Goal: Task Accomplishment & Management: Manage account settings

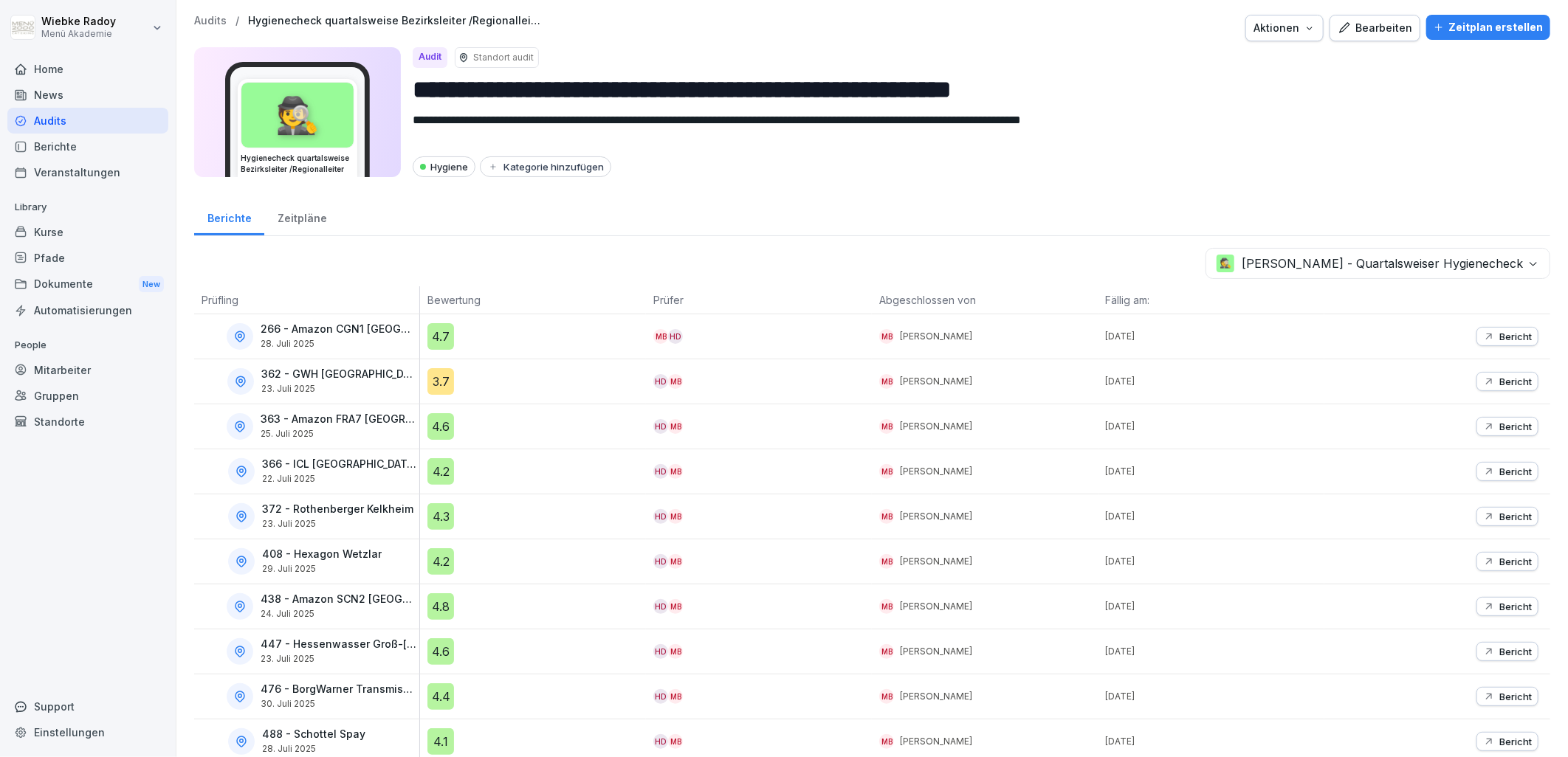
scroll to position [79, 0]
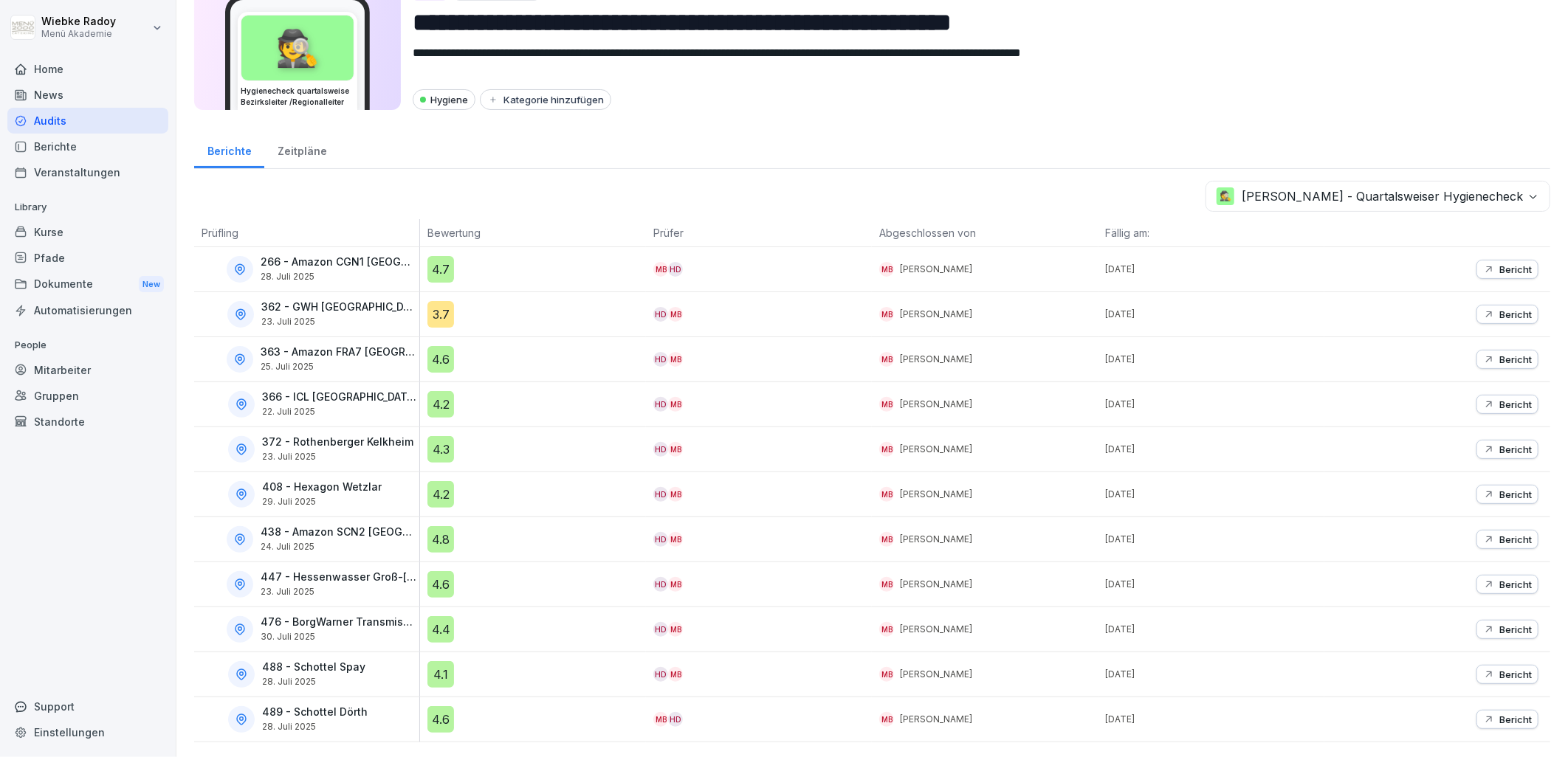
click at [535, 450] on div "4.3" at bounding box center [537, 449] width 218 height 27
click at [1469, 190] on body "**********" at bounding box center [784, 378] width 1568 height 757
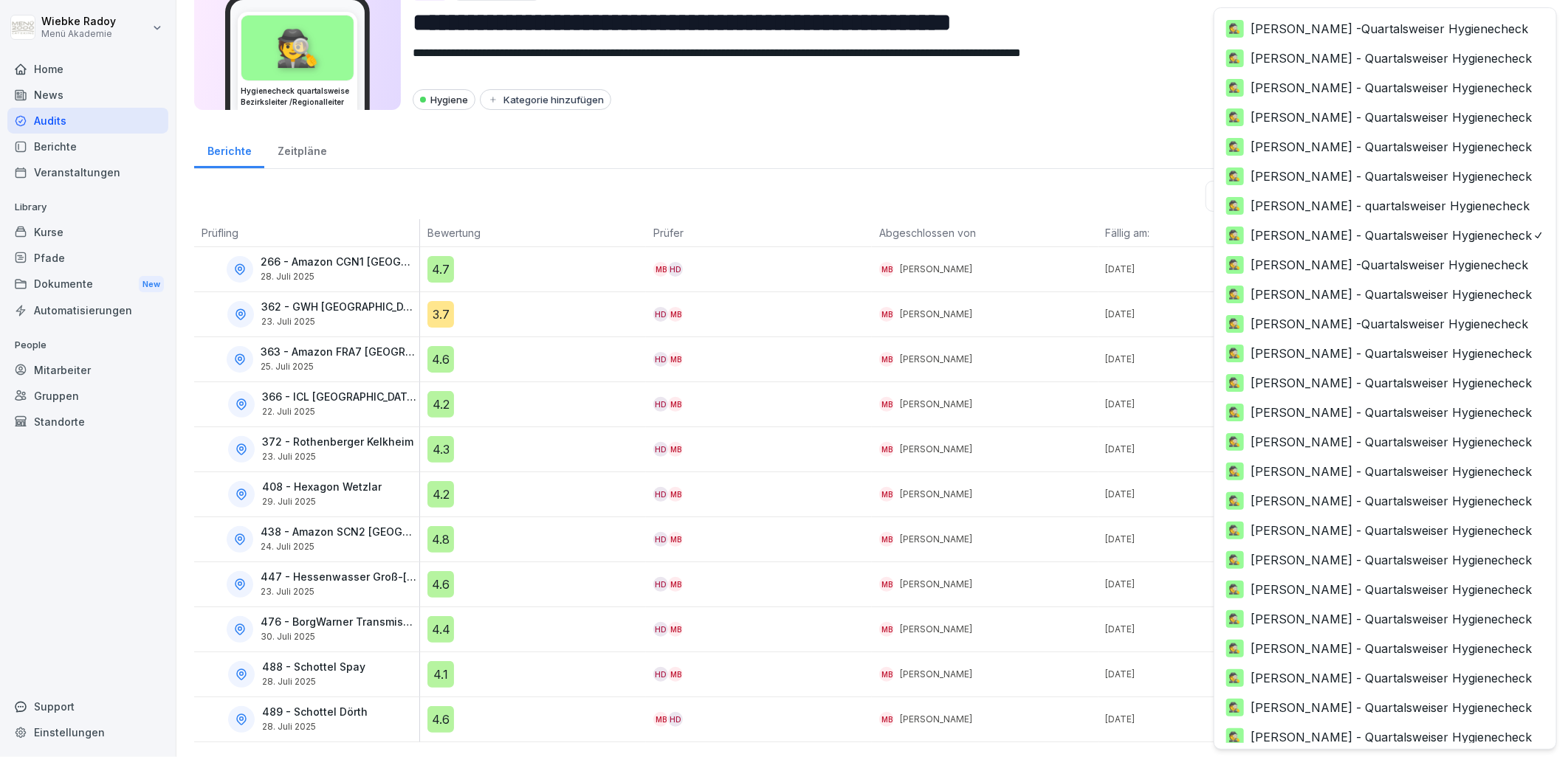
scroll to position [58, 0]
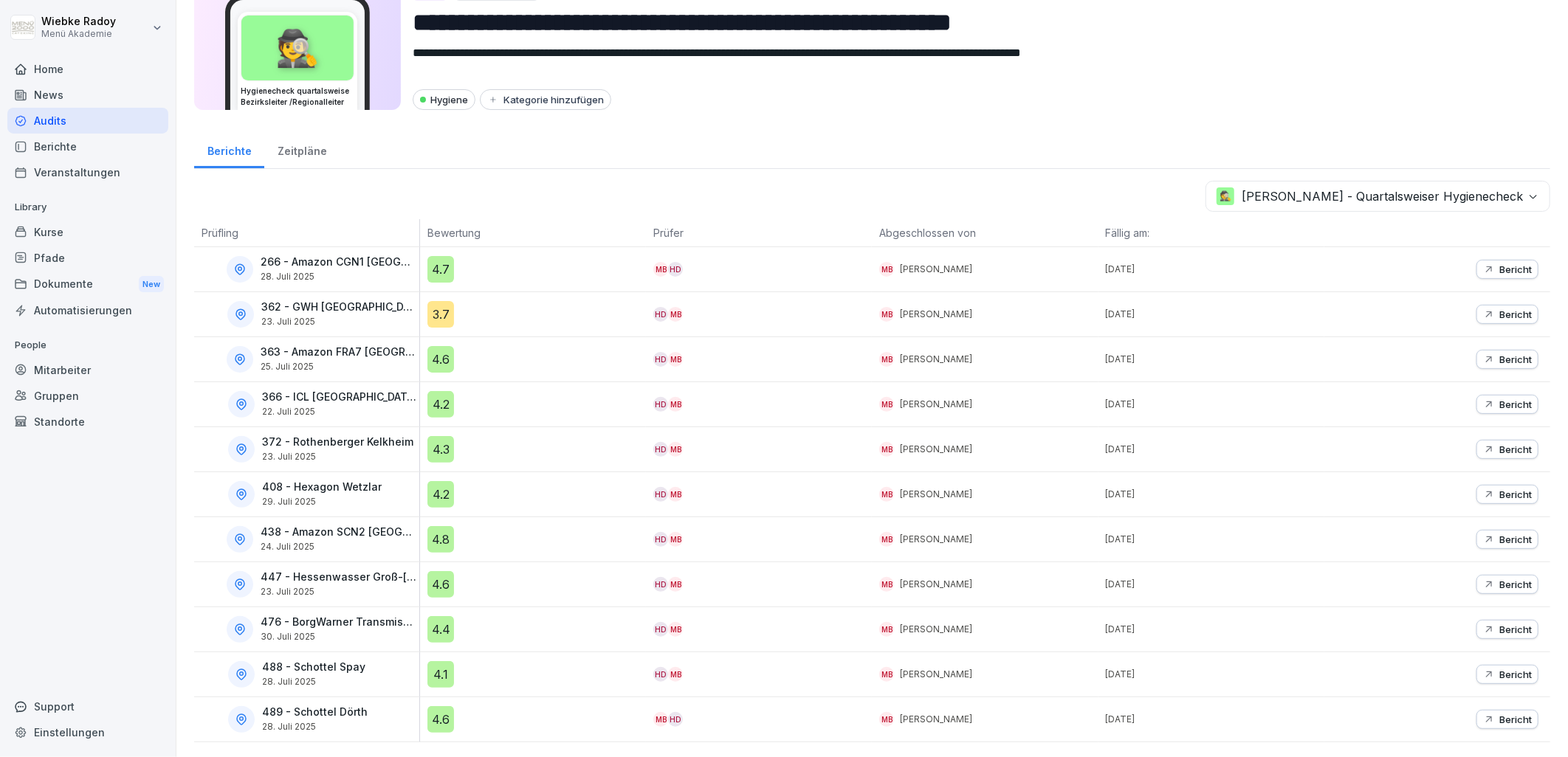
click at [820, 222] on html "**********" at bounding box center [784, 378] width 1568 height 757
click at [296, 135] on div "Zeitpläne" at bounding box center [301, 150] width 75 height 38
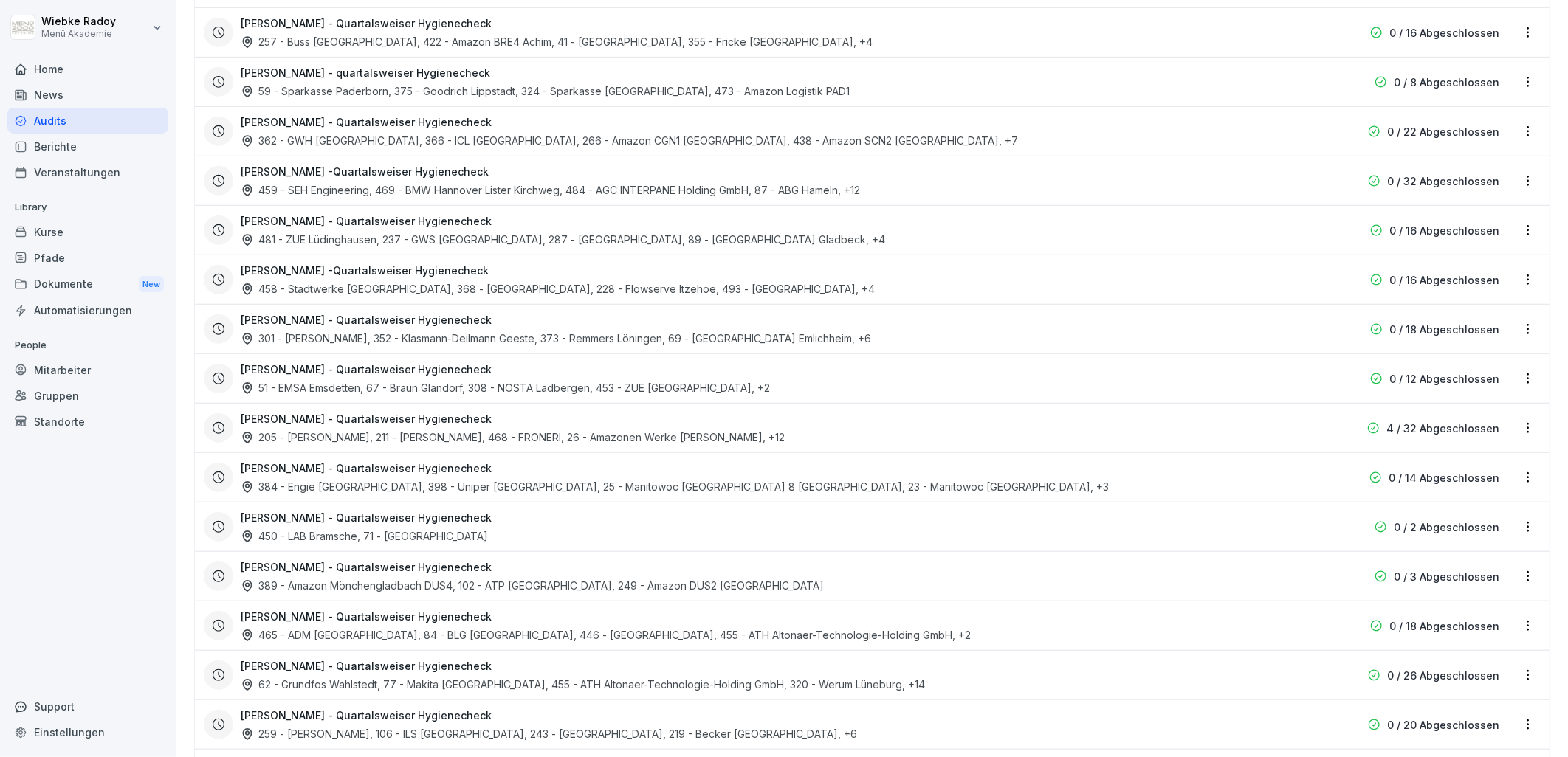
scroll to position [512, 0]
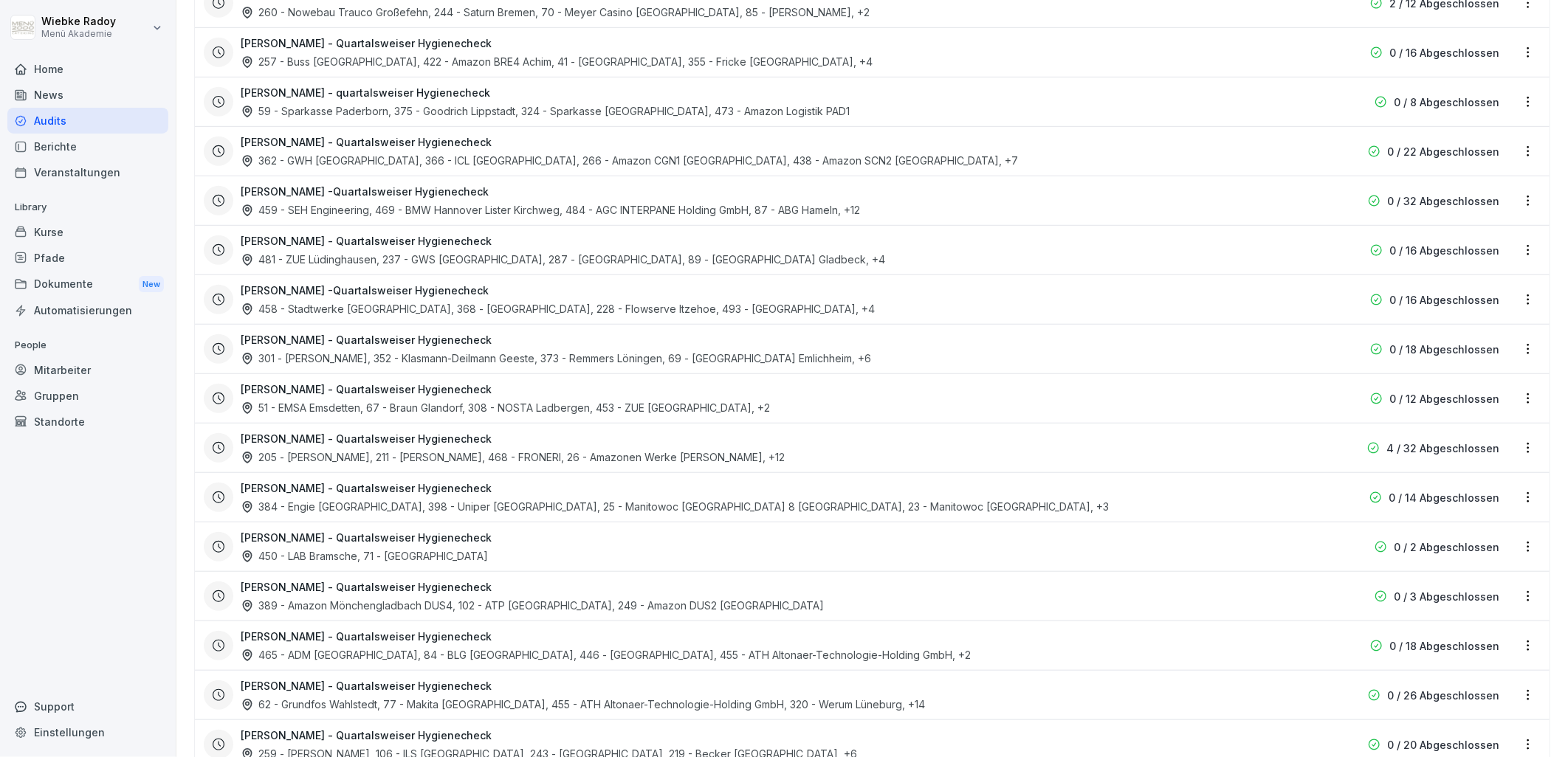
click at [1518, 146] on html "**********" at bounding box center [784, 378] width 1568 height 757
click at [0, 0] on link "Zeitplan bearbeiten" at bounding box center [0, 0] width 0 height 0
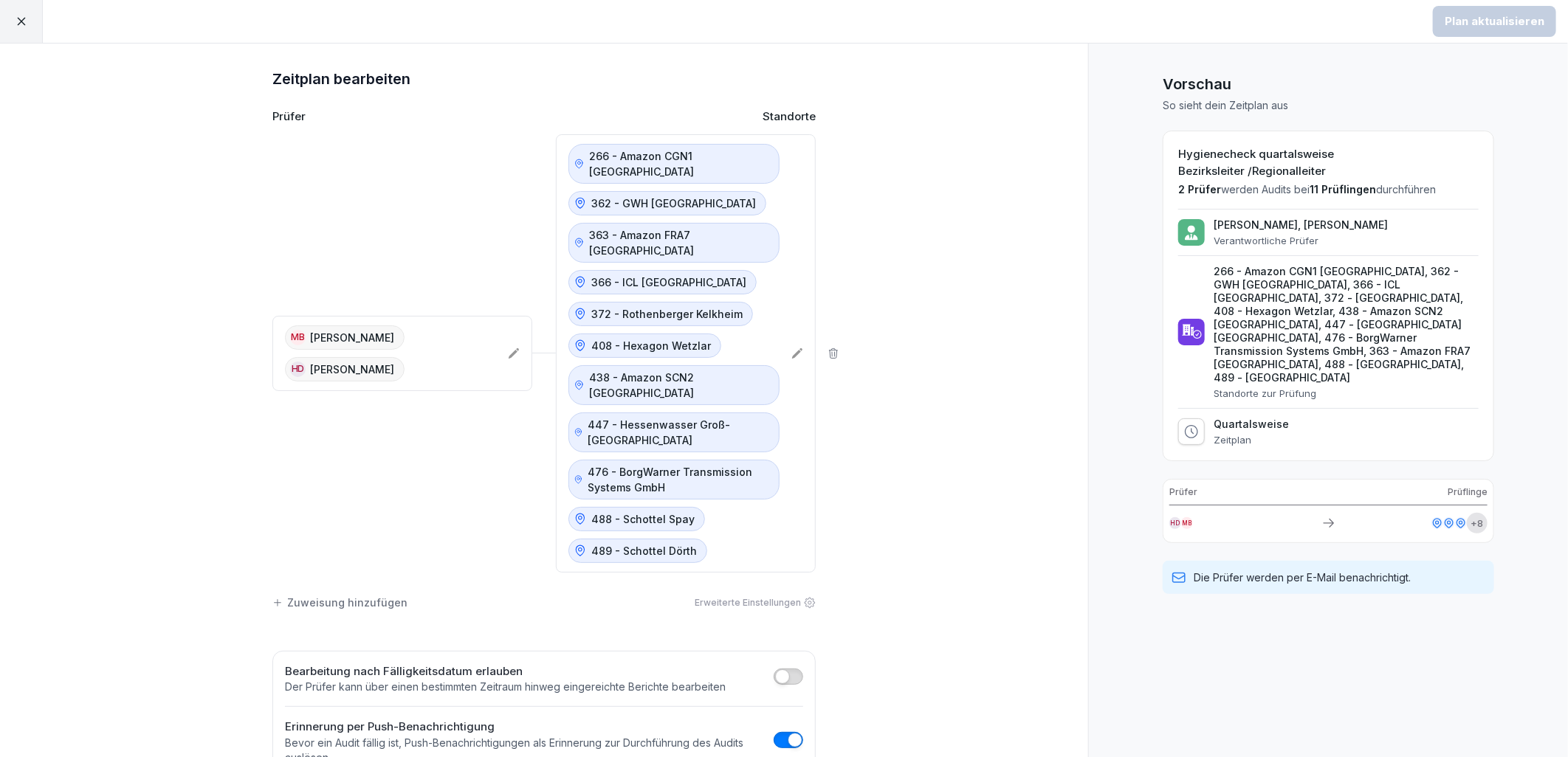
click at [792, 348] on icon at bounding box center [797, 353] width 11 height 11
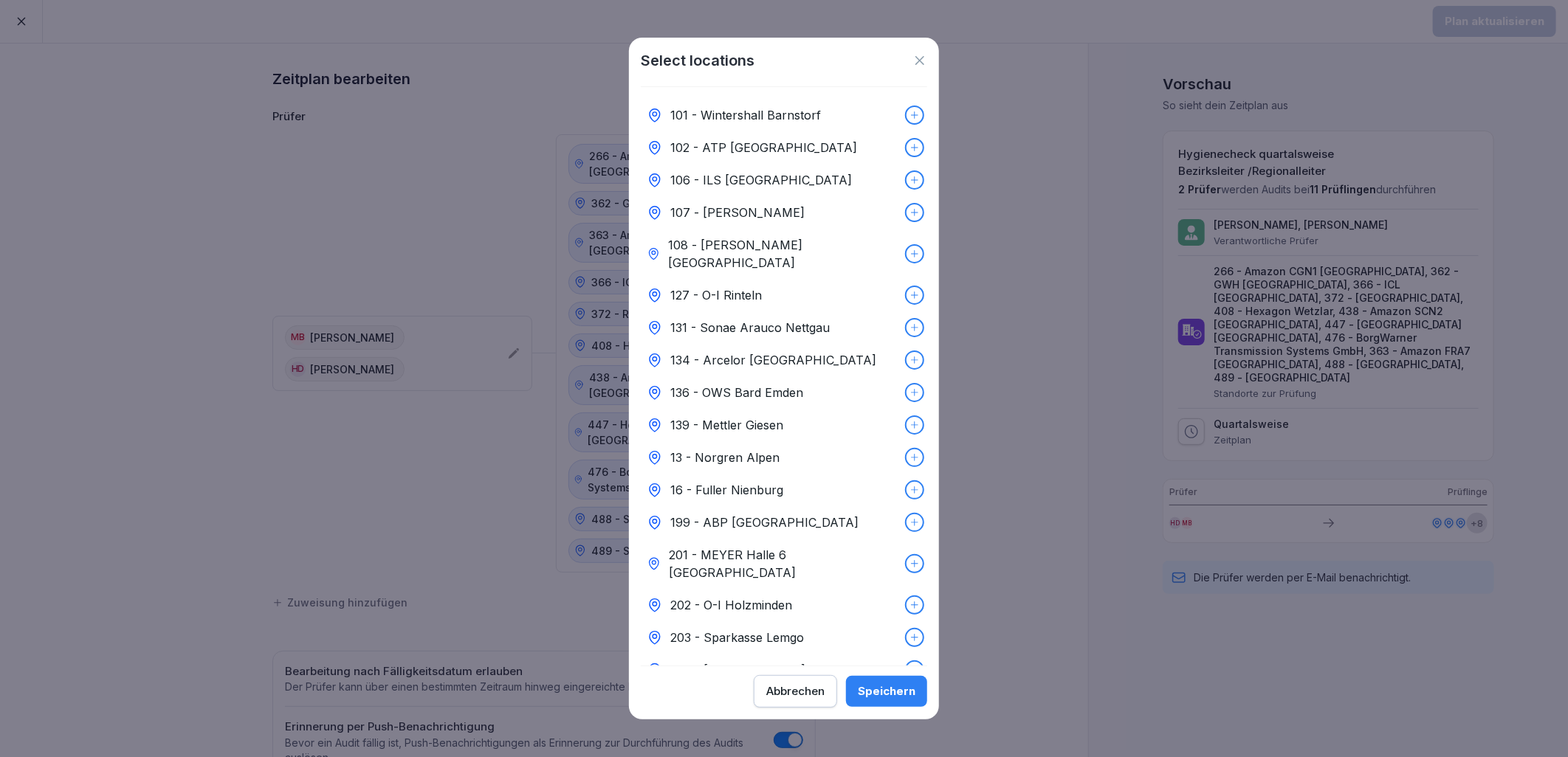
scroll to position [7126, 0]
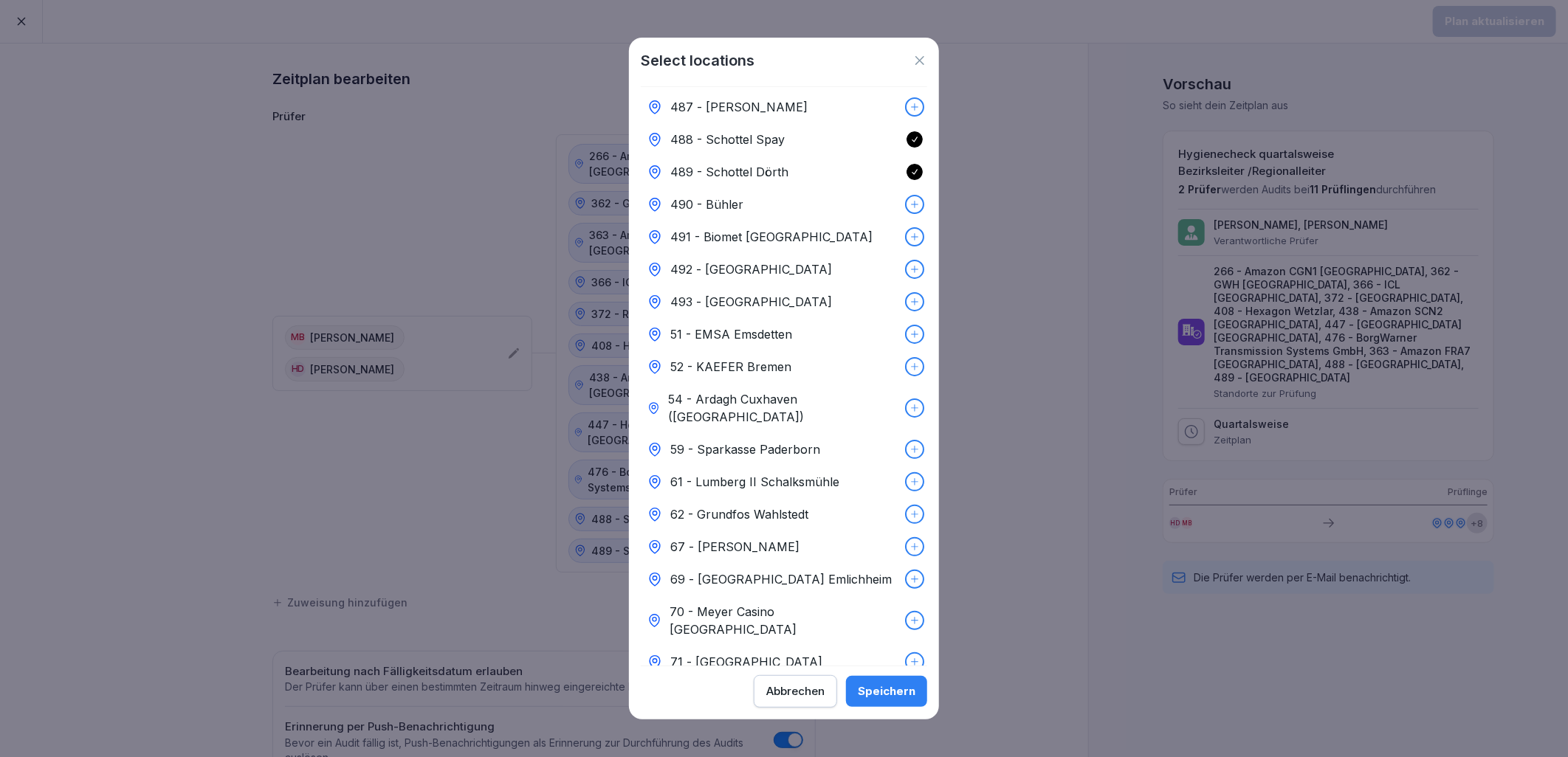
drag, startPoint x: 773, startPoint y: 692, endPoint x: 761, endPoint y: 689, distance: 12.4
click at [775, 692] on div "Abbrechen" at bounding box center [795, 691] width 58 height 16
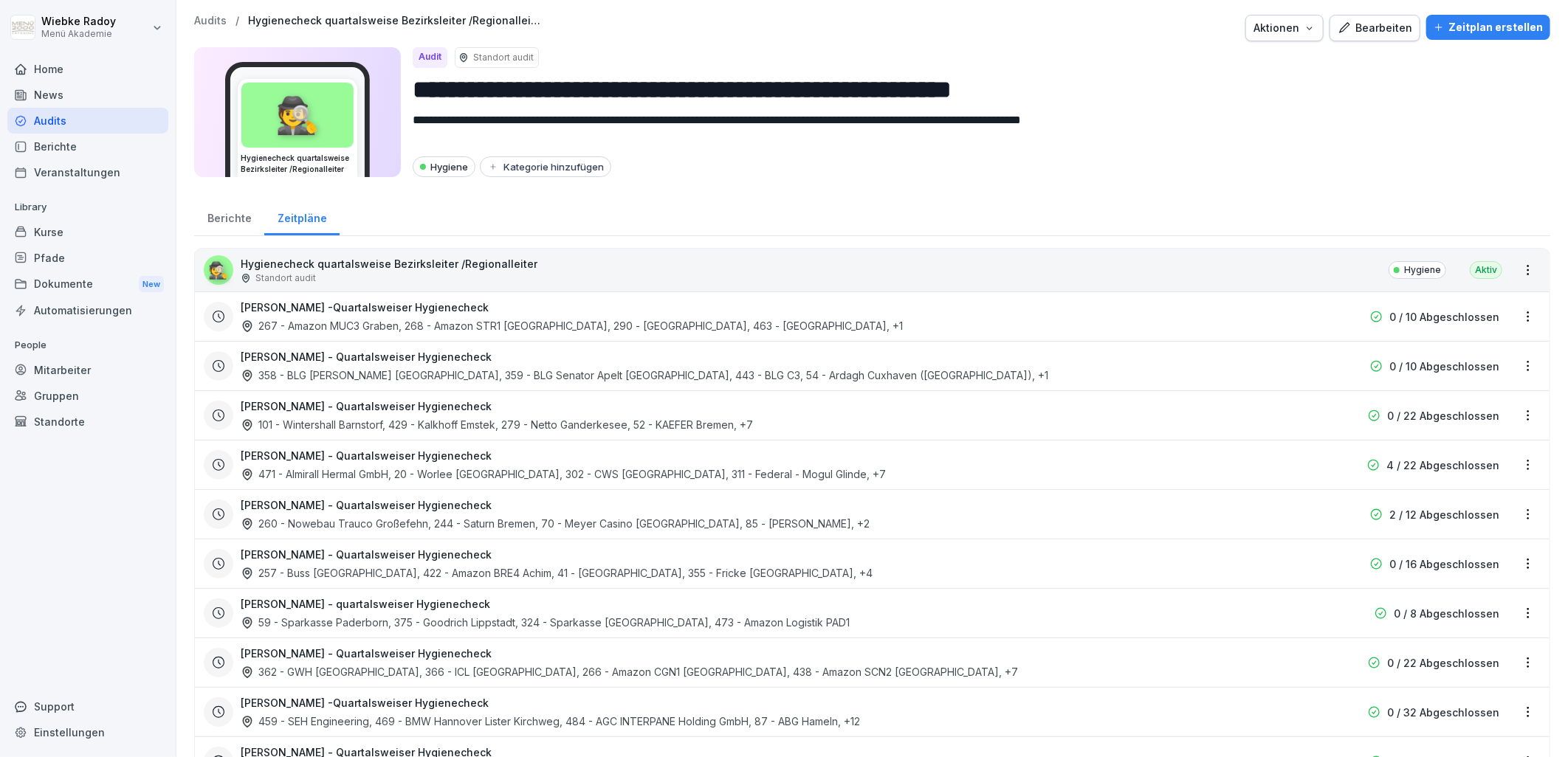
click at [1513, 279] on html "**********" at bounding box center [784, 378] width 1568 height 757
click at [1263, 247] on html "**********" at bounding box center [784, 378] width 1568 height 757
click at [1522, 268] on html "**********" at bounding box center [784, 378] width 1568 height 757
click at [217, 223] on html "**********" at bounding box center [784, 378] width 1568 height 757
click at [217, 223] on div "Berichte" at bounding box center [229, 217] width 70 height 38
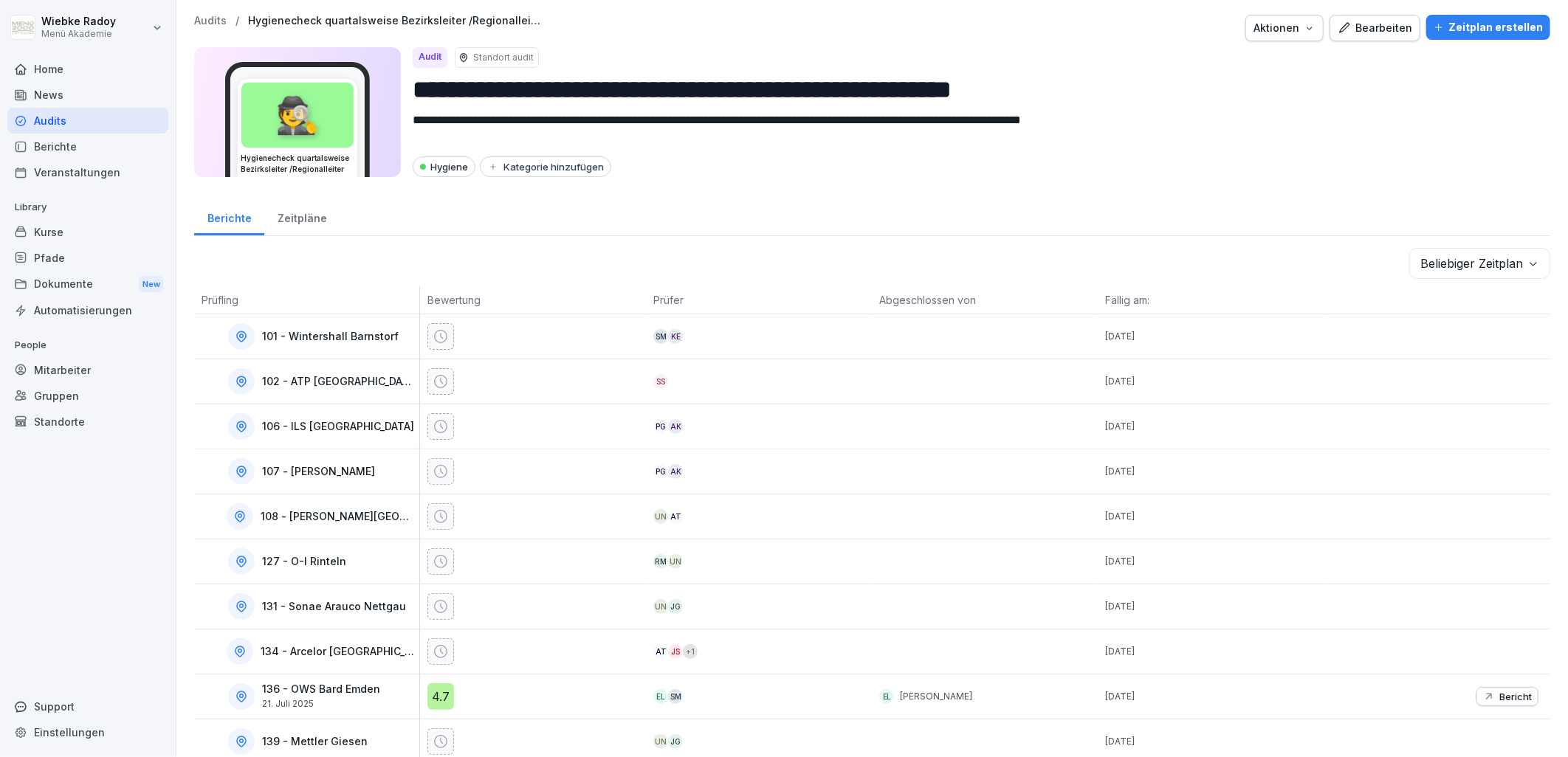
click at [1493, 260] on body "**********" at bounding box center [784, 378] width 1568 height 757
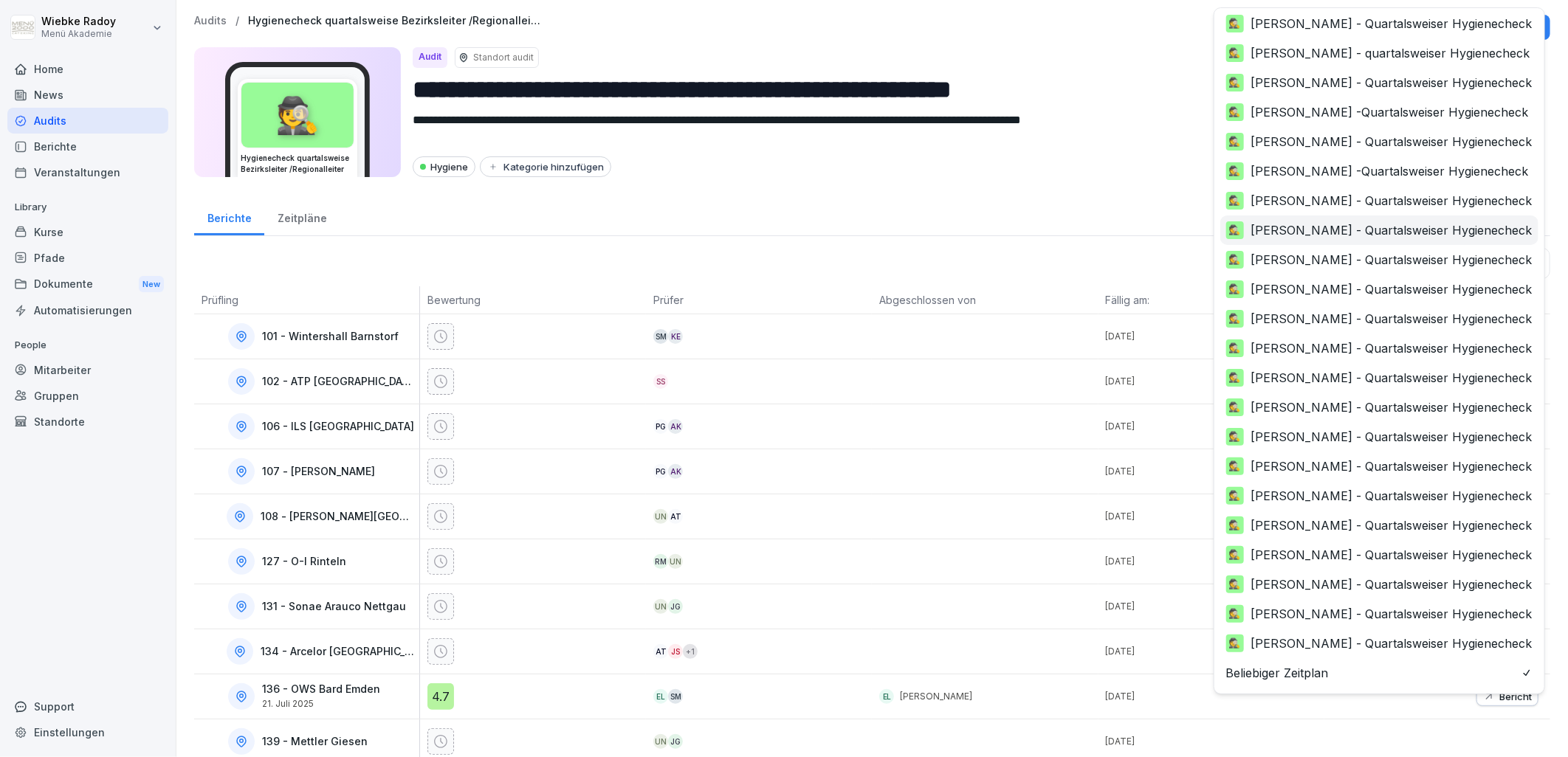
scroll to position [152, 0]
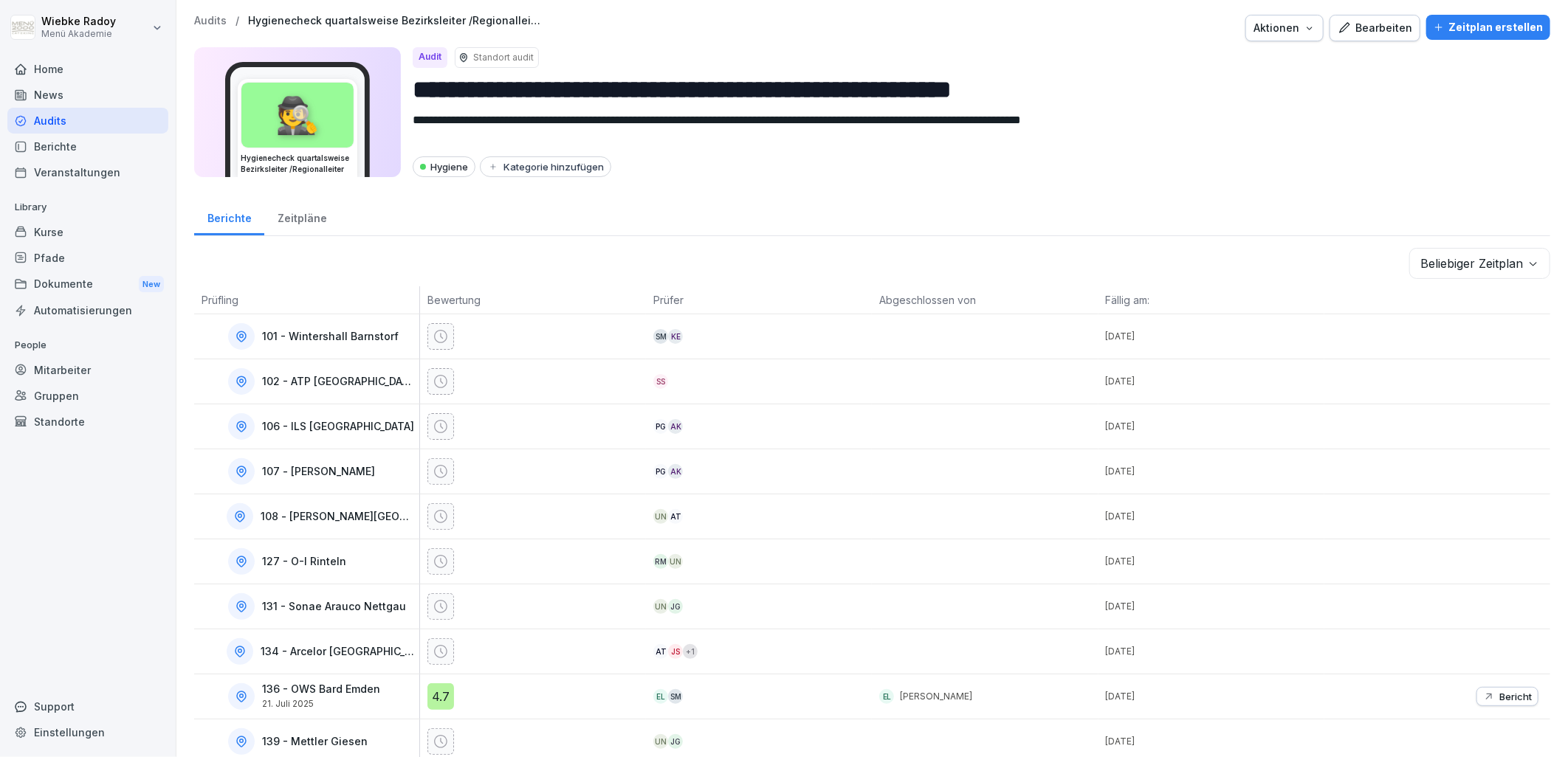
click at [1508, 268] on body "**********" at bounding box center [784, 378] width 1568 height 757
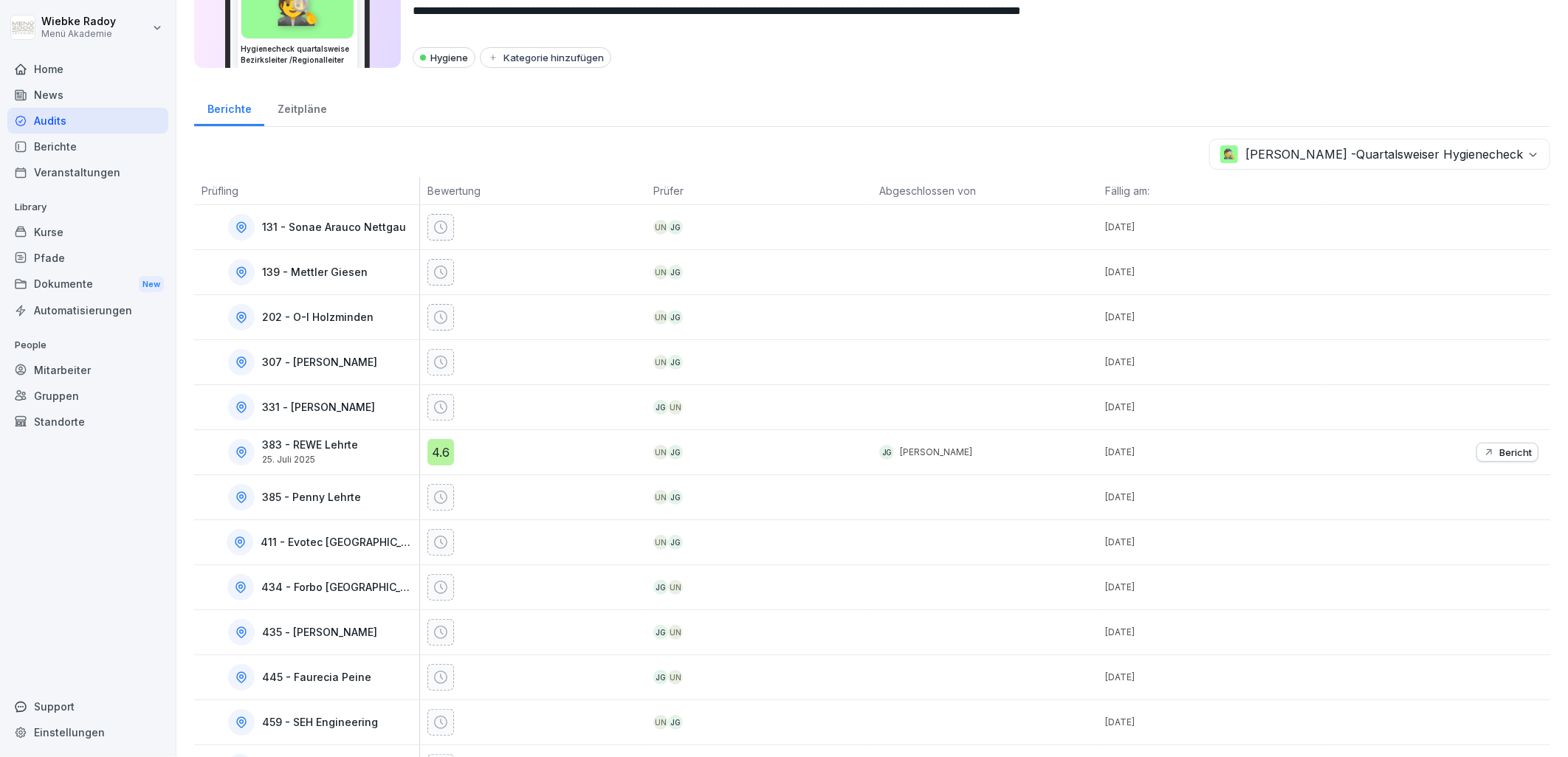
scroll to position [0, 0]
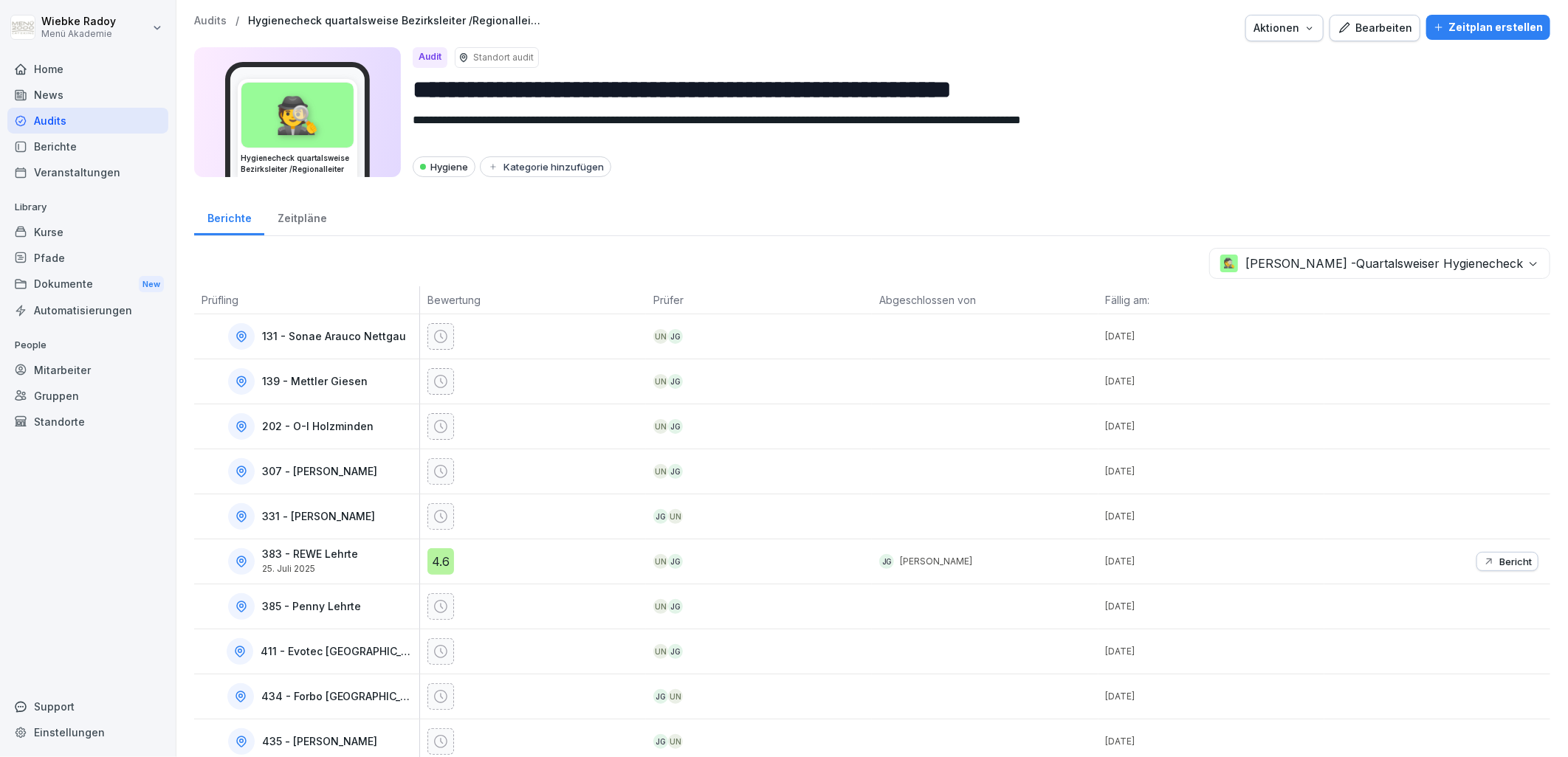
click at [1369, 268] on body "**********" at bounding box center [784, 378] width 1568 height 757
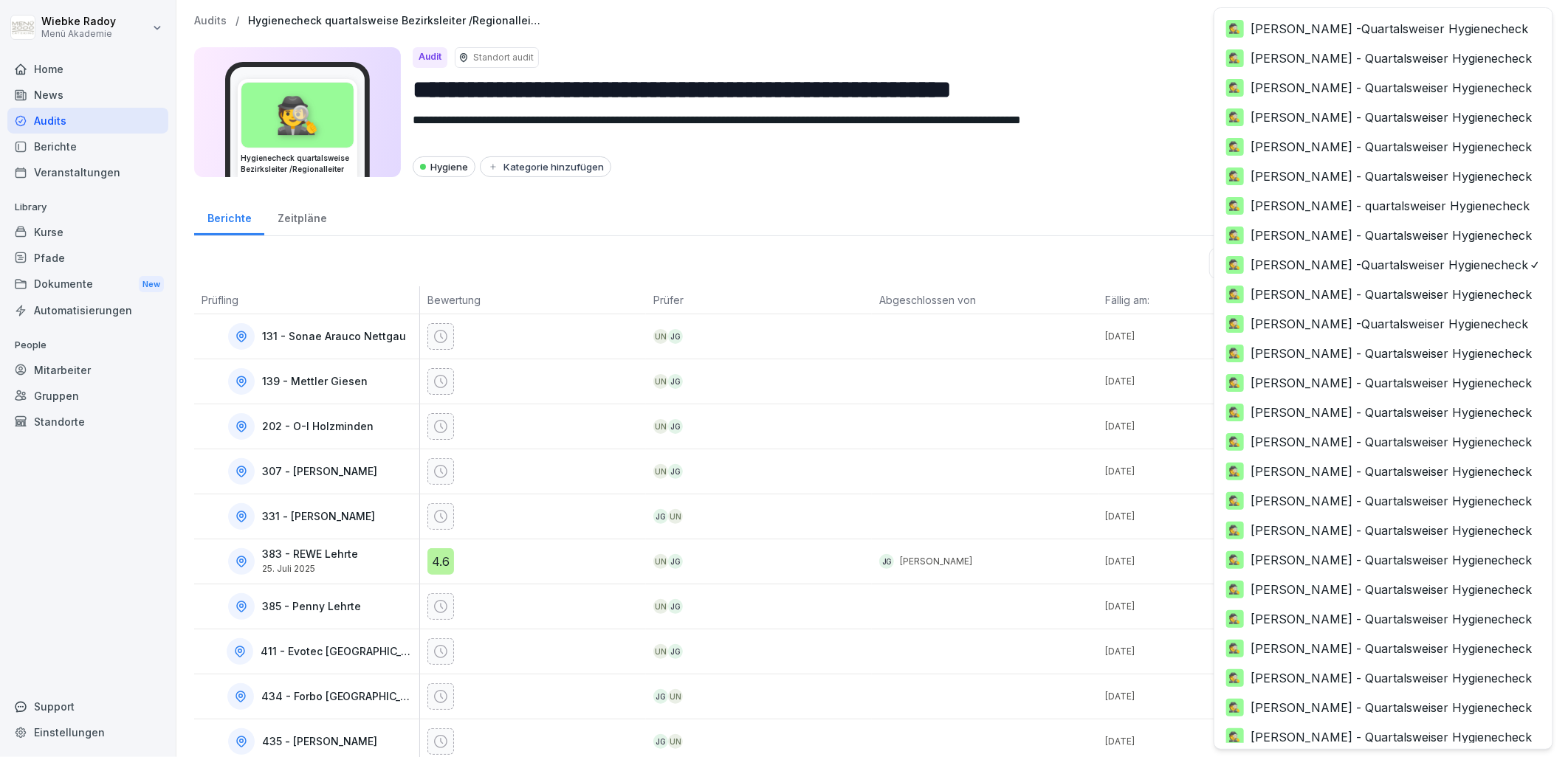
scroll to position [9, 0]
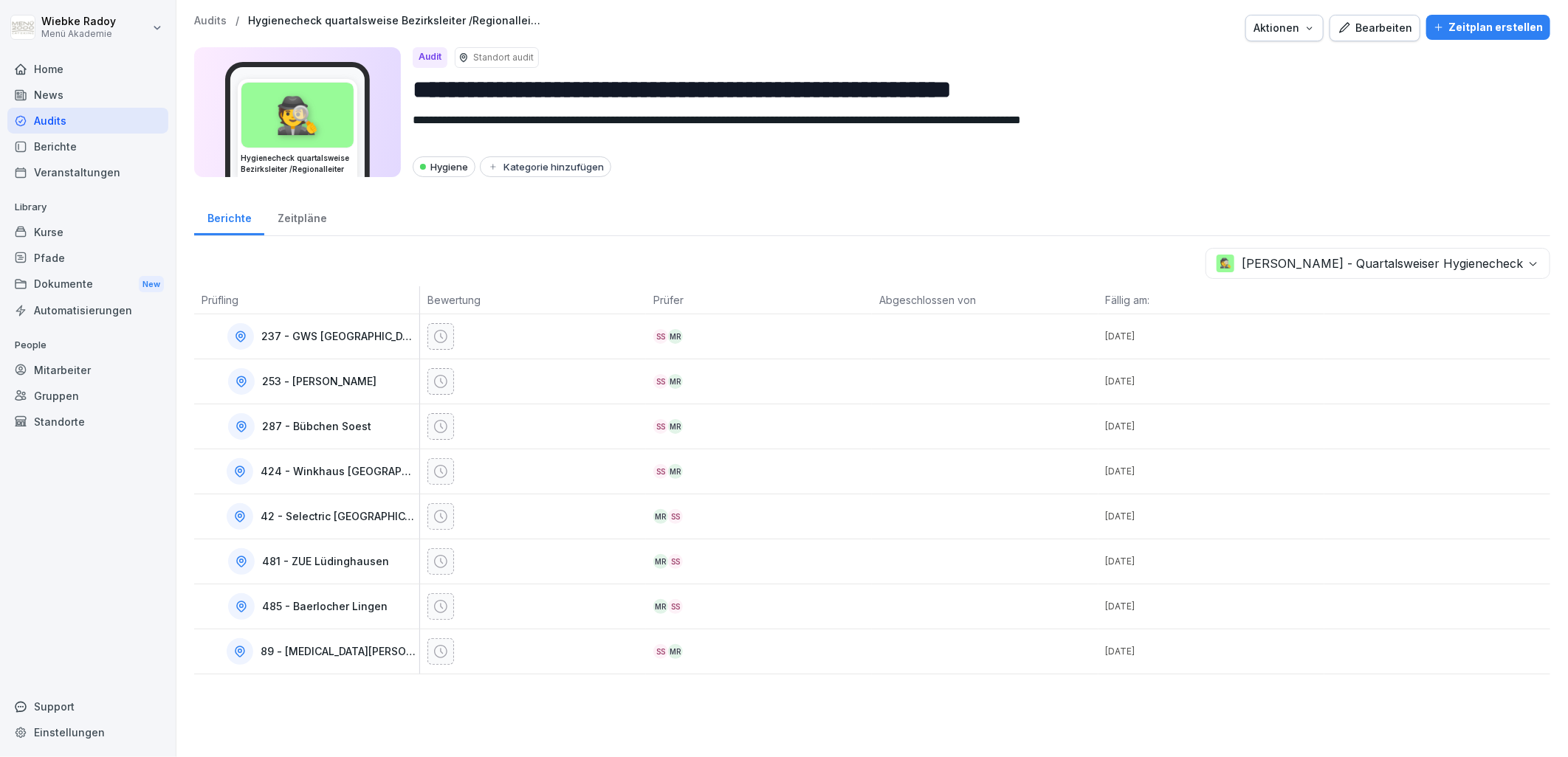
click at [1434, 258] on body "**********" at bounding box center [784, 378] width 1568 height 757
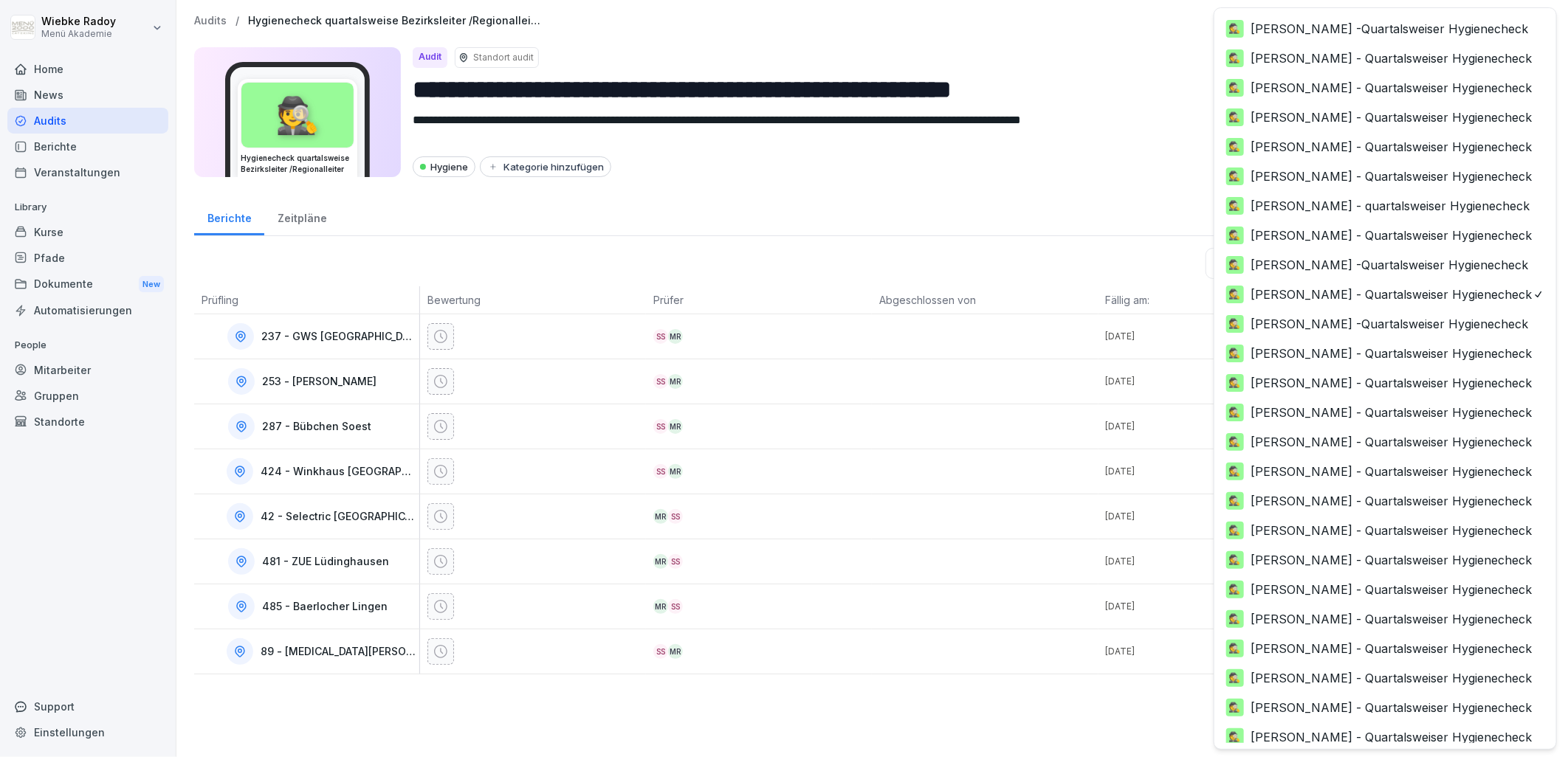
scroll to position [38, 0]
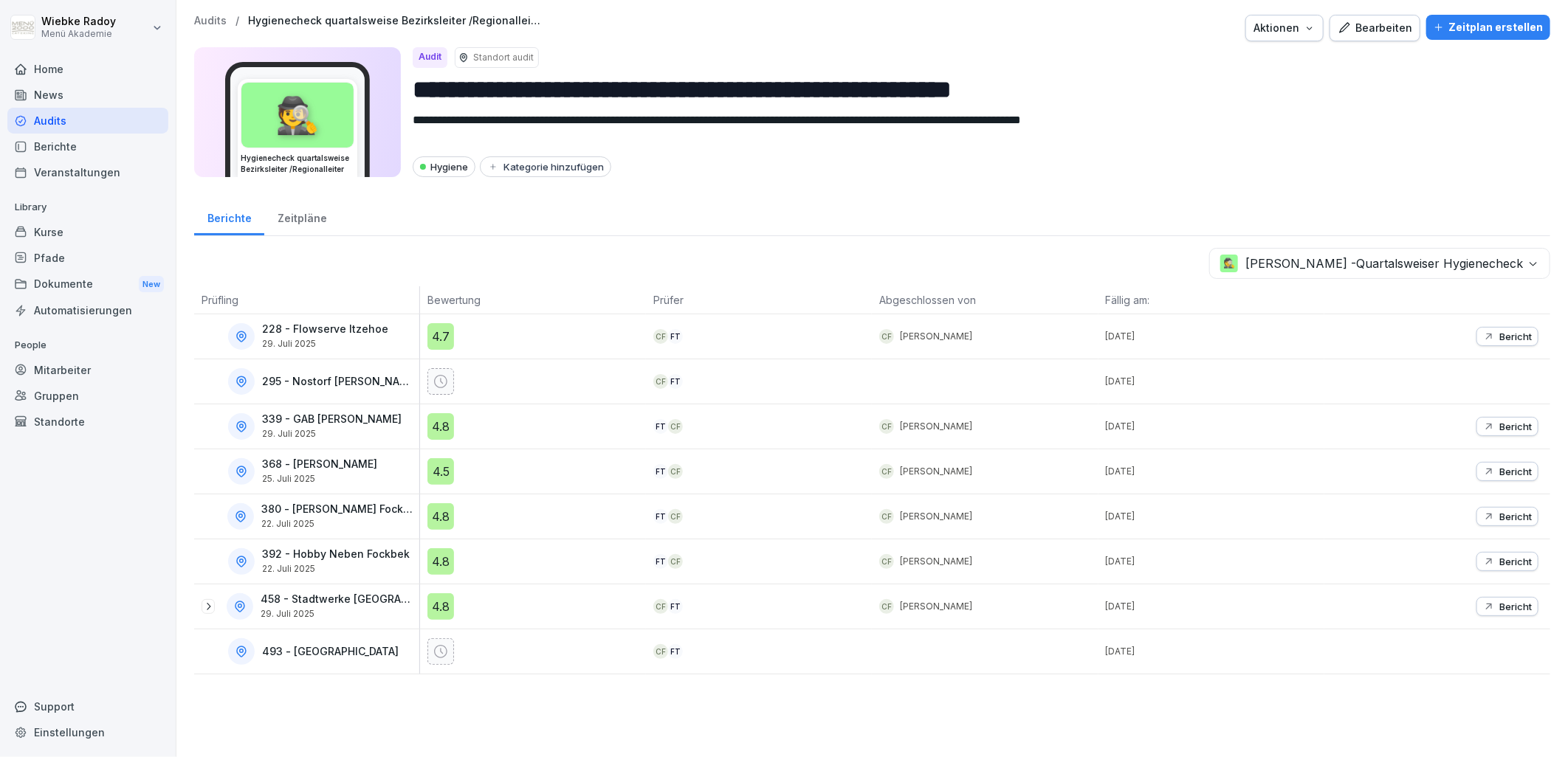
click at [436, 334] on div "4.7" at bounding box center [441, 336] width 27 height 27
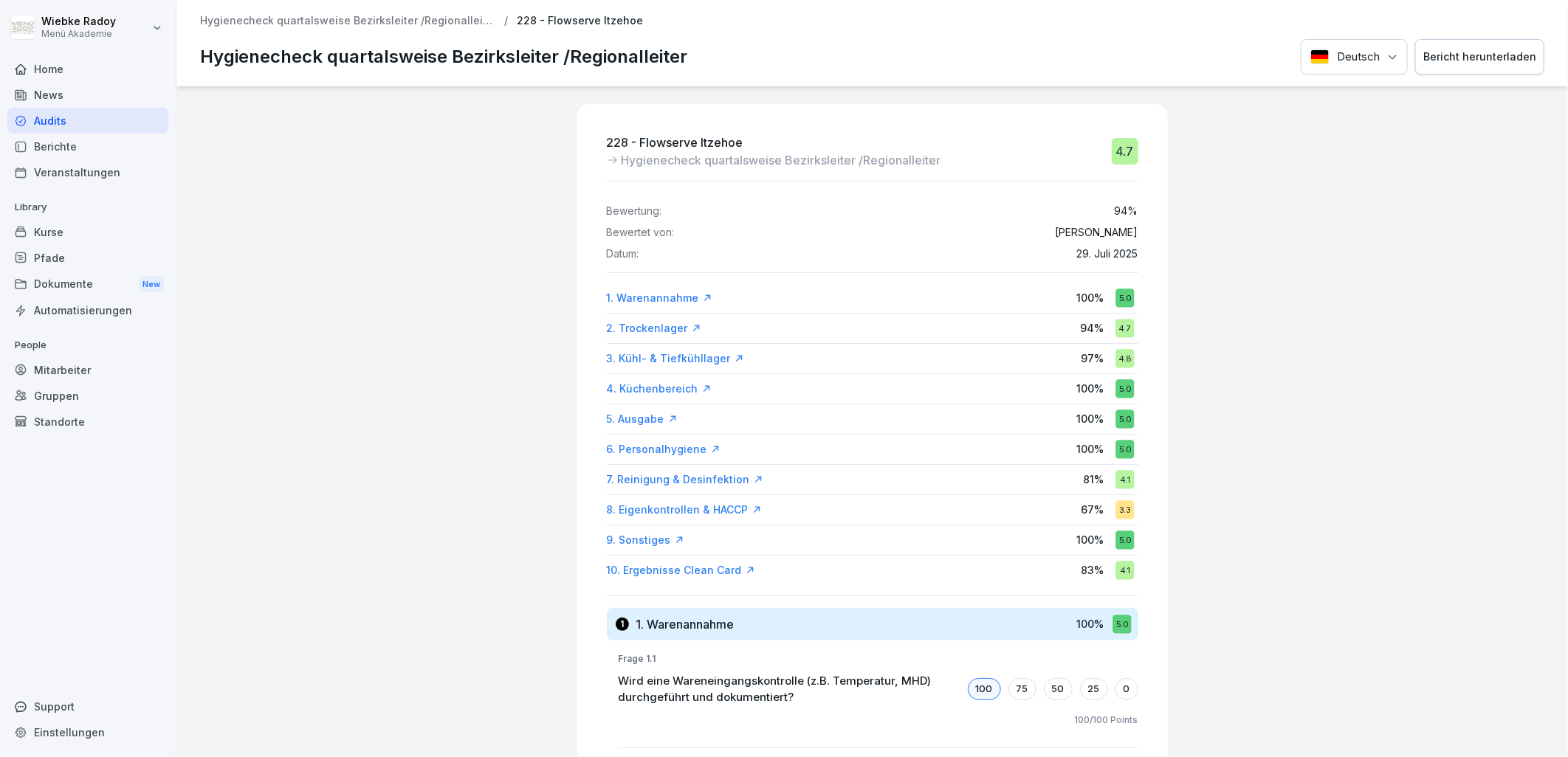
click at [653, 565] on div "10. Ergebnisse Clean Card" at bounding box center [681, 571] width 148 height 15
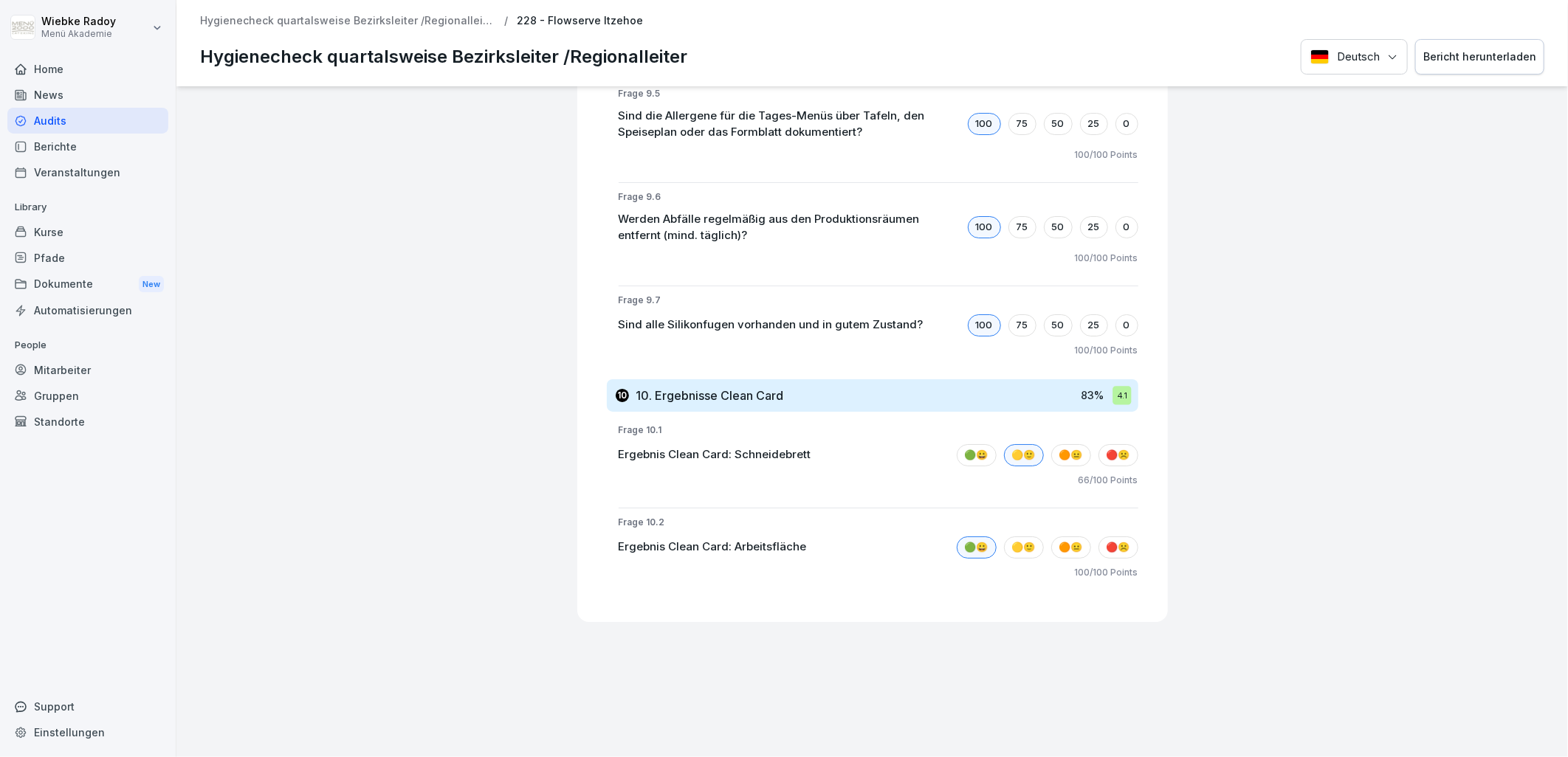
click at [362, 15] on p "Hygienecheck quartalsweise Bezirksleiter /Regionalleiter" at bounding box center [348, 21] width 295 height 12
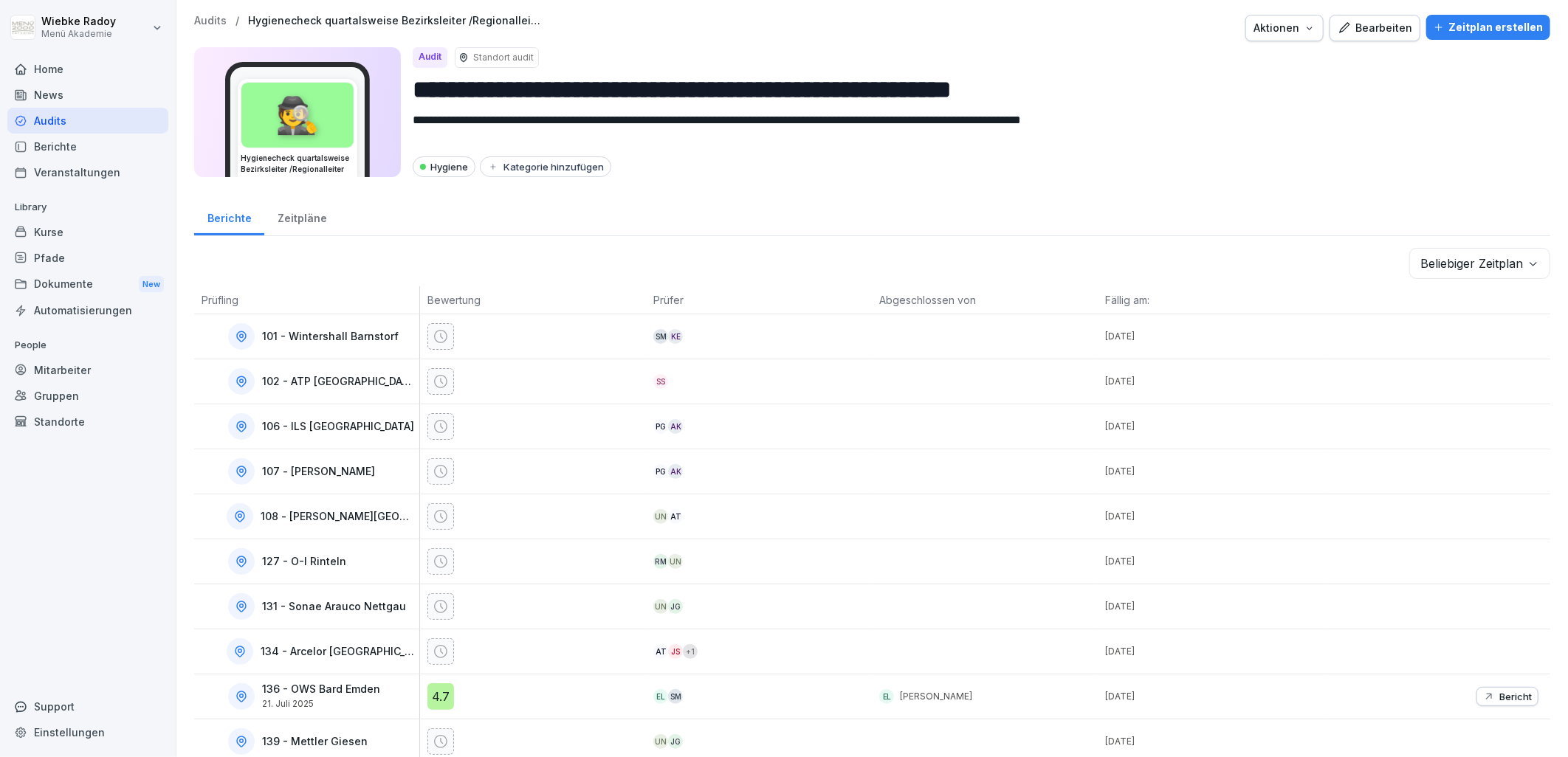
click at [1422, 263] on body "**********" at bounding box center [784, 378] width 1568 height 757
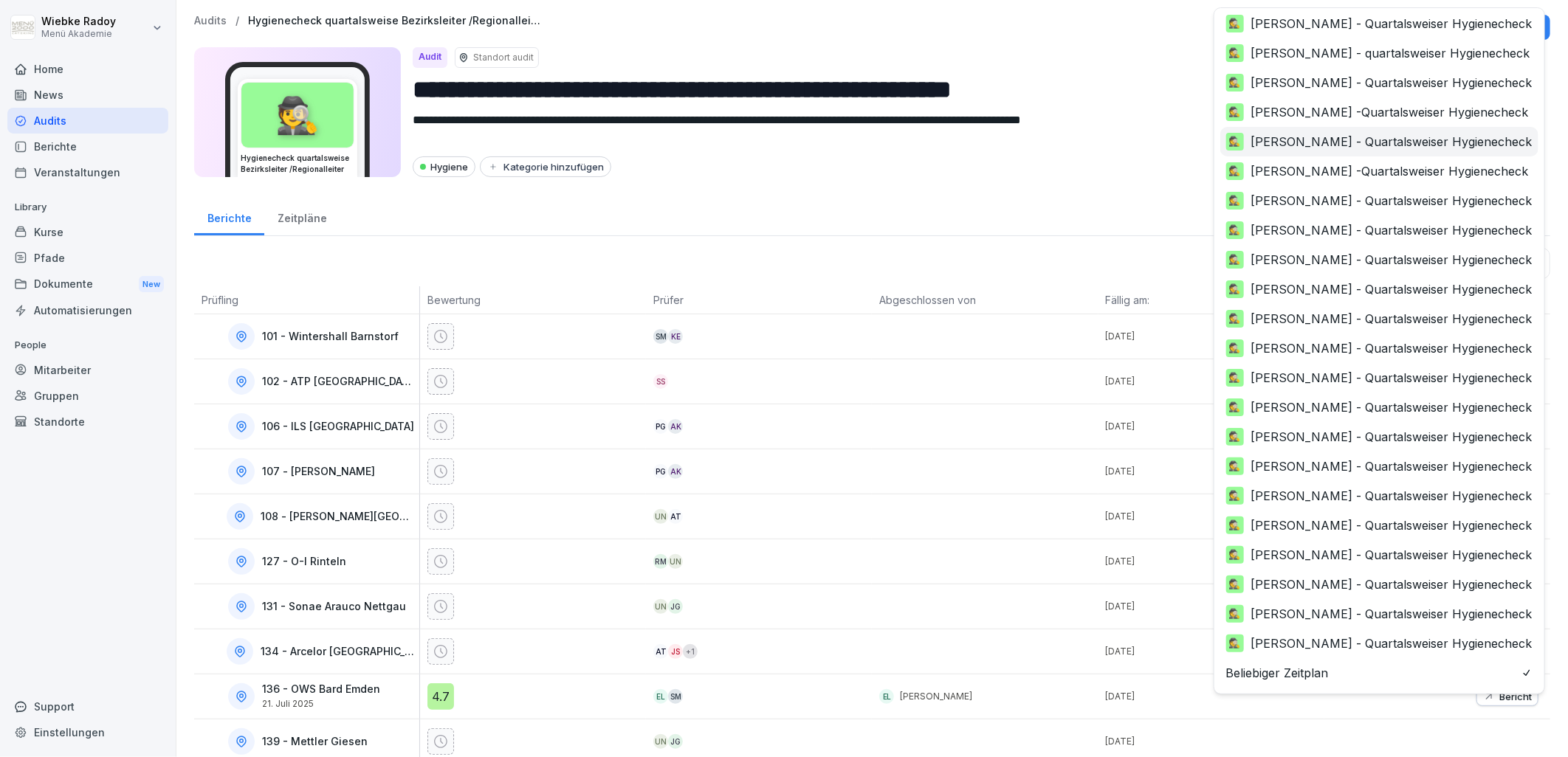
scroll to position [152, 0]
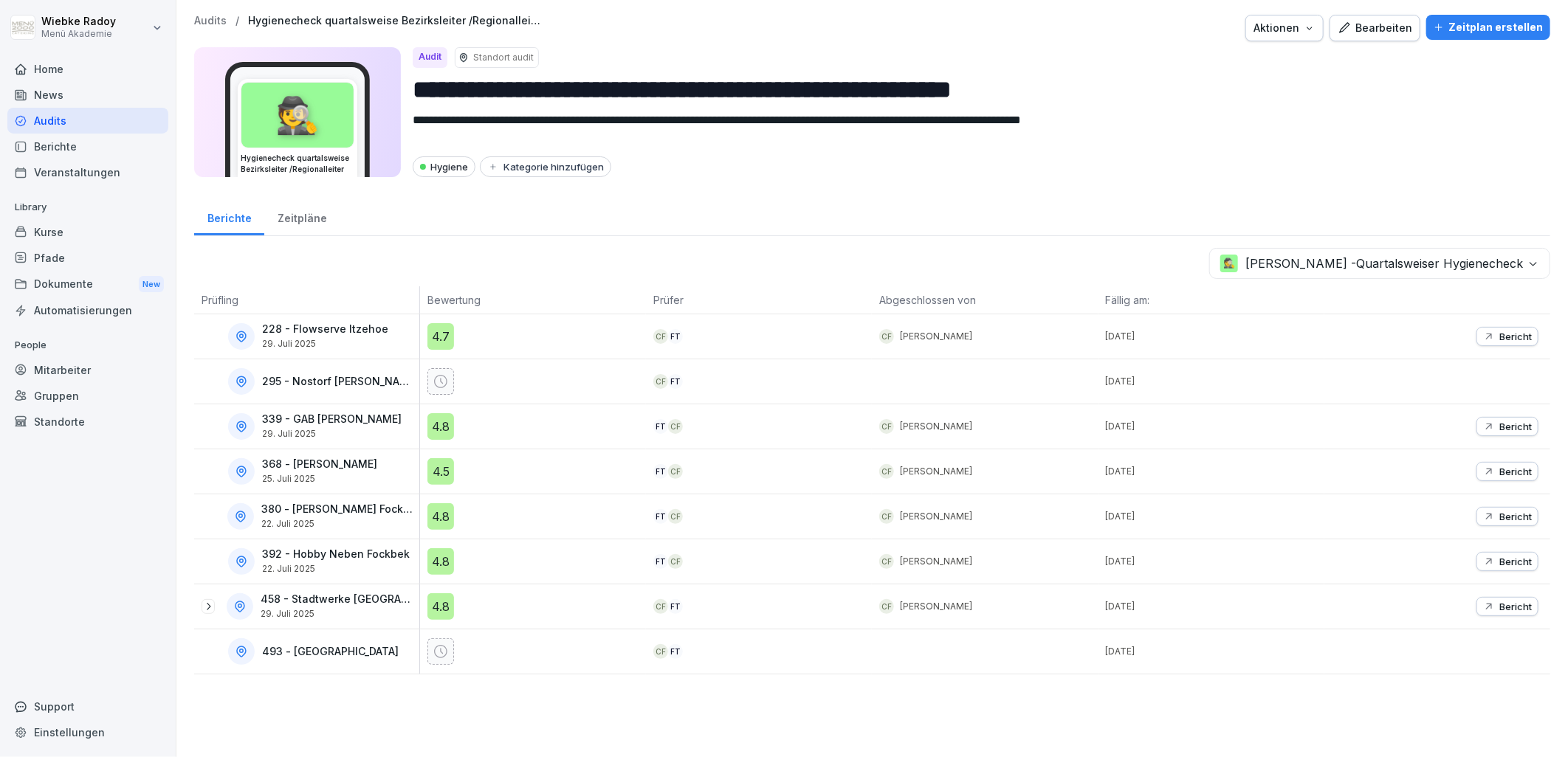
click at [441, 429] on div "4.8" at bounding box center [441, 426] width 27 height 27
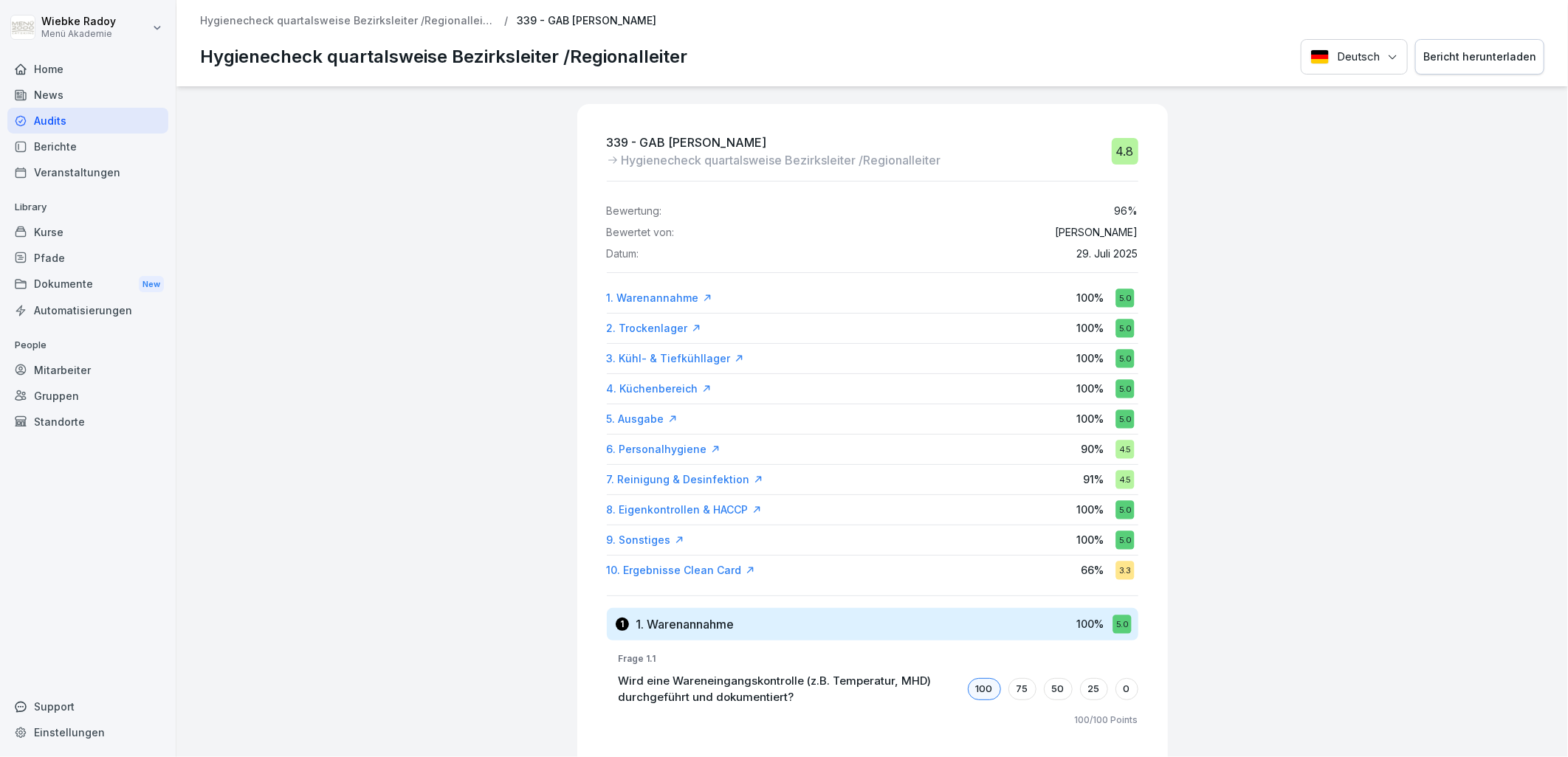
click at [635, 572] on div "10. Ergebnisse Clean Card" at bounding box center [681, 571] width 148 height 15
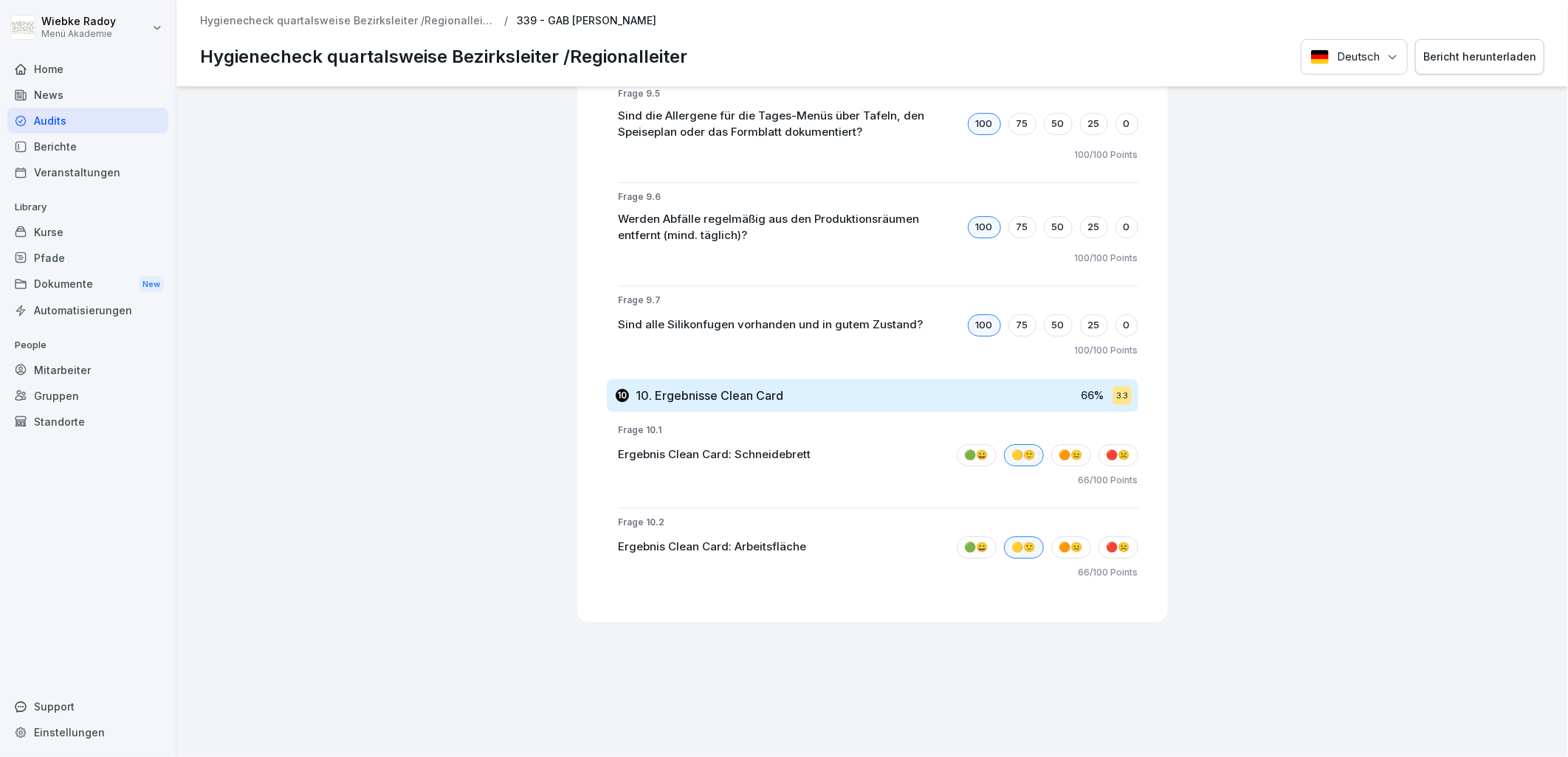
drag, startPoint x: 386, startPoint y: 20, endPoint x: 758, endPoint y: 245, distance: 434.8
click at [386, 21] on p "Hygienecheck quartalsweise Bezirksleiter /Regionalleiter" at bounding box center [348, 21] width 295 height 12
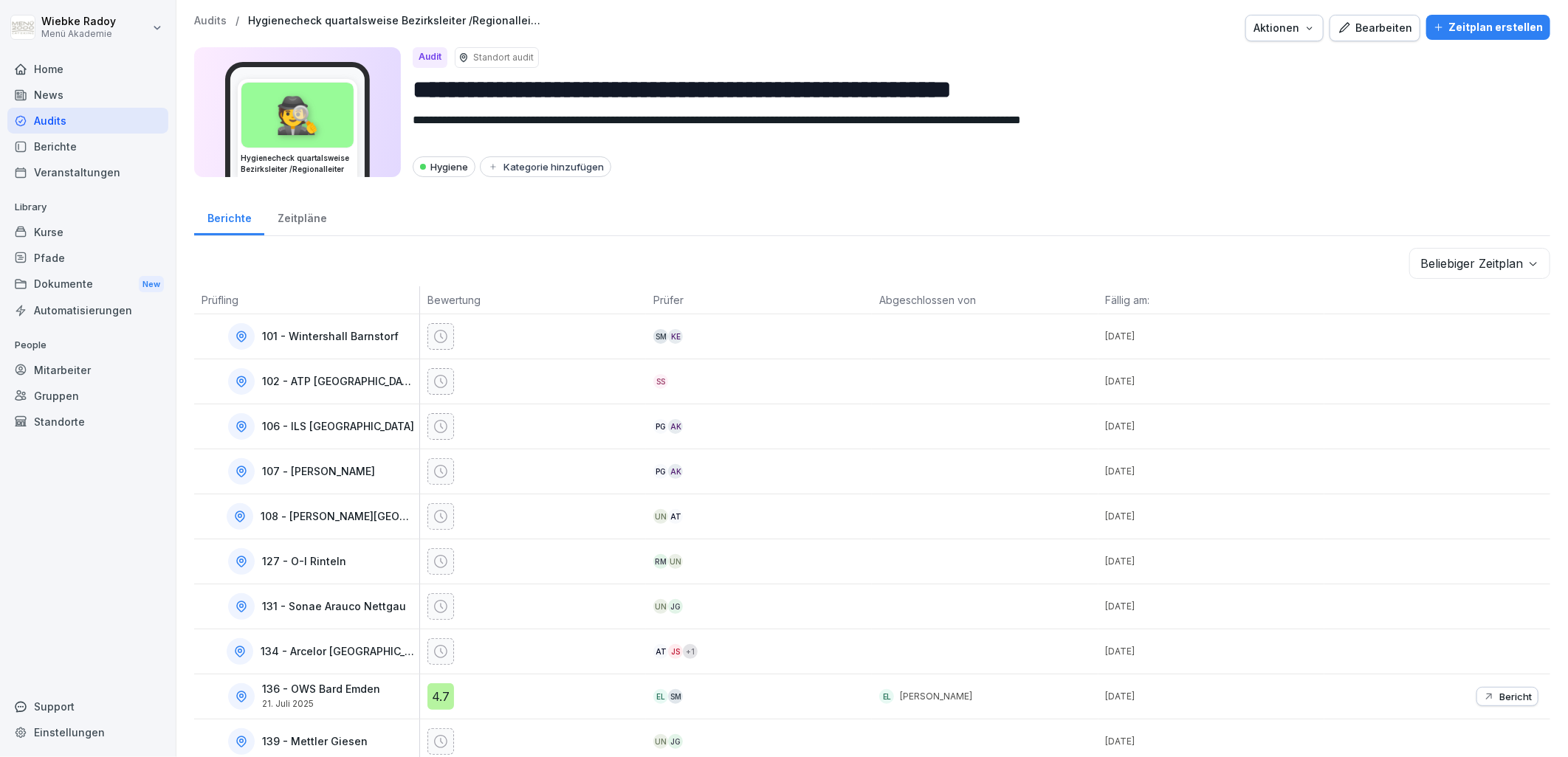
click at [1430, 260] on body "**********" at bounding box center [784, 378] width 1568 height 757
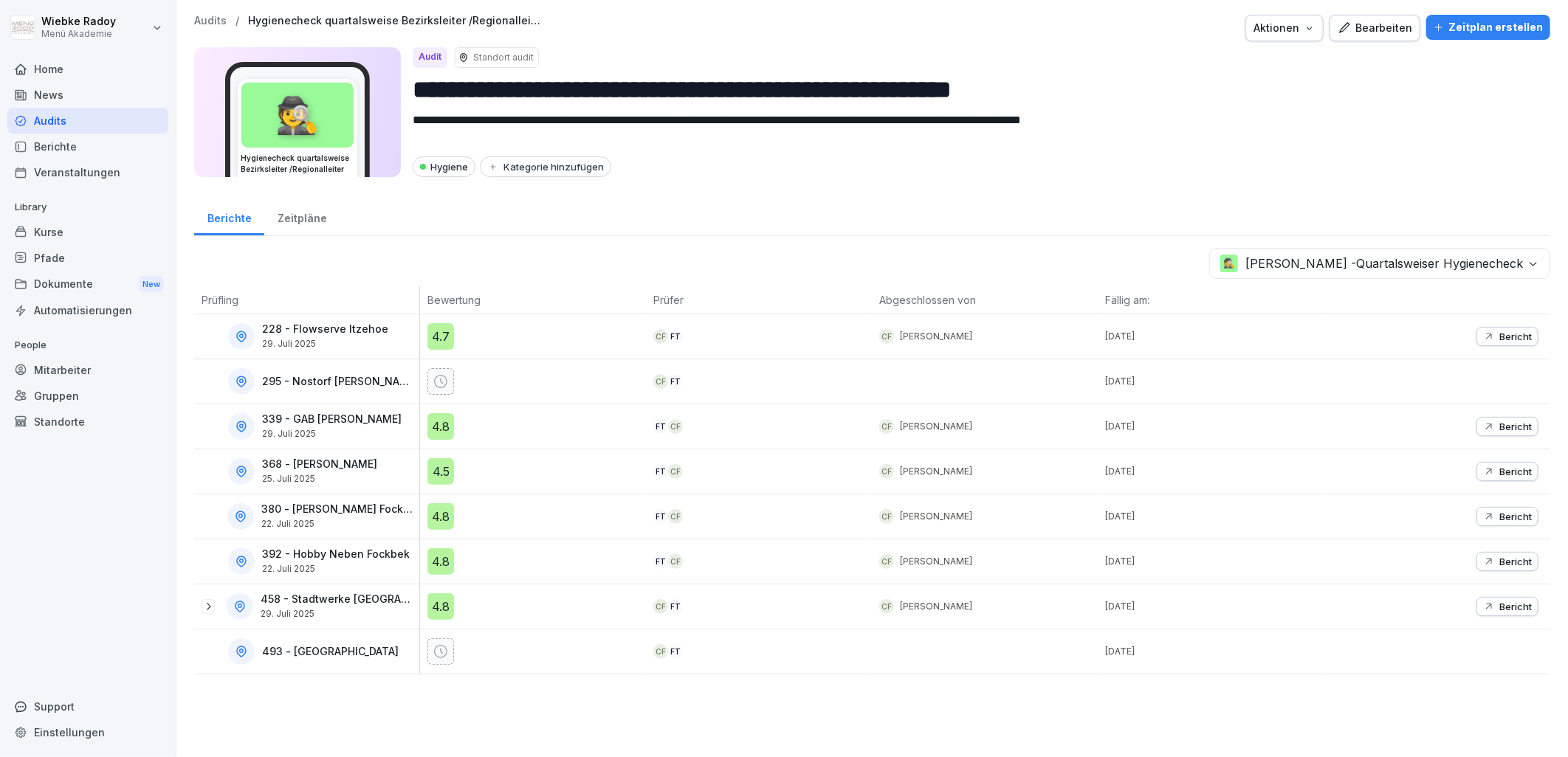
click at [429, 468] on div "4.5" at bounding box center [441, 472] width 27 height 27
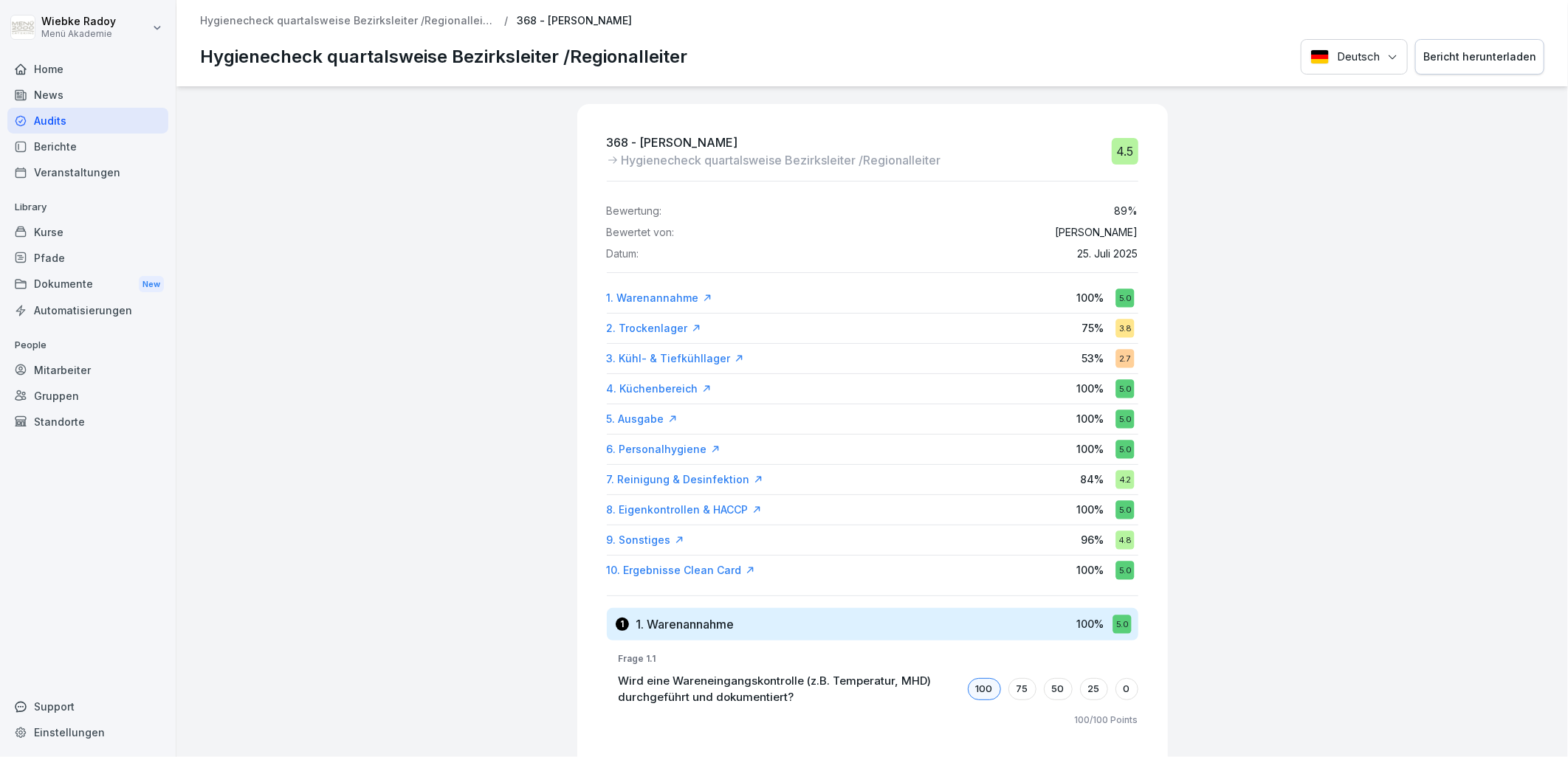
click at [325, 11] on div "Hygienecheck quartalsweise Bezirksleiter /Regionalleiter / 368 - Netto Henstedt…" at bounding box center [872, 43] width 1391 height 86
click at [328, 18] on p "Hygienecheck quartalsweise Bezirksleiter /Regionalleiter" at bounding box center [348, 21] width 295 height 12
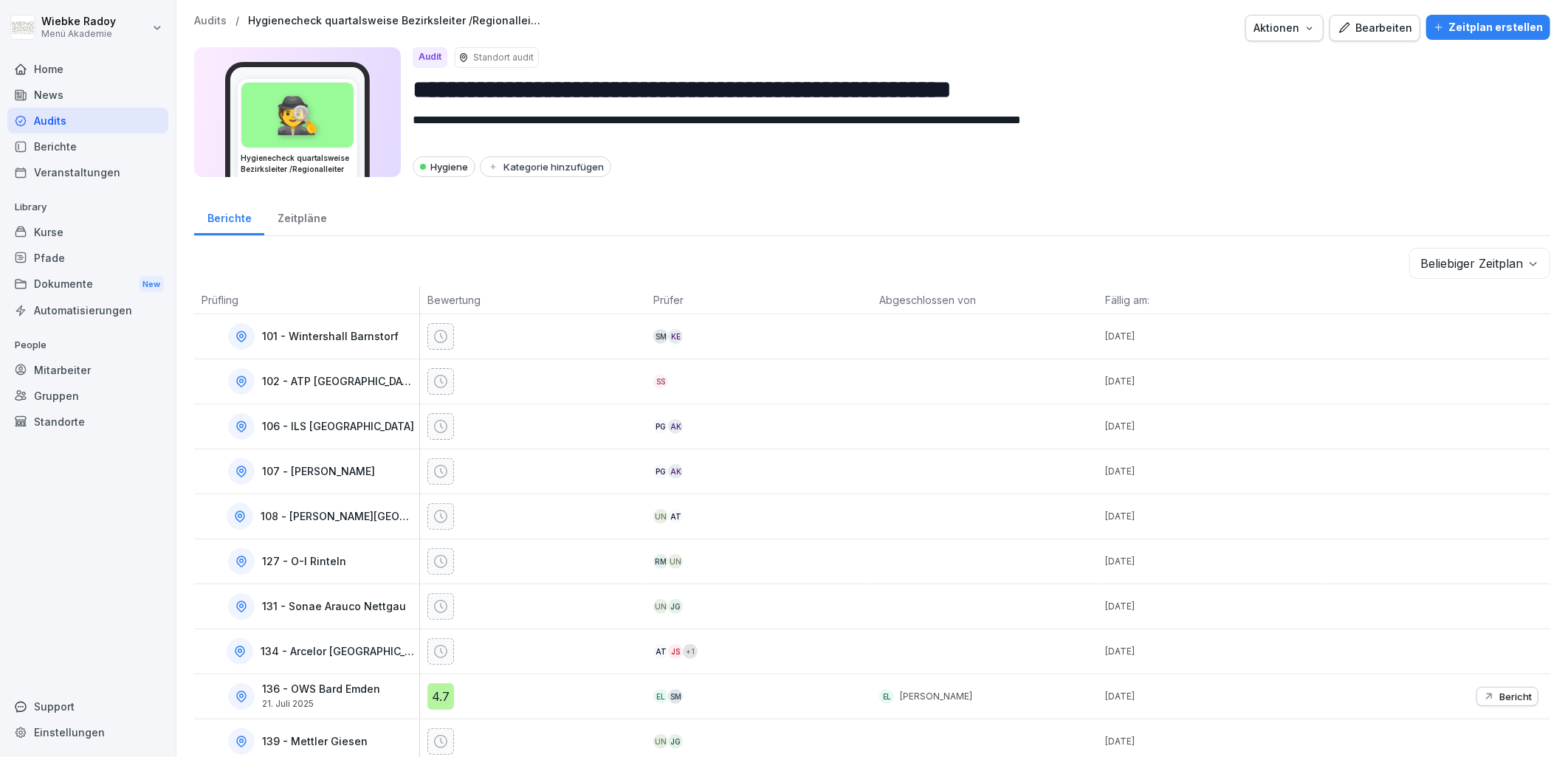
click at [1502, 259] on body "**********" at bounding box center [784, 378] width 1568 height 757
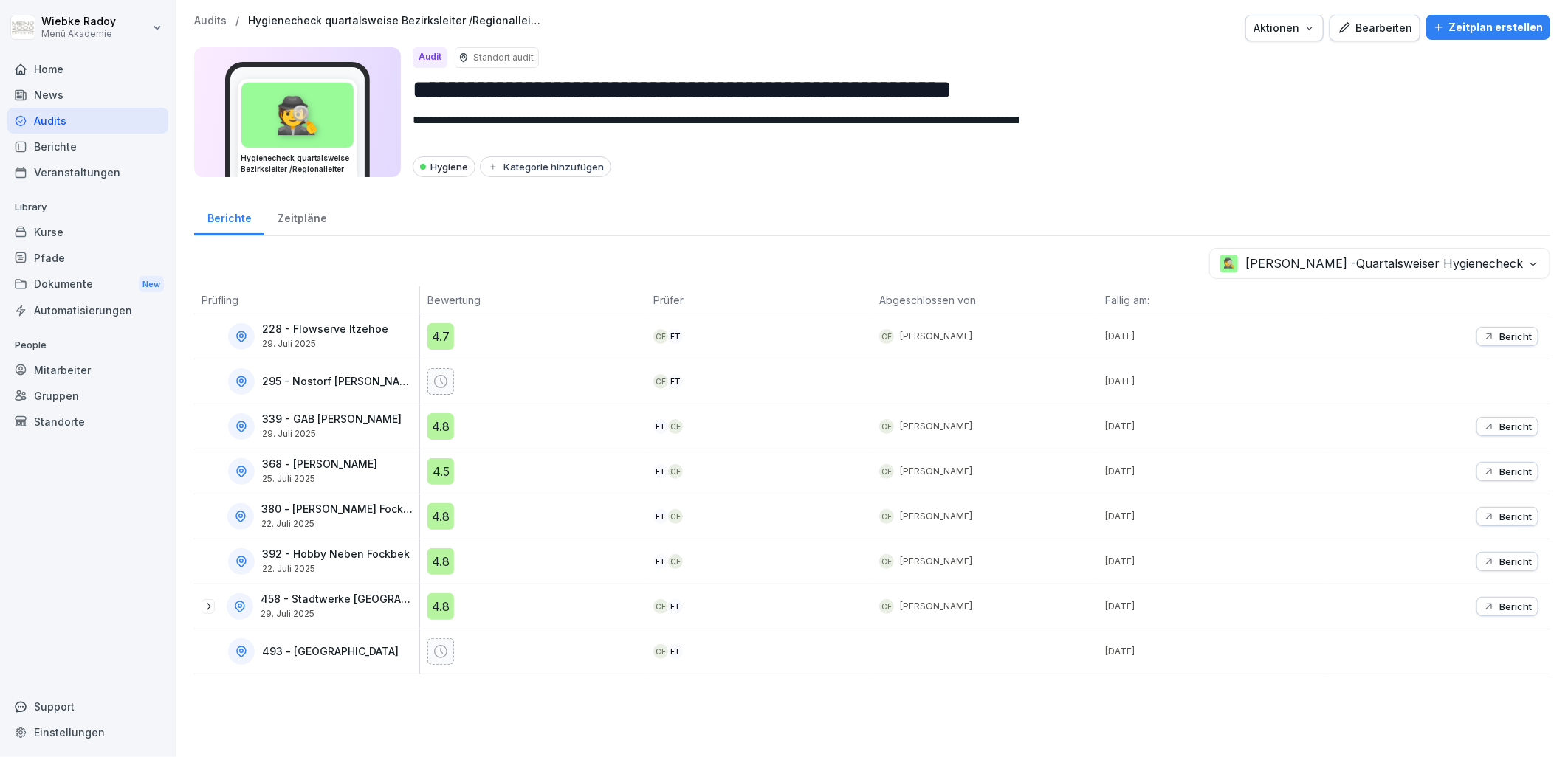
click at [432, 613] on div "4.8" at bounding box center [441, 607] width 27 height 27
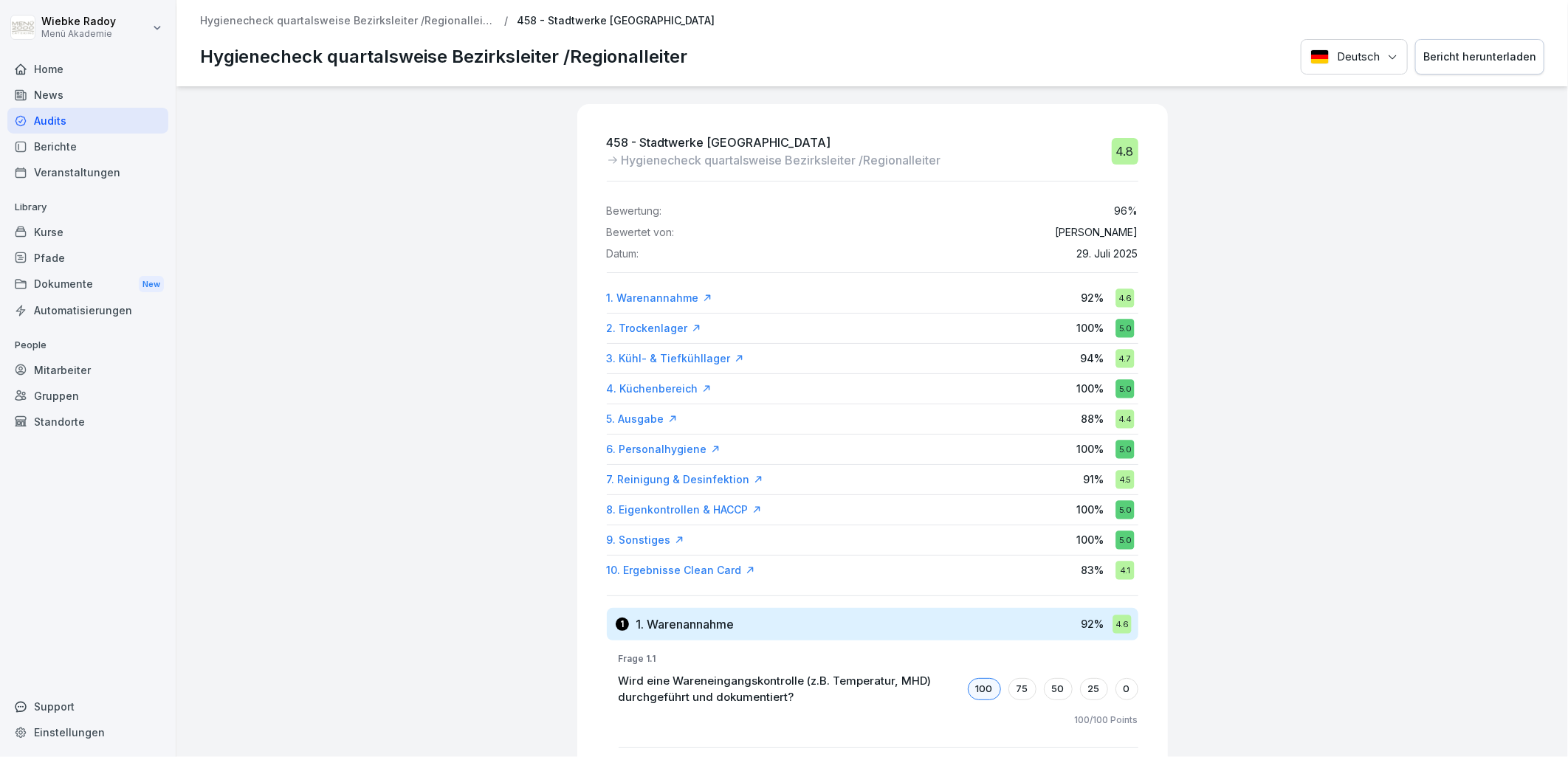
drag, startPoint x: 690, startPoint y: 567, endPoint x: 713, endPoint y: 571, distance: 23.3
click at [690, 567] on div "10. Ergebnisse Clean Card" at bounding box center [681, 571] width 148 height 15
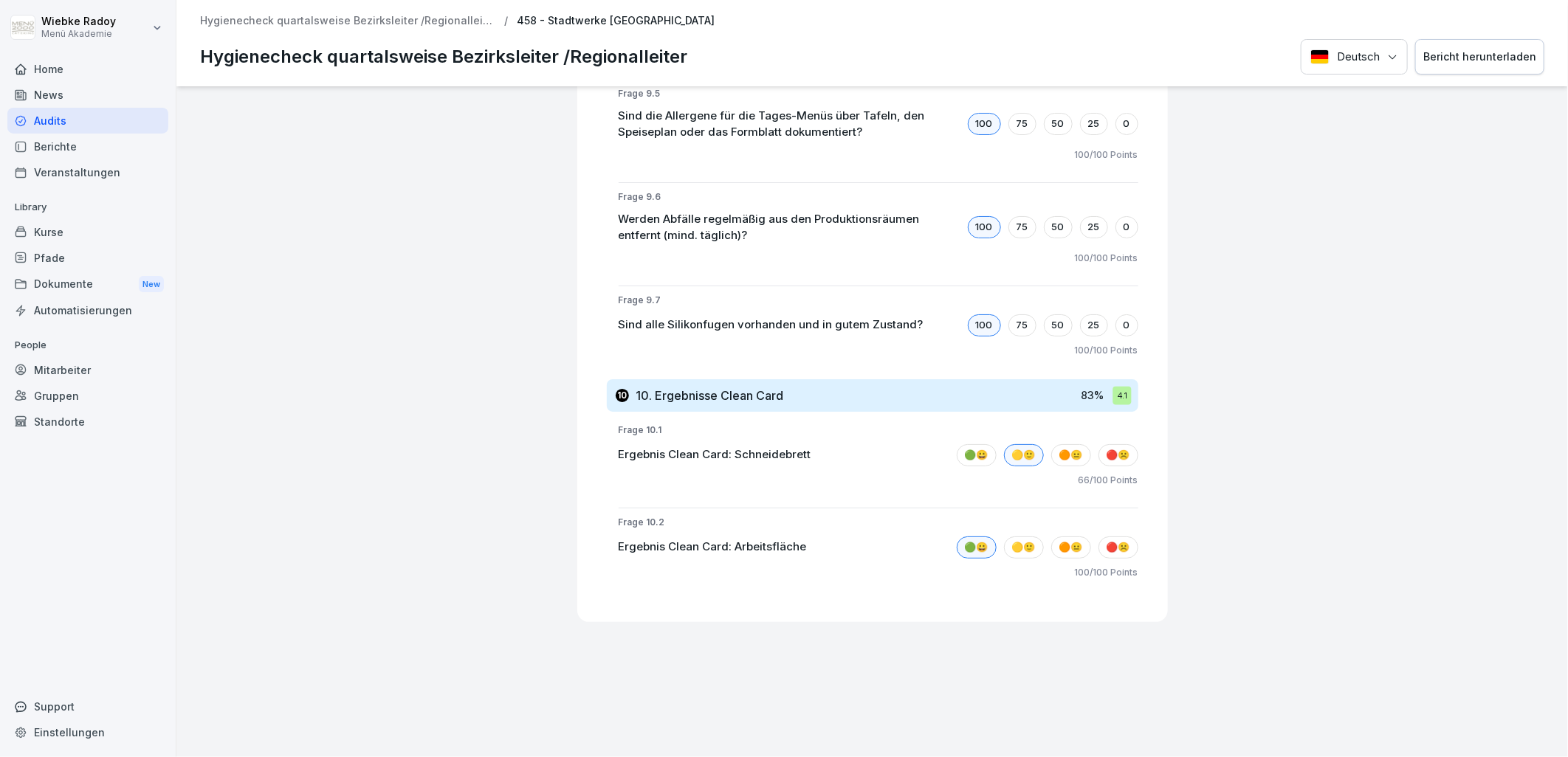
drag, startPoint x: 851, startPoint y: 366, endPoint x: 822, endPoint y: 352, distance: 32.2
click at [851, 379] on div "10 10. Ergebnisse Clean Card 83 % 4.1" at bounding box center [873, 395] width 532 height 32
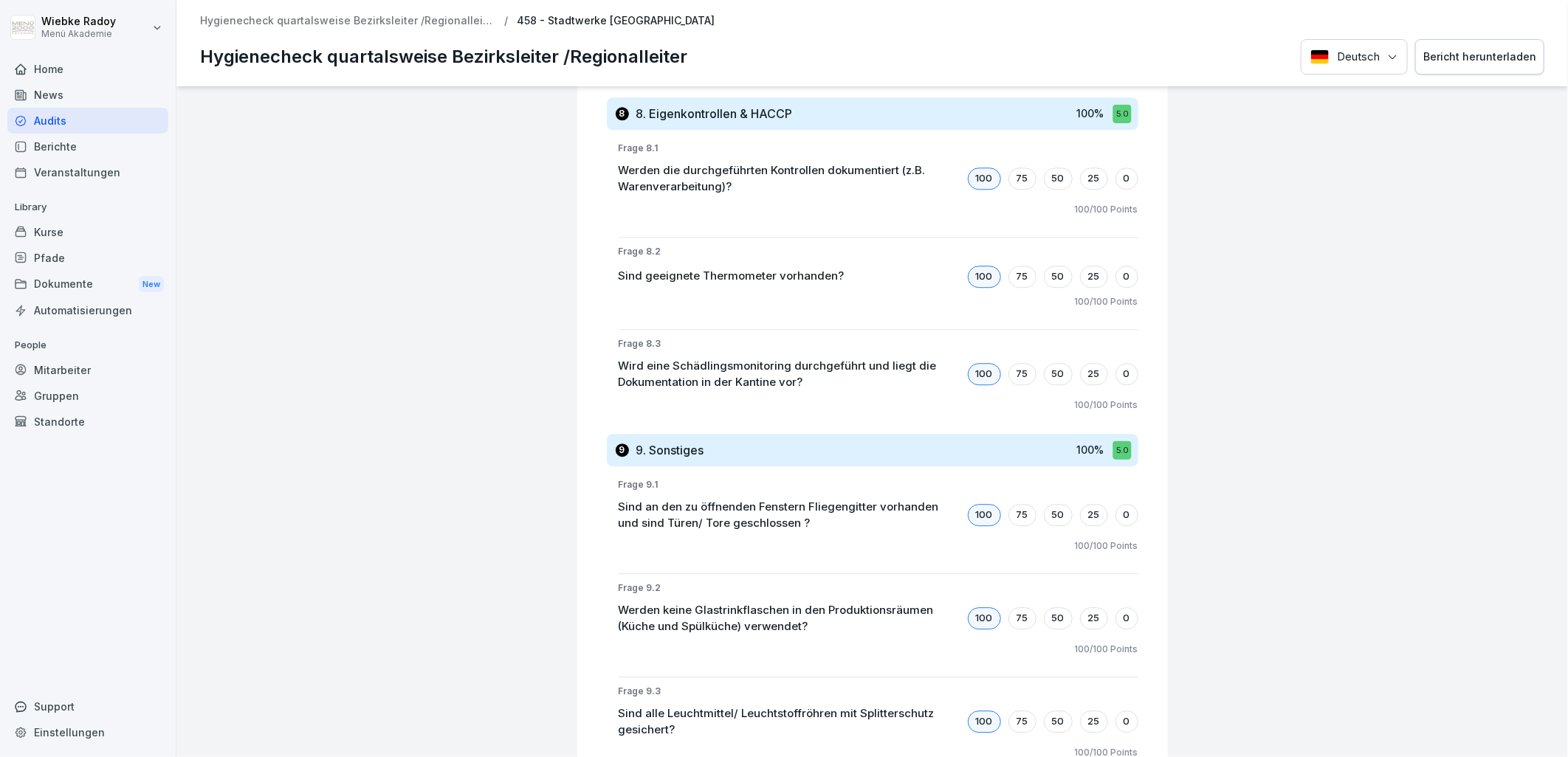
scroll to position [5908, 0]
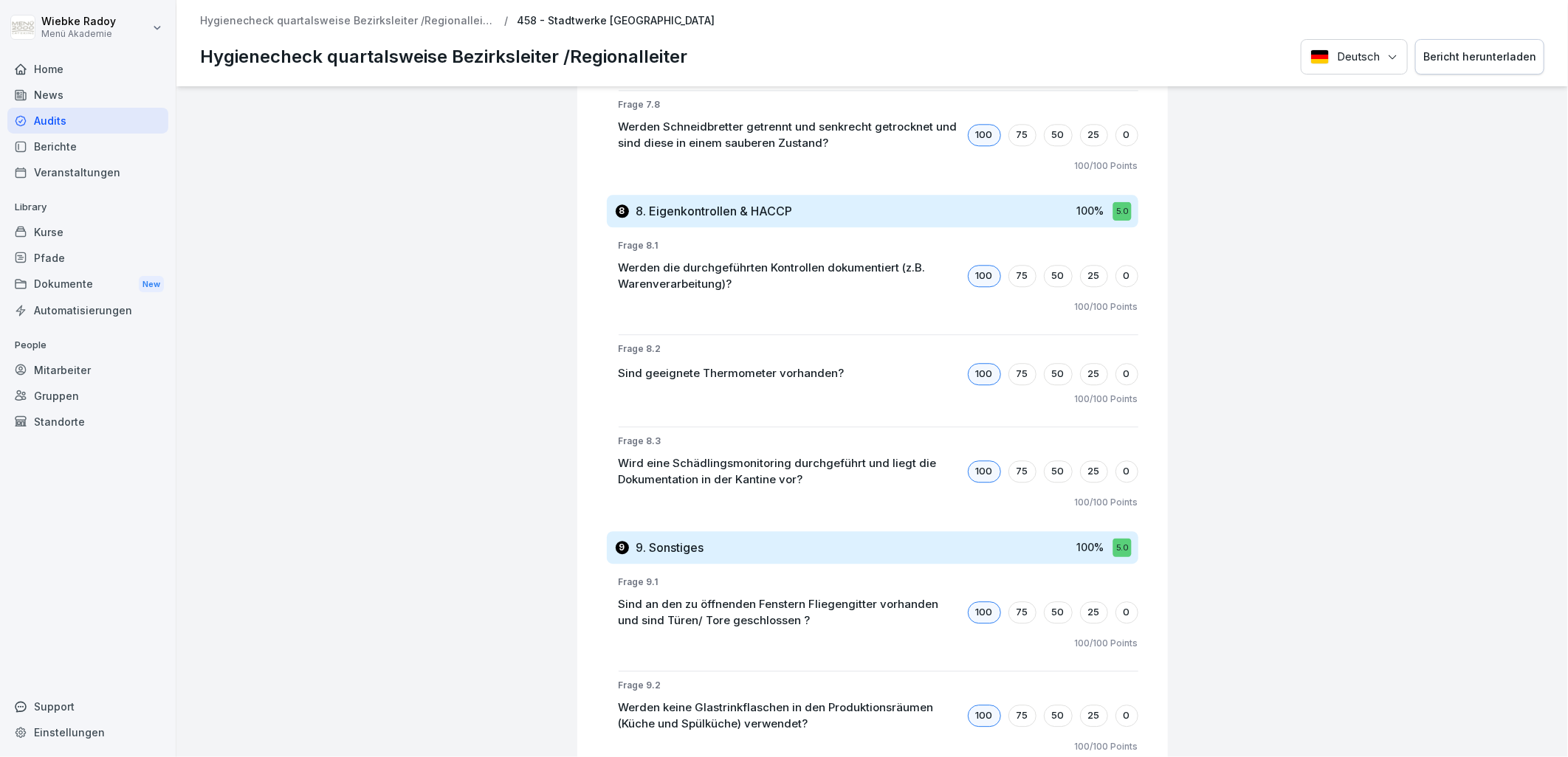
click at [268, 26] on p "Hygienecheck quartalsweise Bezirksleiter /Regionalleiter" at bounding box center [348, 21] width 295 height 12
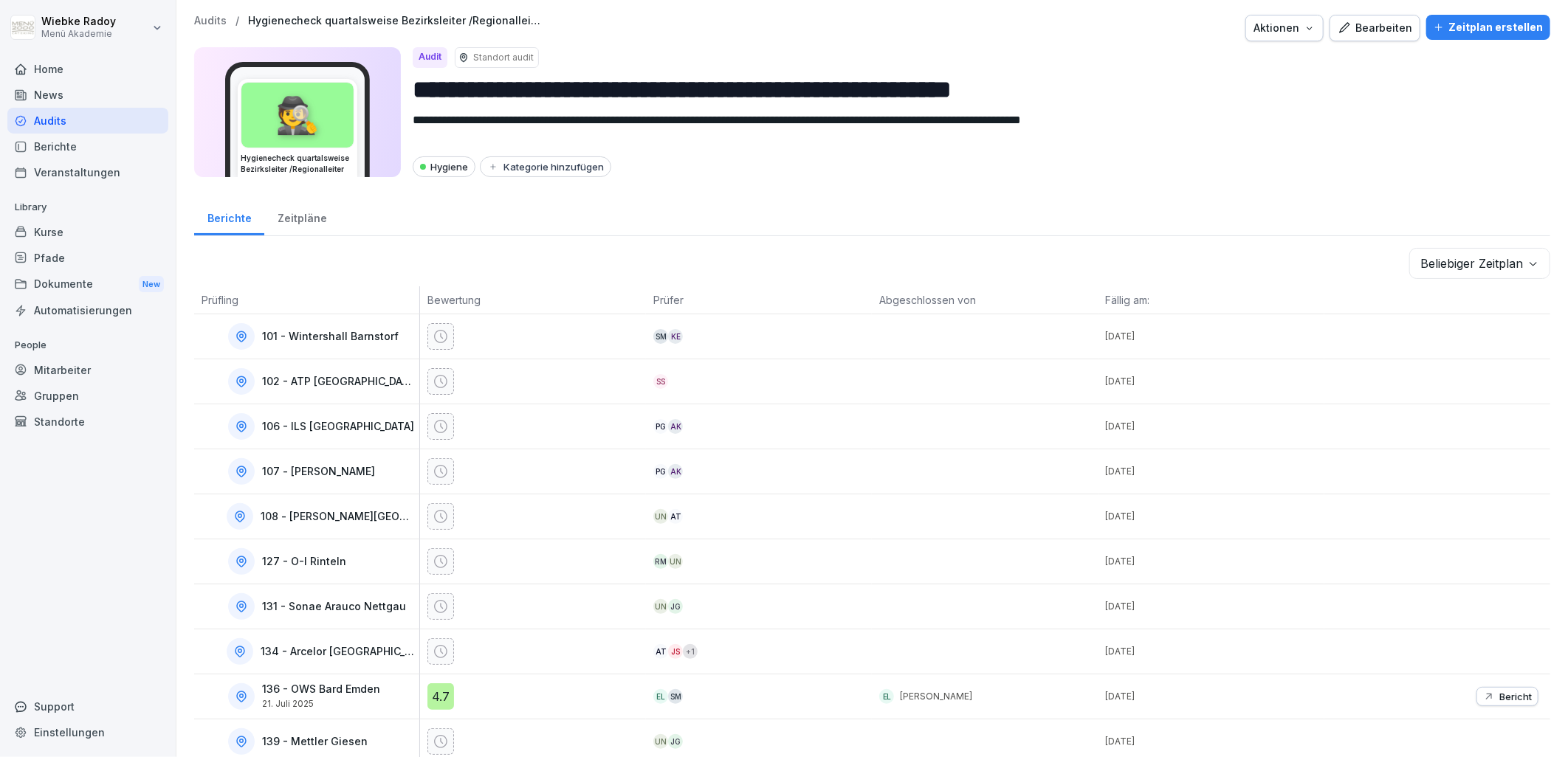
click at [1454, 267] on body "**********" at bounding box center [784, 378] width 1568 height 757
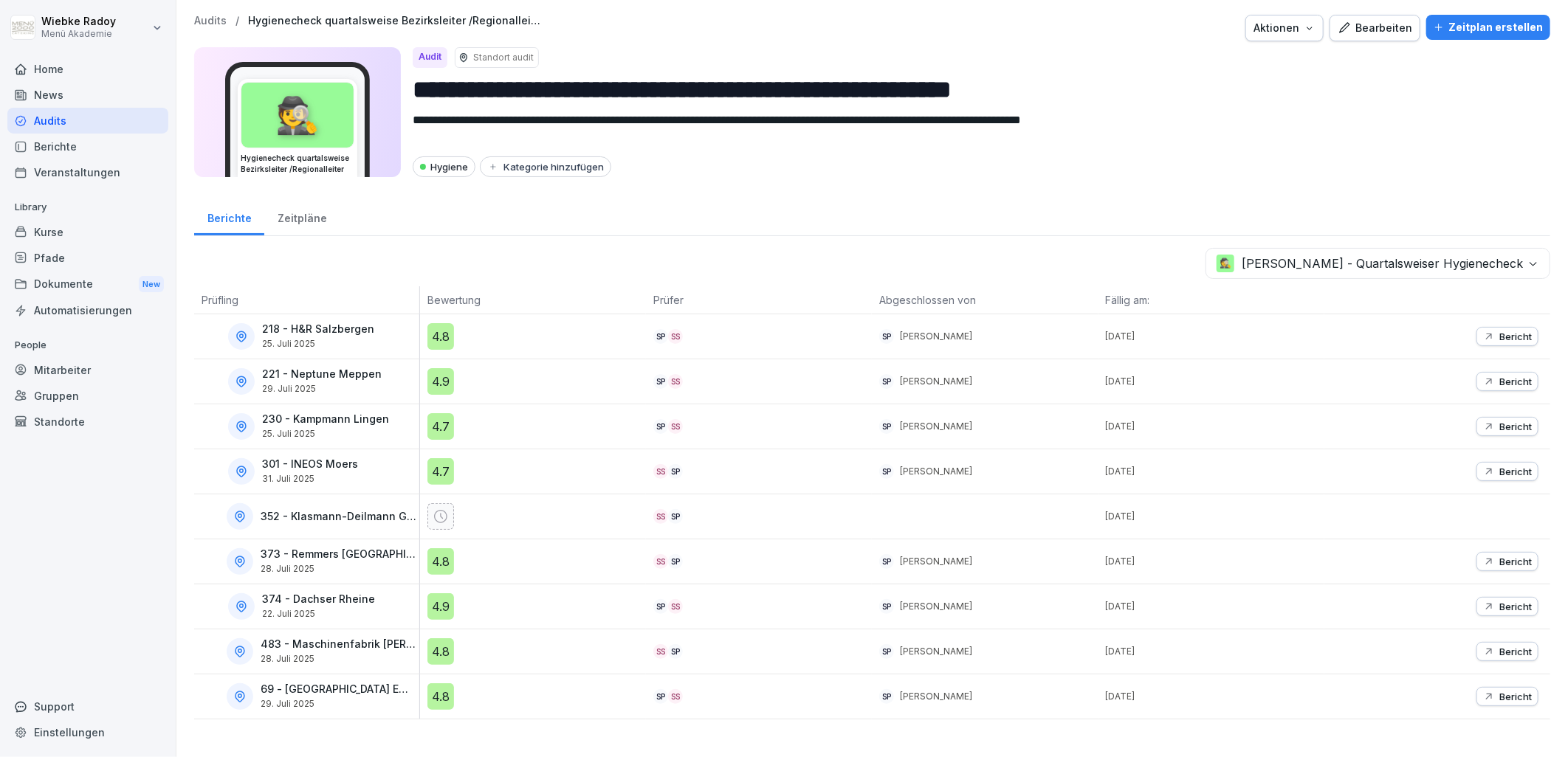
click at [441, 336] on div "4.8" at bounding box center [441, 336] width 27 height 27
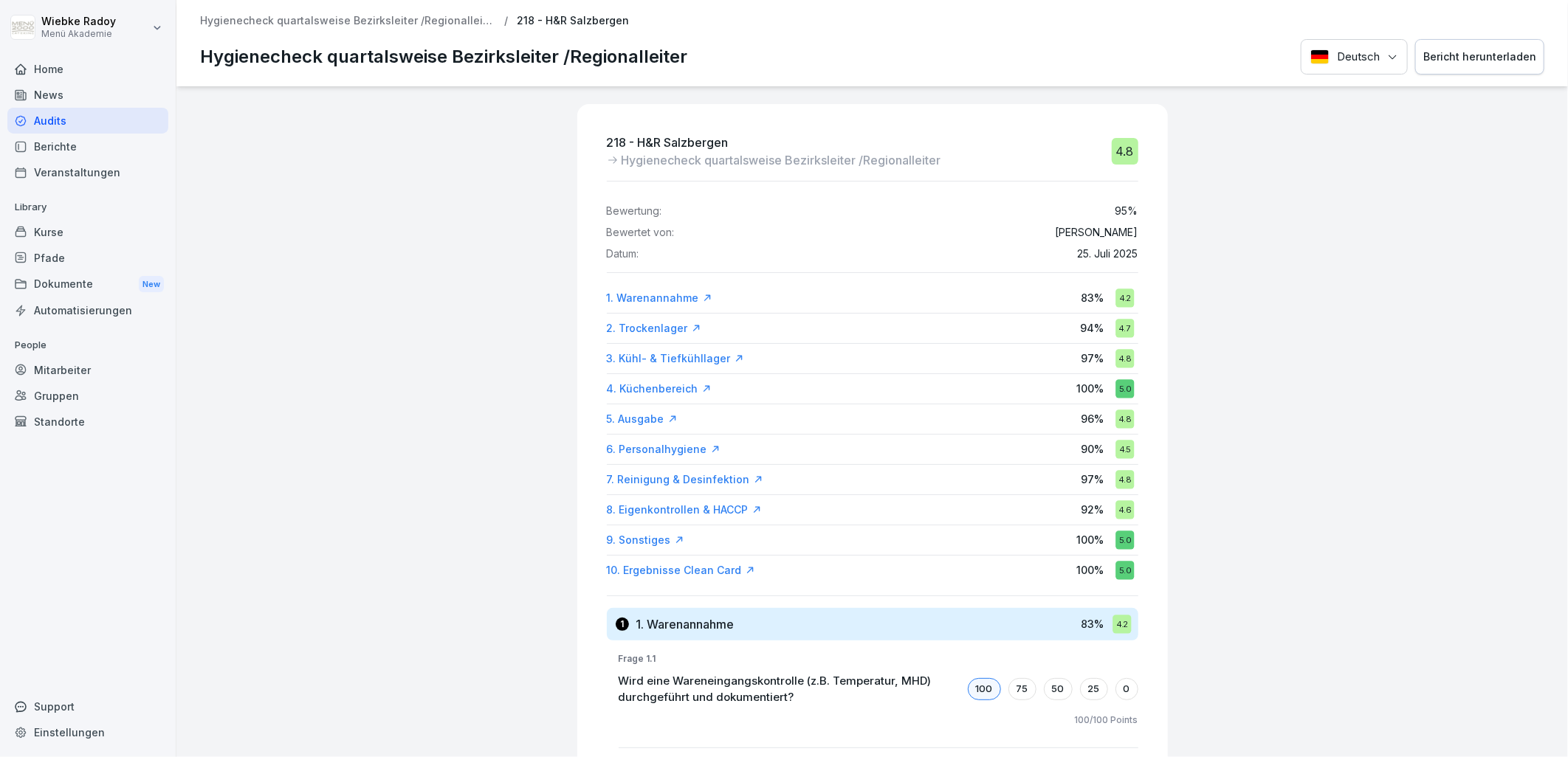
click at [450, 25] on p "Hygienecheck quartalsweise Bezirksleiter /Regionalleiter" at bounding box center [348, 21] width 295 height 12
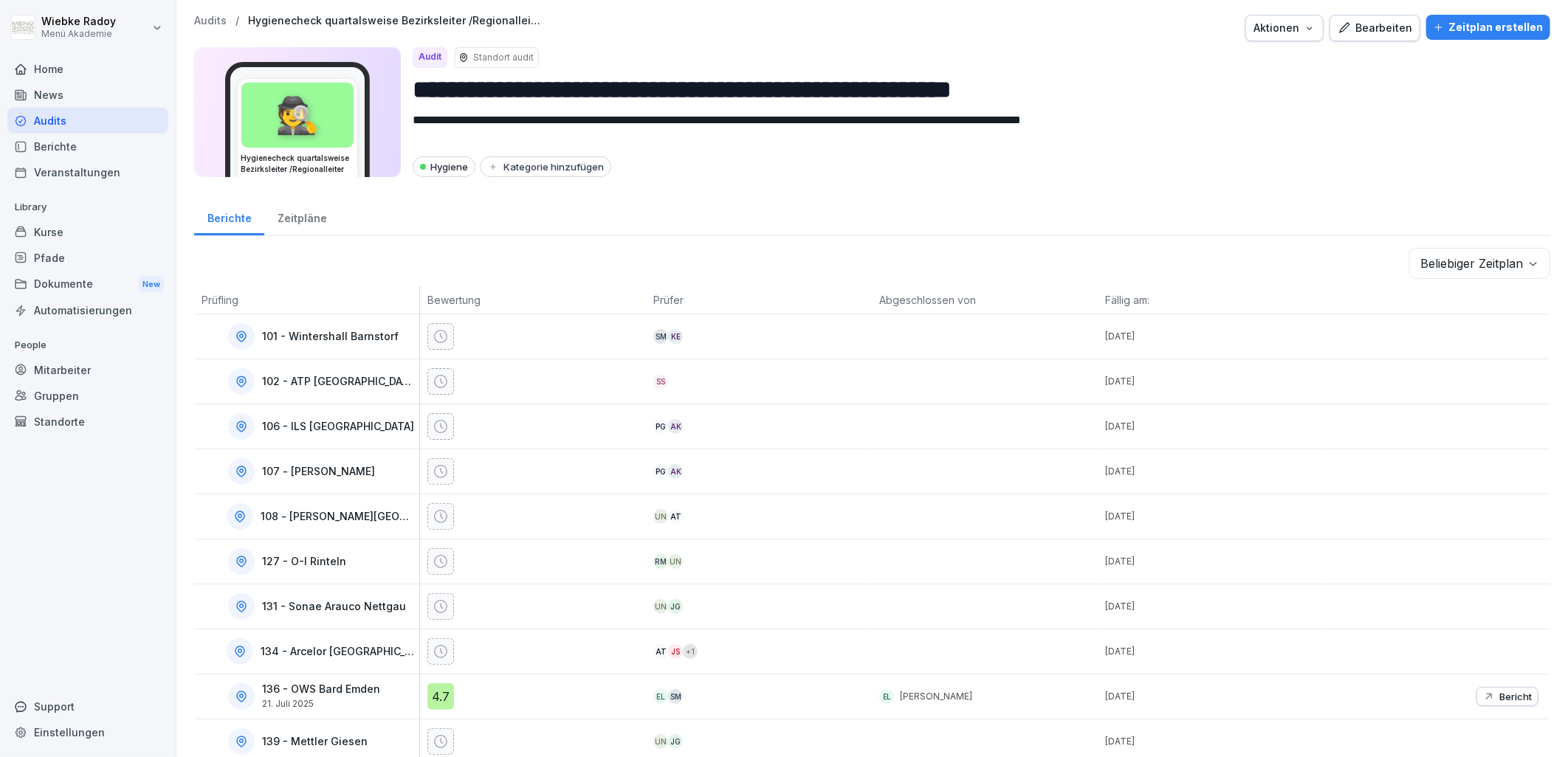
click at [1426, 263] on body "**********" at bounding box center [784, 378] width 1568 height 757
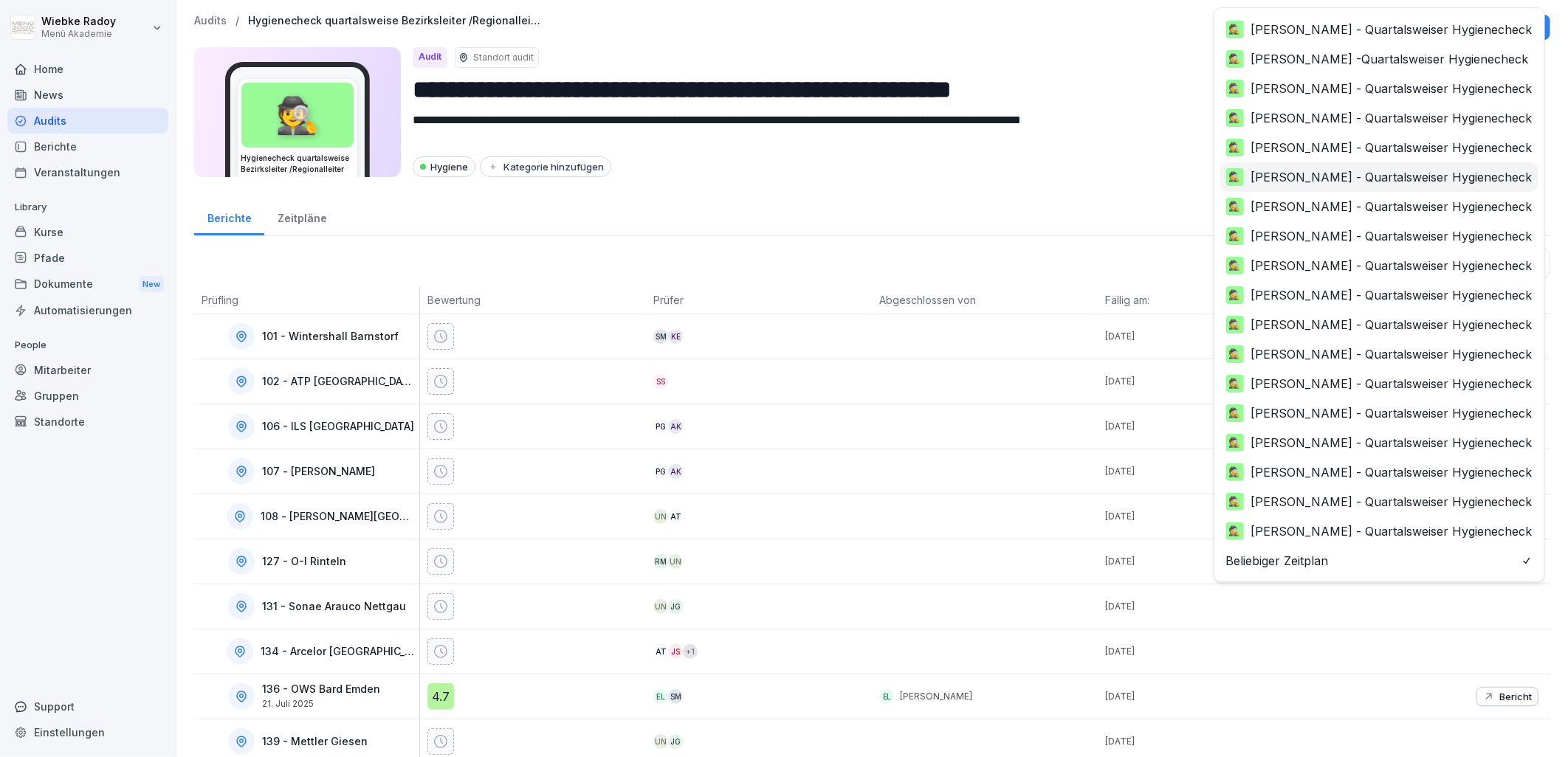
scroll to position [234, 0]
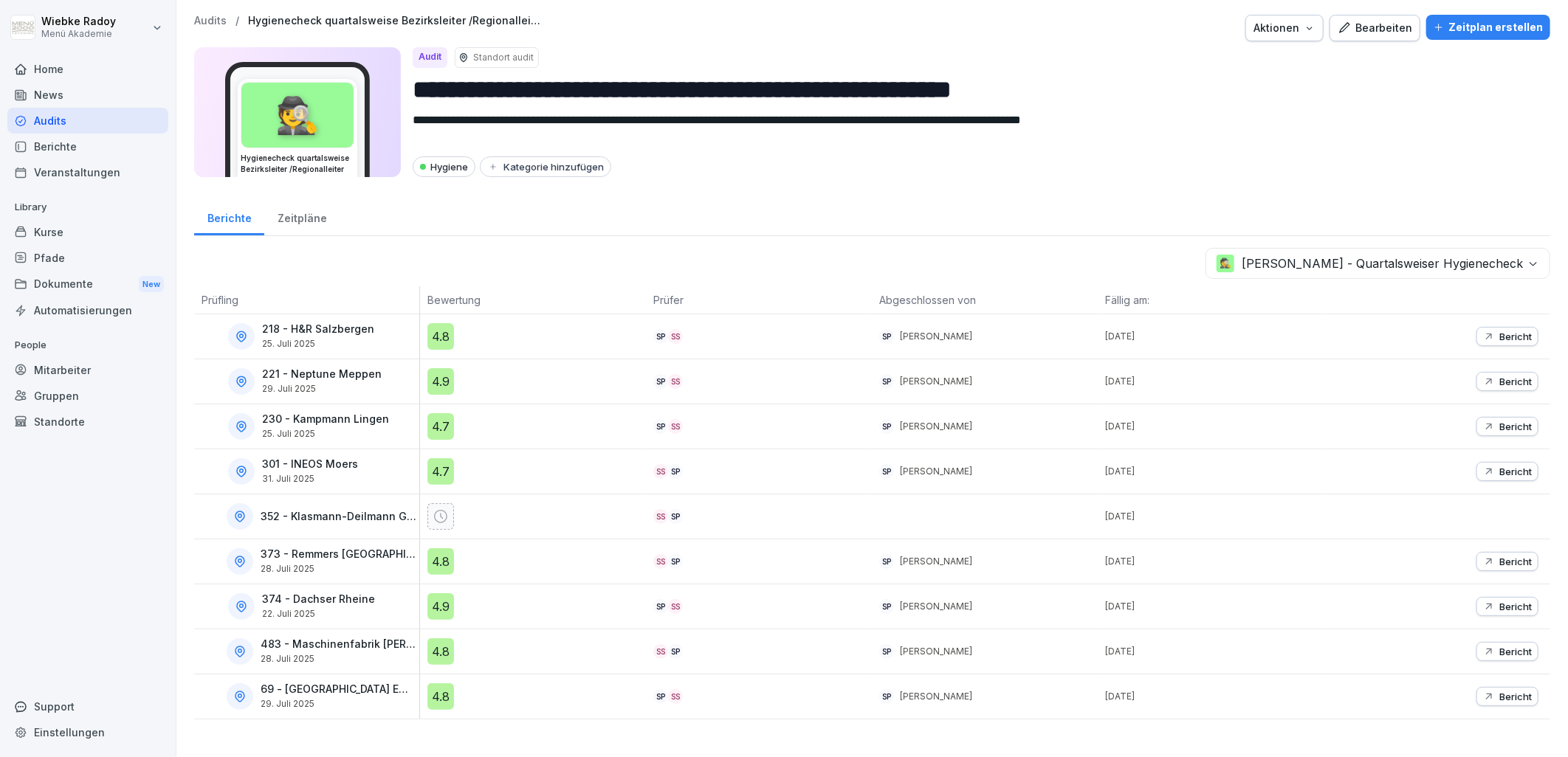
click at [440, 426] on div "4.7" at bounding box center [441, 426] width 27 height 27
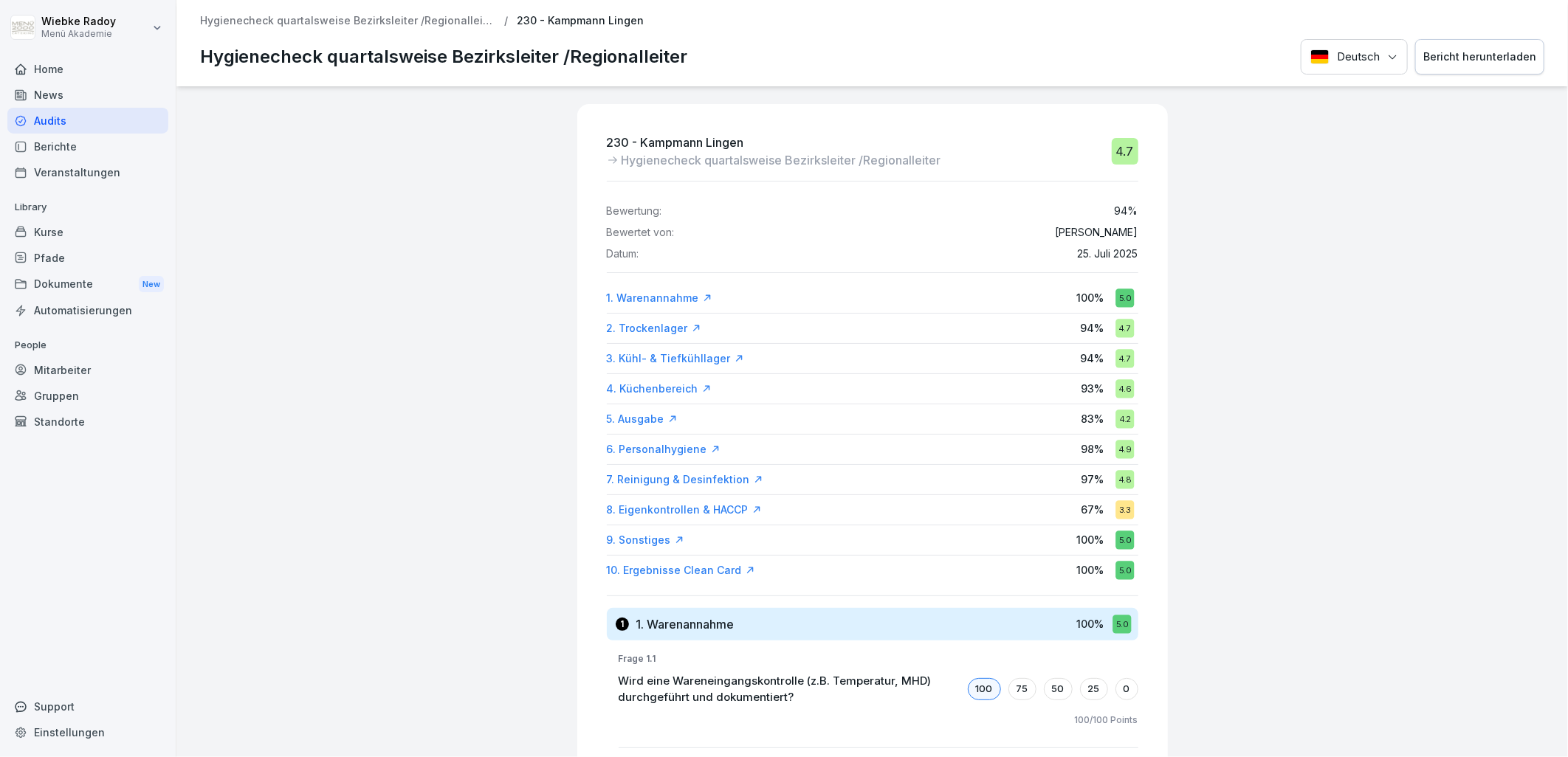
click at [282, 11] on div "Hygienecheck quartalsweise Bezirksleiter /Regionalleiter / 230 - Kampmann Linge…" at bounding box center [872, 43] width 1391 height 86
click at [282, 17] on p "Hygienecheck quartalsweise Bezirksleiter /Regionalleiter" at bounding box center [348, 21] width 295 height 12
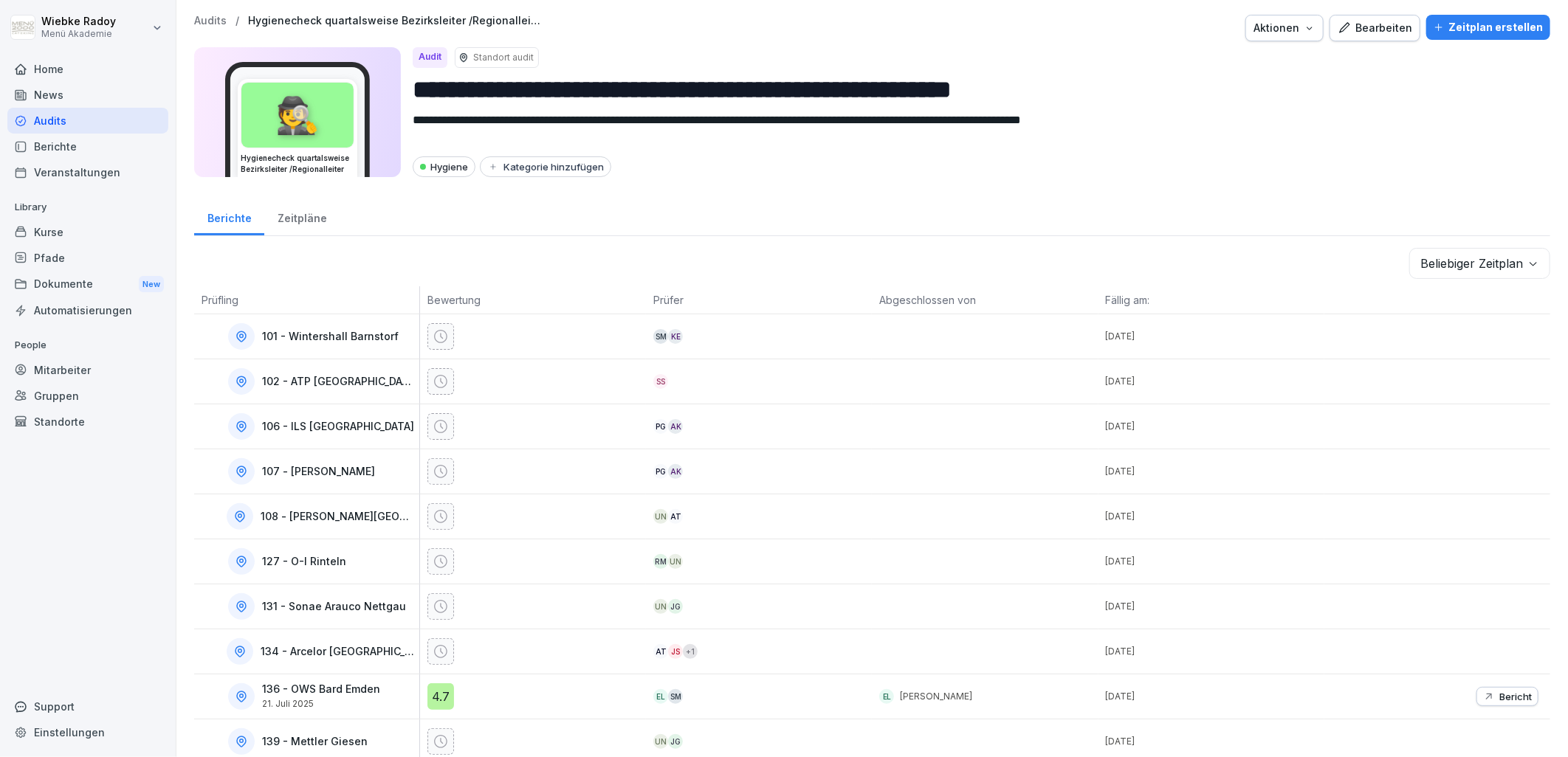
click at [1482, 269] on body "**********" at bounding box center [784, 378] width 1568 height 757
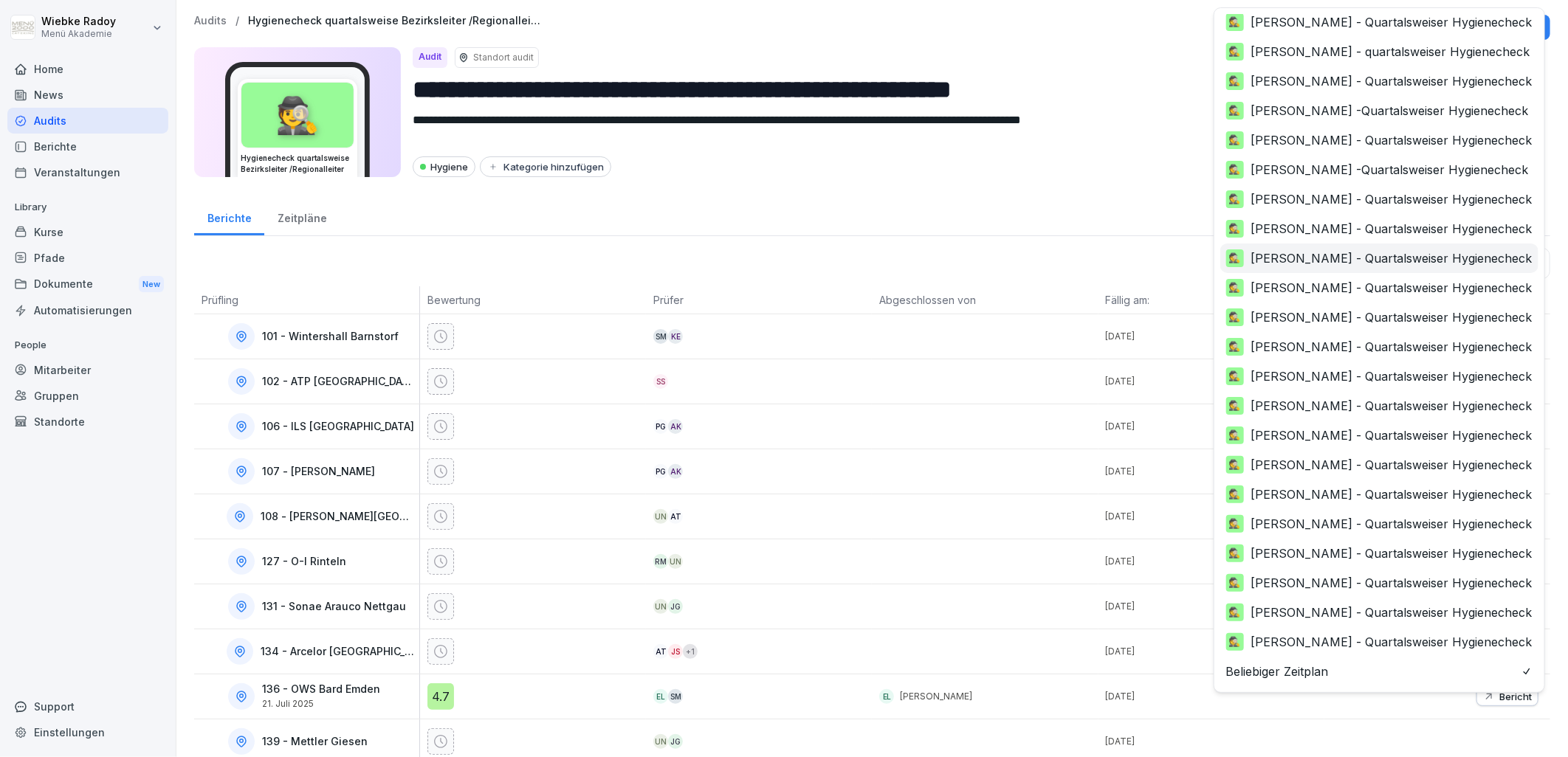
scroll to position [152, 0]
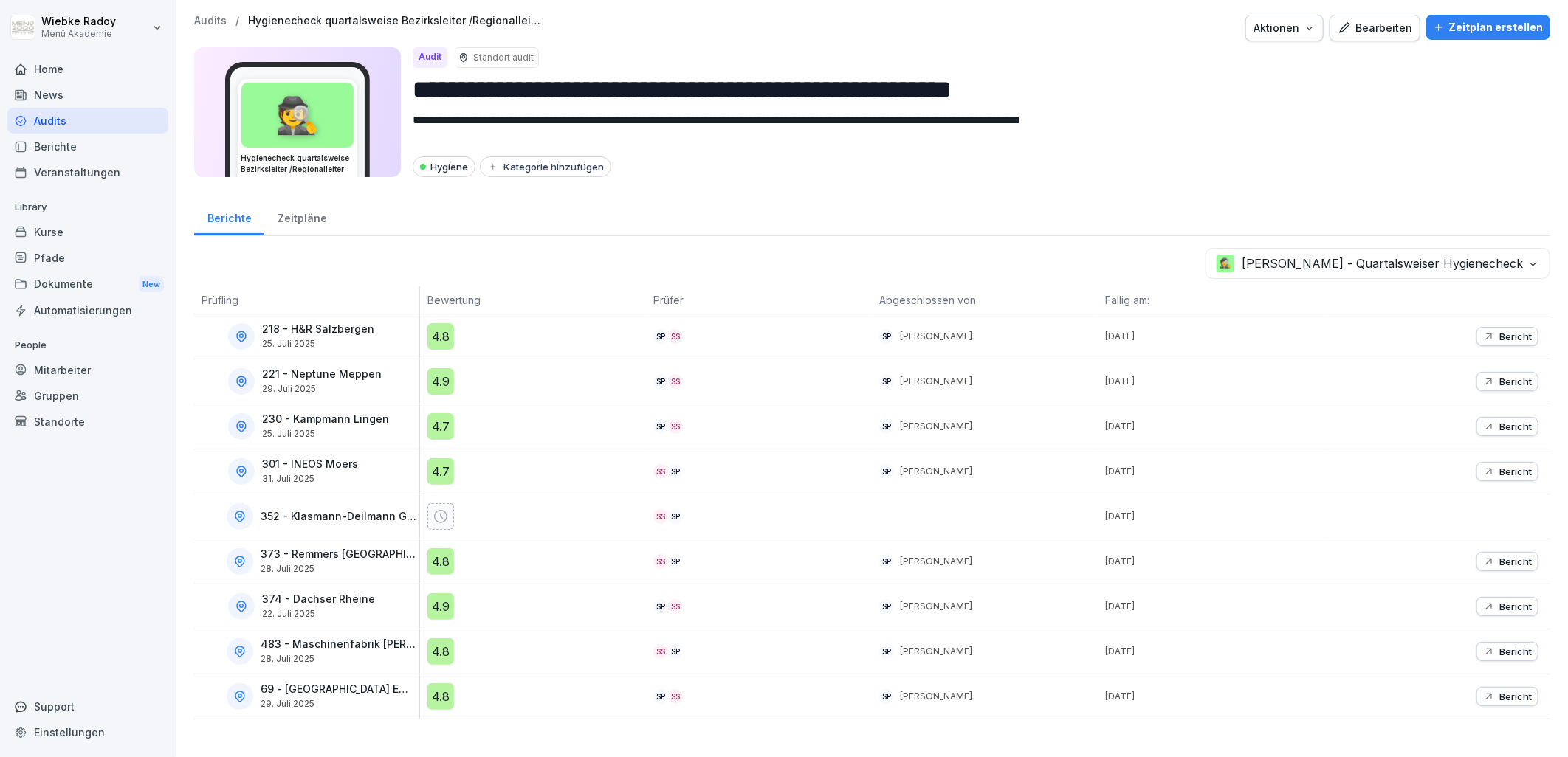
click at [427, 384] on div "4.9" at bounding box center [441, 382] width 27 height 27
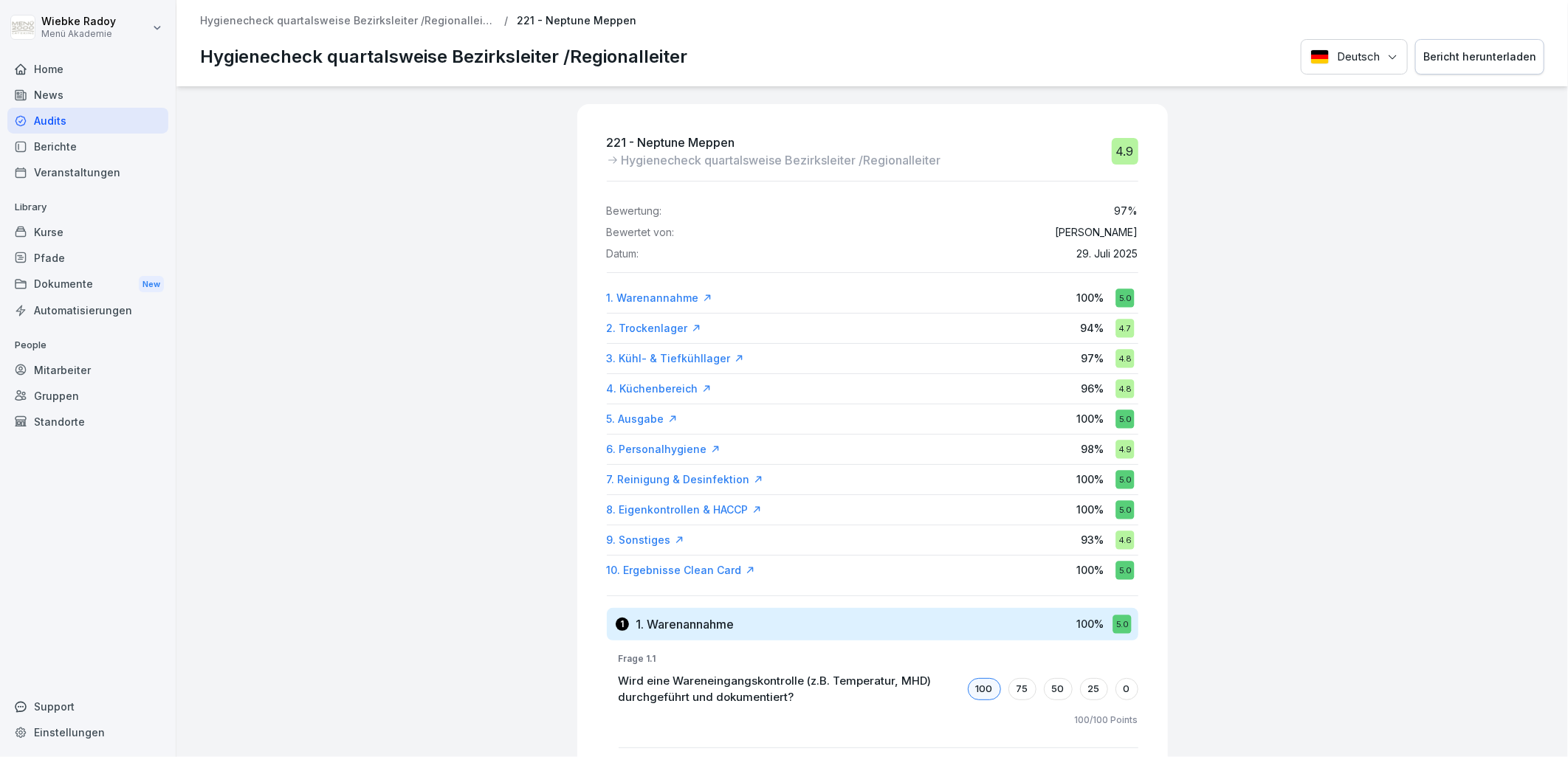
drag, startPoint x: 269, startPoint y: 19, endPoint x: 315, endPoint y: 37, distance: 49.4
click at [270, 19] on p "Hygienecheck quartalsweise Bezirksleiter /Regionalleiter" at bounding box center [348, 21] width 295 height 12
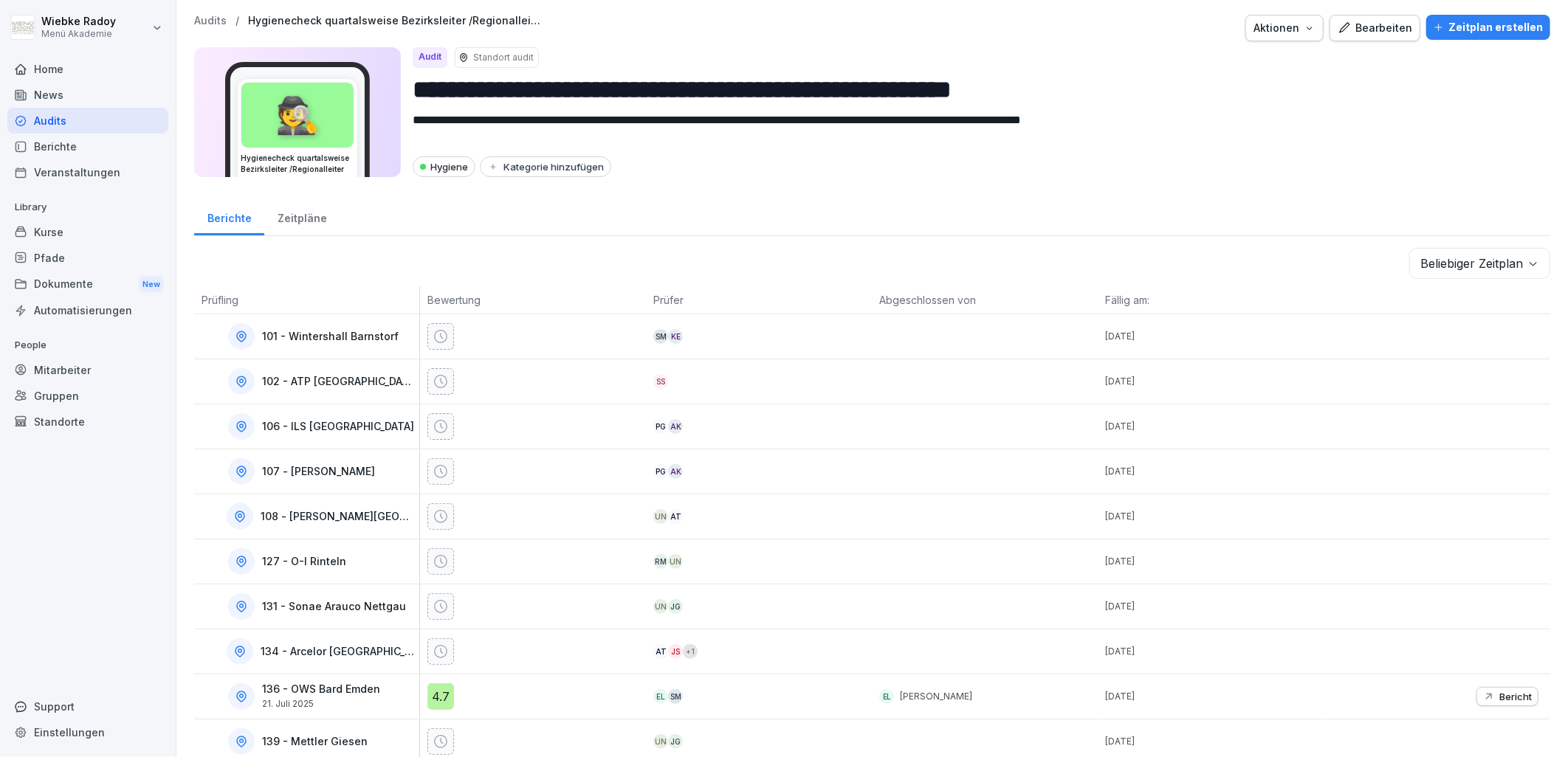
click at [1503, 267] on body "**********" at bounding box center [784, 378] width 1568 height 757
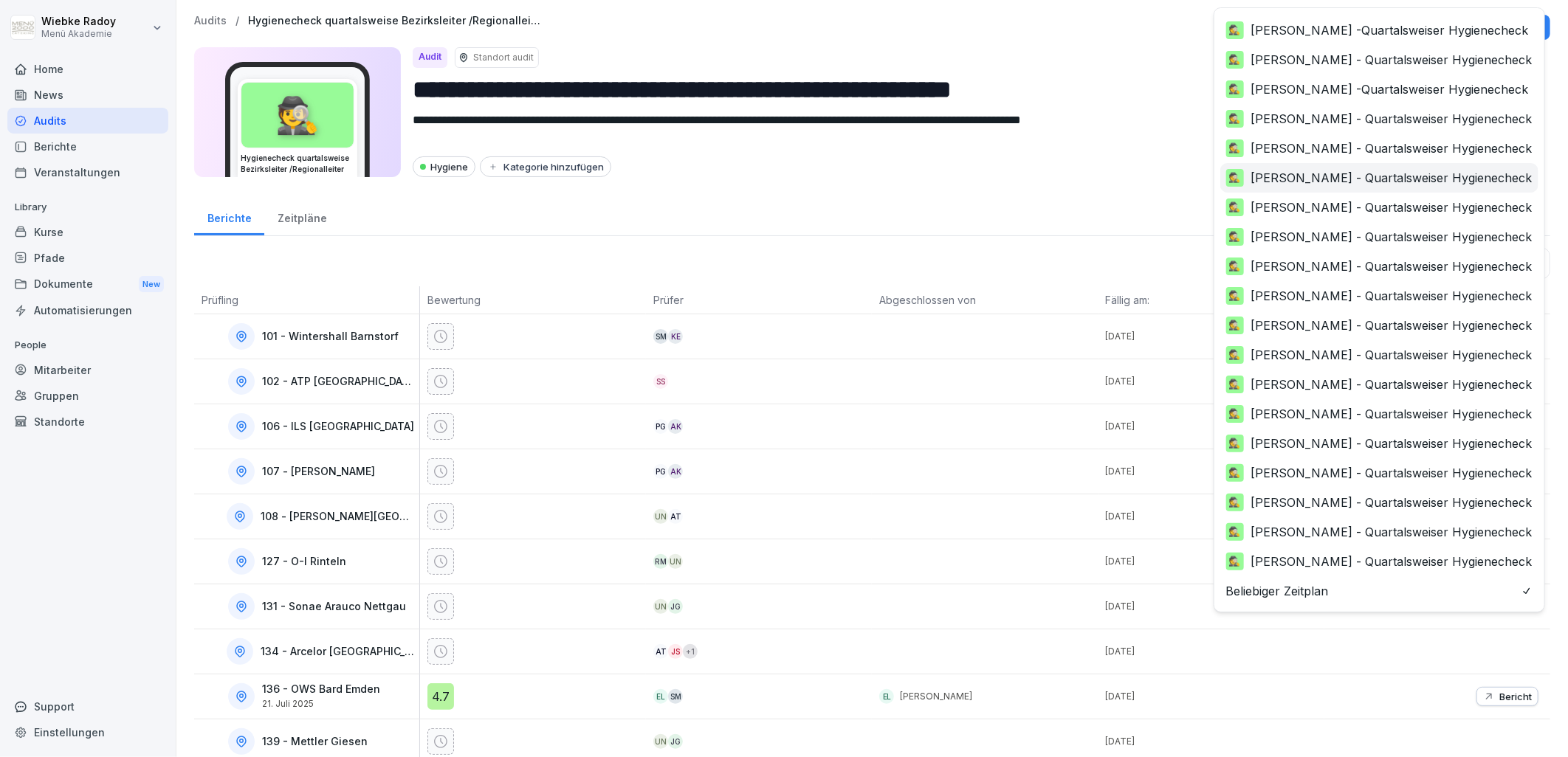
scroll to position [234, 0]
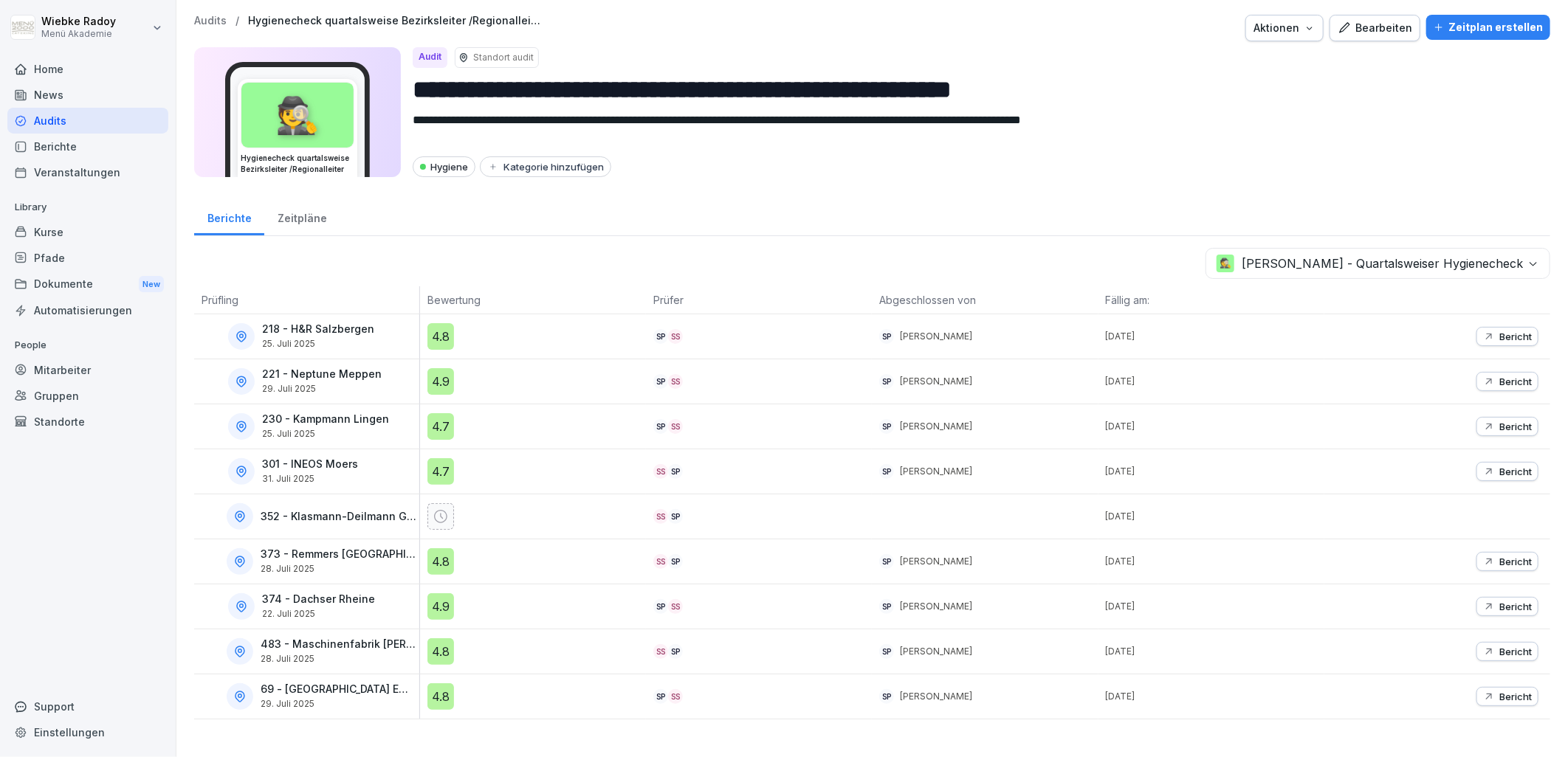
click at [429, 652] on div "4.8" at bounding box center [441, 652] width 27 height 27
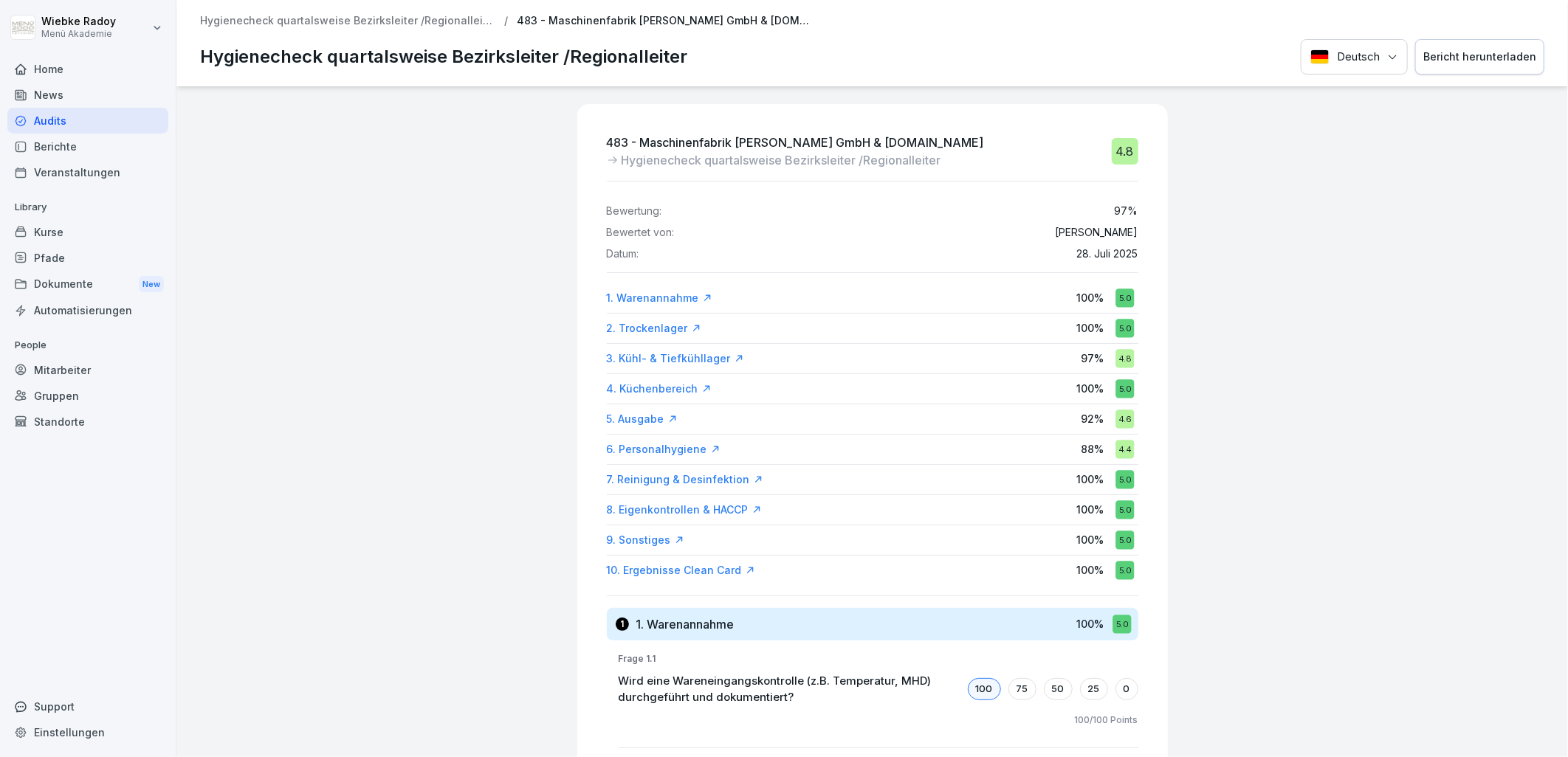
drag, startPoint x: 444, startPoint y: 24, endPoint x: 460, endPoint y: 34, distance: 18.9
click at [444, 24] on p "Hygienecheck quartalsweise Bezirksleiter /Regionalleiter" at bounding box center [348, 21] width 295 height 12
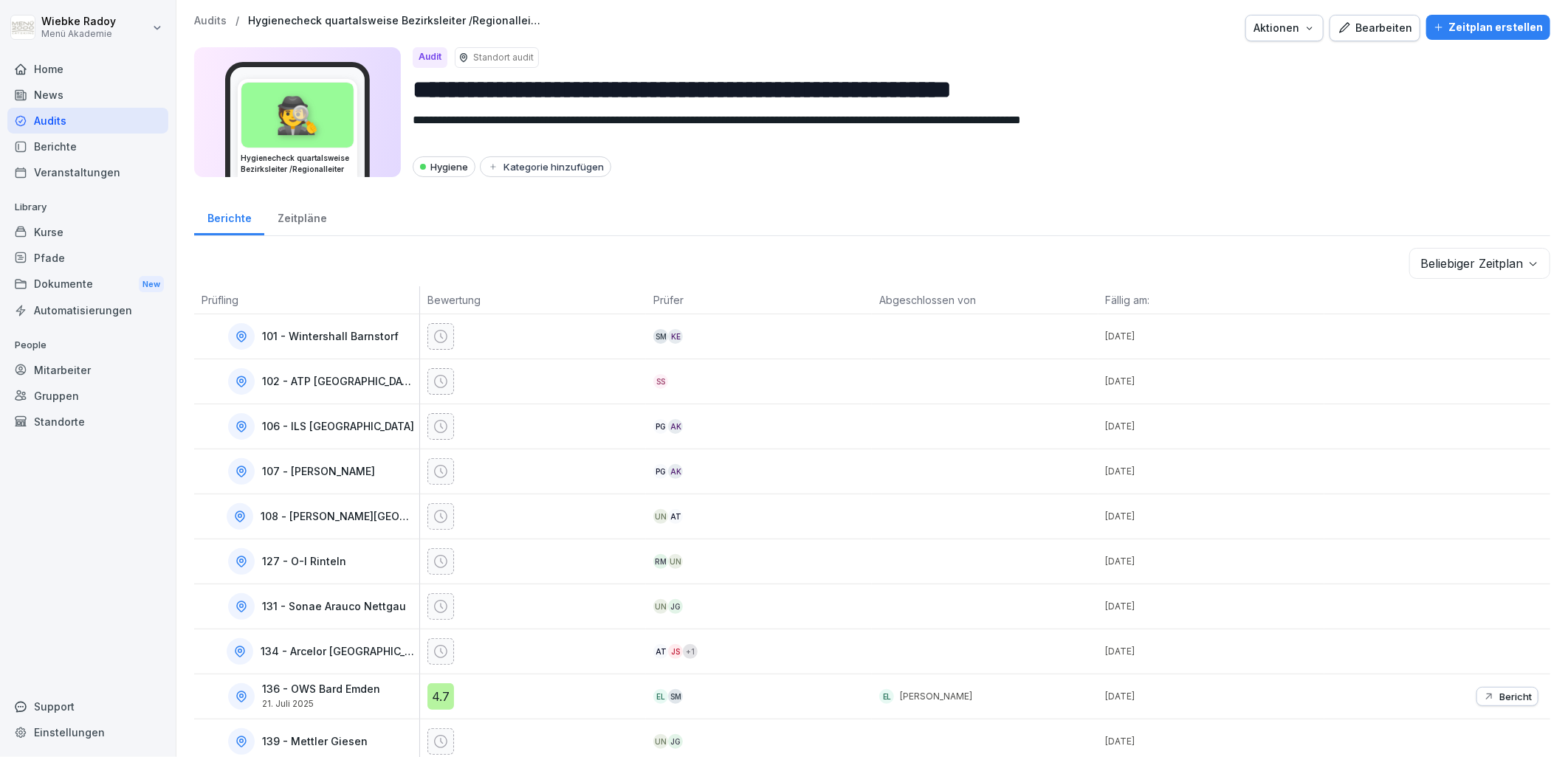
click at [1500, 256] on body "**********" at bounding box center [784, 378] width 1568 height 757
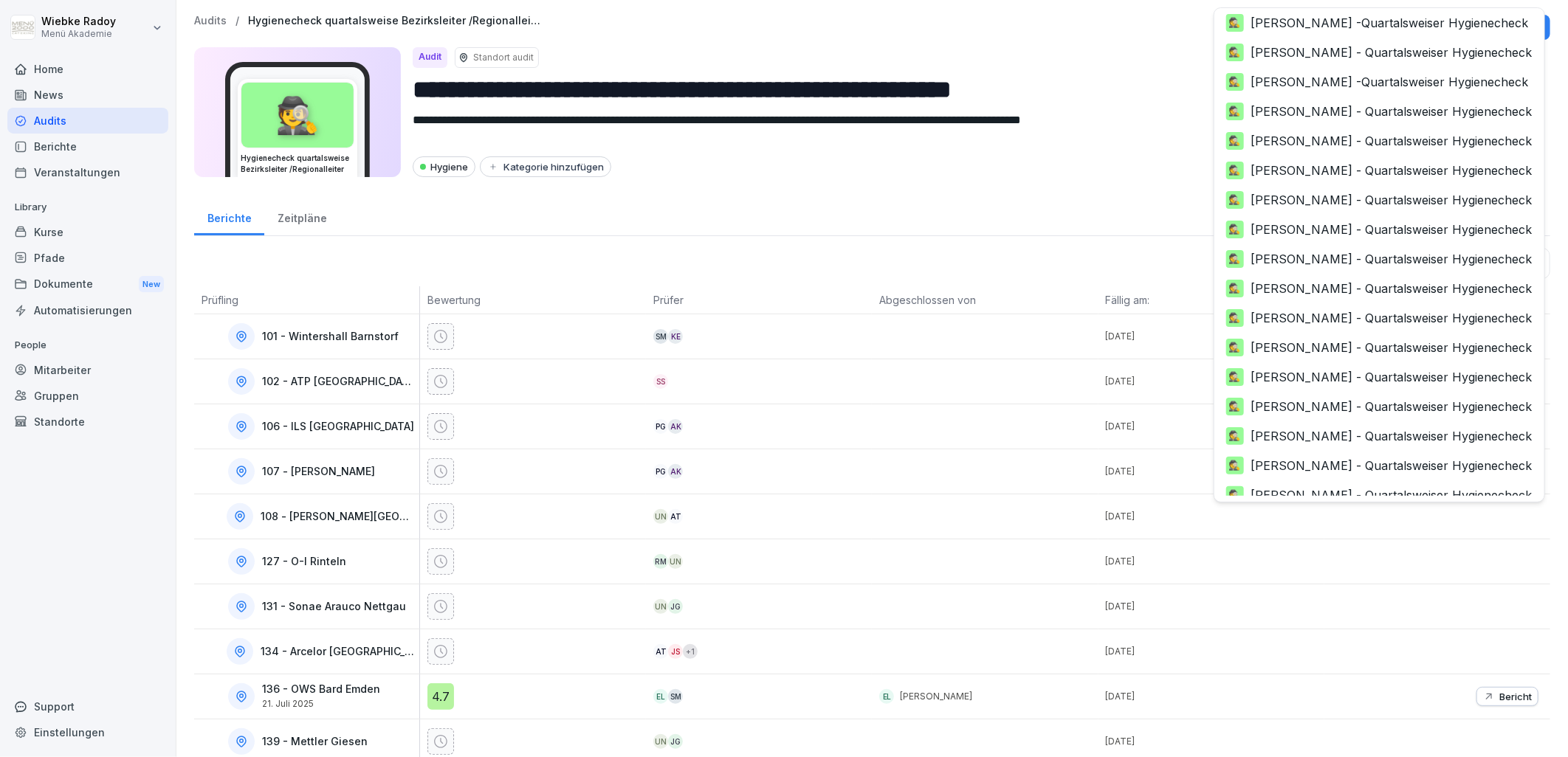
scroll to position [234, 0]
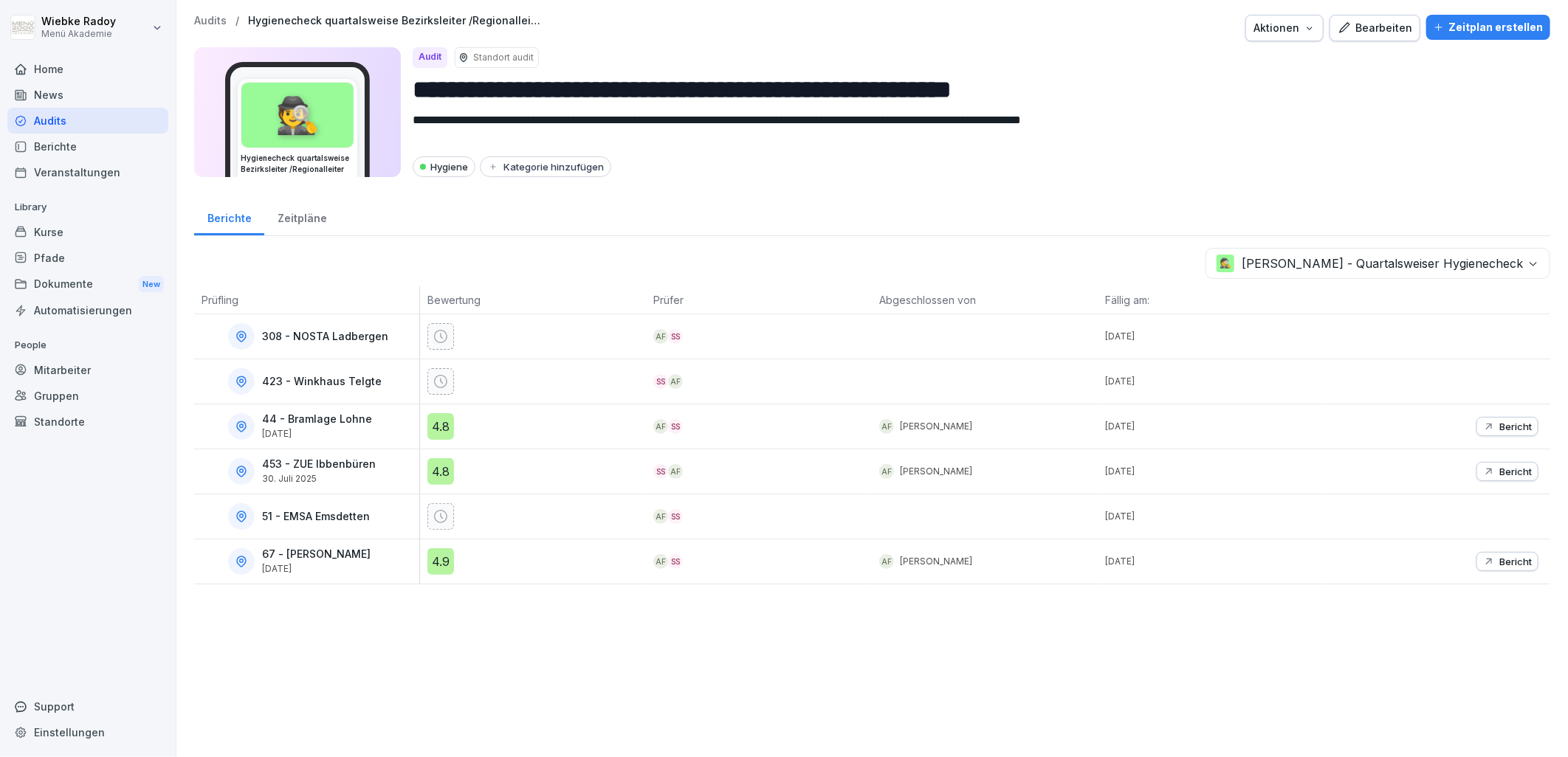
click at [445, 436] on div "4.8" at bounding box center [441, 426] width 27 height 27
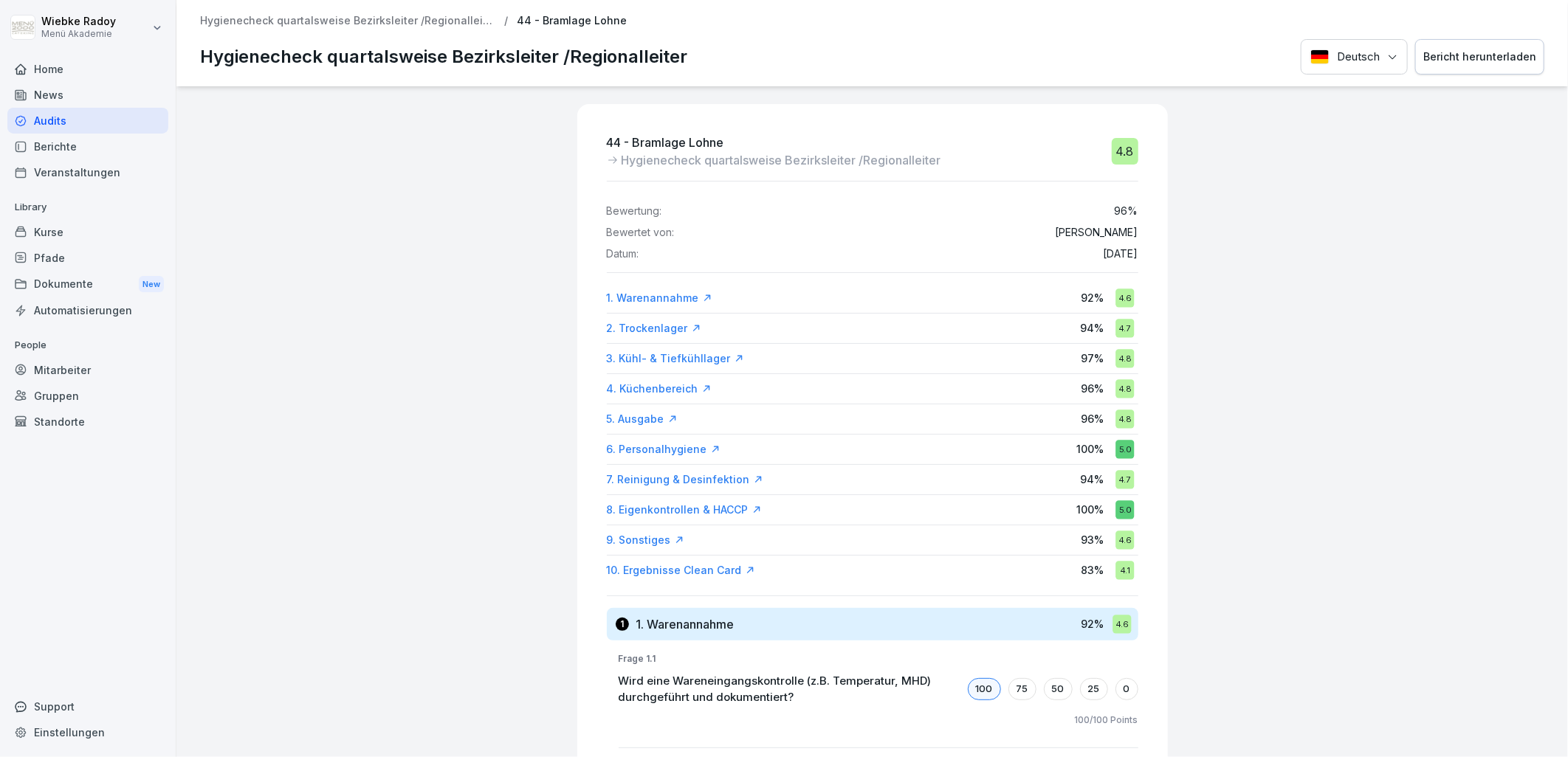
drag, startPoint x: 676, startPoint y: 565, endPoint x: 705, endPoint y: 564, distance: 29.0
click at [677, 565] on div "10. Ergebnisse Clean Card" at bounding box center [681, 571] width 148 height 15
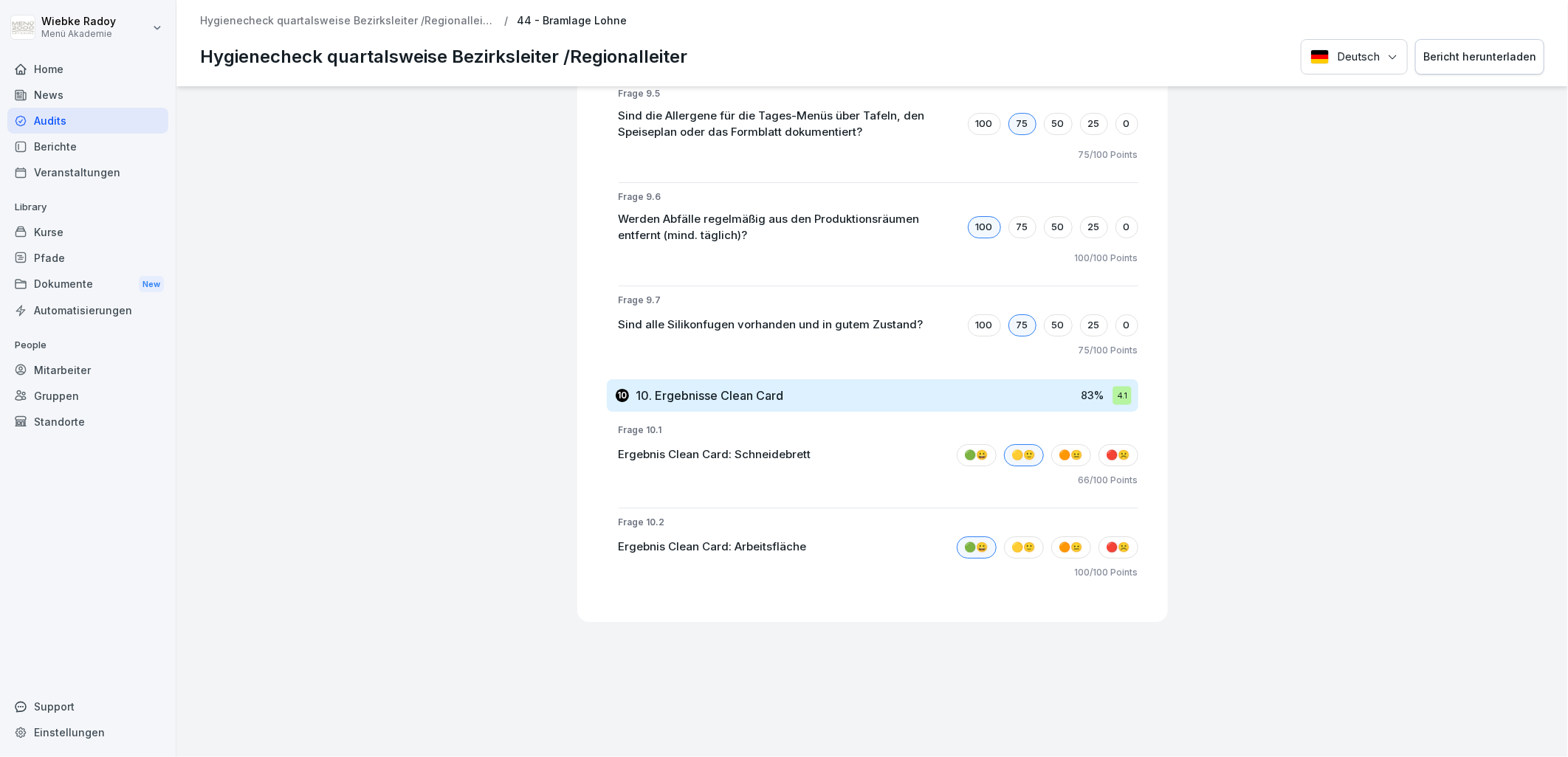
click at [409, 24] on p "Hygienecheck quartalsweise Bezirksleiter /Regionalleiter" at bounding box center [348, 21] width 295 height 12
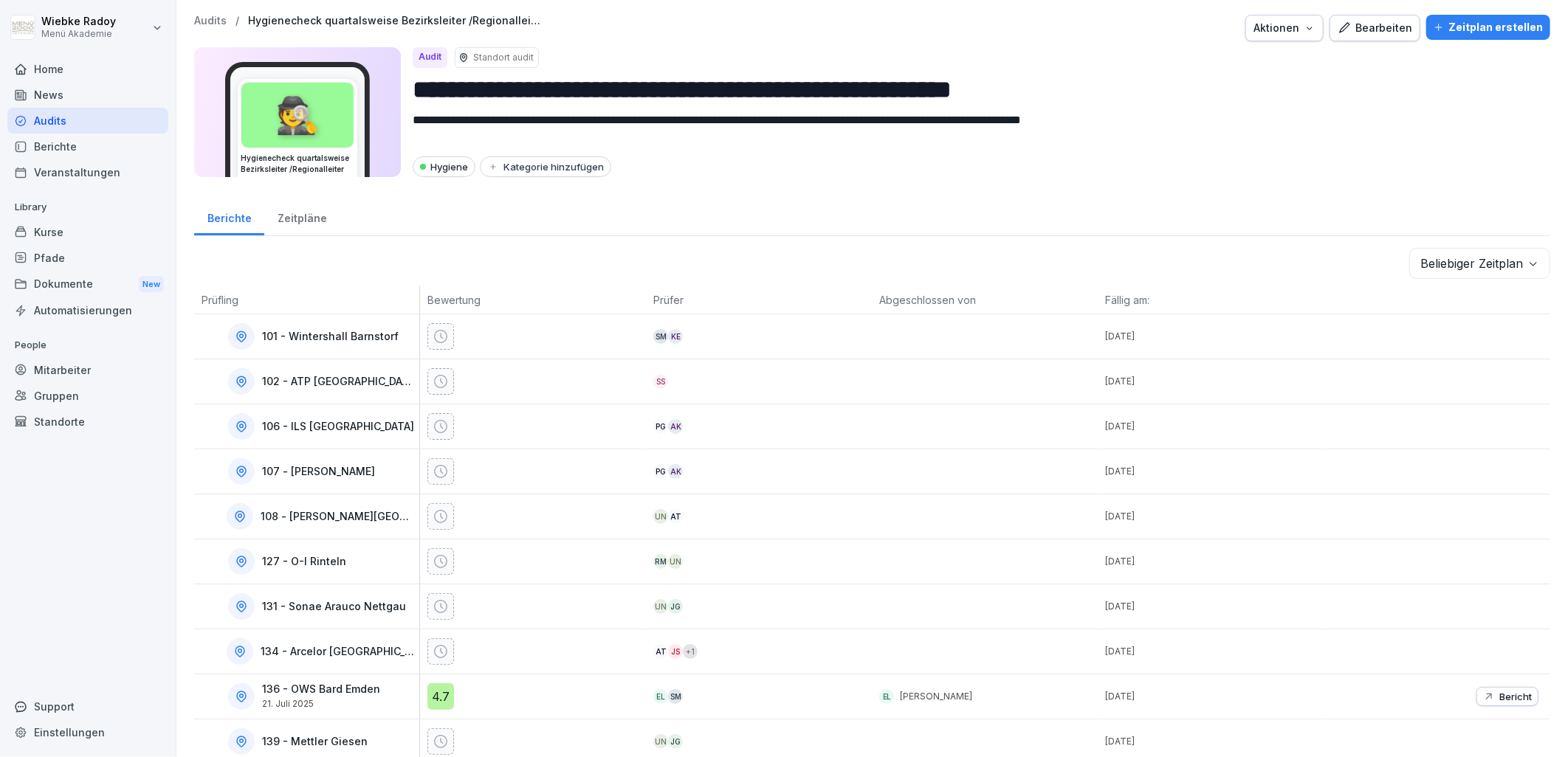
click at [1430, 260] on body "**********" at bounding box center [784, 378] width 1568 height 757
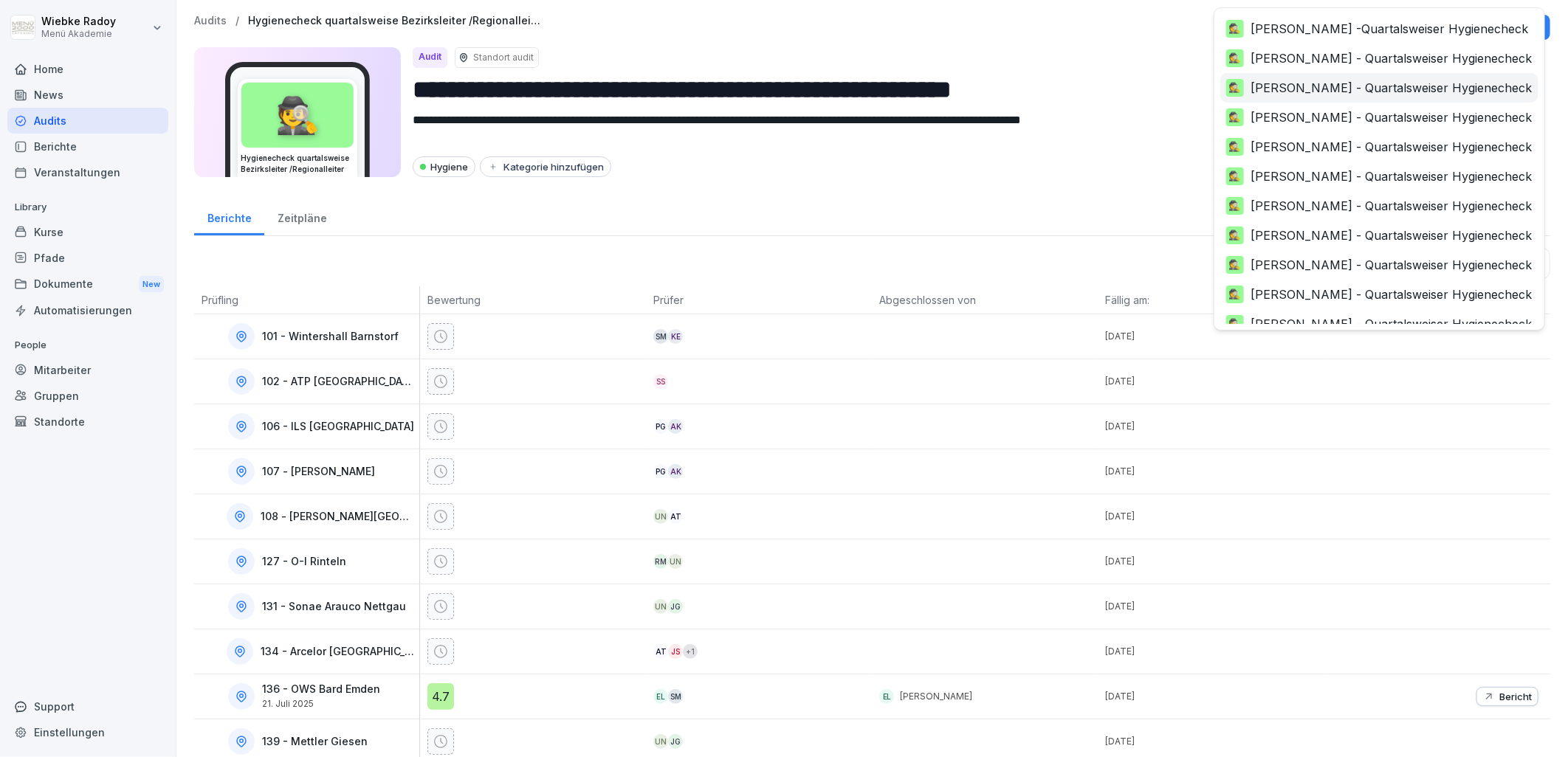
scroll to position [234, 0]
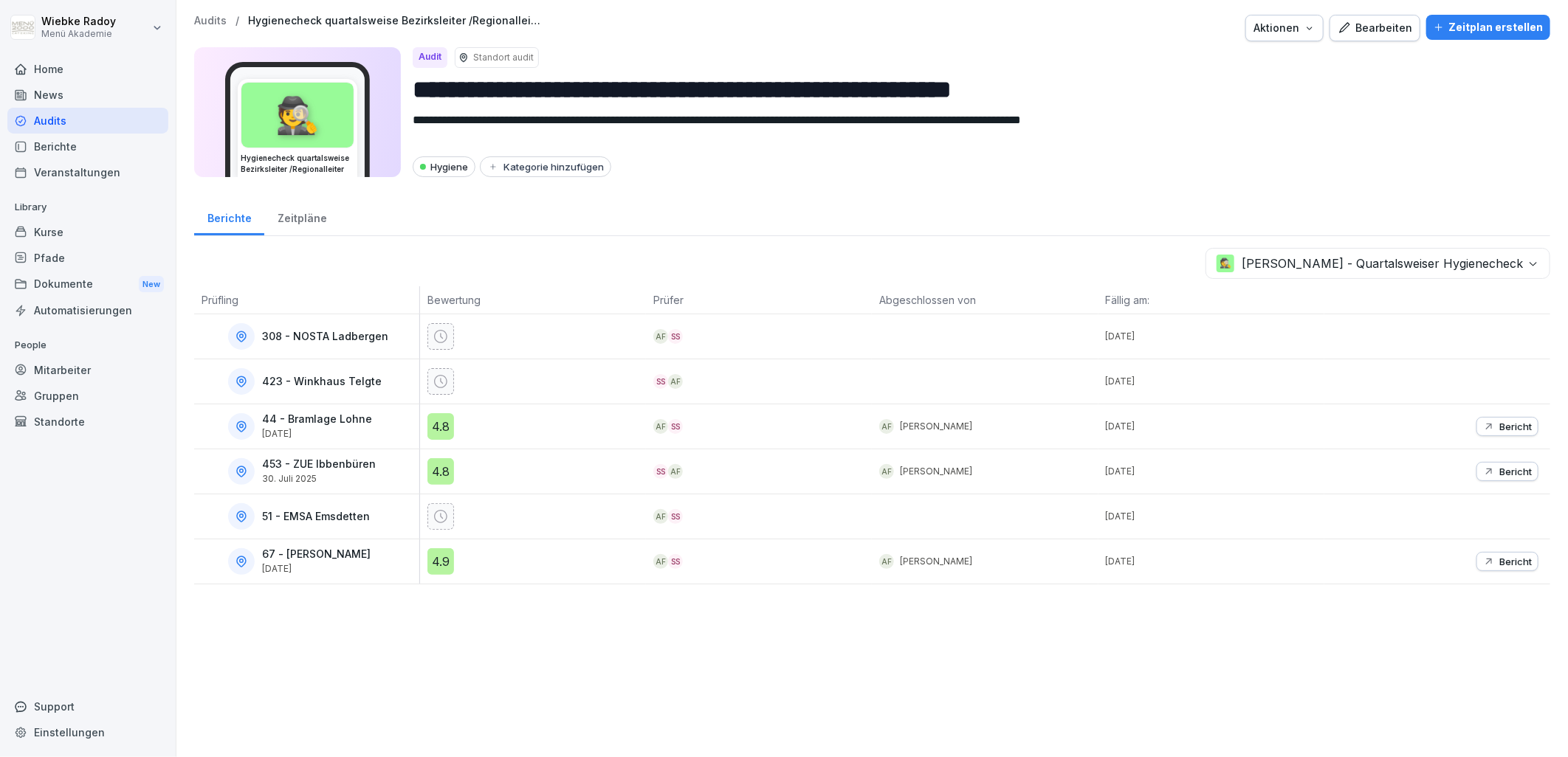
click at [445, 473] on div "4.8" at bounding box center [441, 472] width 27 height 27
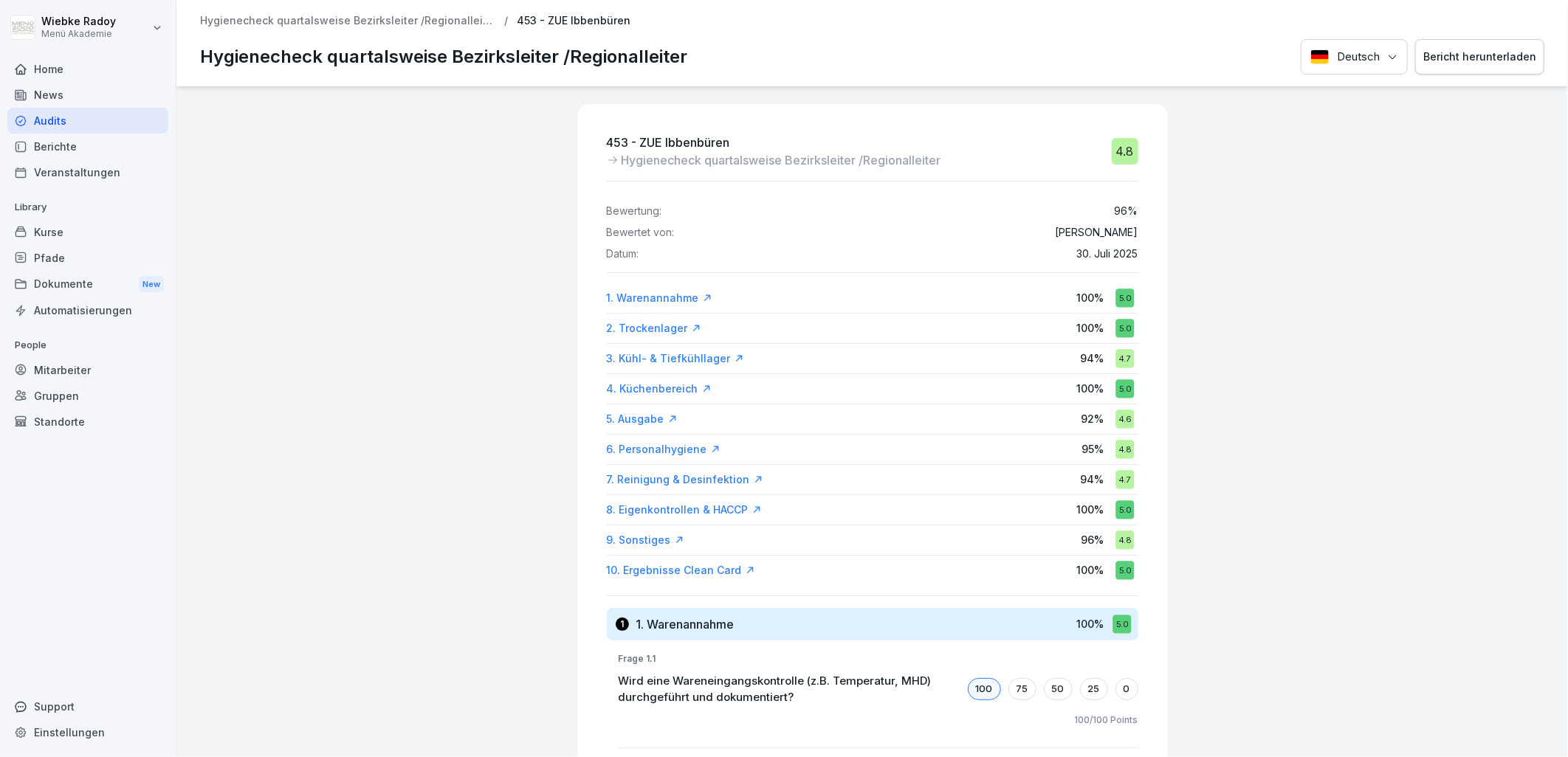
drag, startPoint x: 354, startPoint y: 23, endPoint x: 432, endPoint y: 30, distance: 78.3
click at [354, 23] on p "Hygienecheck quartalsweise Bezirksleiter /Regionalleiter" at bounding box center [348, 21] width 295 height 12
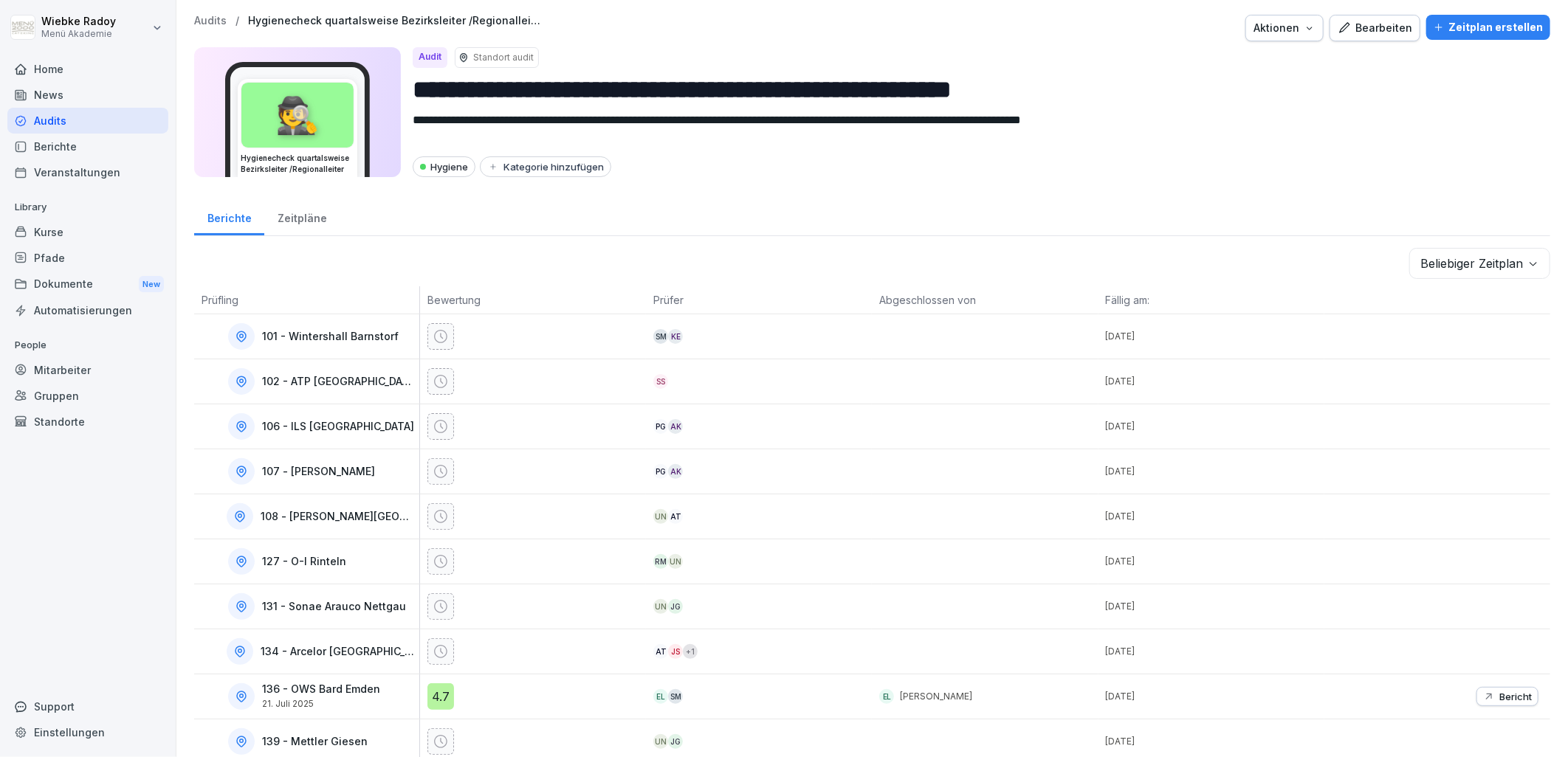
click at [1502, 269] on body "**********" at bounding box center [784, 378] width 1568 height 757
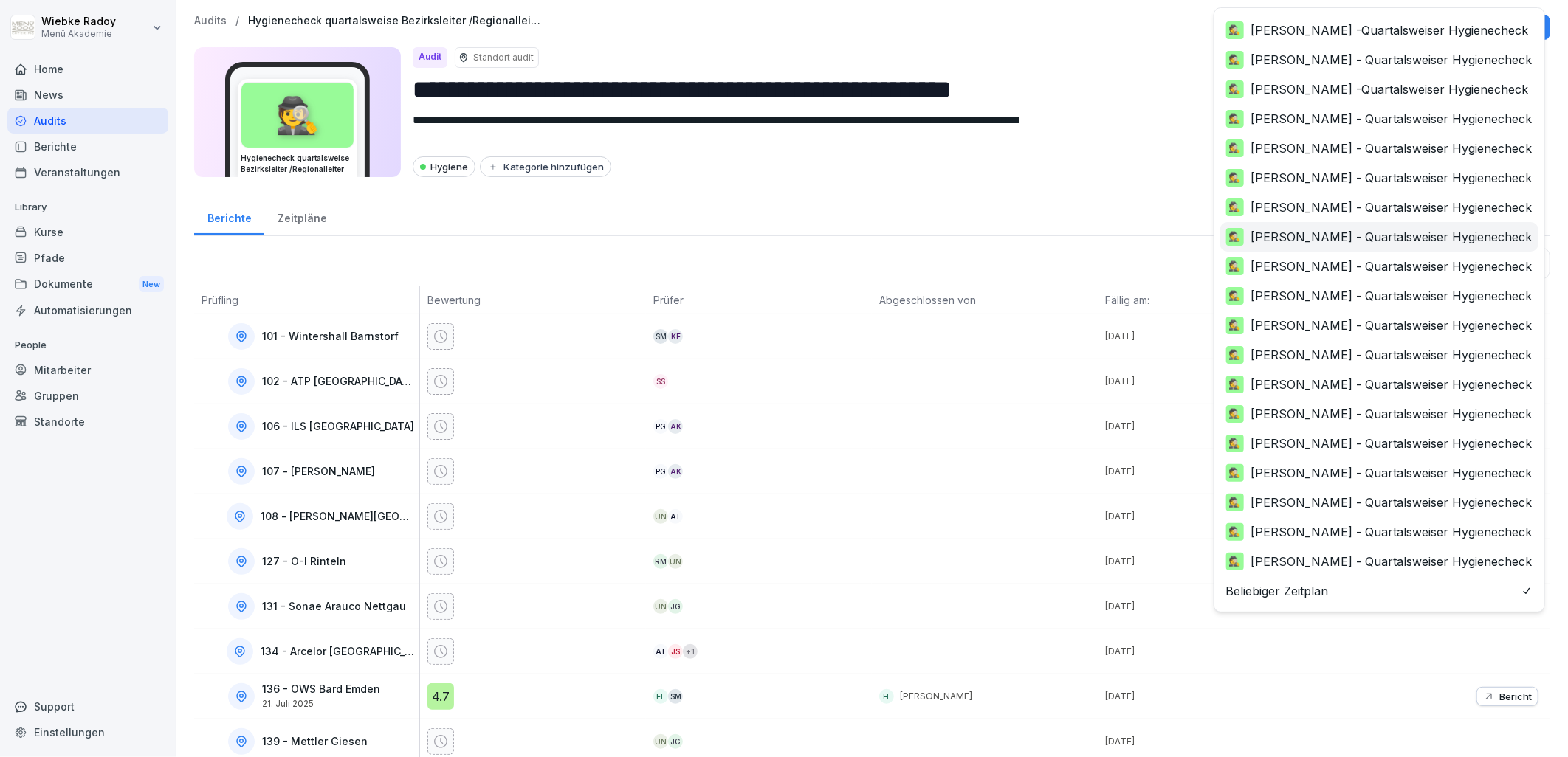
scroll to position [234, 0]
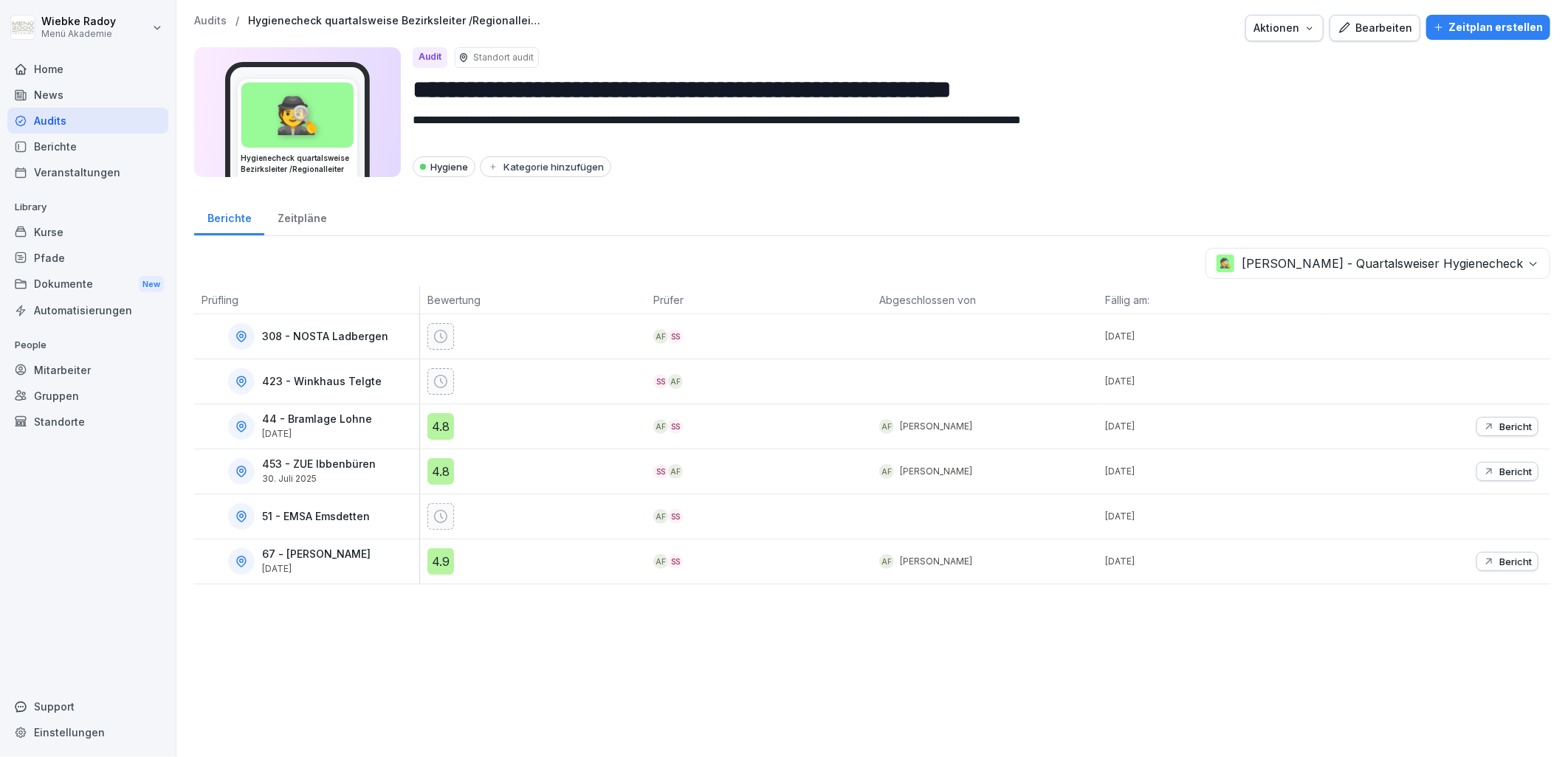
click at [433, 567] on div "4.9" at bounding box center [441, 561] width 27 height 27
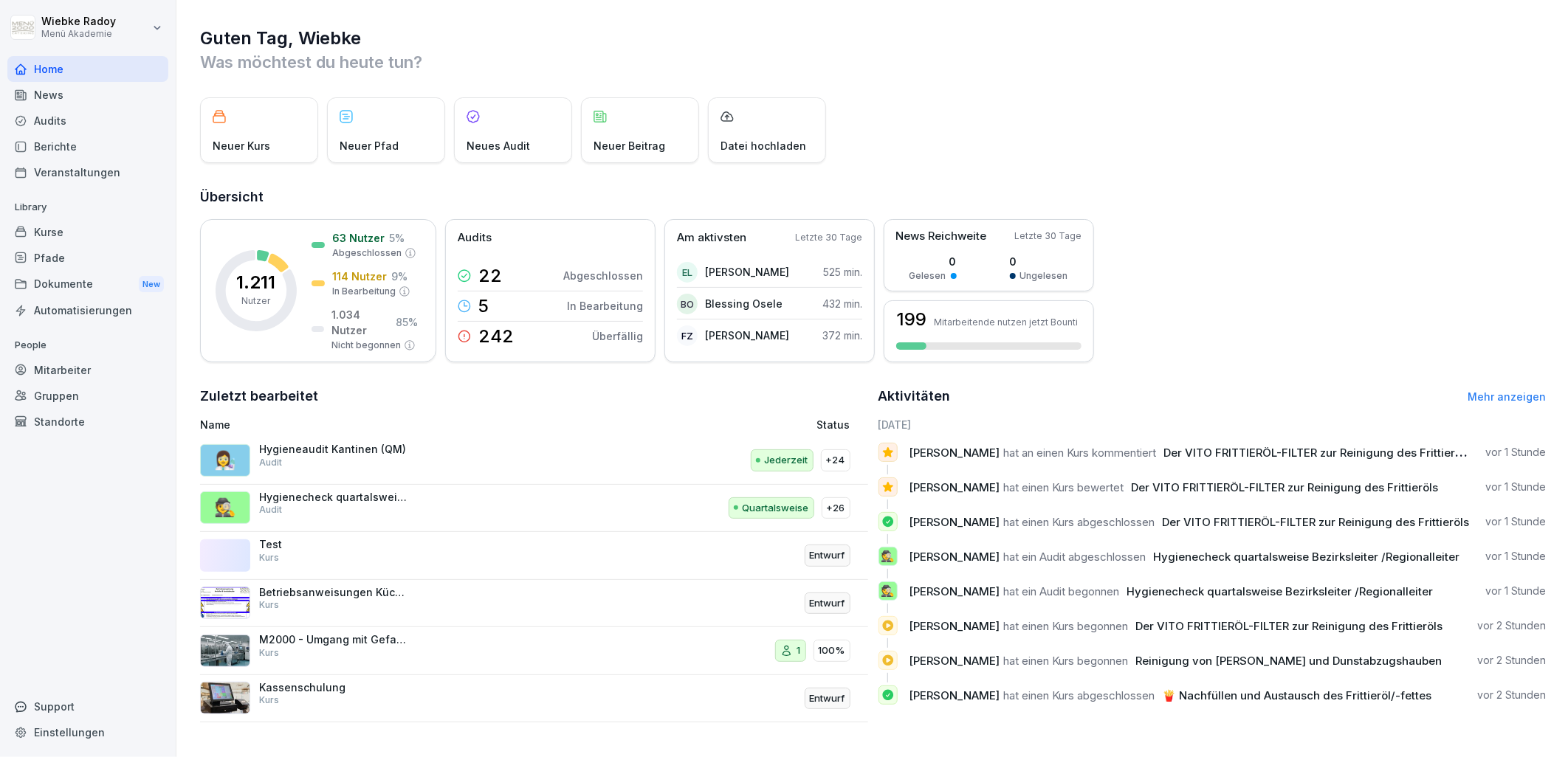
click at [27, 114] on div "Audits" at bounding box center [87, 120] width 161 height 26
click at [297, 480] on div "👩‍🔬 Hygieneaudit Kantinen (QM) Audit Jederzeit +24" at bounding box center [534, 461] width 668 height 48
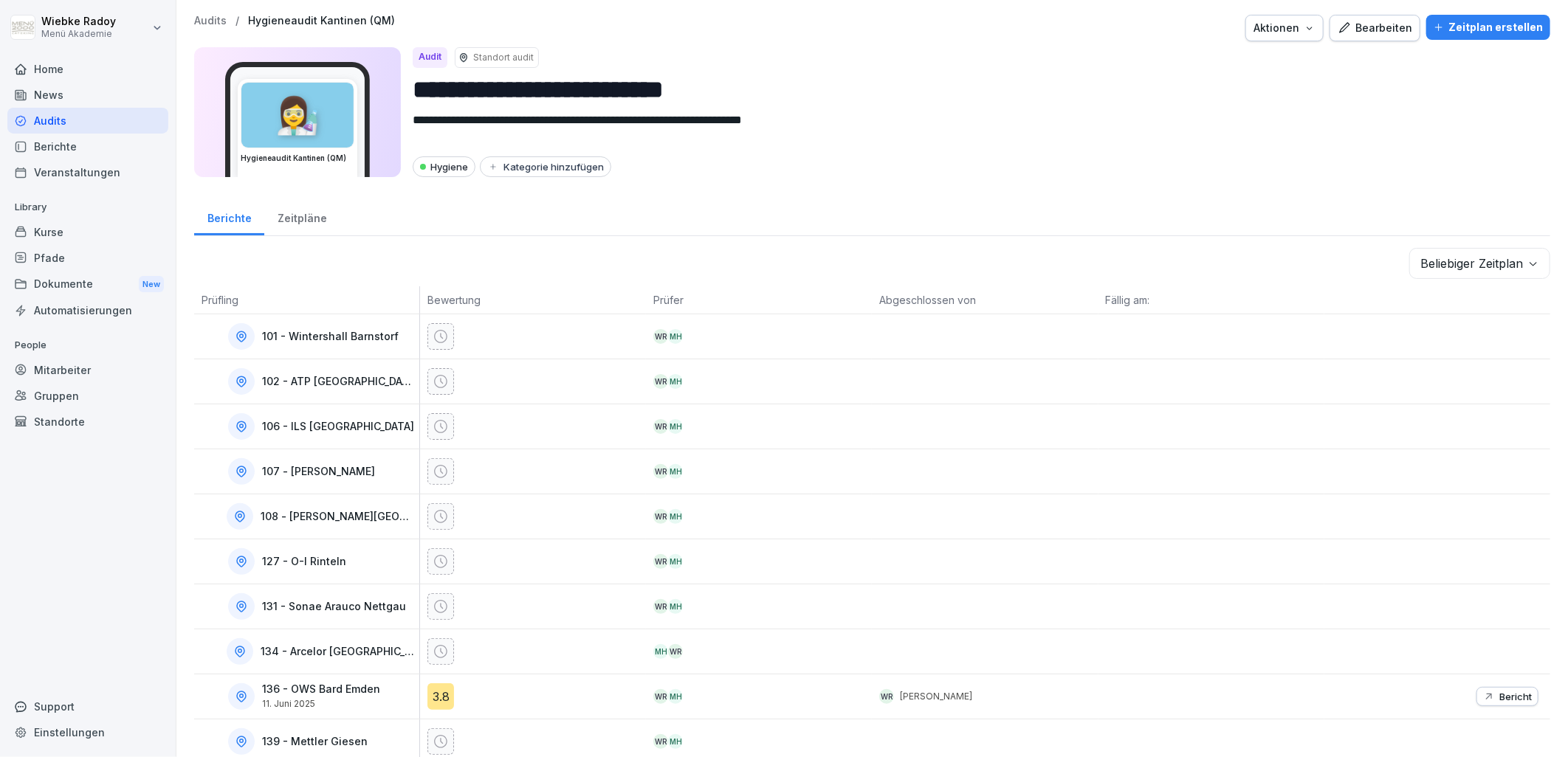
click at [1485, 254] on body "**********" at bounding box center [784, 378] width 1568 height 757
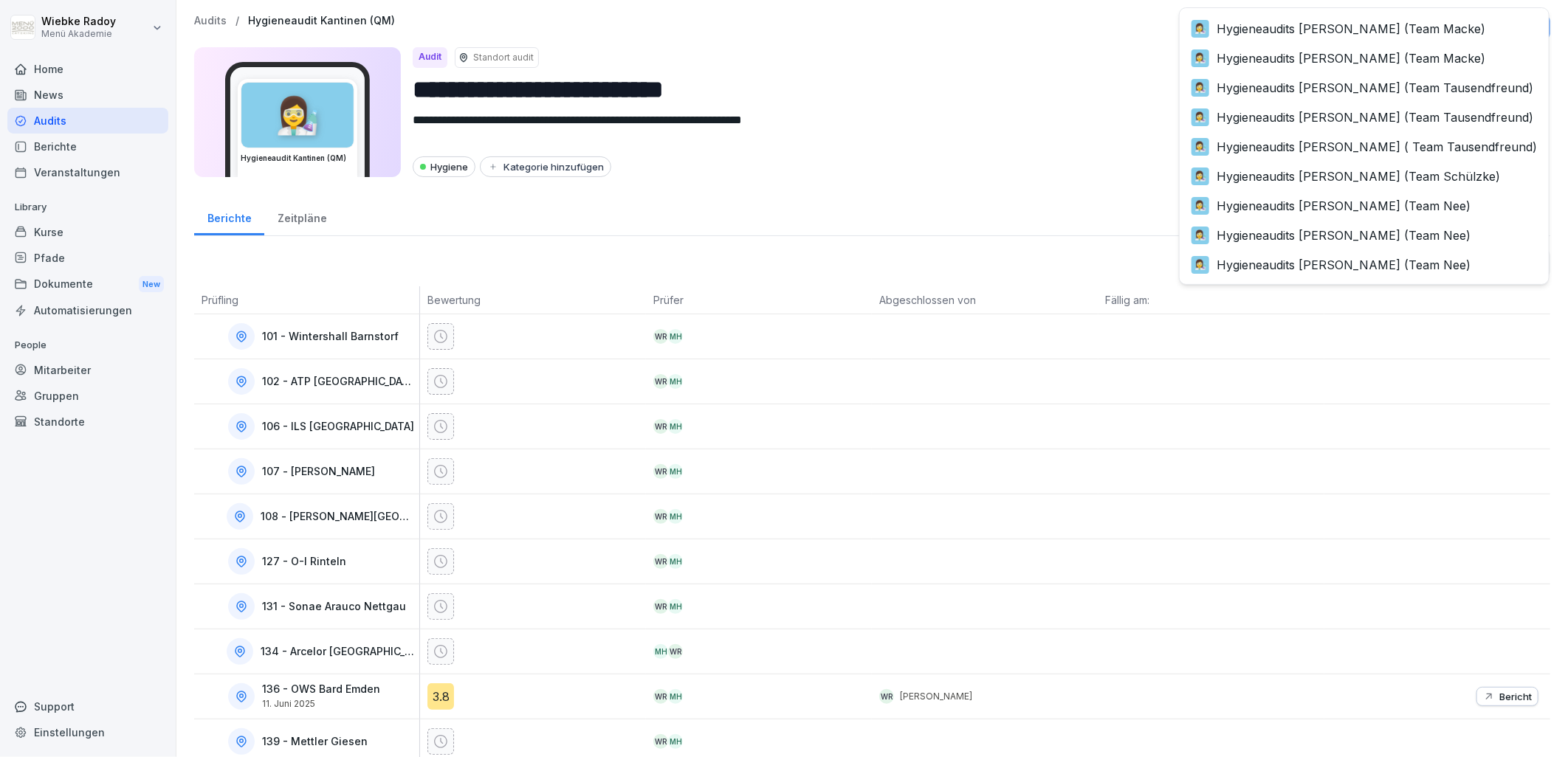
scroll to position [503, 0]
click at [1009, 201] on html "**********" at bounding box center [784, 378] width 1568 height 757
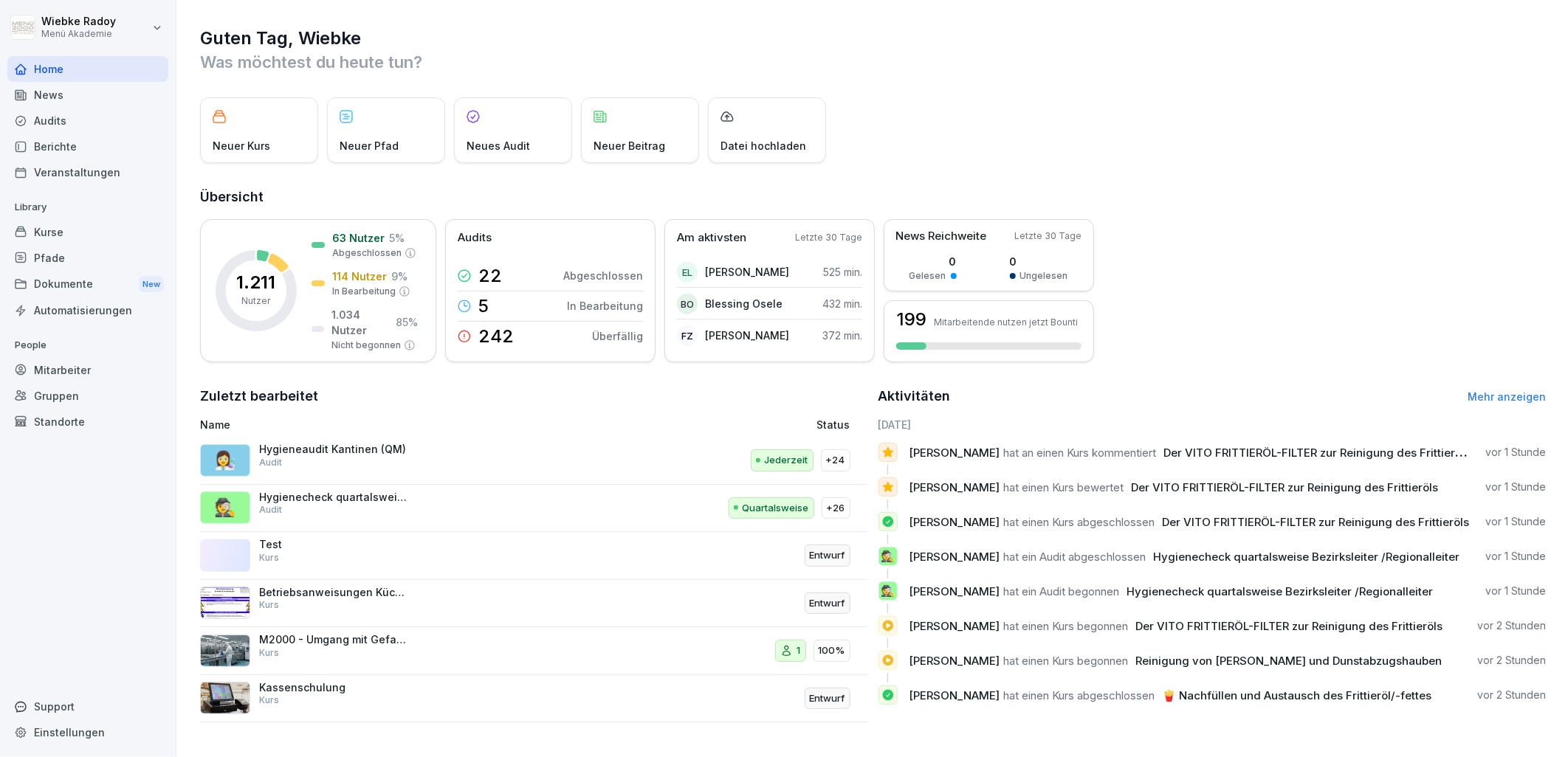
click at [518, 491] on div "🕵️ Hygienecheck quartalsweise Bezirksleiter /Regionalleiter Audit" at bounding box center [411, 508] width 422 height 35
click at [832, 511] on p "+26" at bounding box center [835, 509] width 18 height 15
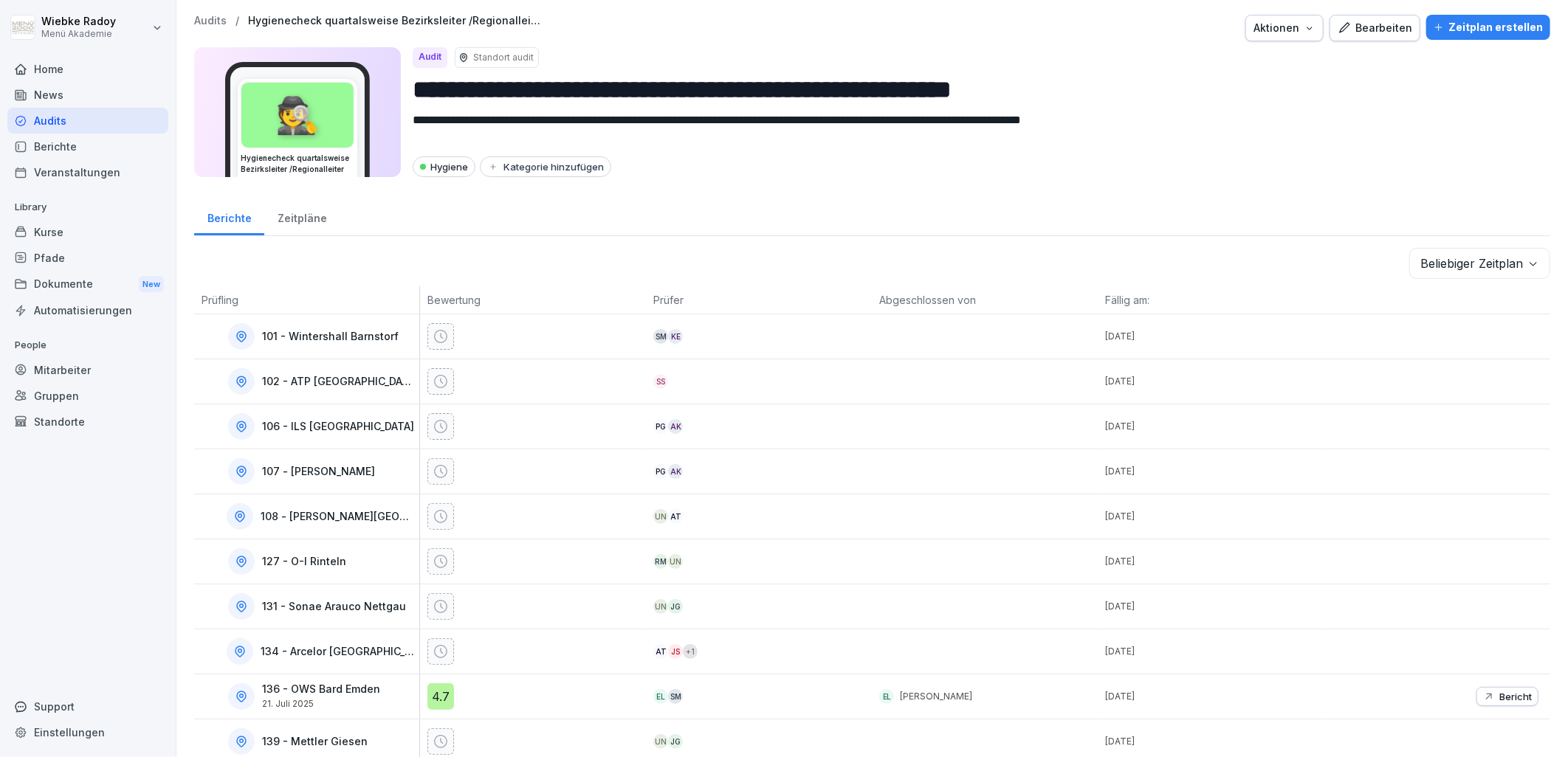
click at [1454, 263] on body "**********" at bounding box center [784, 378] width 1568 height 757
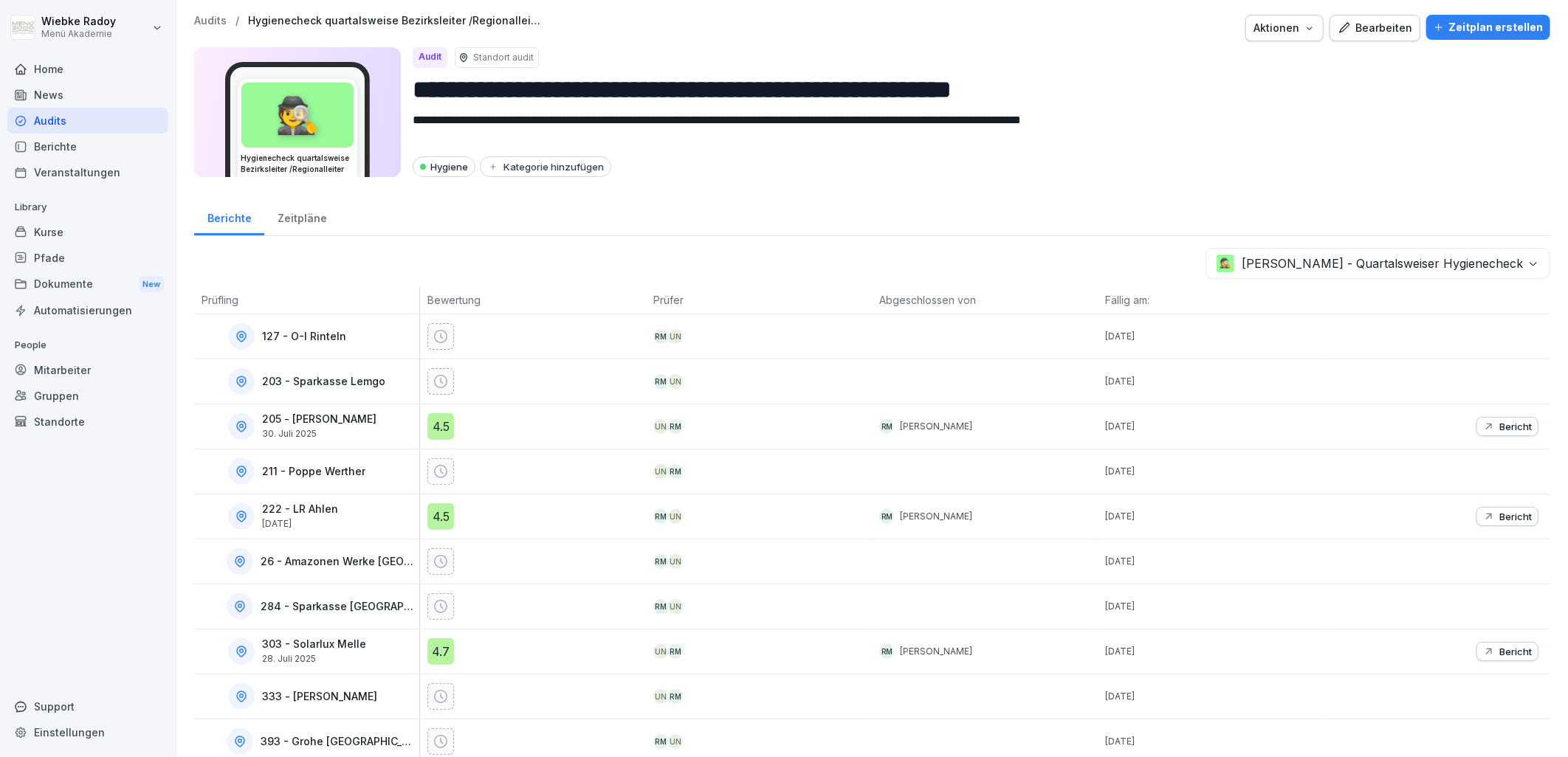
click at [428, 426] on div "4.5" at bounding box center [441, 426] width 27 height 27
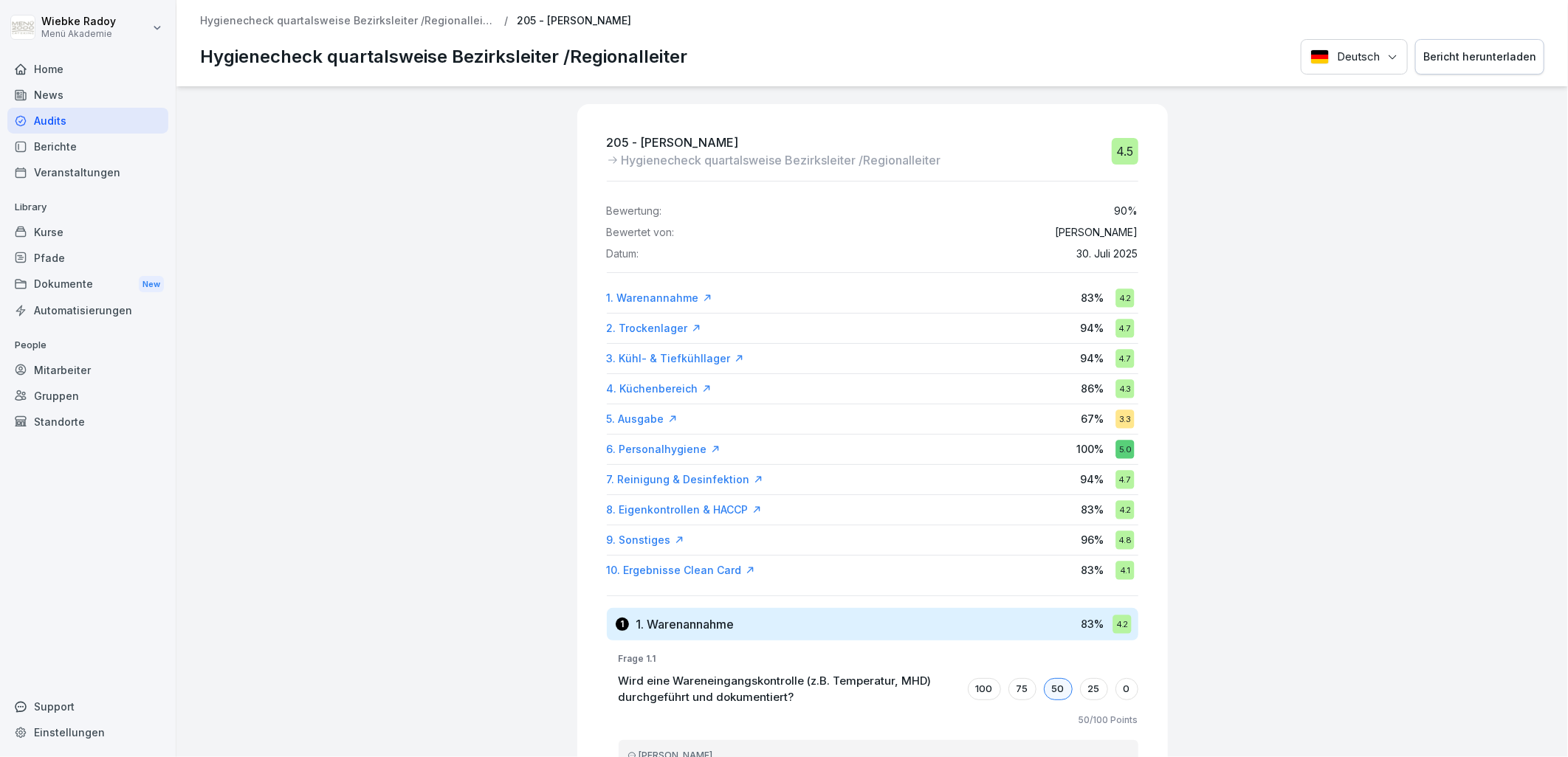
click at [700, 569] on div "10. Ergebnisse Clean Card" at bounding box center [681, 571] width 148 height 15
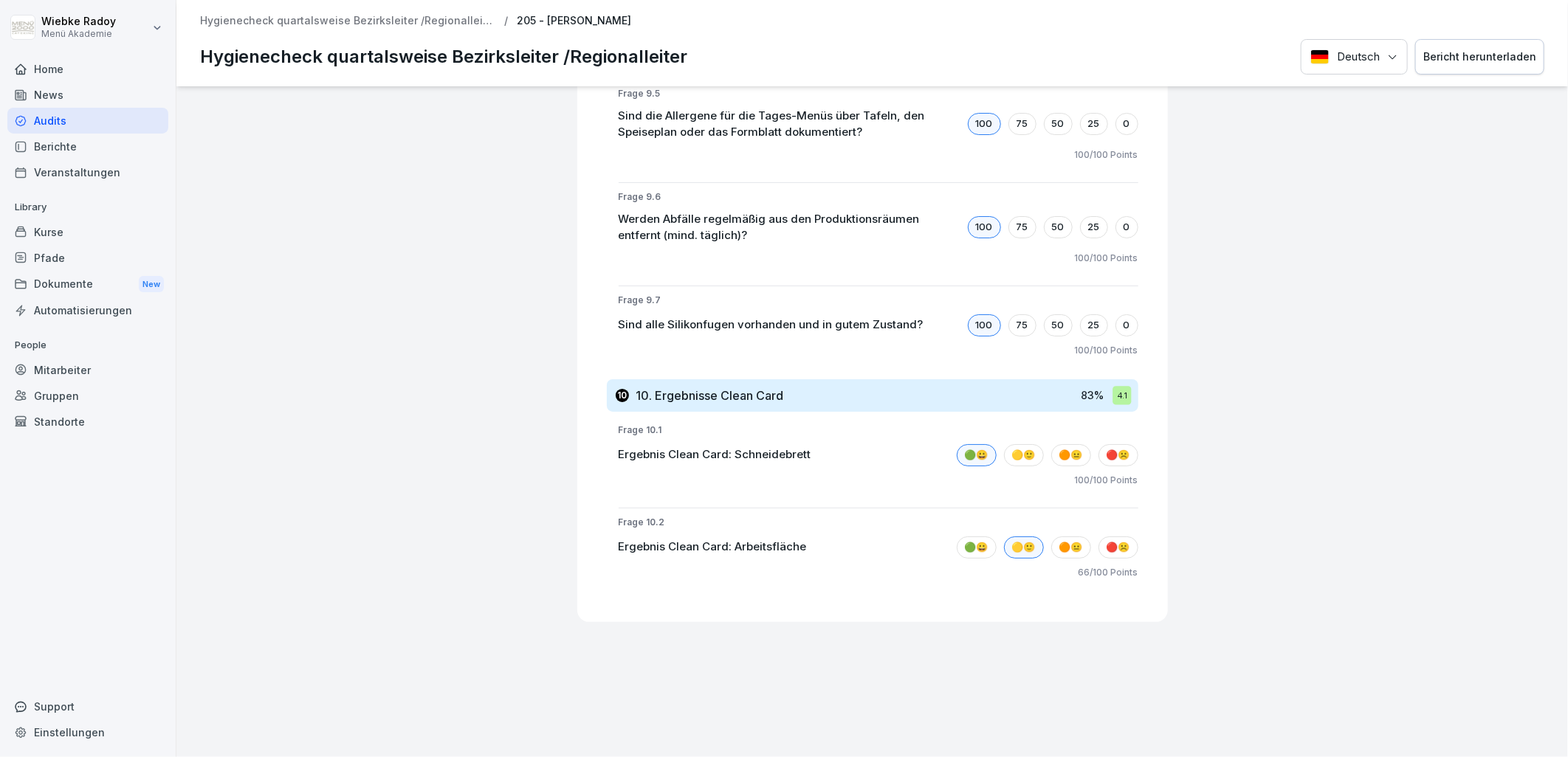
click at [342, 22] on p "Hygienecheck quartalsweise Bezirksleiter /Regionalleiter" at bounding box center [348, 21] width 295 height 12
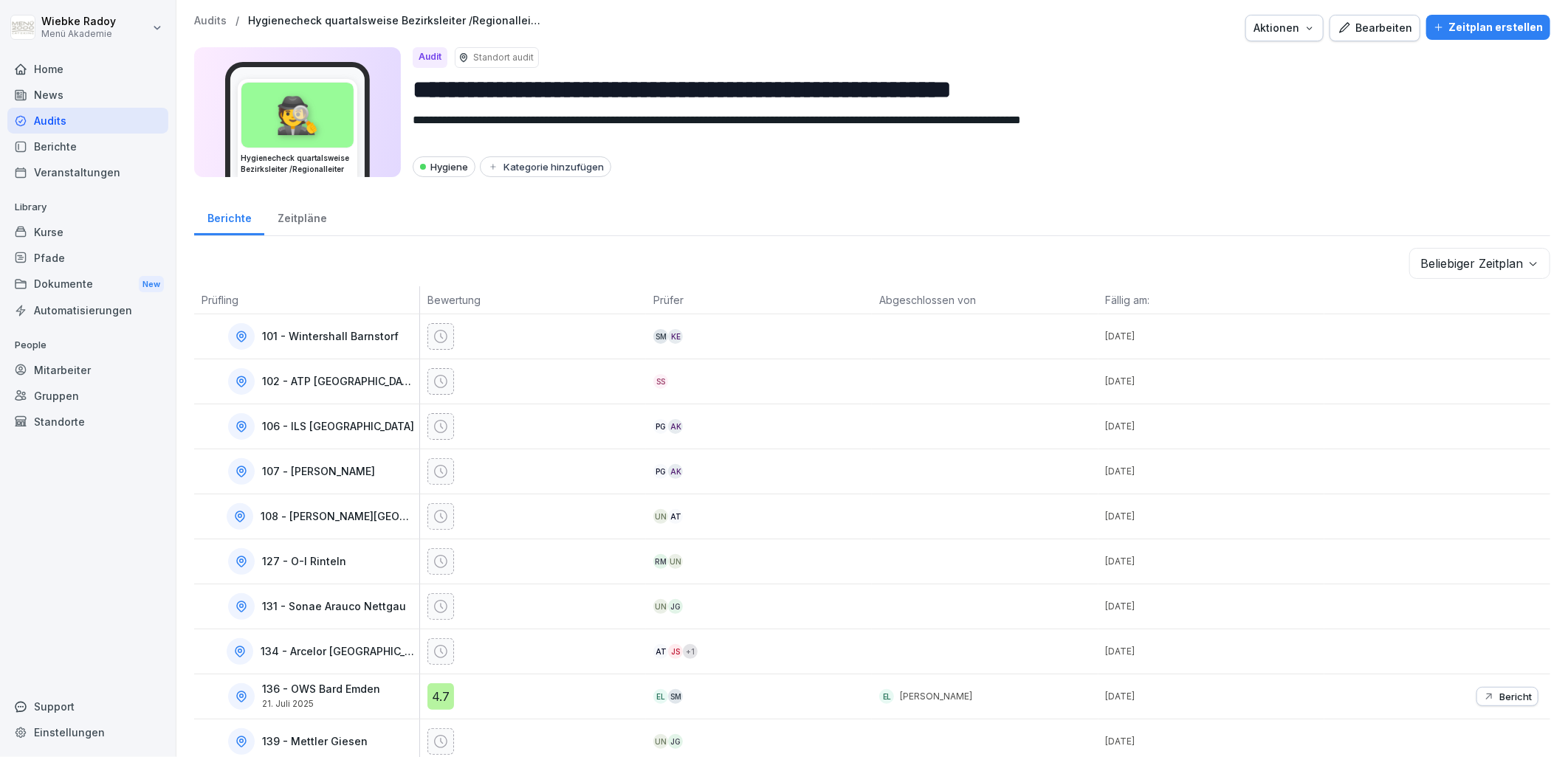
click at [1446, 267] on body "**********" at bounding box center [784, 378] width 1568 height 757
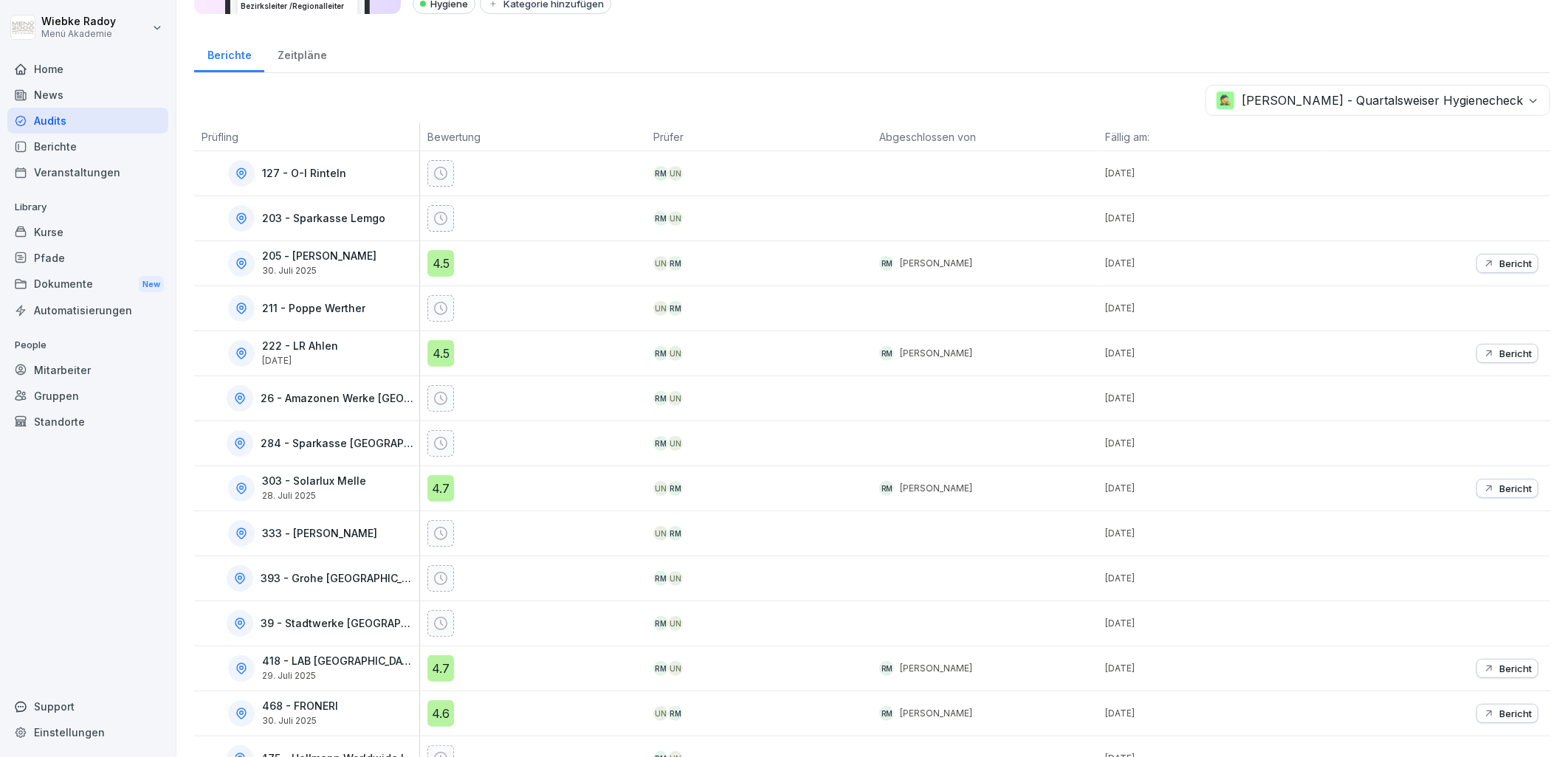
scroll to position [164, 0]
click at [436, 358] on div "4.5" at bounding box center [441, 352] width 27 height 27
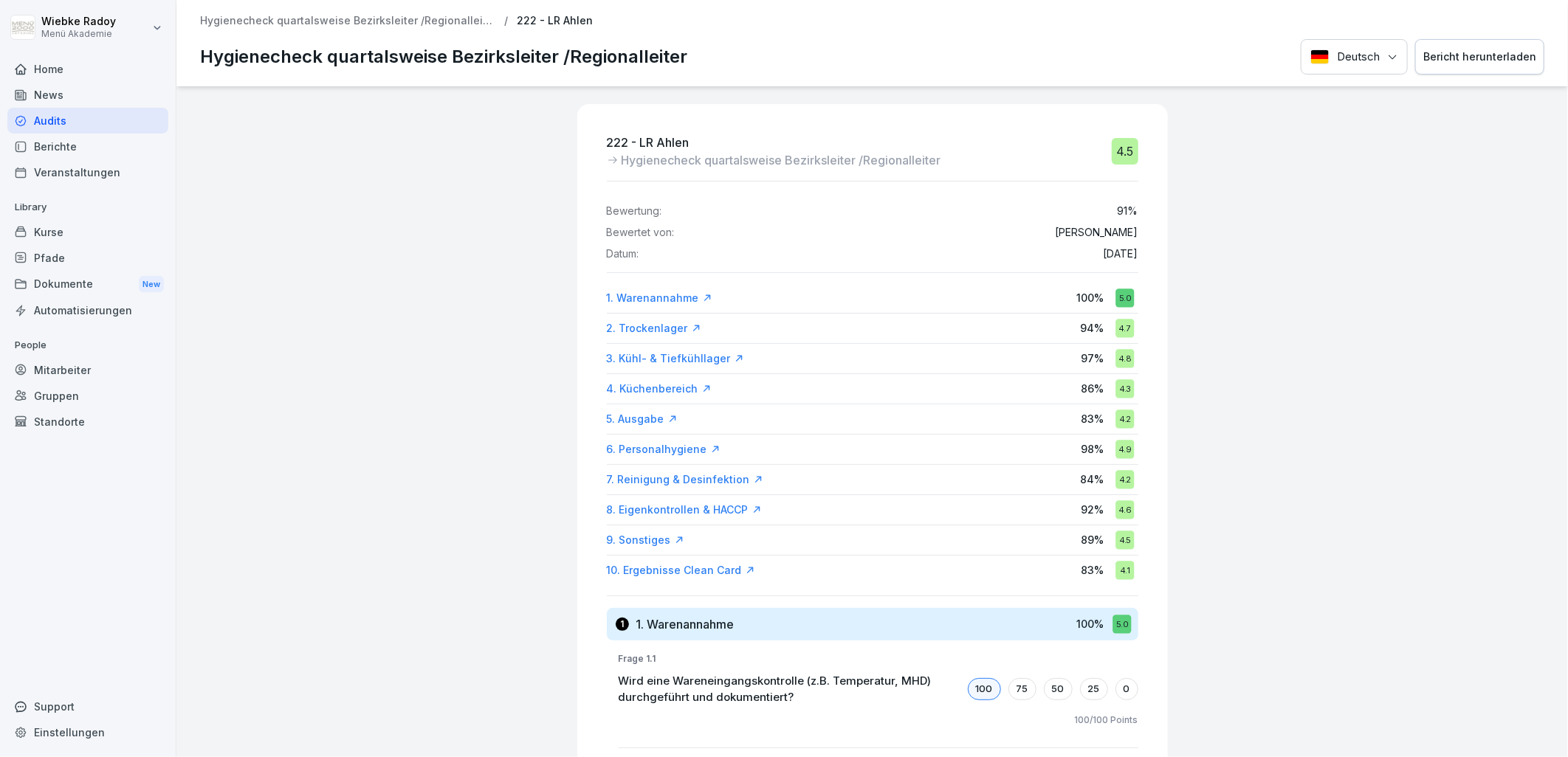
click at [709, 566] on div "10. Ergebnisse Clean Card" at bounding box center [681, 571] width 148 height 15
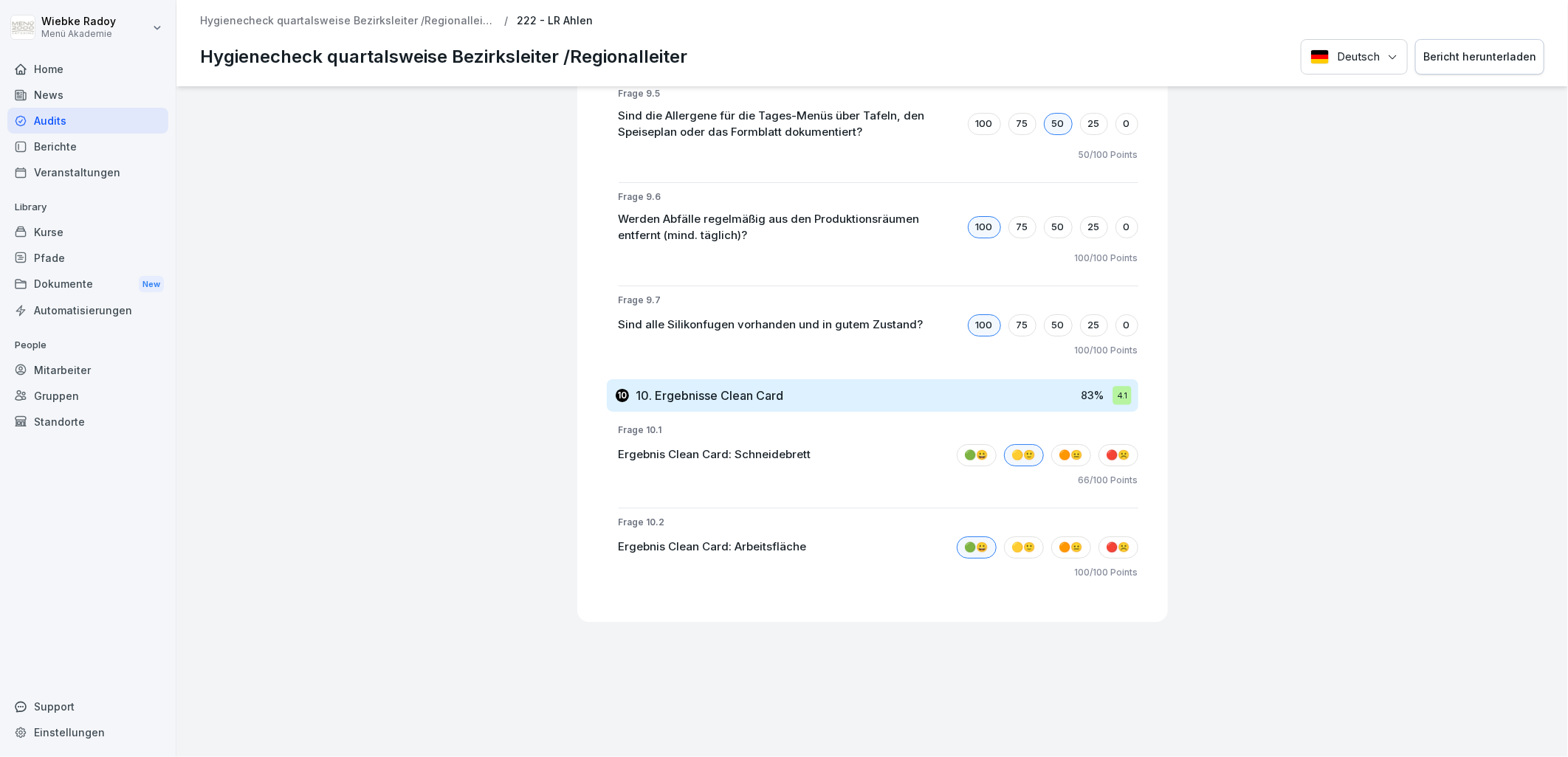
click at [332, 15] on p "Hygienecheck quartalsweise Bezirksleiter /Regionalleiter" at bounding box center [348, 21] width 295 height 12
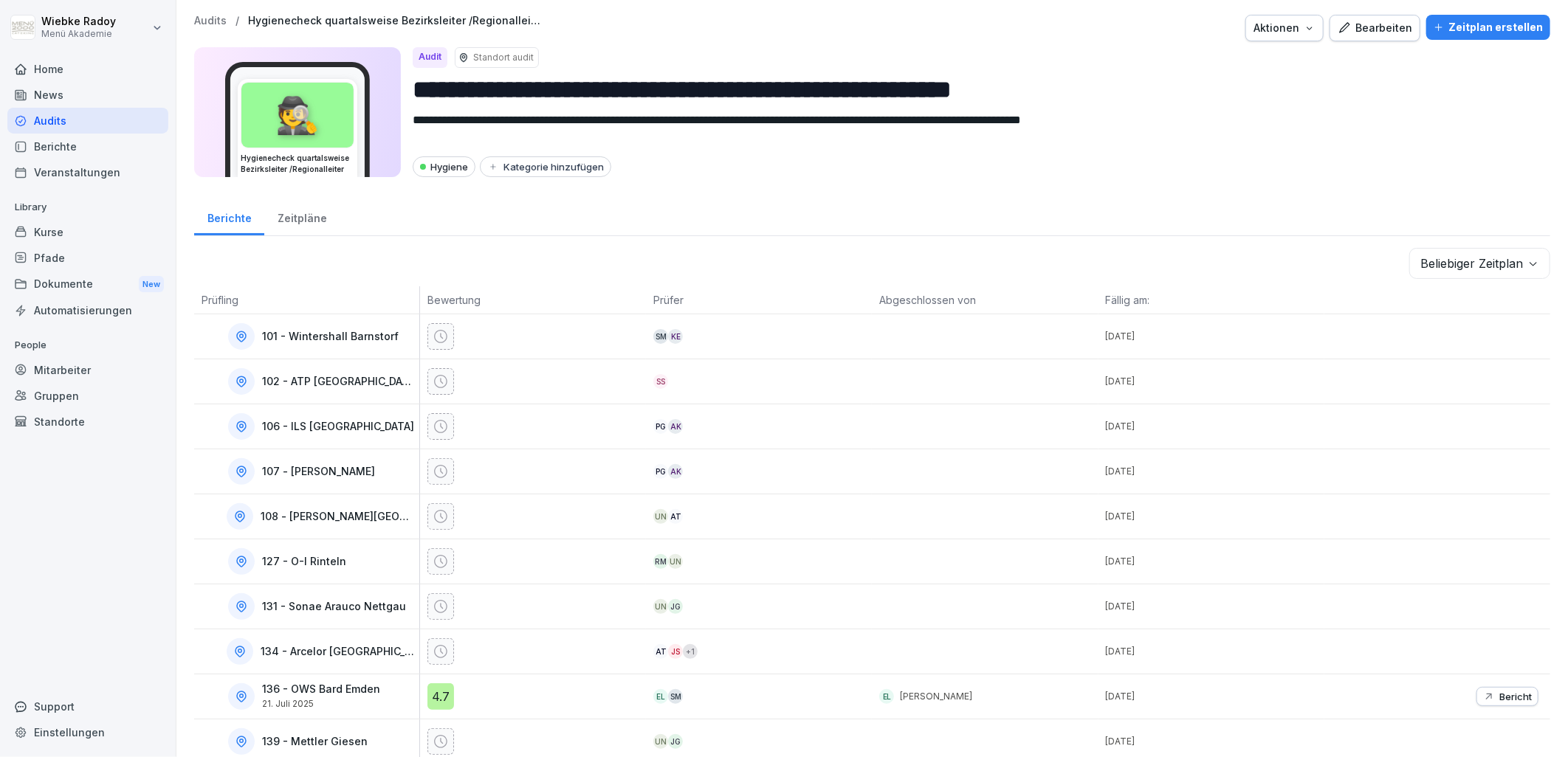
click at [1470, 267] on body "**********" at bounding box center [784, 378] width 1568 height 757
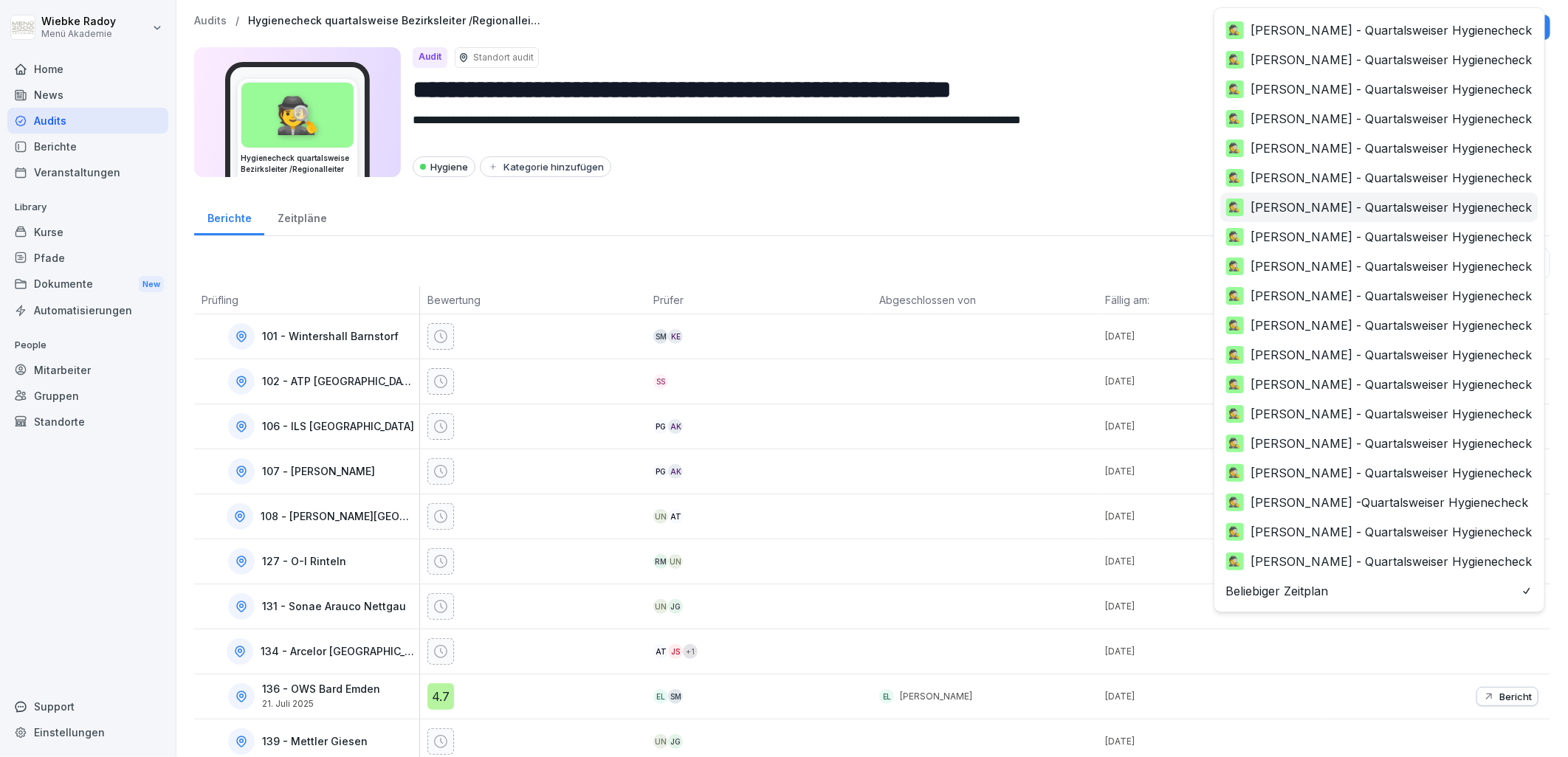
scroll to position [234, 0]
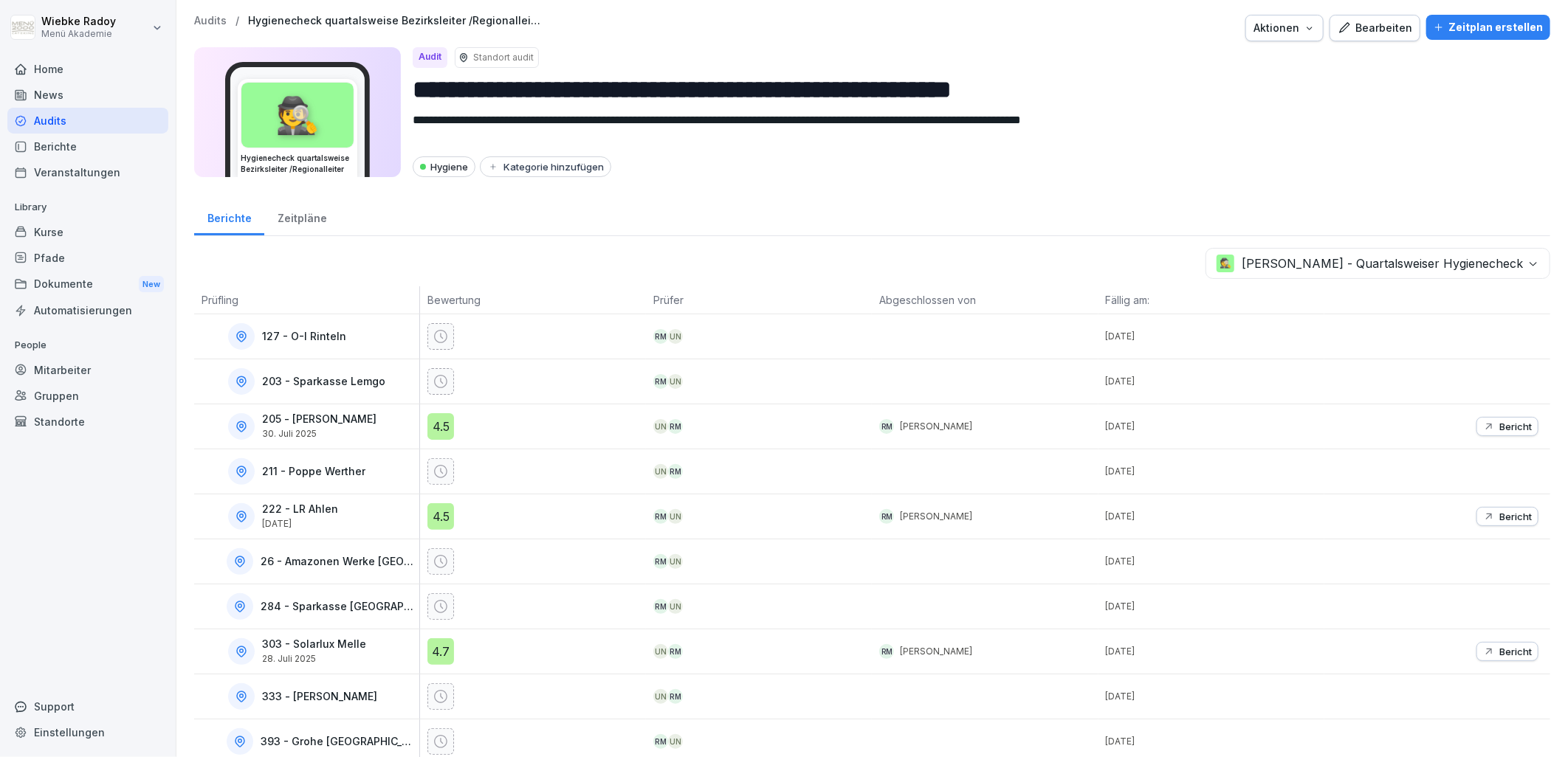
click at [1476, 650] on button "Bericht" at bounding box center [1506, 652] width 62 height 19
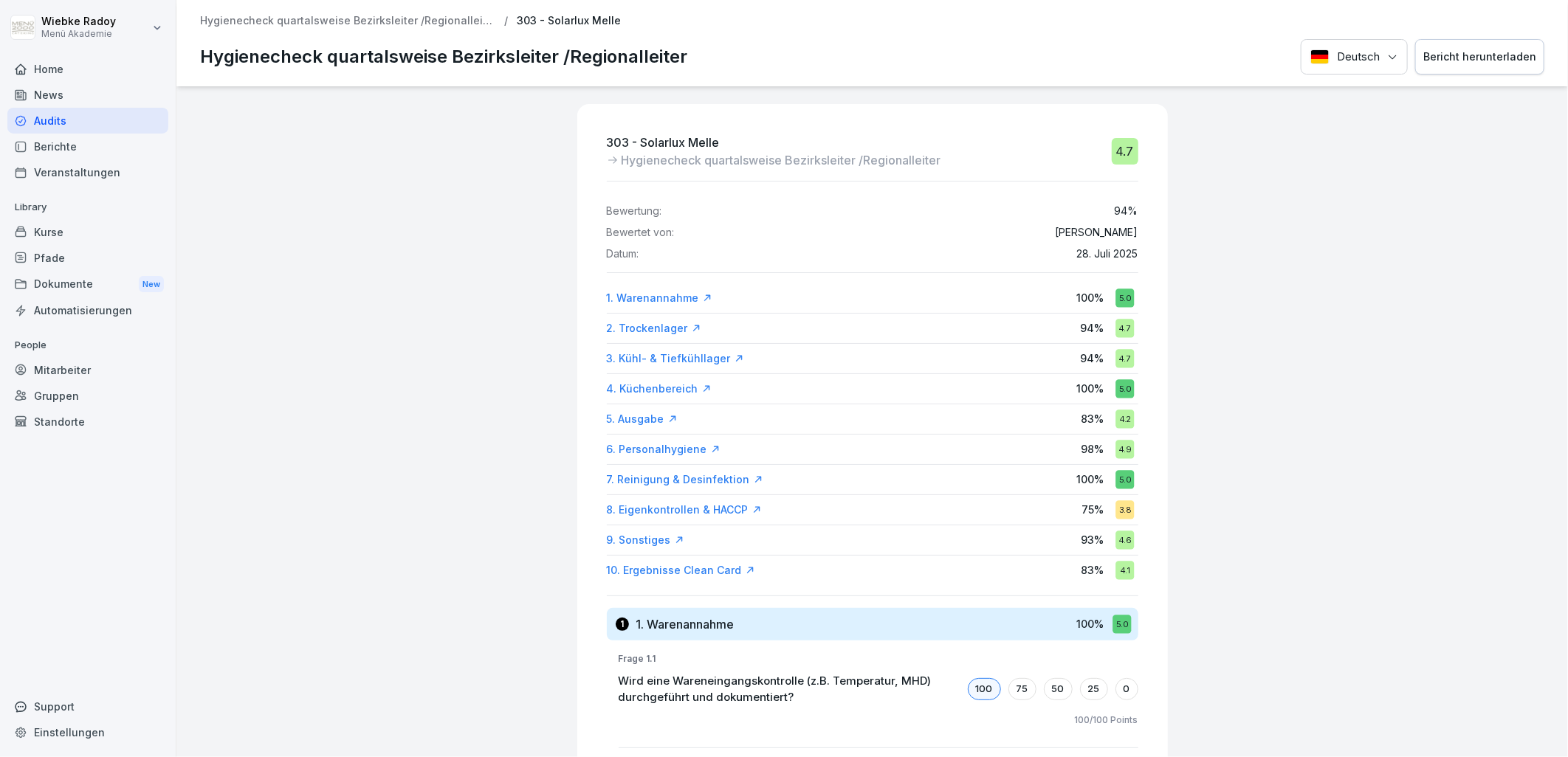
click at [706, 567] on div "10. Ergebnisse Clean Card" at bounding box center [681, 571] width 148 height 15
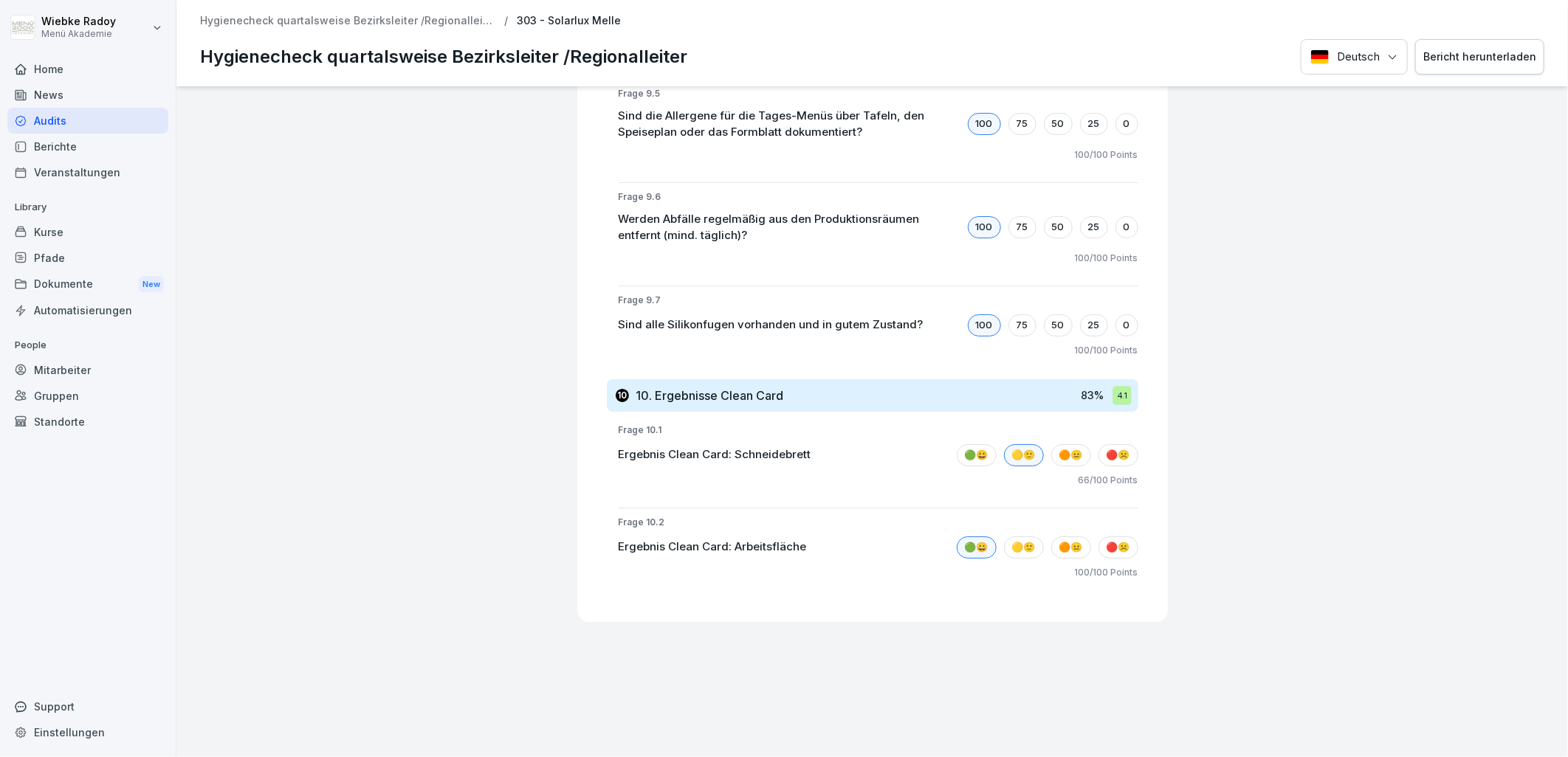
drag, startPoint x: 354, startPoint y: 17, endPoint x: 441, endPoint y: 65, distance: 99.4
click at [354, 17] on p "Hygienecheck quartalsweise Bezirksleiter /Regionalleiter" at bounding box center [348, 21] width 295 height 12
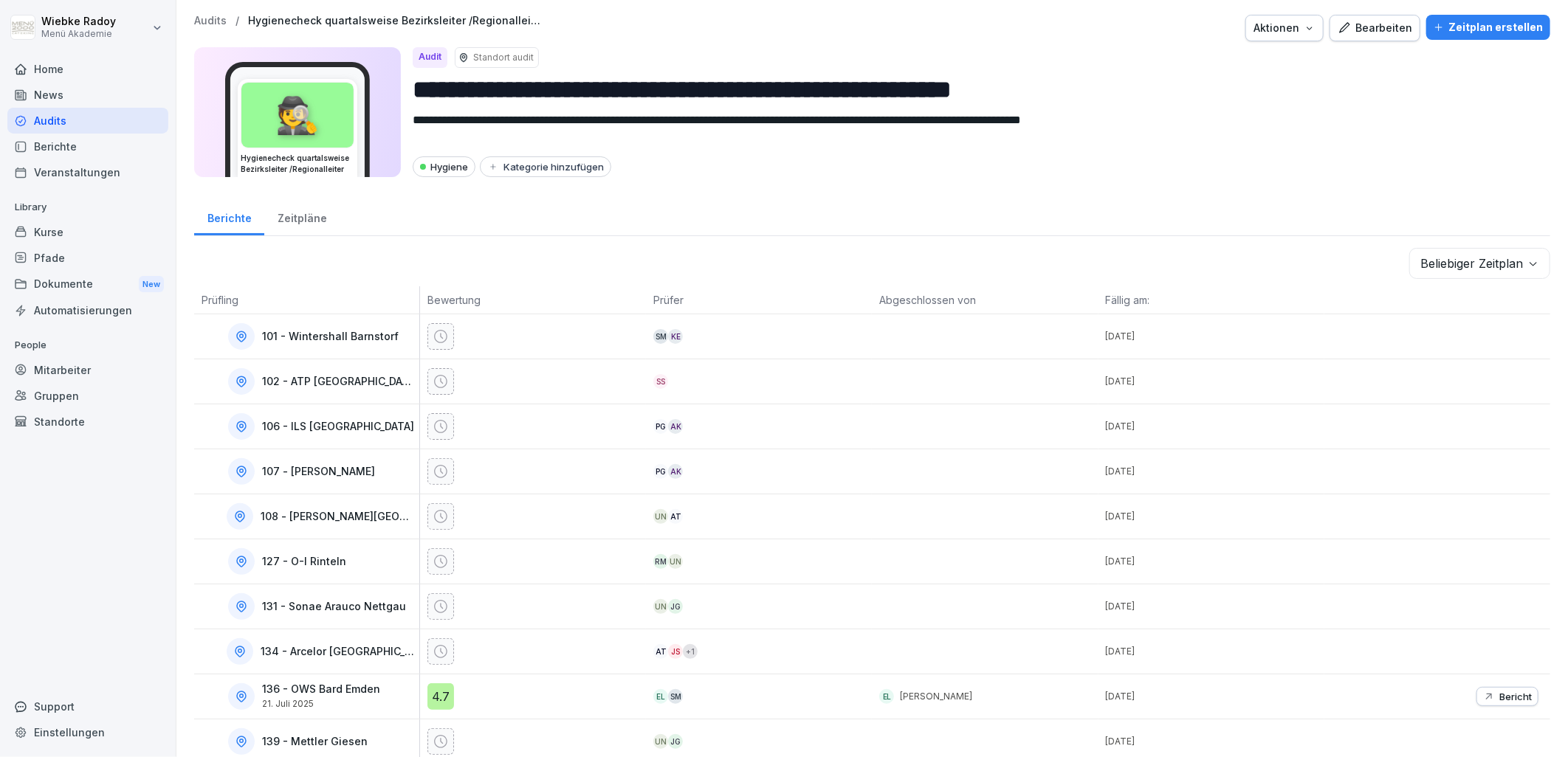
click at [1462, 263] on body "**********" at bounding box center [784, 378] width 1568 height 757
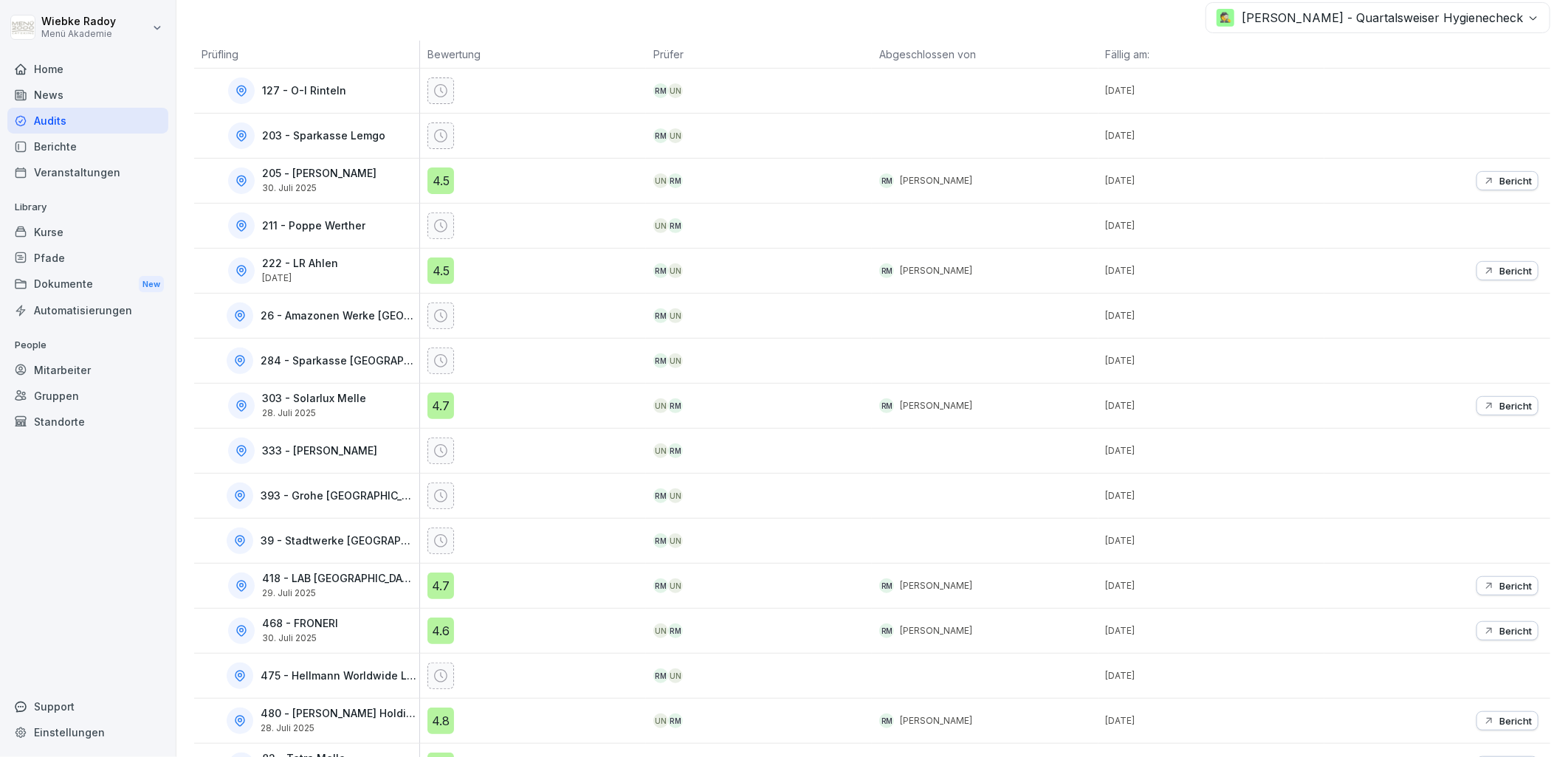
scroll to position [305, 0]
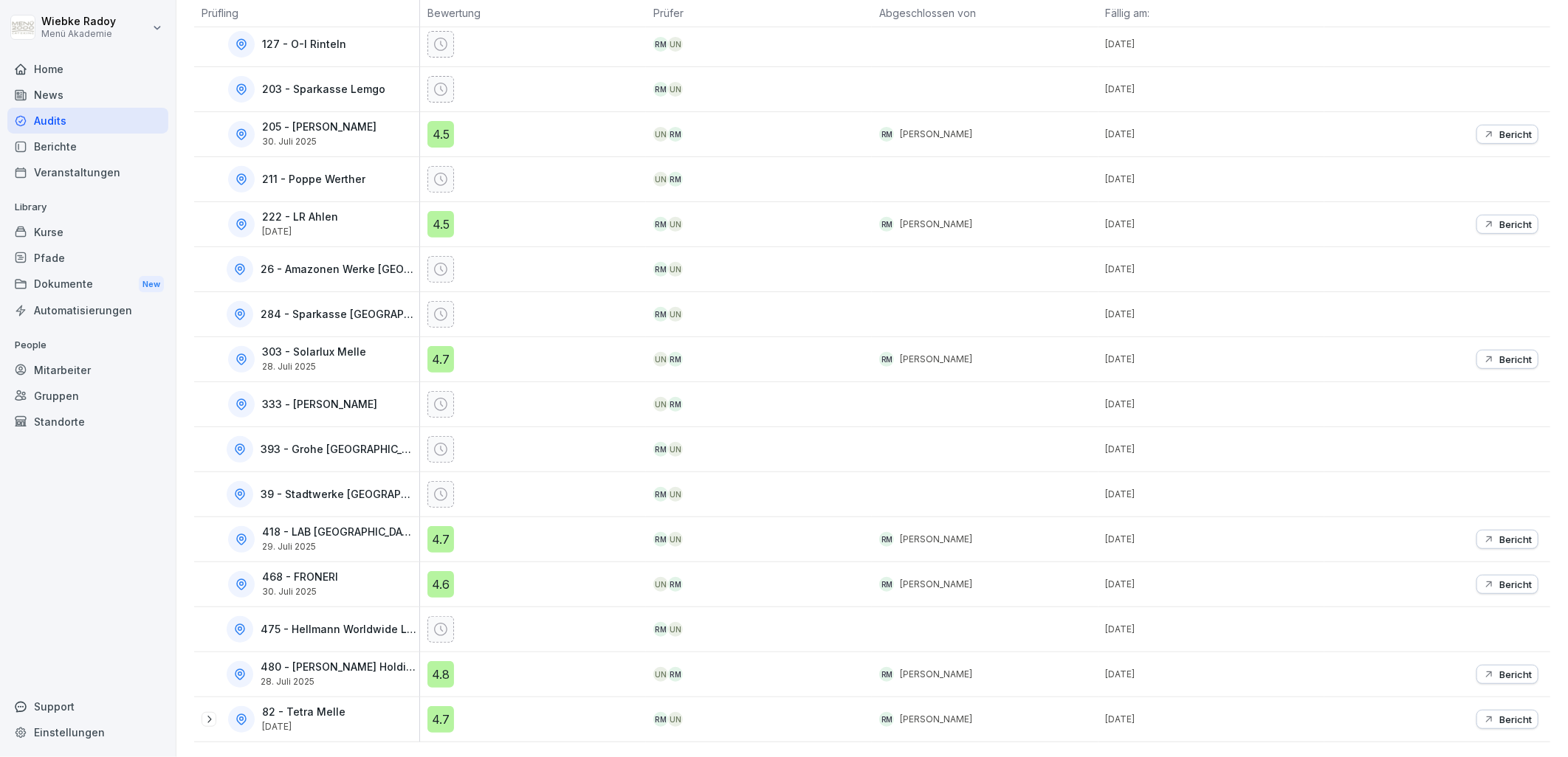
click at [445, 532] on div "4.7" at bounding box center [441, 539] width 27 height 27
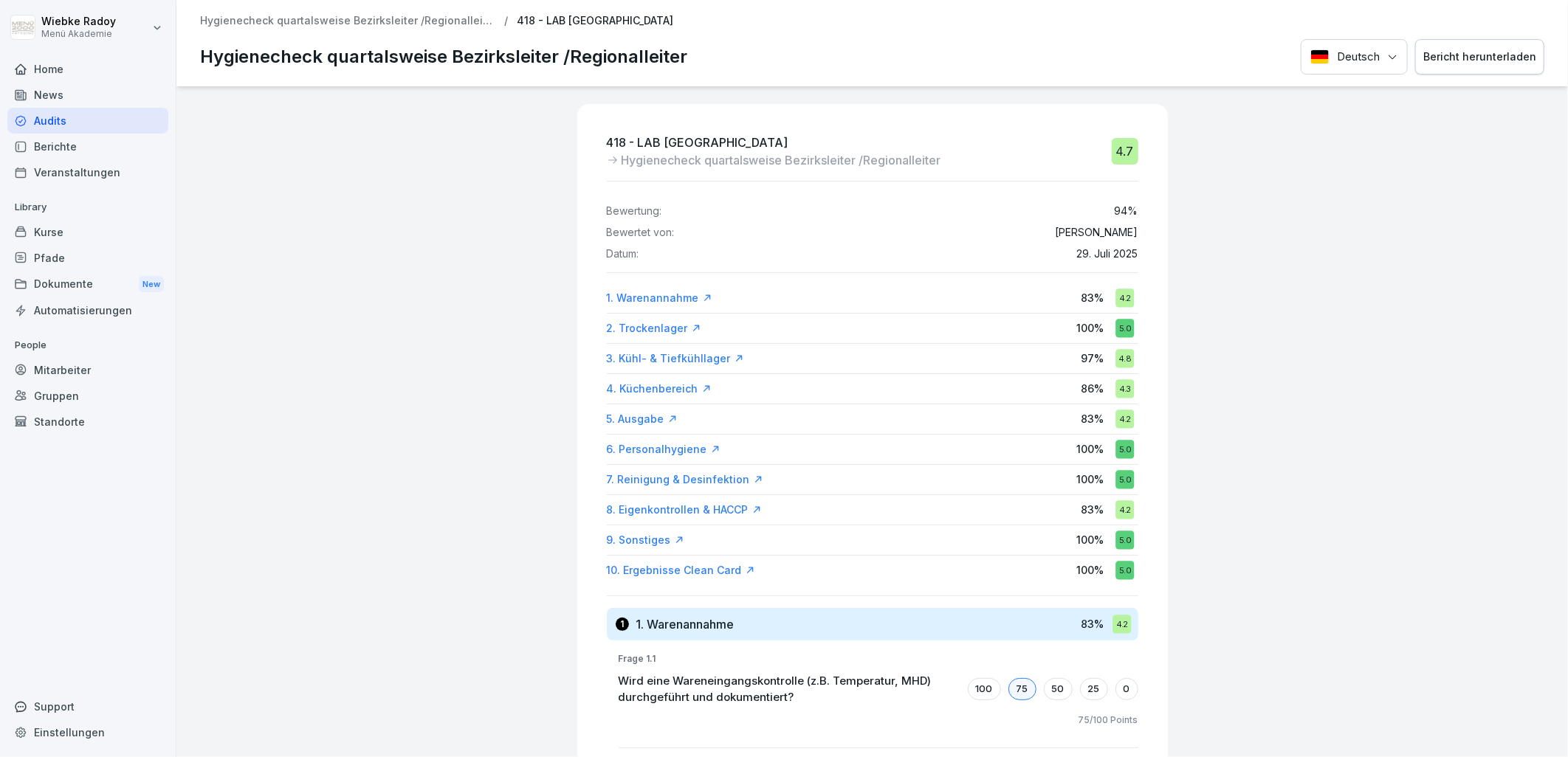
drag, startPoint x: 389, startPoint y: 22, endPoint x: 419, endPoint y: 35, distance: 32.7
click at [389, 22] on p "Hygienecheck quartalsweise Bezirksleiter /Regionalleiter" at bounding box center [348, 21] width 295 height 12
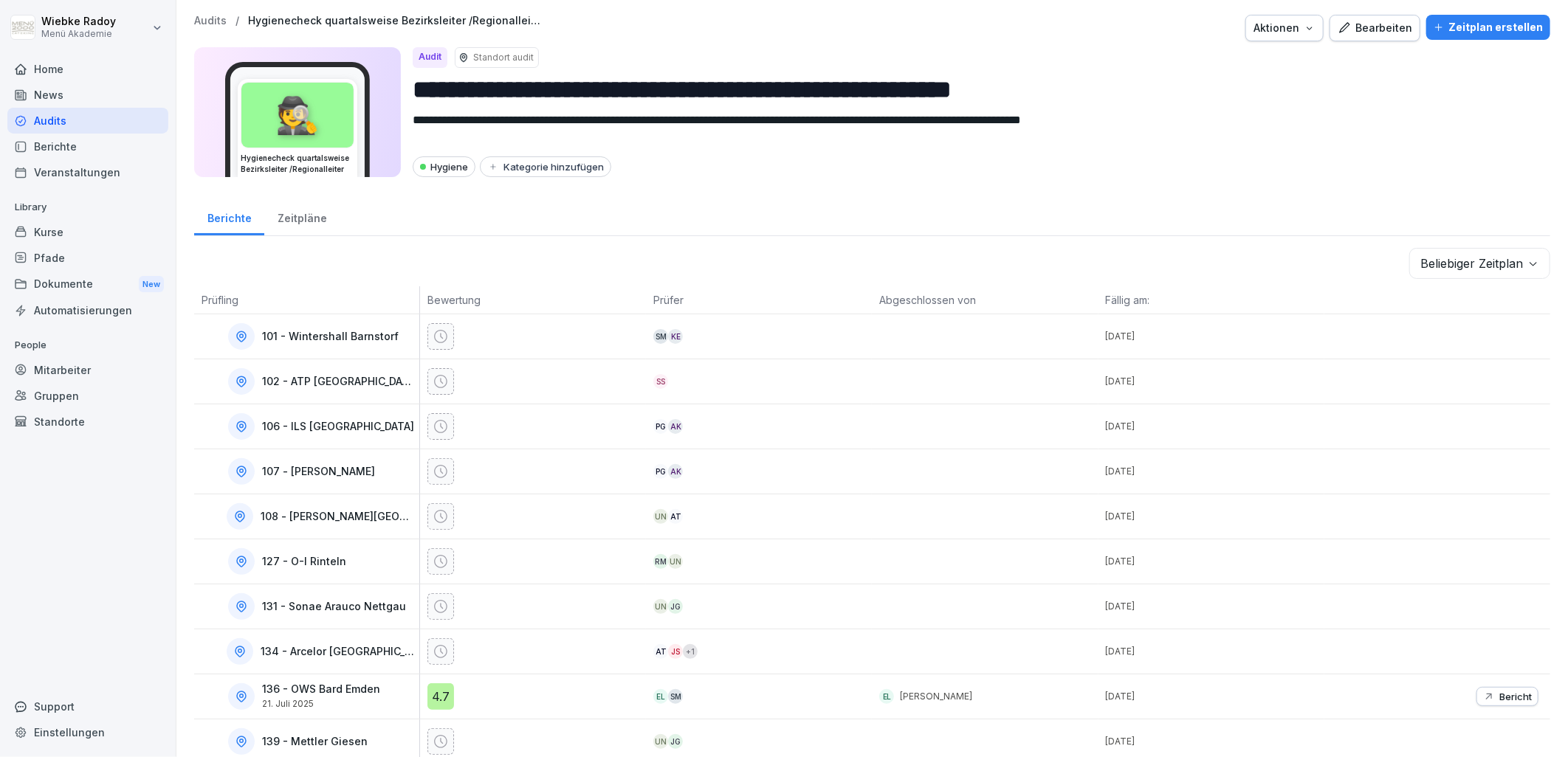
click at [1451, 247] on body "**********" at bounding box center [784, 378] width 1568 height 757
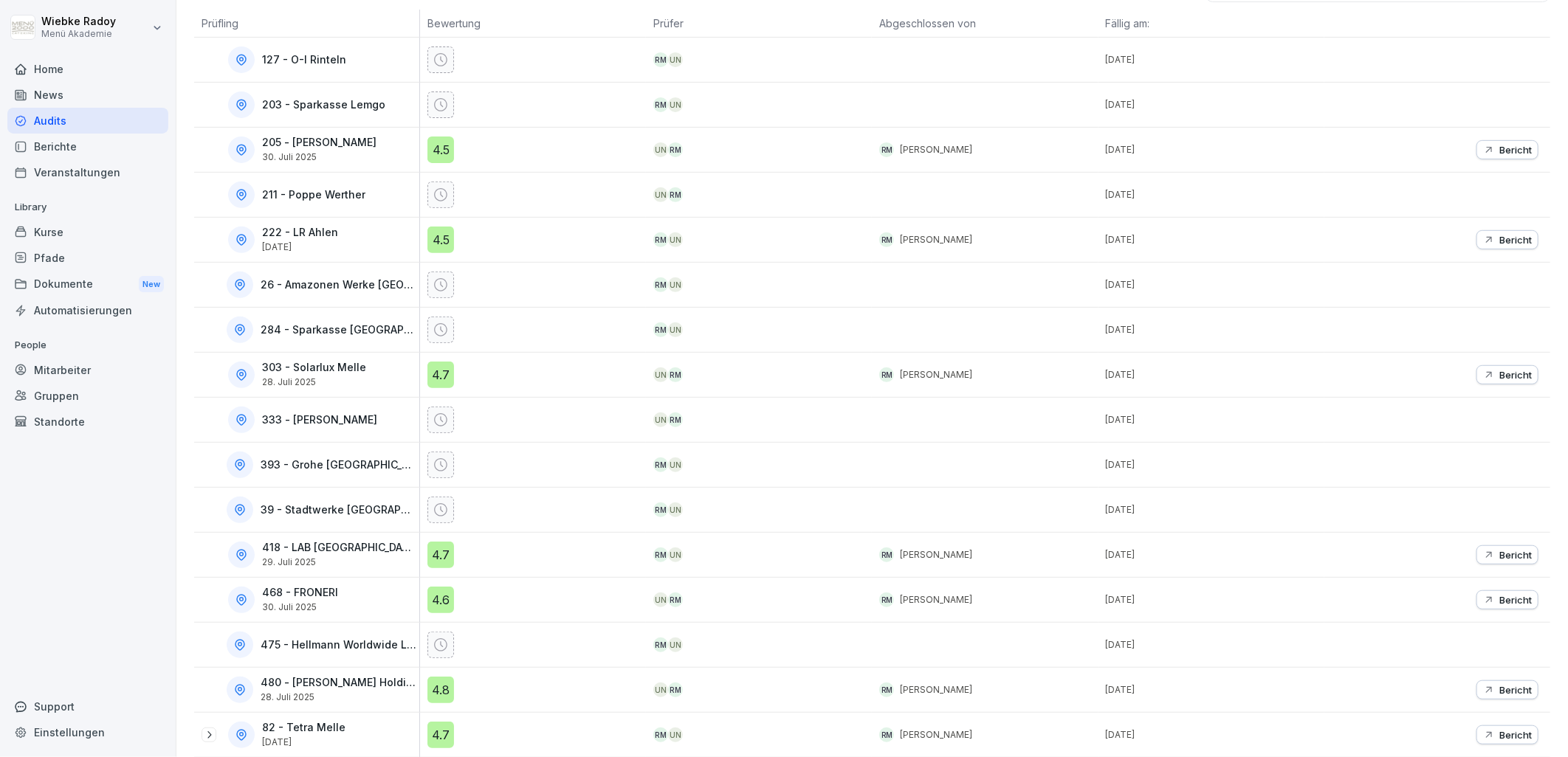
scroll to position [305, 0]
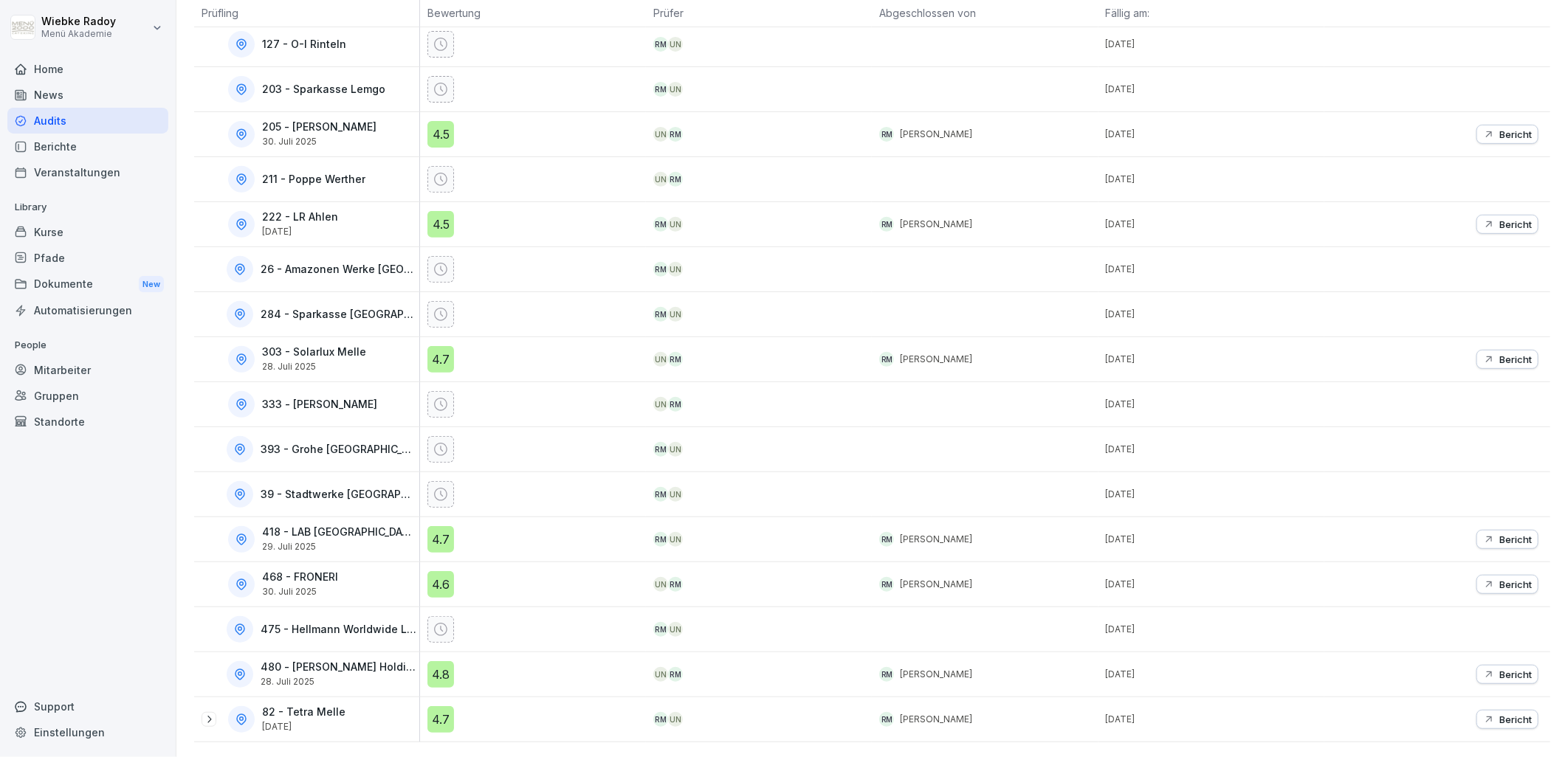
click at [434, 577] on div "4.6" at bounding box center [441, 584] width 27 height 27
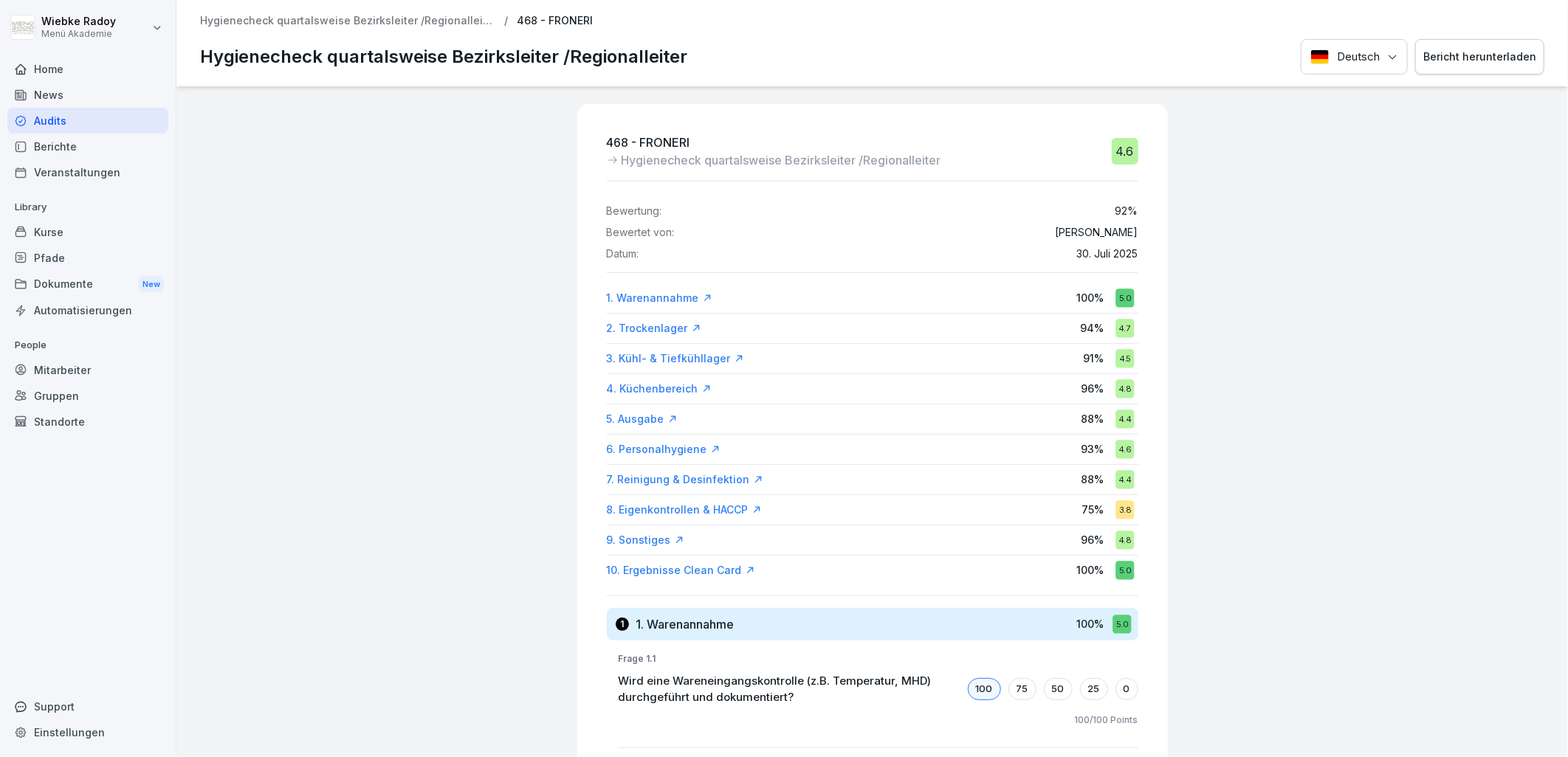
drag, startPoint x: 419, startPoint y: 18, endPoint x: 512, endPoint y: 78, distance: 110.7
click at [419, 18] on p "Hygienecheck quartalsweise Bezirksleiter /Regionalleiter" at bounding box center [348, 21] width 295 height 12
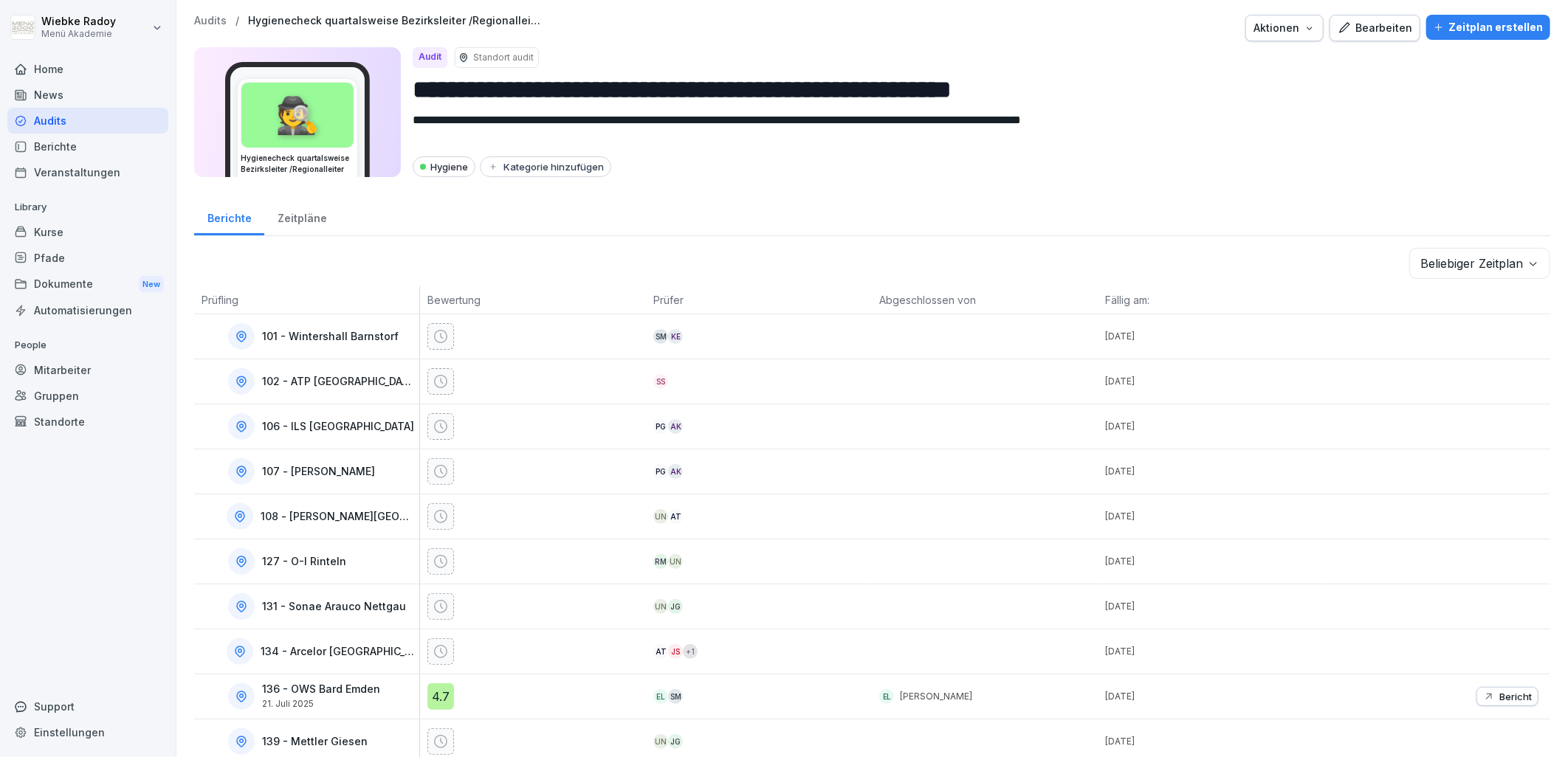
click at [1459, 260] on body "**********" at bounding box center [784, 378] width 1568 height 757
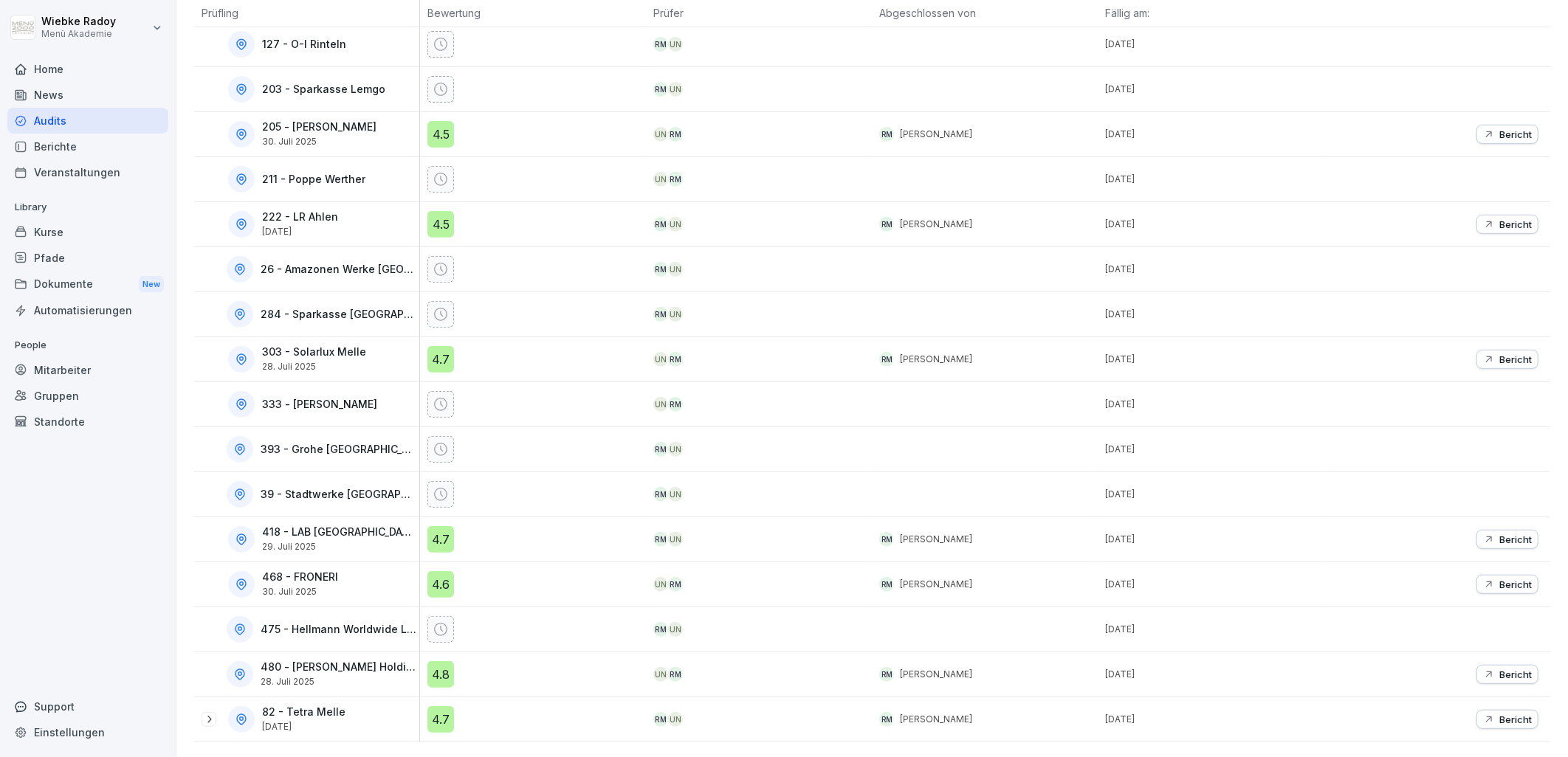
scroll to position [305, 0]
click at [450, 663] on div "4.8" at bounding box center [441, 674] width 27 height 27
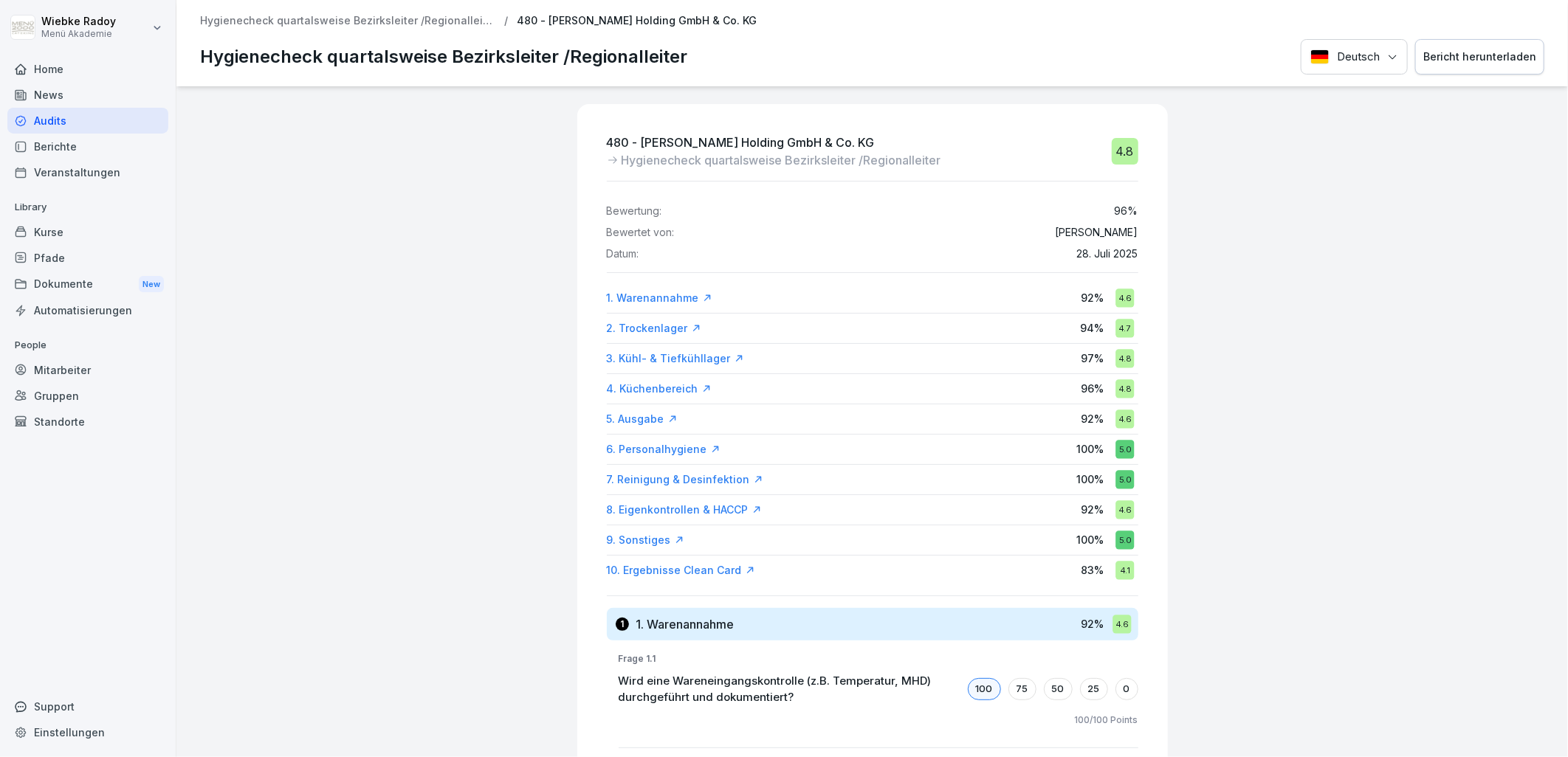
drag, startPoint x: 853, startPoint y: 615, endPoint x: 843, endPoint y: 611, distance: 10.8
click at [853, 615] on div "1 1. Warenannahme 92 % 4.6" at bounding box center [873, 624] width 532 height 32
drag, startPoint x: 690, startPoint y: 571, endPoint x: 702, endPoint y: 571, distance: 12.0
click at [690, 571] on div "10. Ergebnisse Clean Card" at bounding box center [681, 571] width 148 height 15
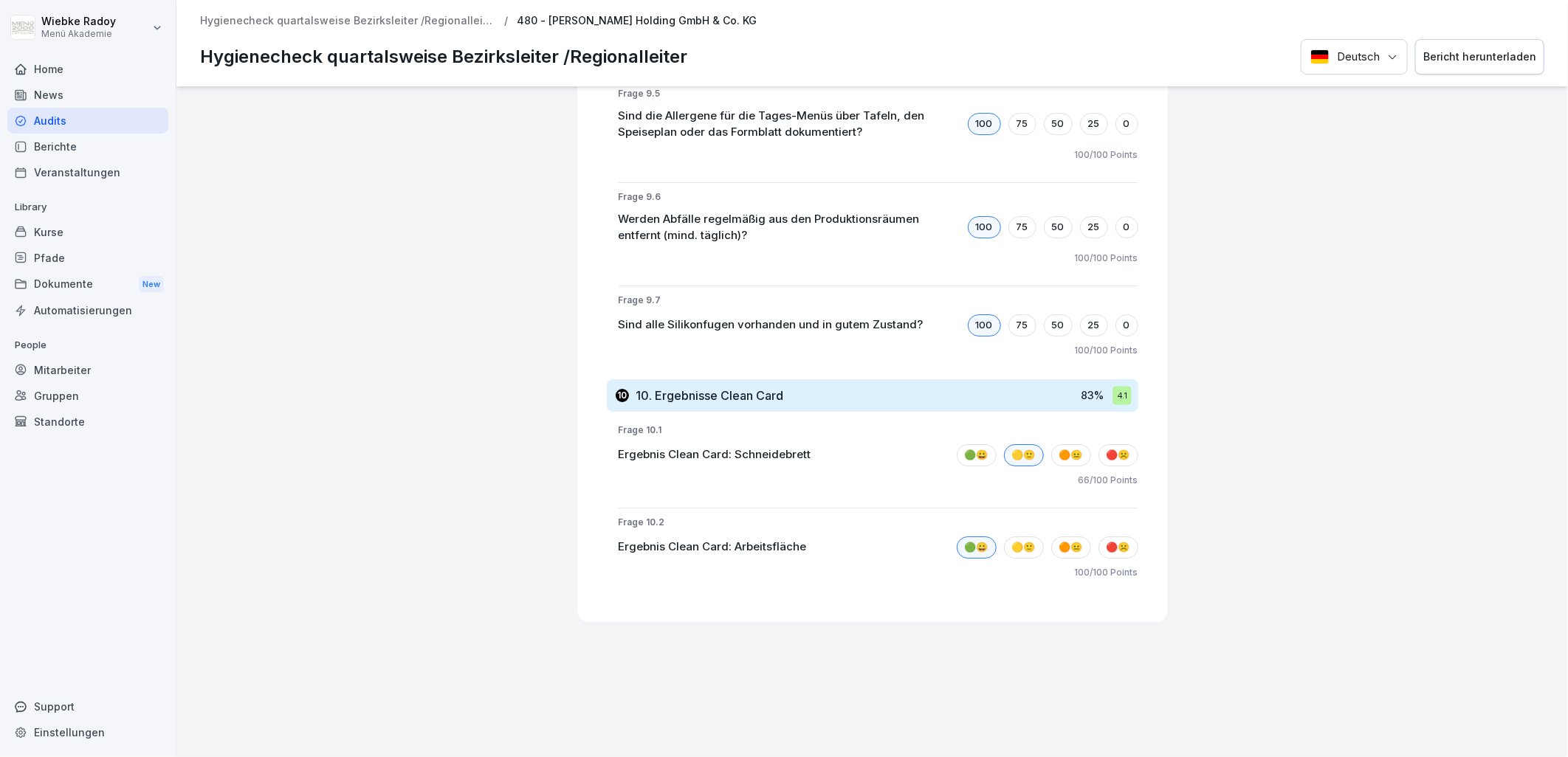
click at [539, 320] on div "480 - [PERSON_NAME] Holding GmbH & Co. KG Hygienecheck quartalsweise Bezirkslei…" at bounding box center [872, 422] width 1391 height 671
click at [305, 22] on p "Hygienecheck quartalsweise Bezirksleiter /Regionalleiter" at bounding box center [348, 21] width 295 height 12
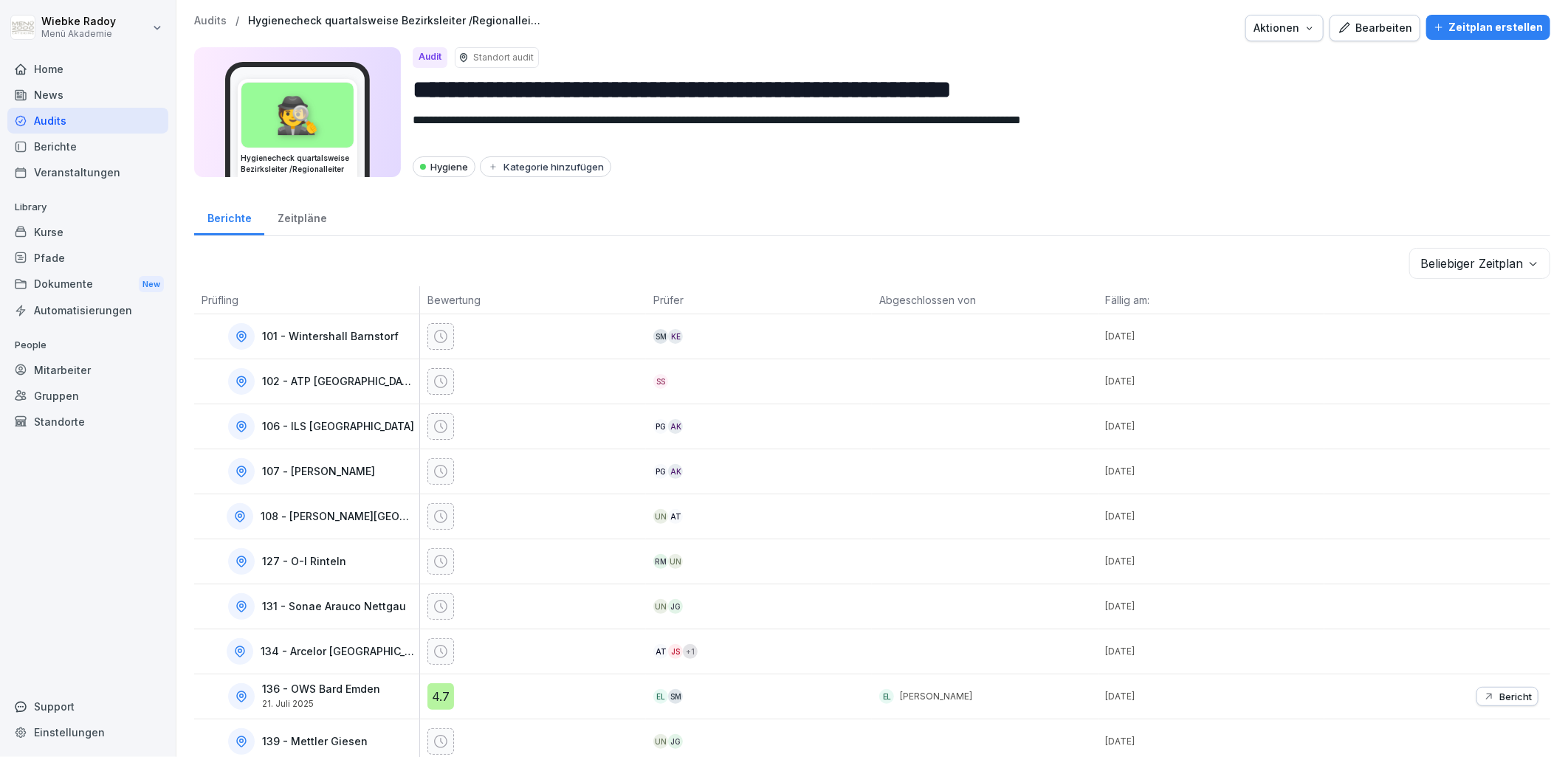
click at [1454, 258] on body "**********" at bounding box center [784, 378] width 1568 height 757
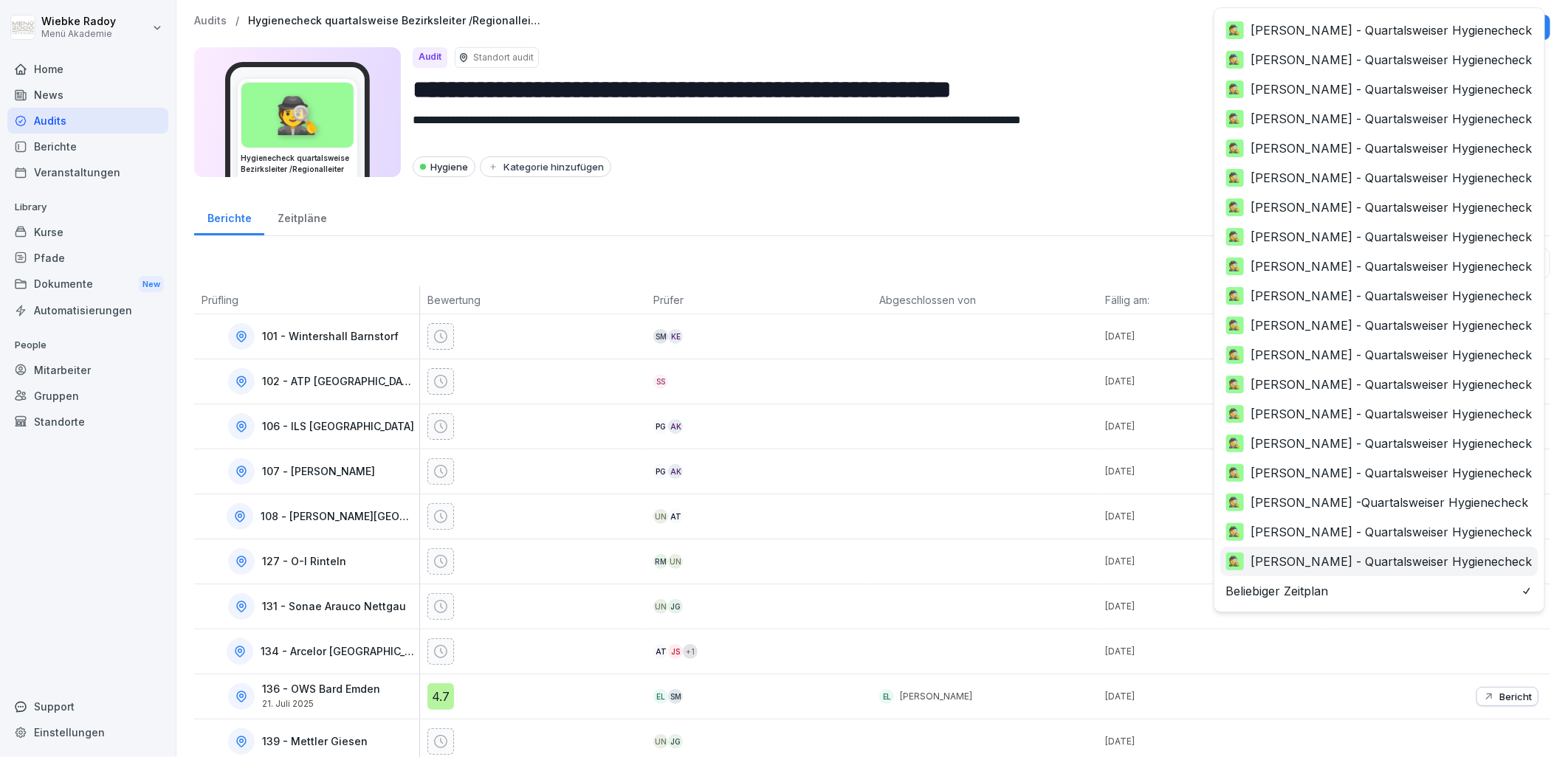
scroll to position [234, 0]
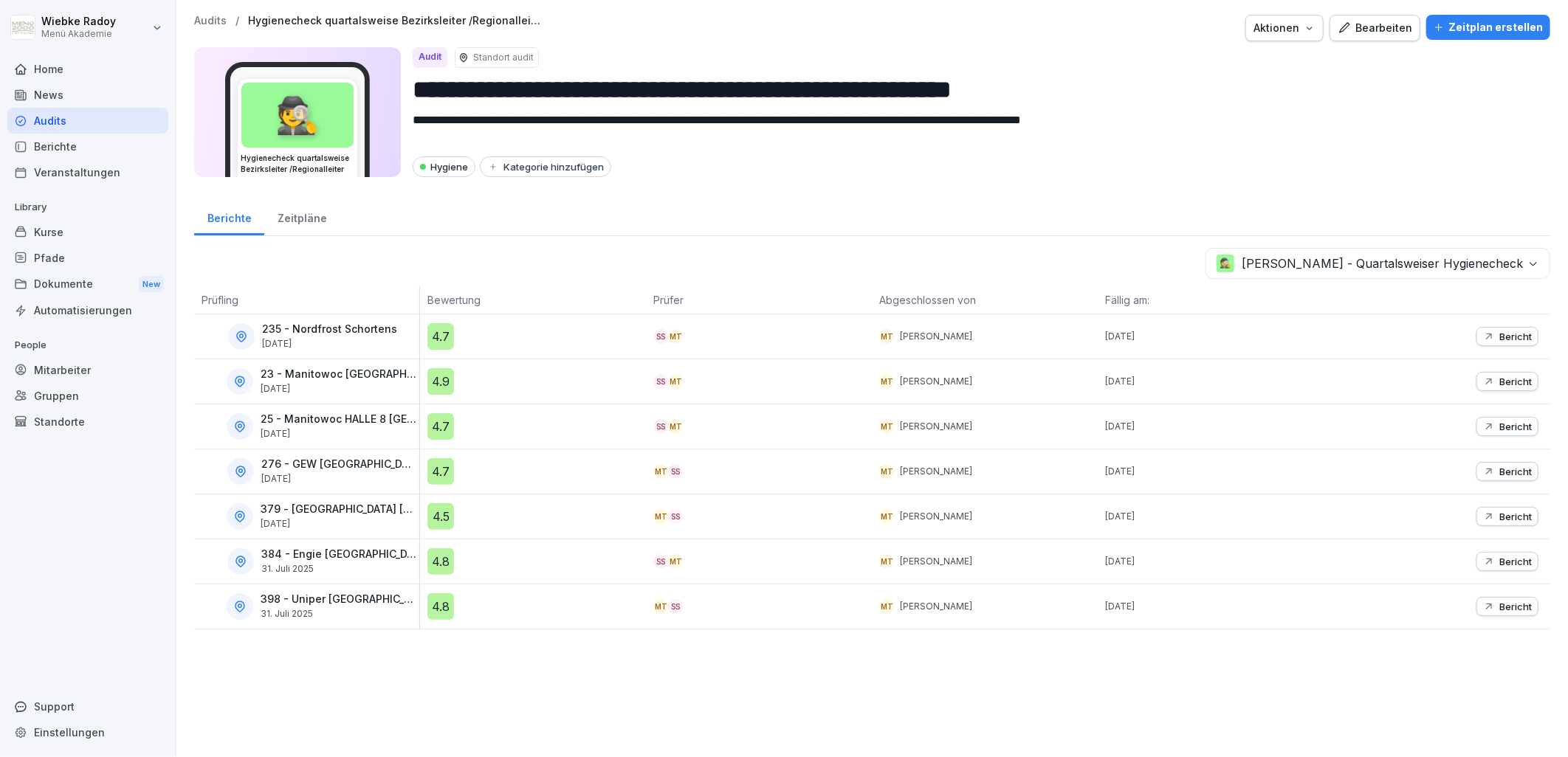
drag, startPoint x: 444, startPoint y: 335, endPoint x: 453, endPoint y: 337, distance: 9.2
click at [444, 335] on div "4.7" at bounding box center [441, 336] width 27 height 27
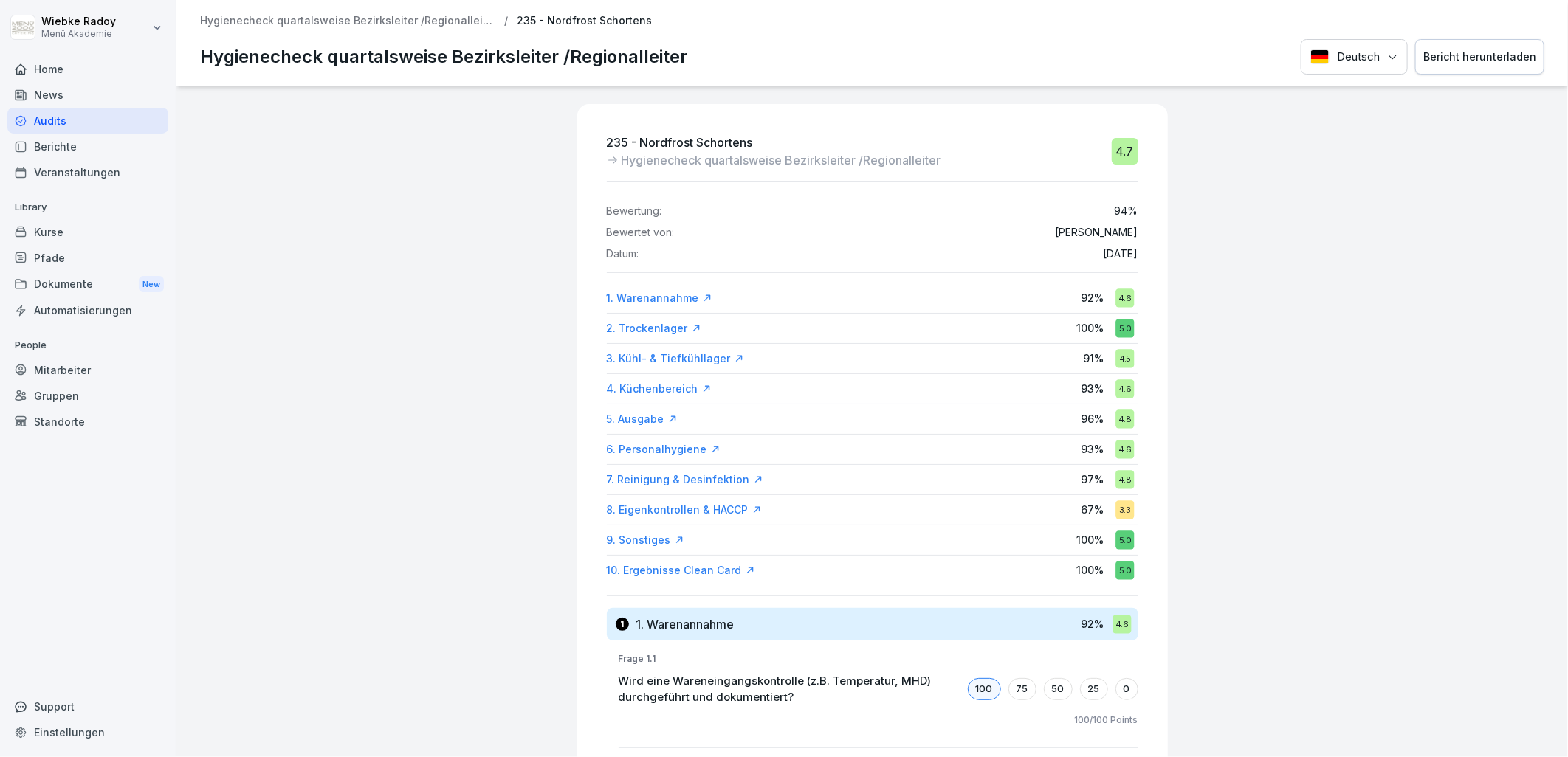
drag, startPoint x: 403, startPoint y: 19, endPoint x: 423, endPoint y: 38, distance: 27.6
click at [403, 19] on p "Hygienecheck quartalsweise Bezirksleiter /Regionalleiter" at bounding box center [348, 21] width 295 height 12
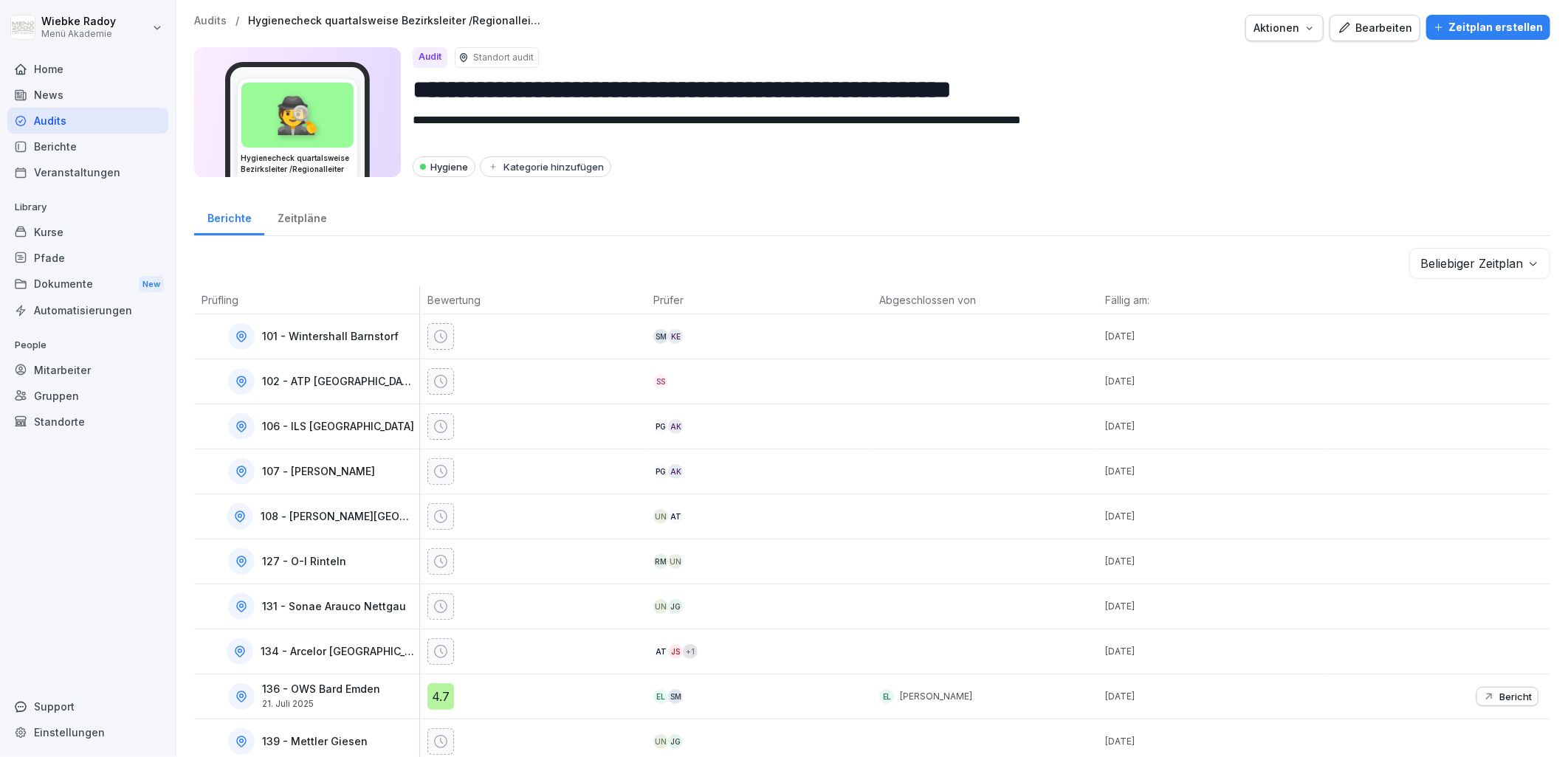
click at [1475, 274] on body "**********" at bounding box center [784, 378] width 1568 height 757
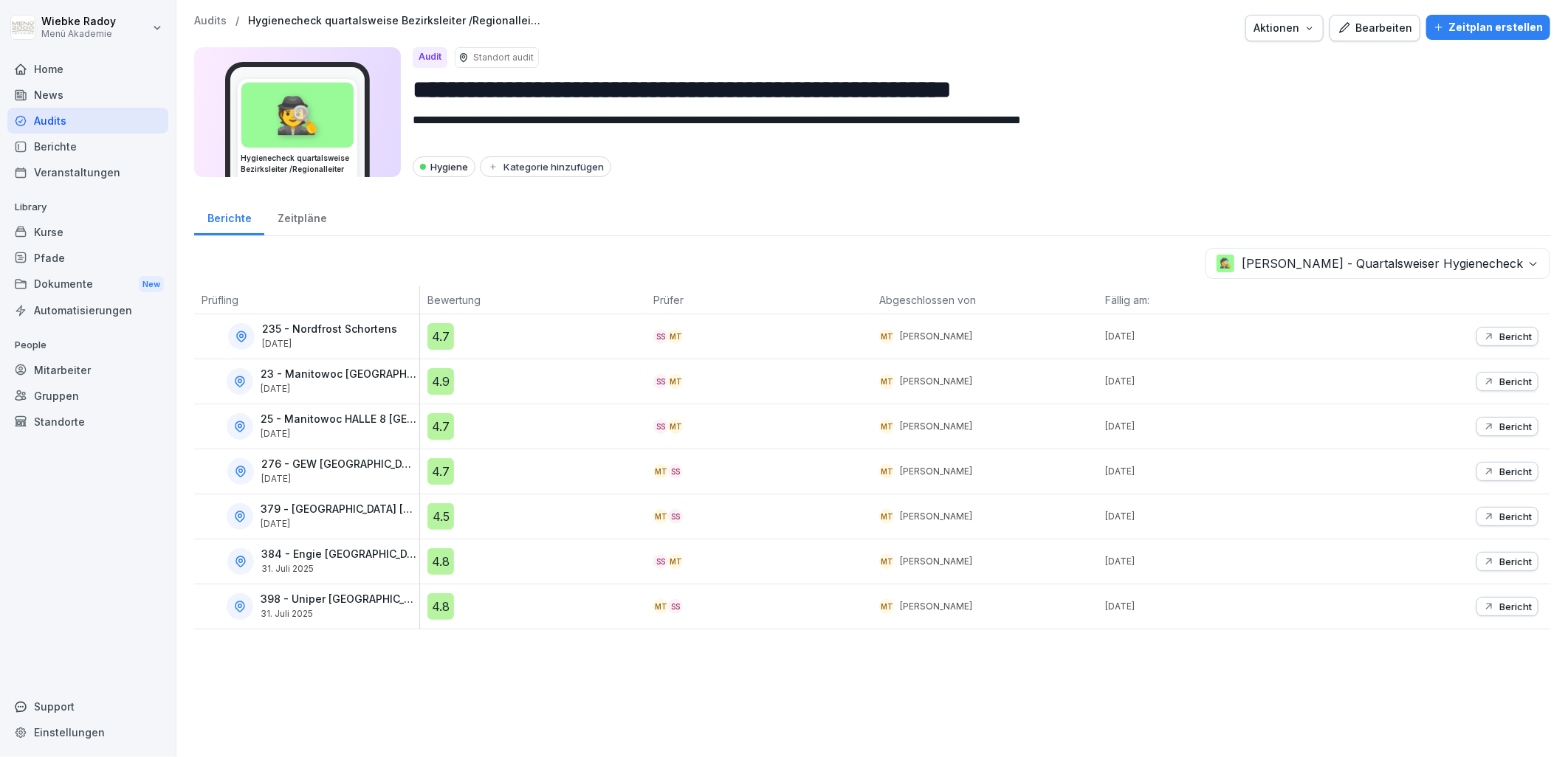
click at [440, 379] on div "4.9" at bounding box center [441, 382] width 27 height 27
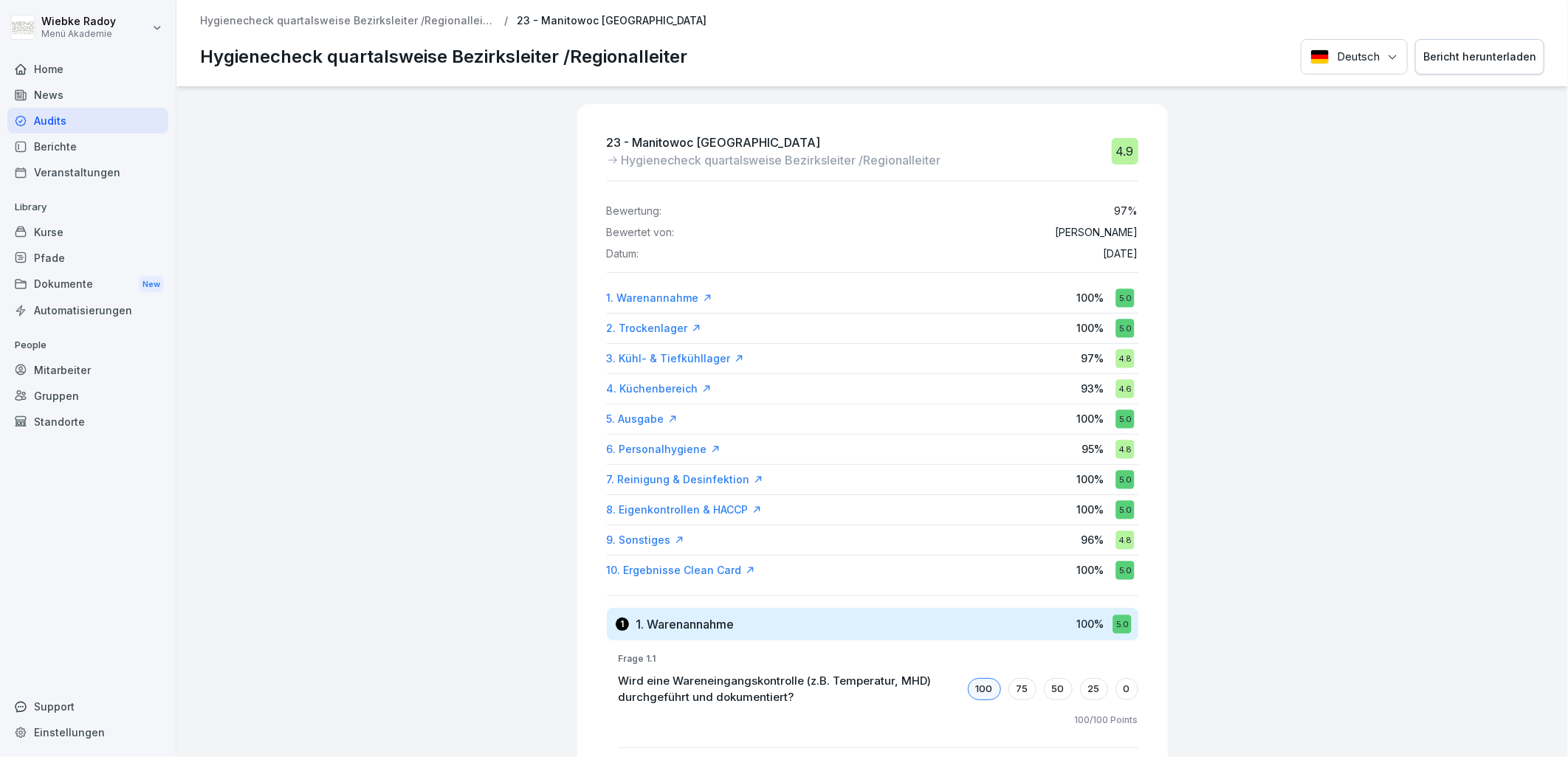
click at [372, 12] on div "Hygienecheck quartalsweise Bezirksleiter /Regionalleiter / 23 - Manitowoc Wilhe…" at bounding box center [872, 43] width 1391 height 86
drag, startPoint x: 375, startPoint y: 18, endPoint x: 432, endPoint y: 63, distance: 72.6
click at [376, 18] on p "Hygienecheck quartalsweise Bezirksleiter /Regionalleiter" at bounding box center [348, 21] width 295 height 12
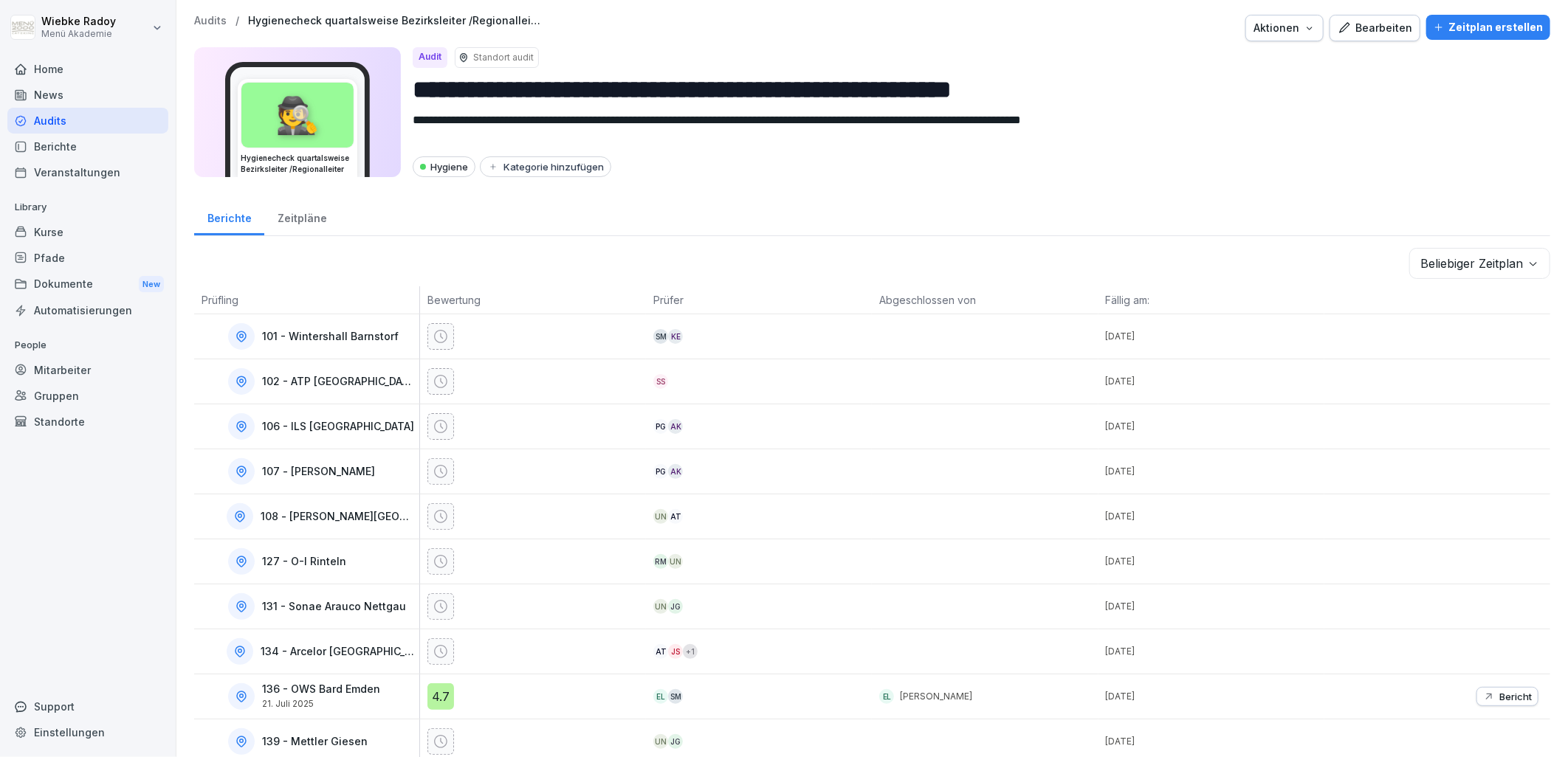
click at [1455, 263] on body "**********" at bounding box center [784, 378] width 1568 height 757
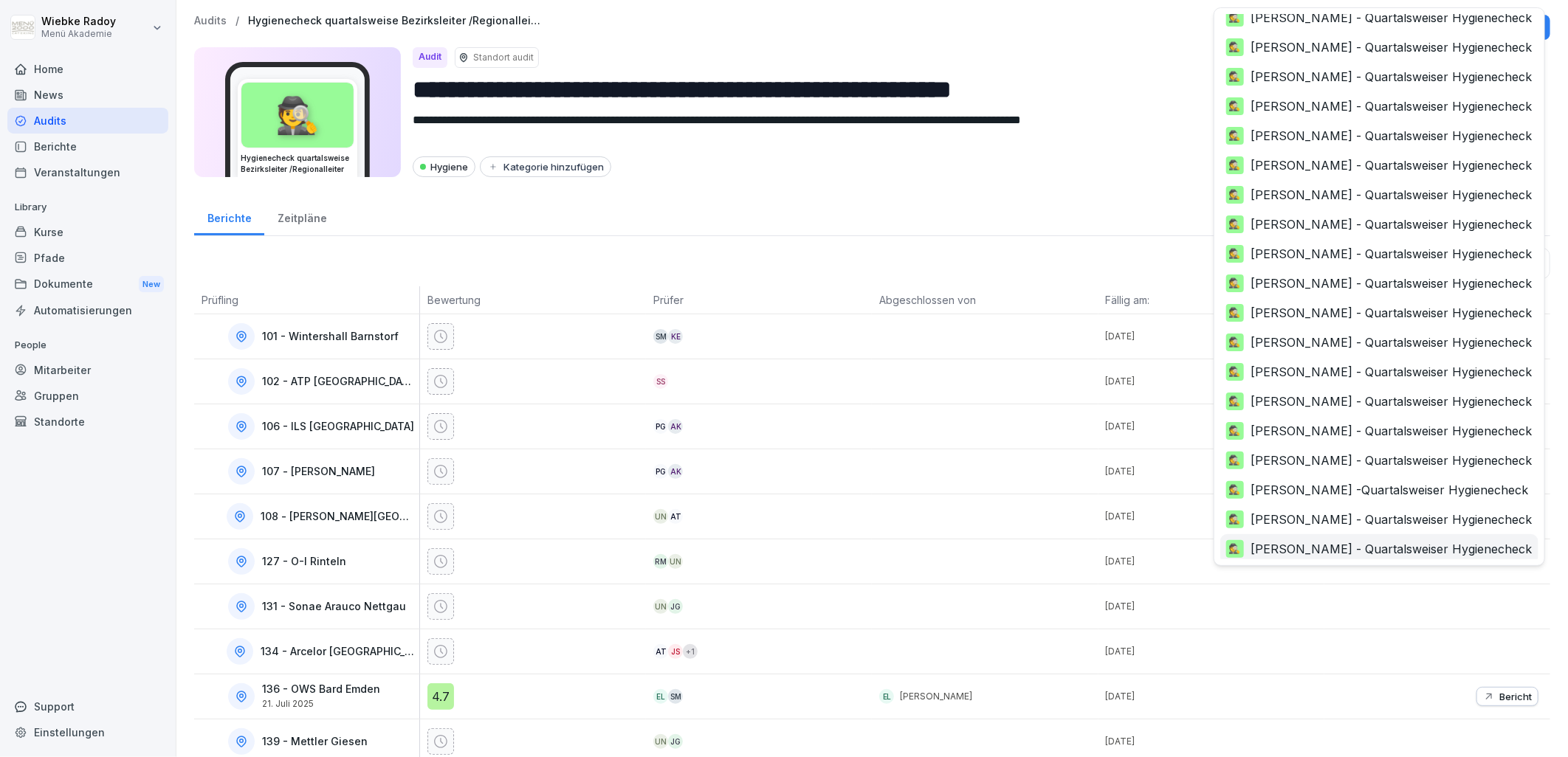
scroll to position [234, 0]
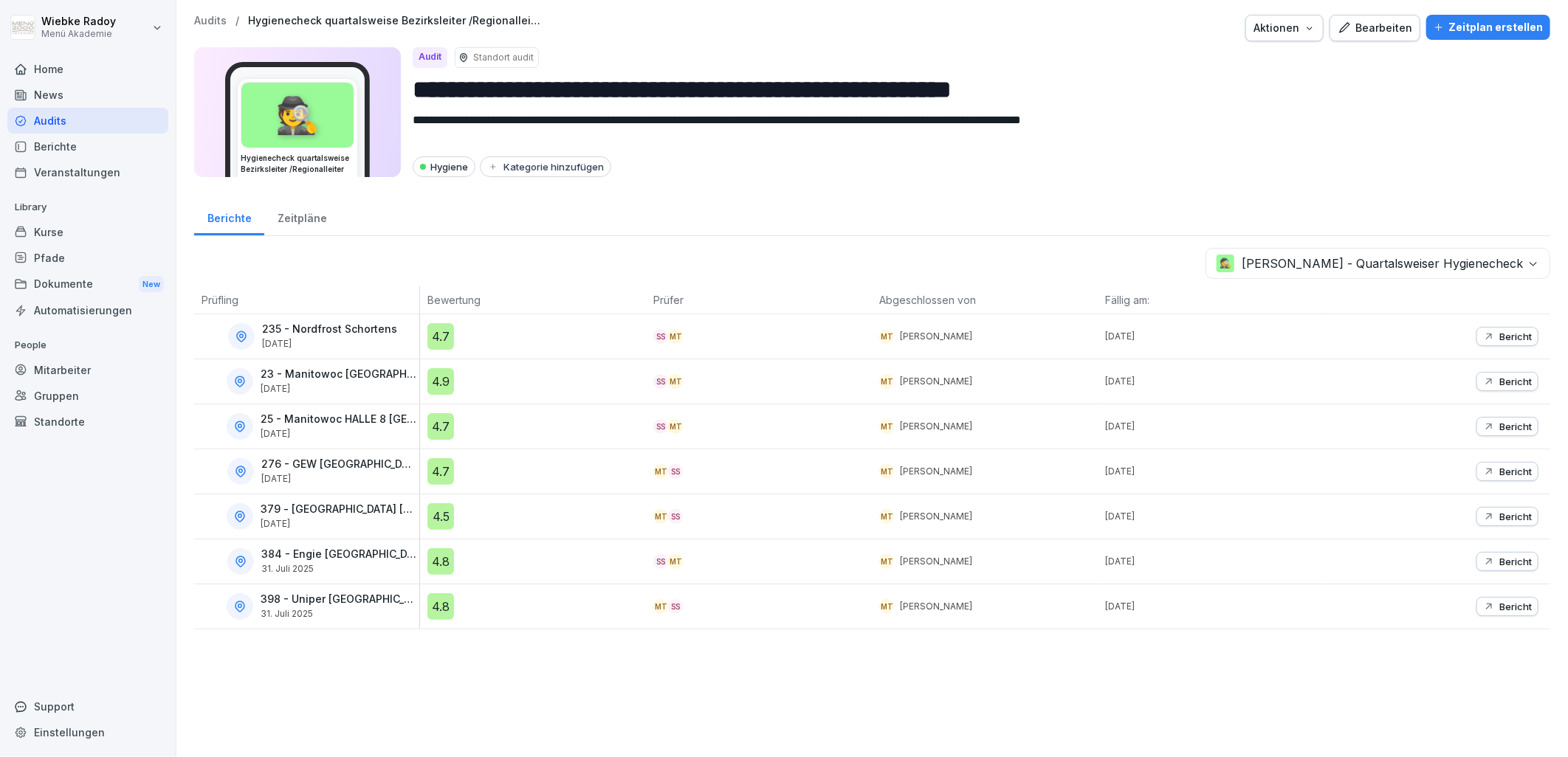
click at [432, 426] on div "4.7" at bounding box center [441, 426] width 27 height 27
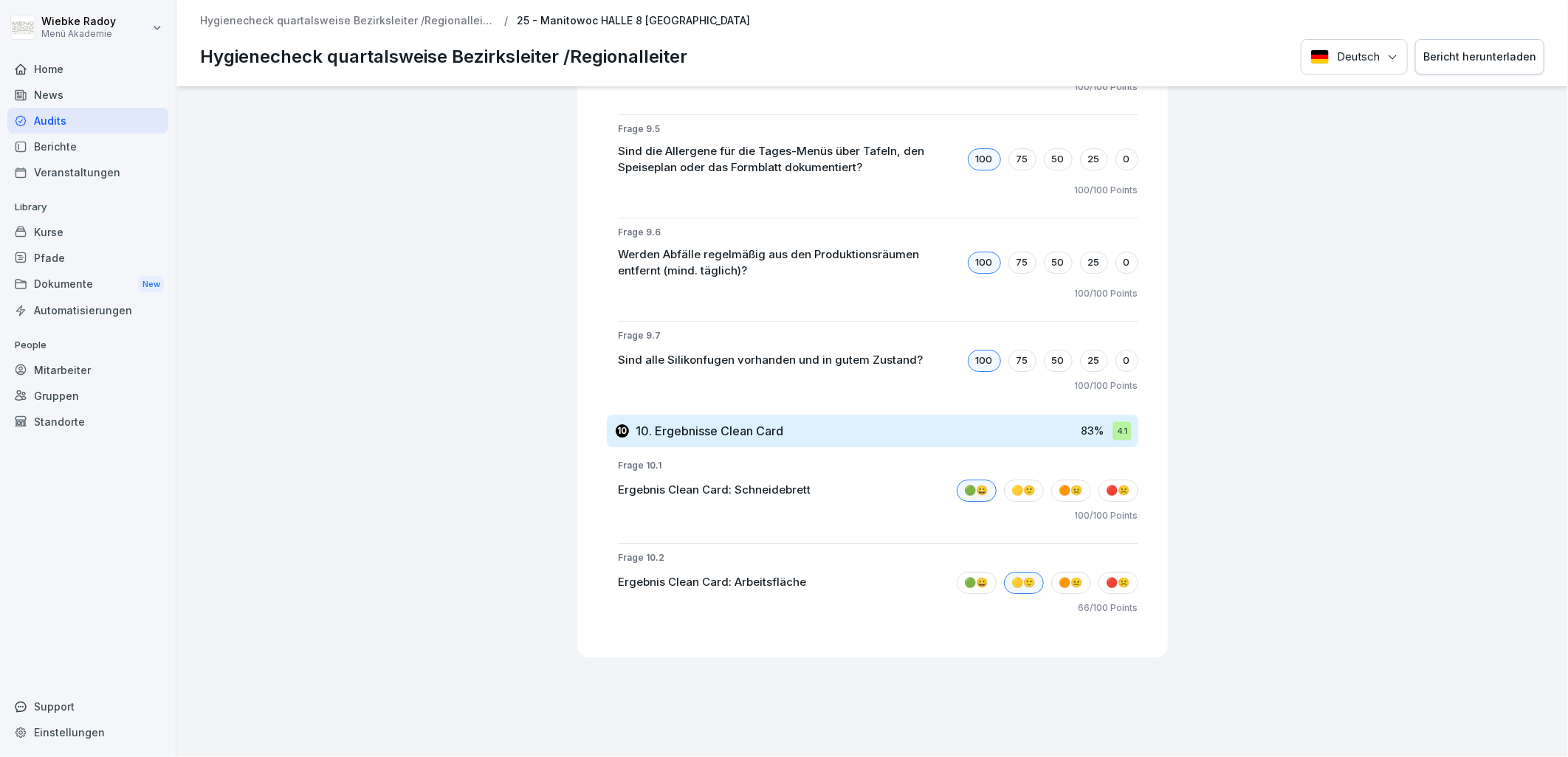
scroll to position [6678, 0]
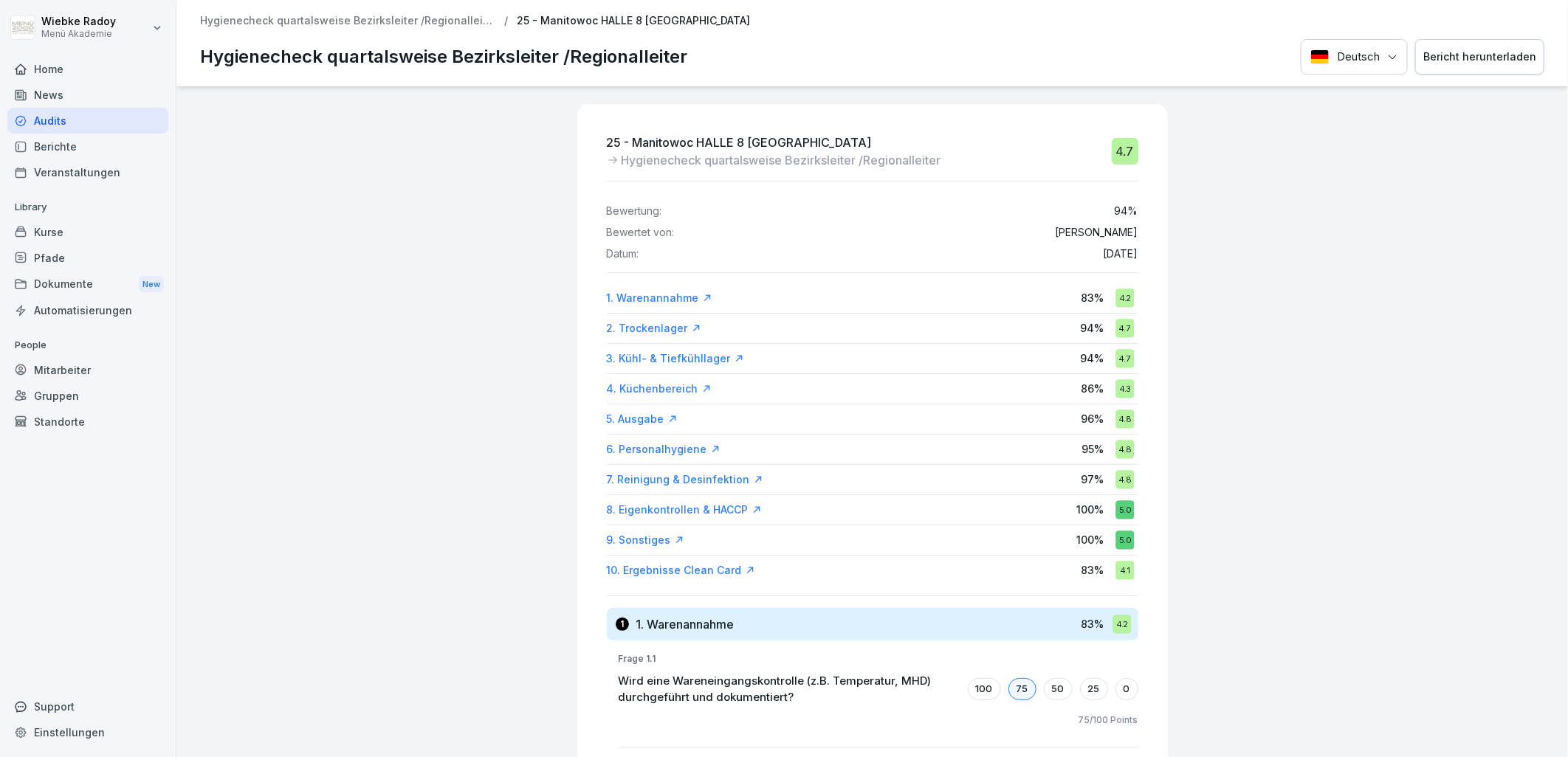
click at [713, 572] on div "10. Ergebnisse Clean Card" at bounding box center [681, 571] width 148 height 15
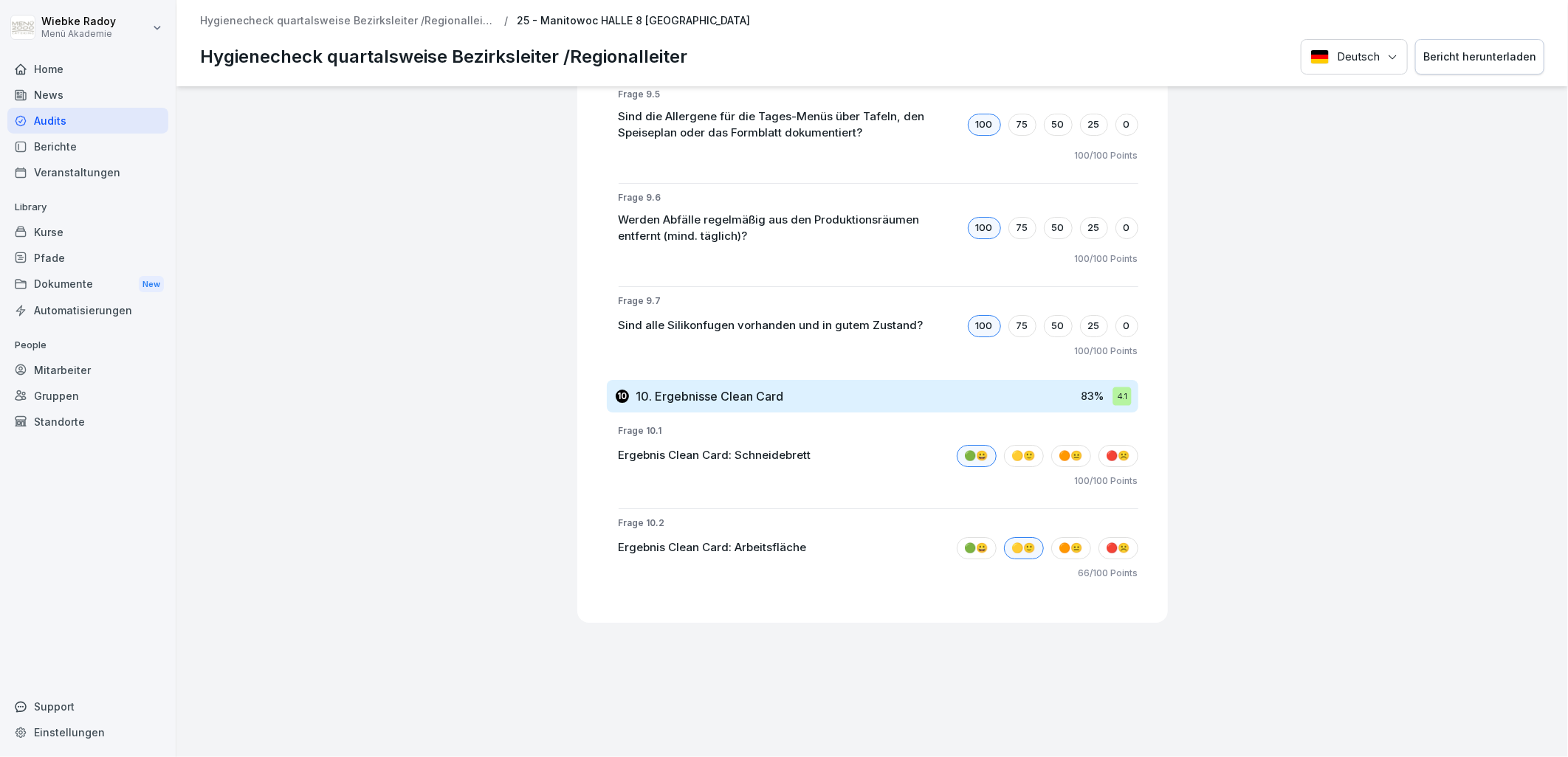
drag, startPoint x: 408, startPoint y: 17, endPoint x: 410, endPoint y: 35, distance: 18.1
click at [408, 17] on p "Hygienecheck quartalsweise Bezirksleiter /Regionalleiter" at bounding box center [348, 21] width 295 height 12
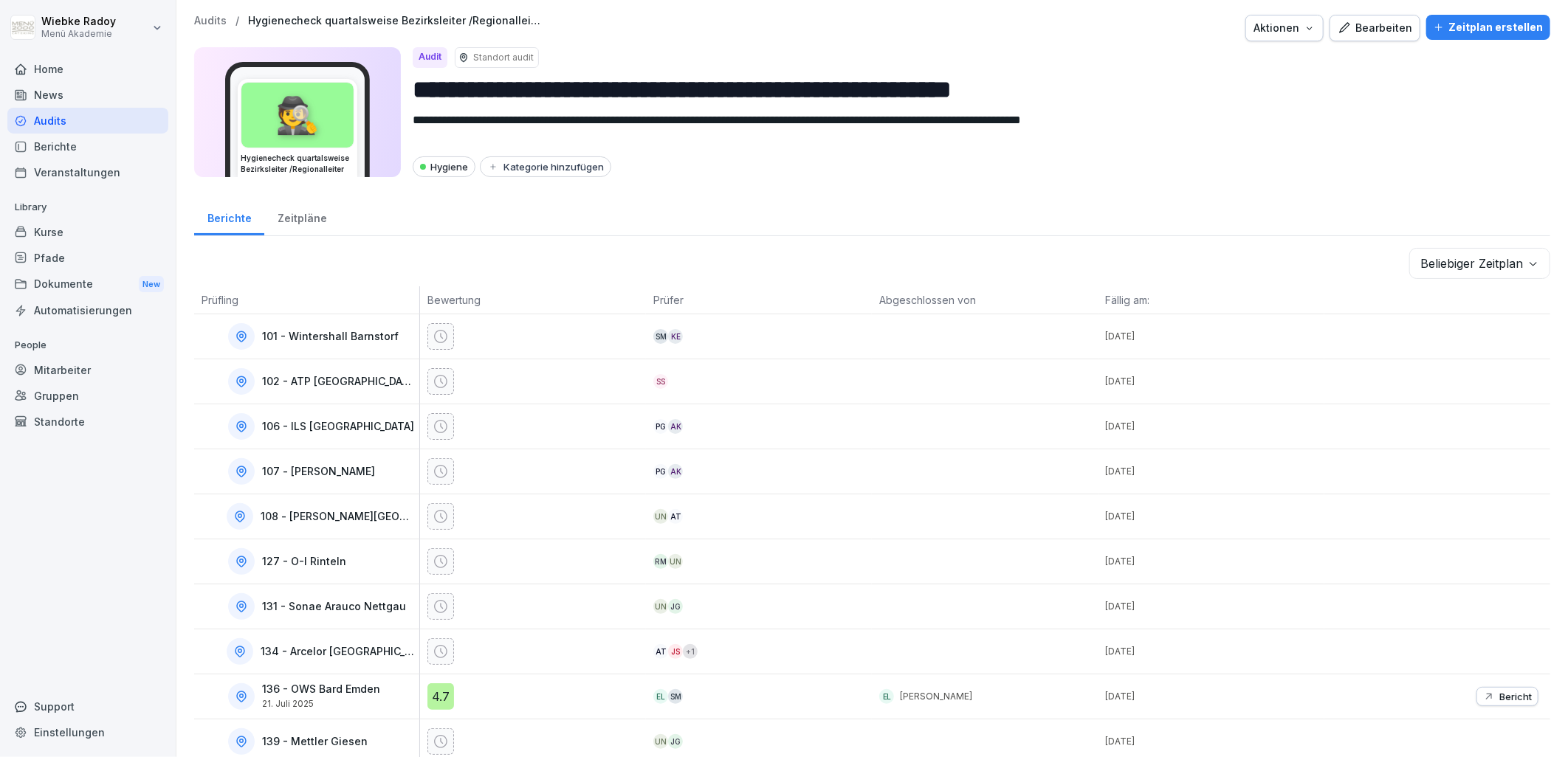
click at [1464, 269] on body "**********" at bounding box center [784, 378] width 1568 height 757
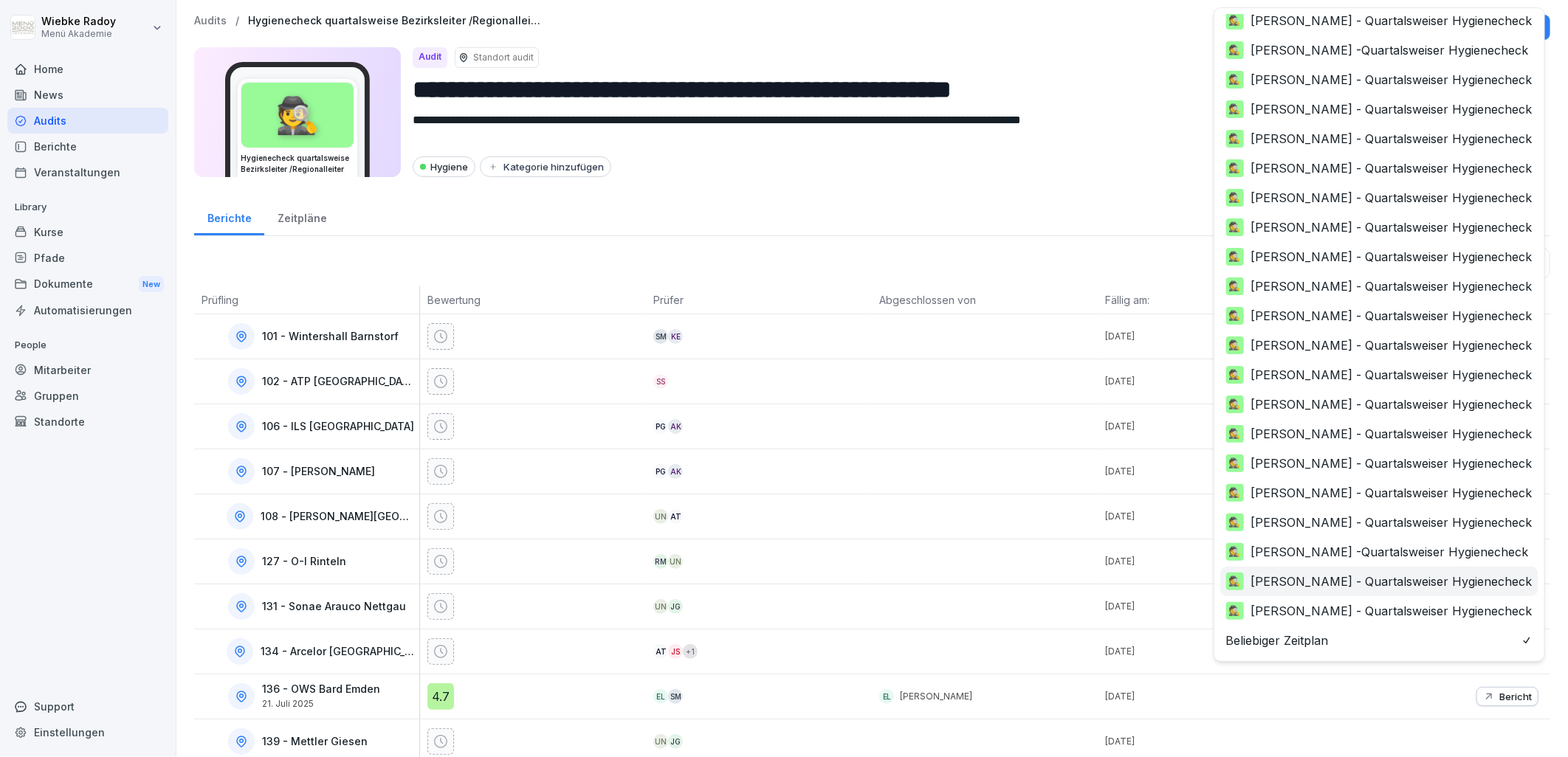
scroll to position [152, 0]
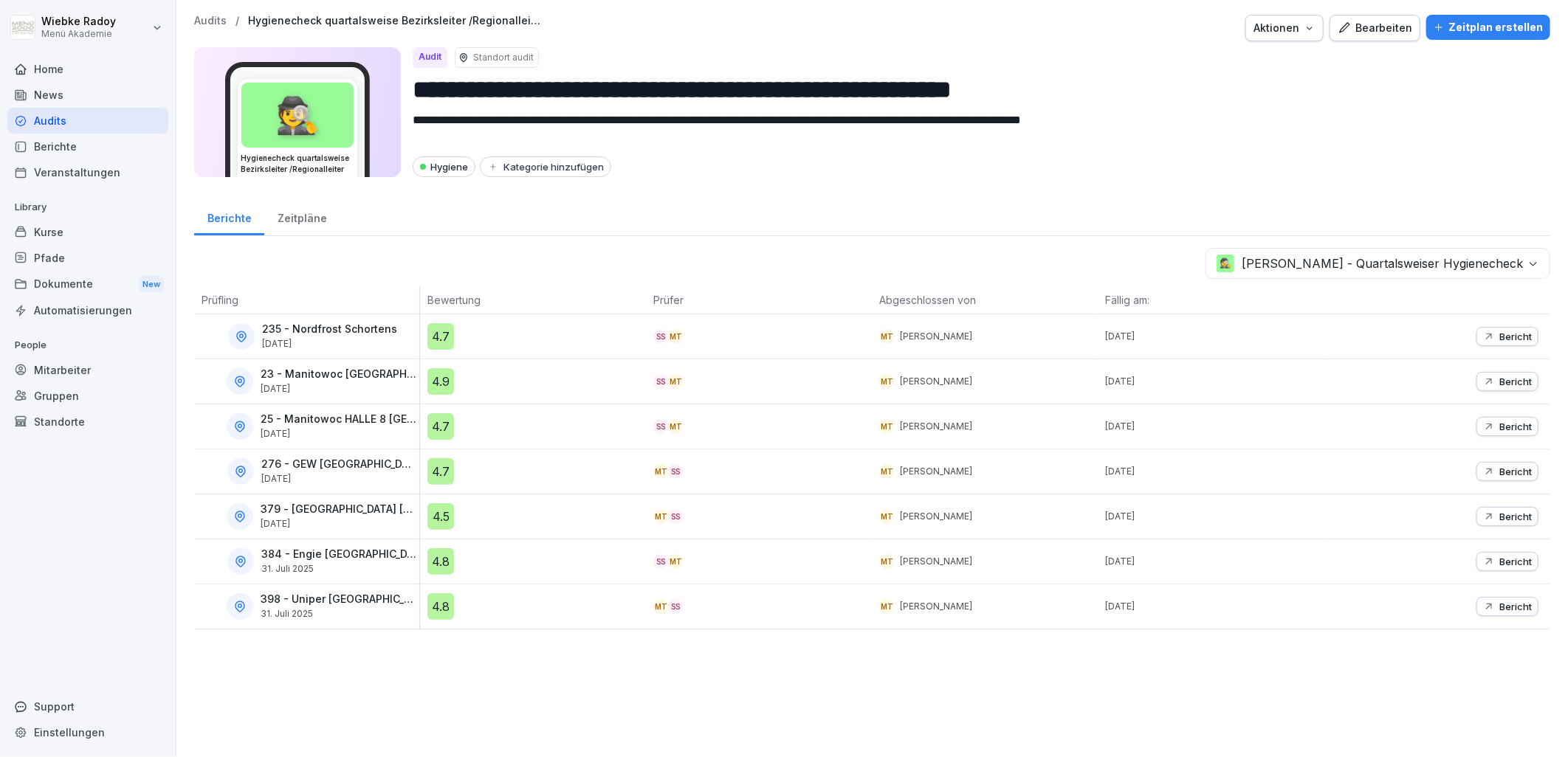
click at [432, 472] on div "4.7" at bounding box center [441, 472] width 27 height 27
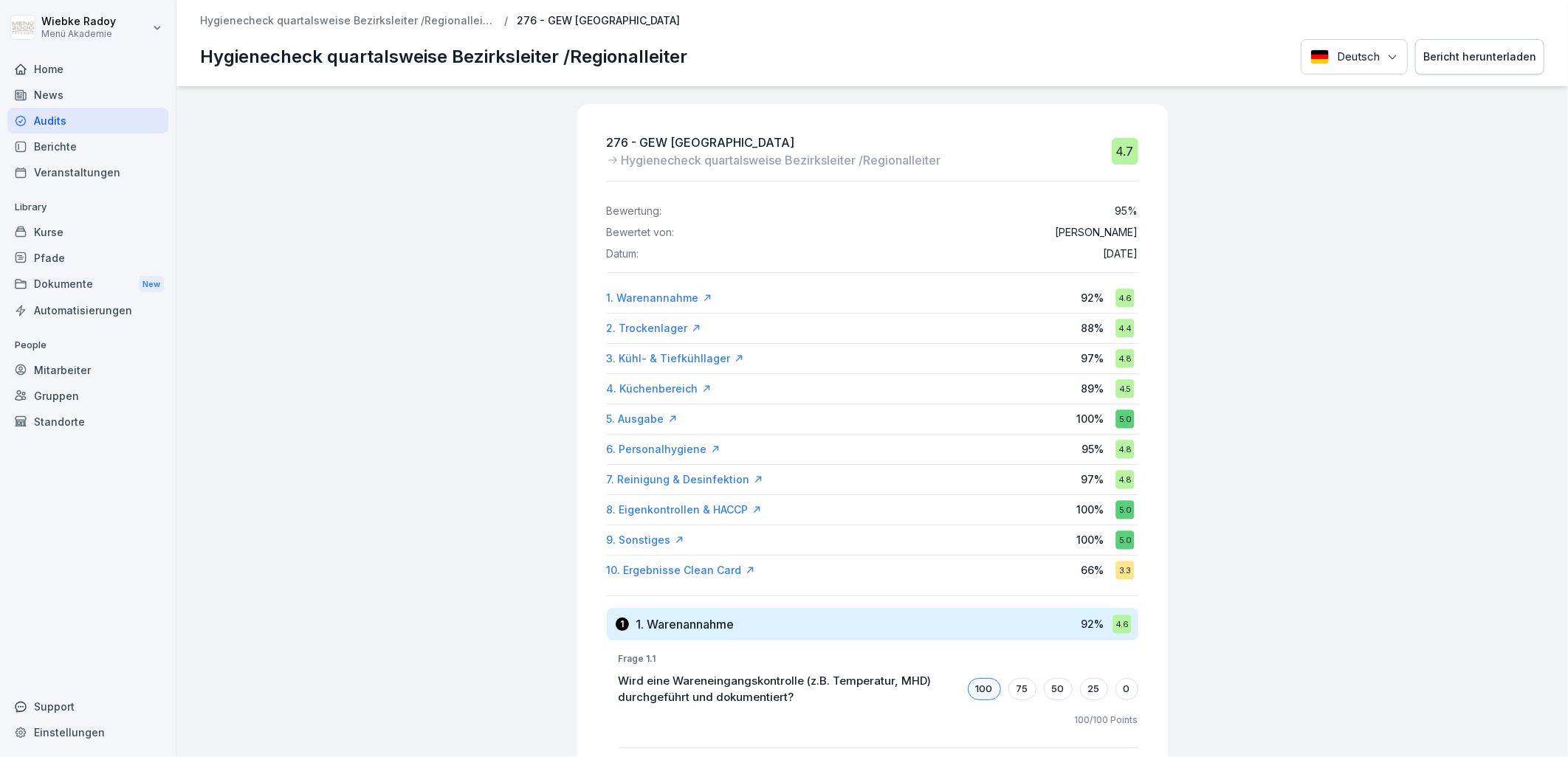
click at [644, 568] on div "10. Ergebnisse Clean Card" at bounding box center [681, 571] width 148 height 15
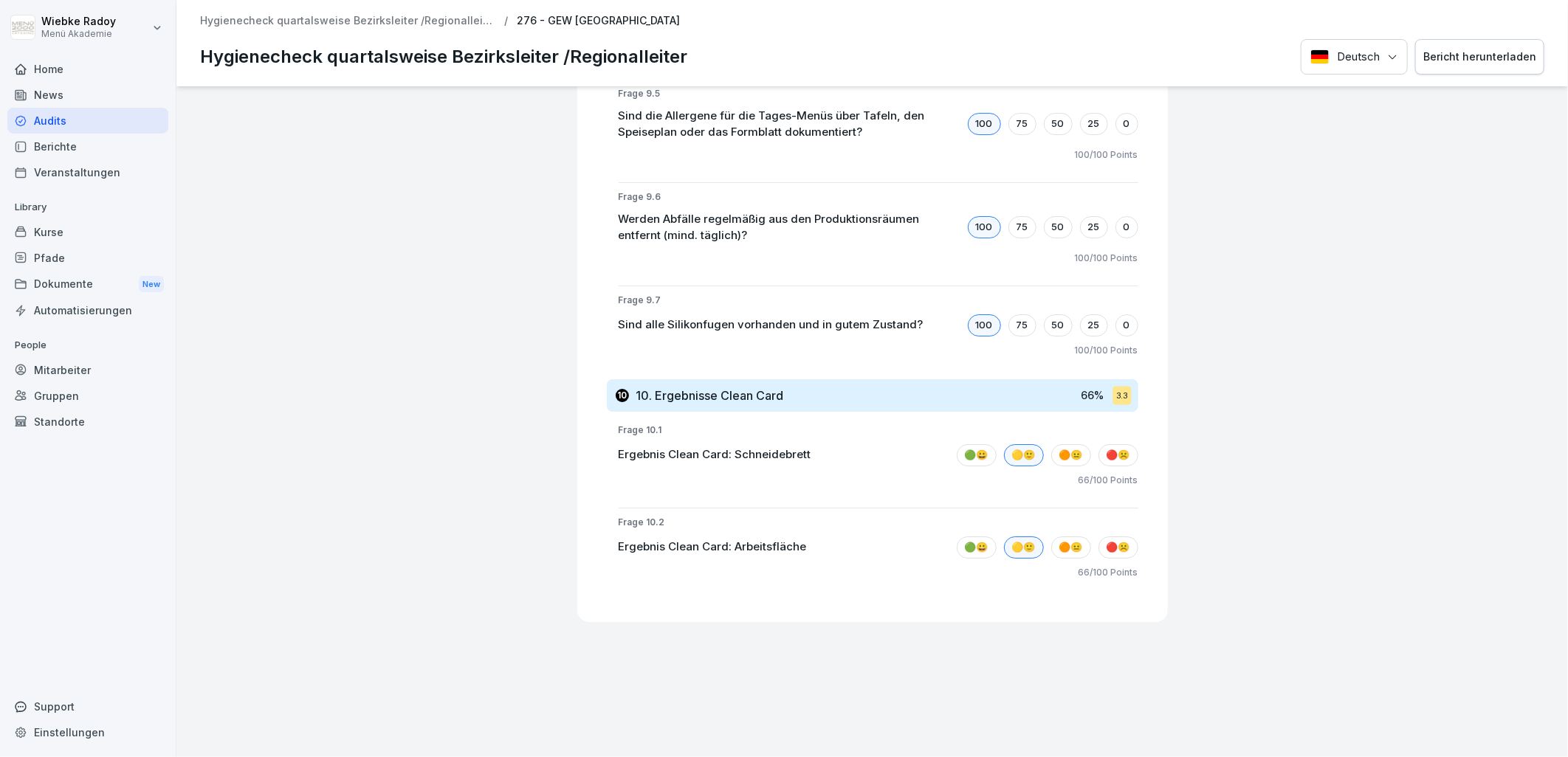
click at [374, 26] on p "Hygienecheck quartalsweise Bezirksleiter /Regionalleiter" at bounding box center [348, 21] width 295 height 12
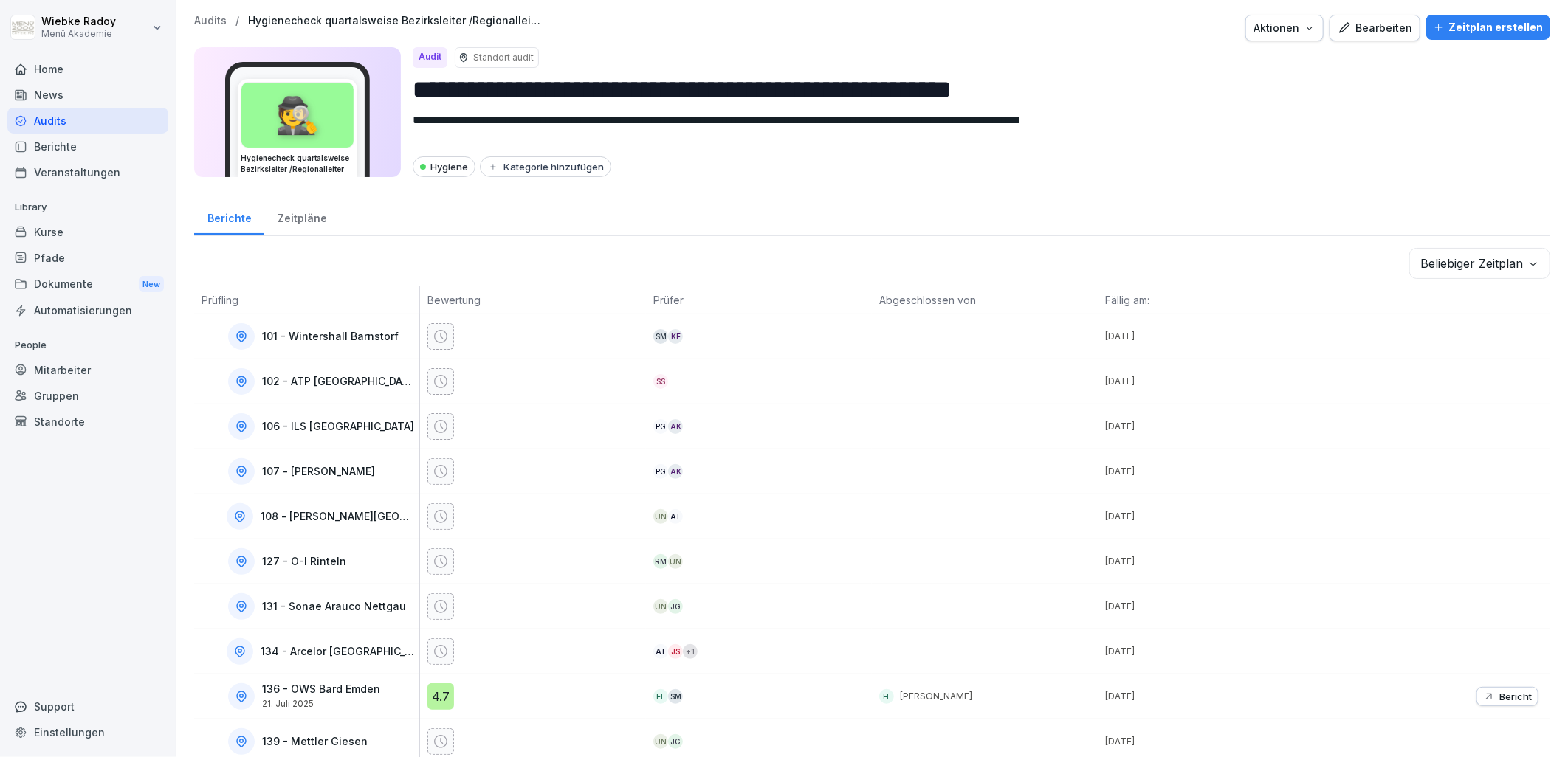
click at [1456, 262] on body "**********" at bounding box center [784, 378] width 1568 height 757
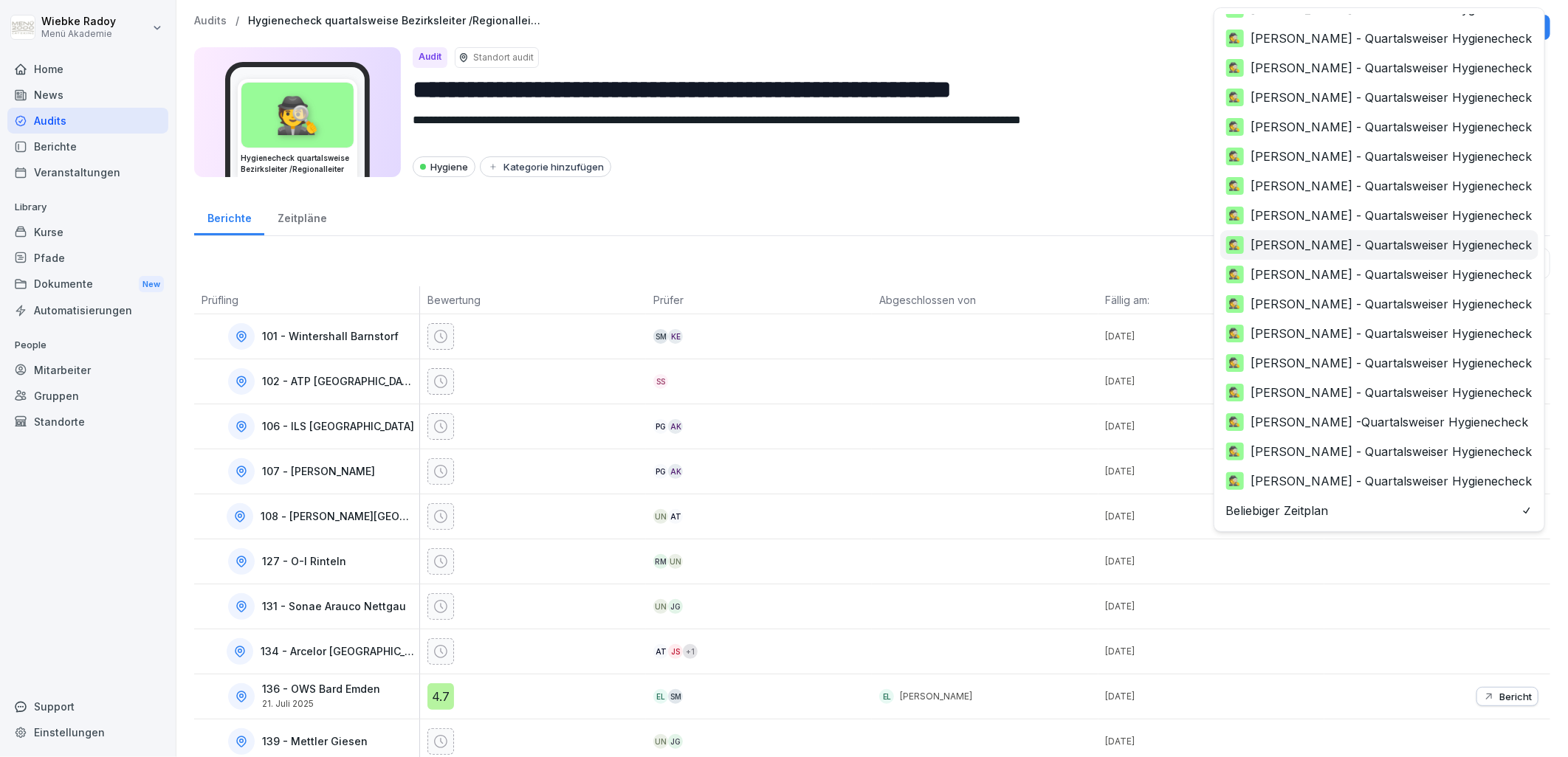
scroll to position [234, 0]
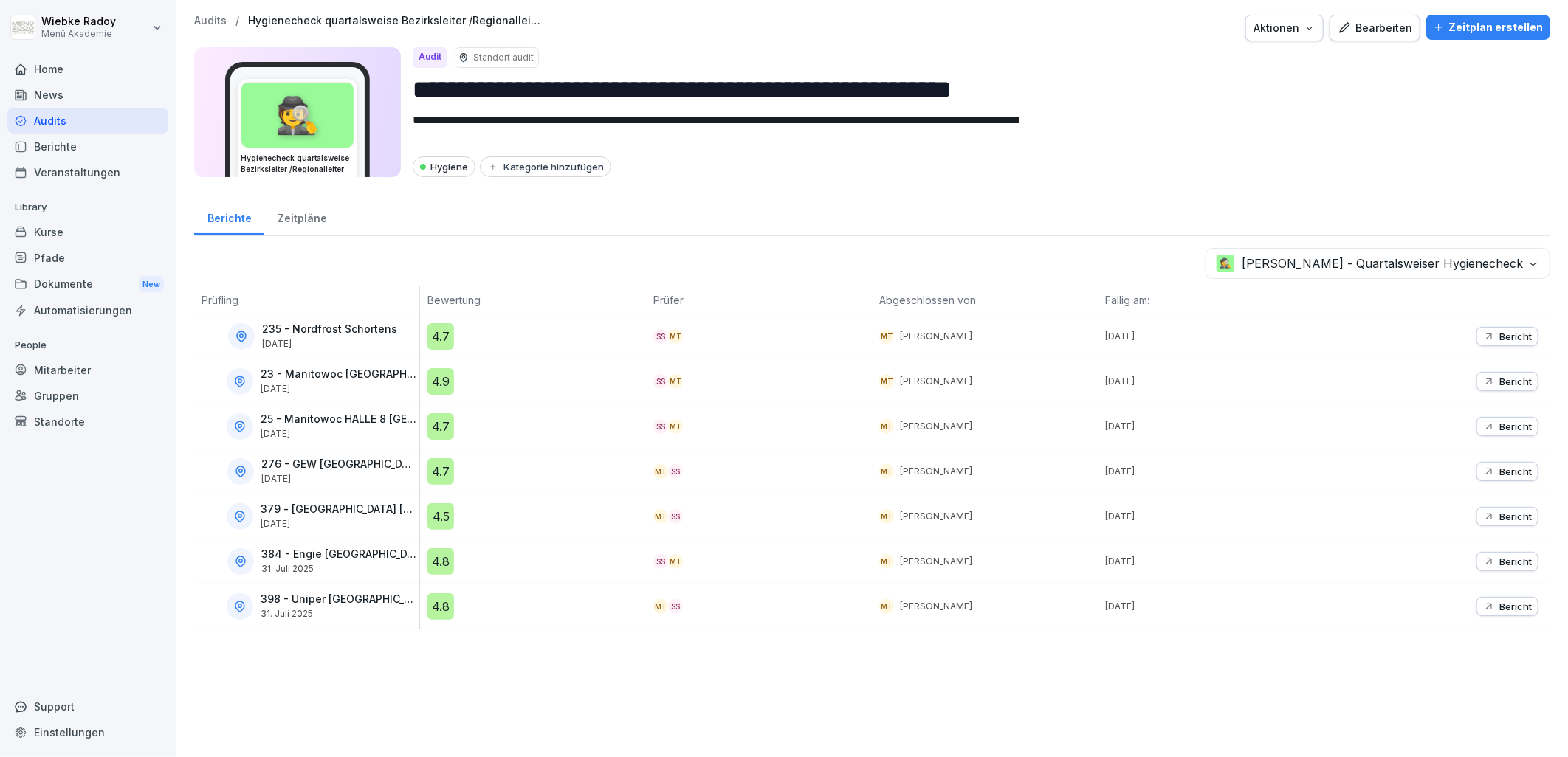
click at [432, 515] on div "4.5" at bounding box center [441, 517] width 27 height 27
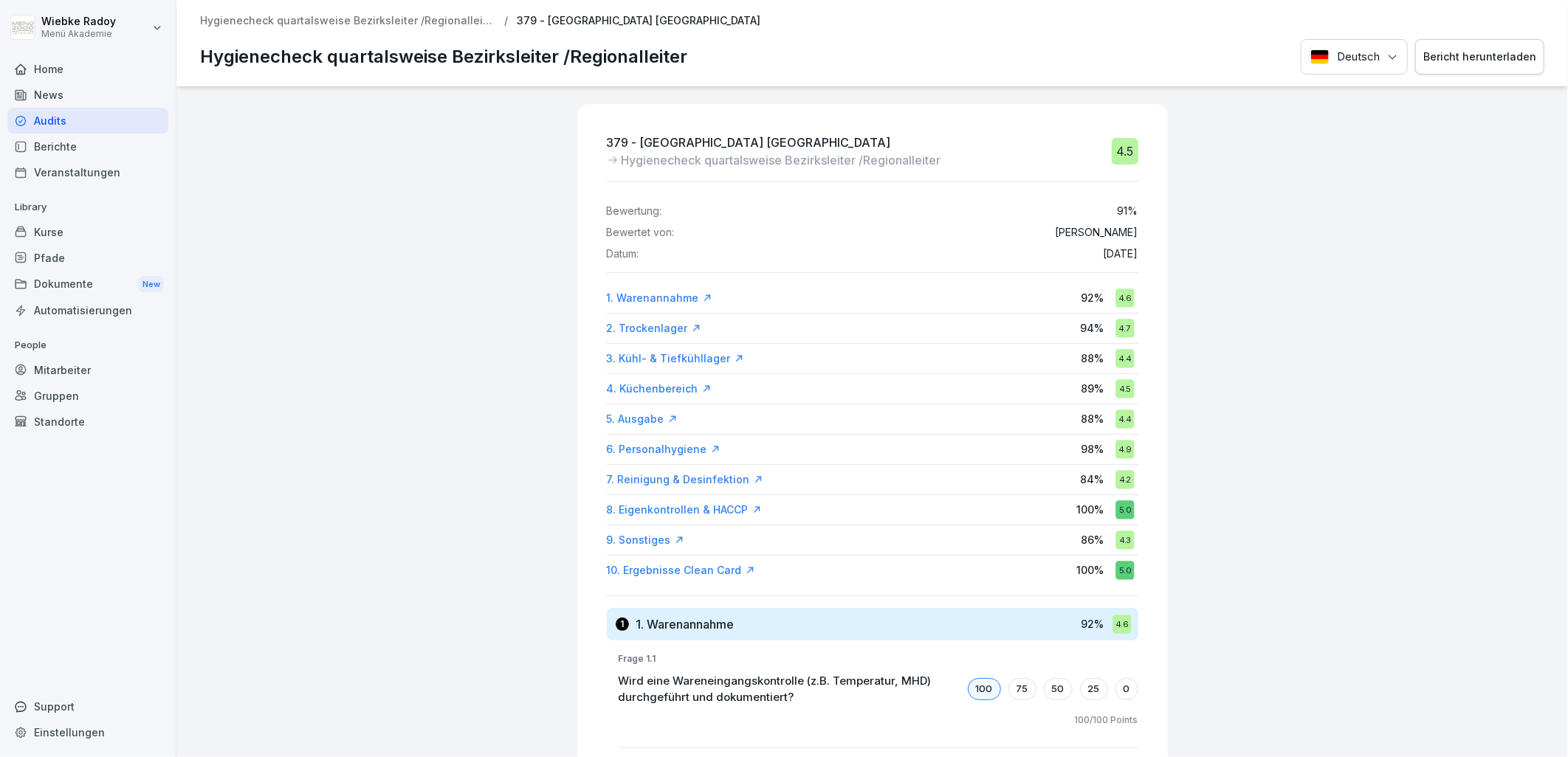
drag, startPoint x: 425, startPoint y: 20, endPoint x: 528, endPoint y: 158, distance: 172.2
click at [425, 20] on p "Hygienecheck quartalsweise Bezirksleiter /Regionalleiter" at bounding box center [348, 21] width 295 height 12
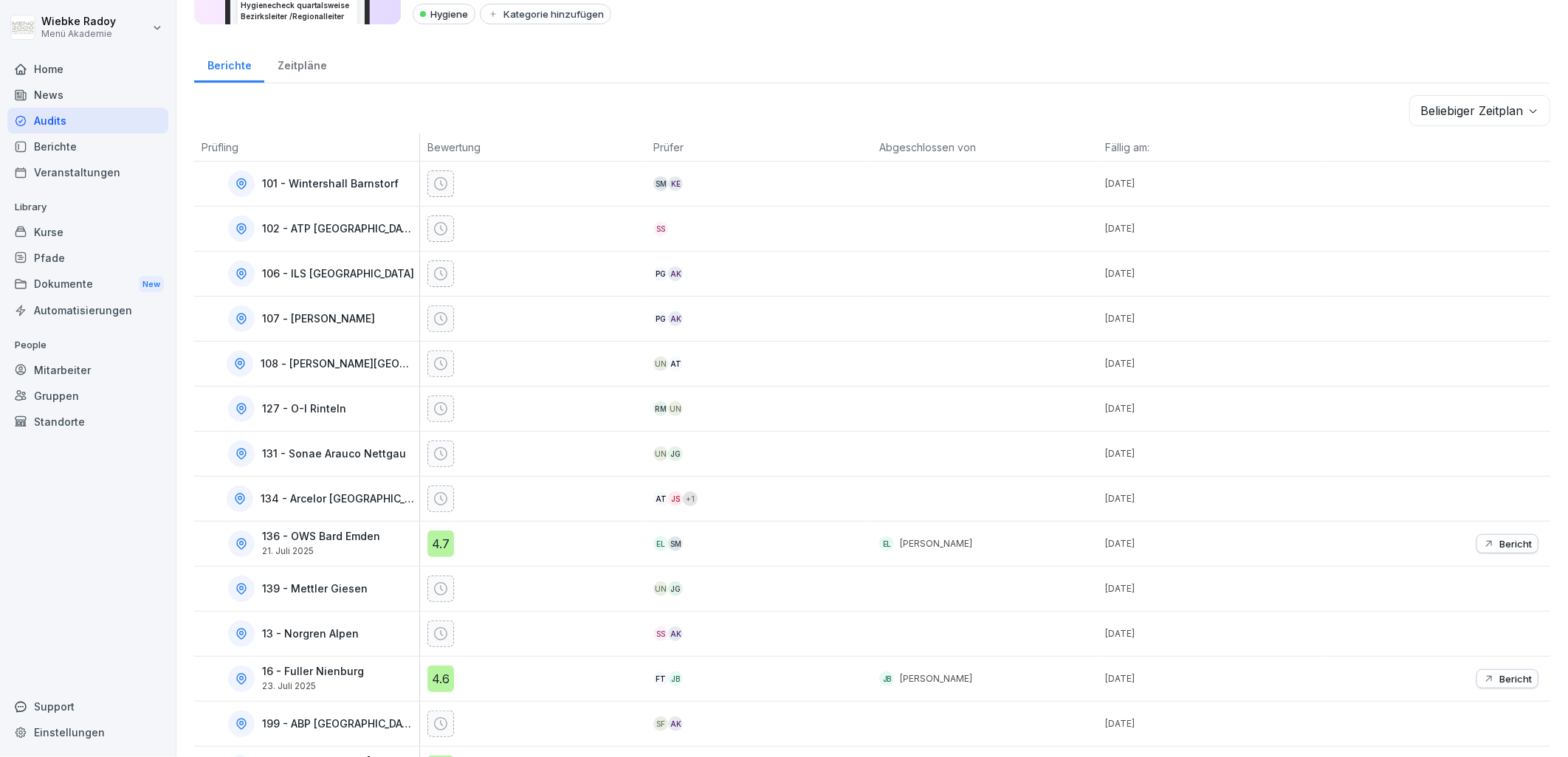
scroll to position [164, 0]
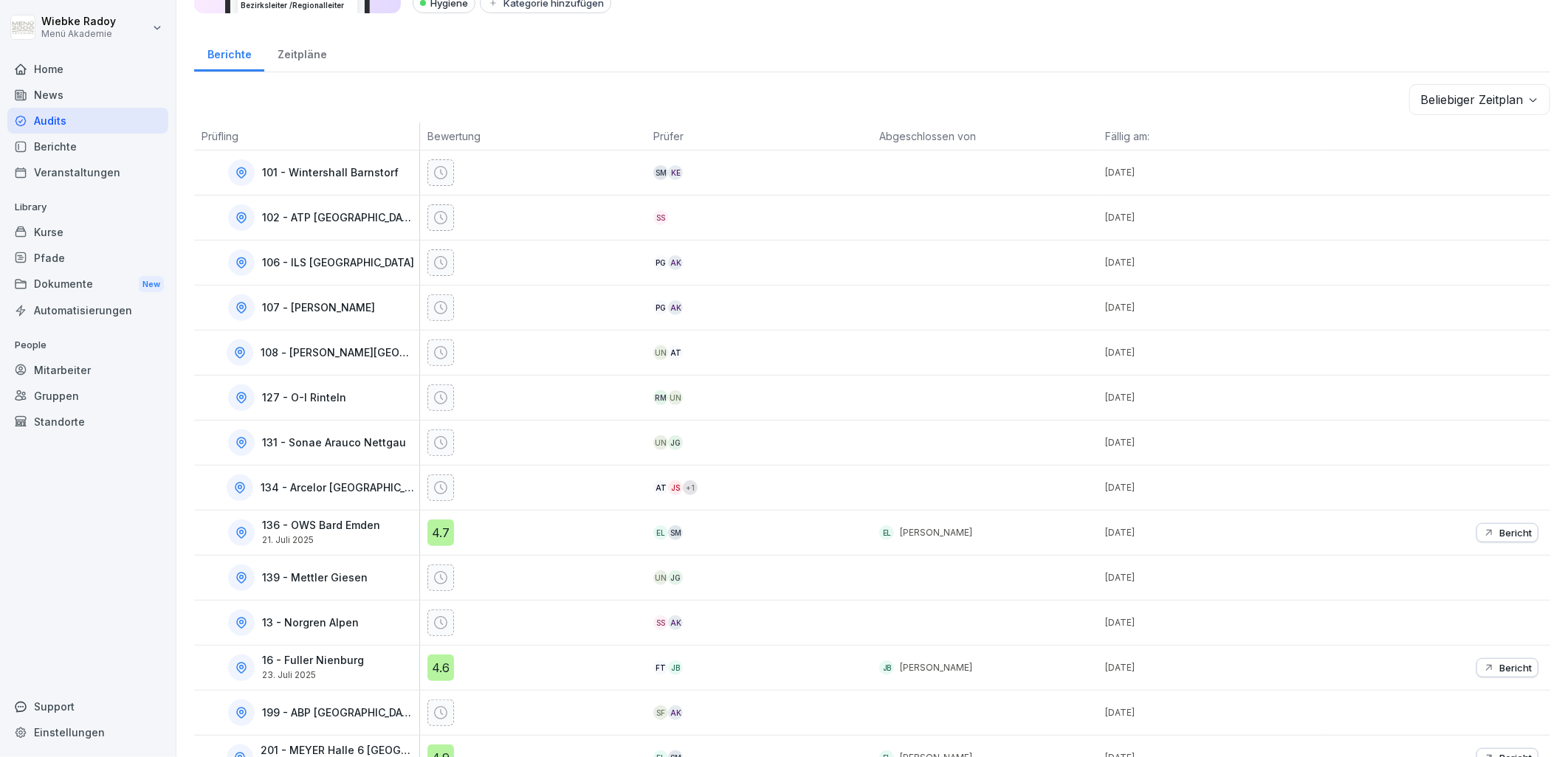
click at [1459, 107] on body "**********" at bounding box center [784, 378] width 1568 height 757
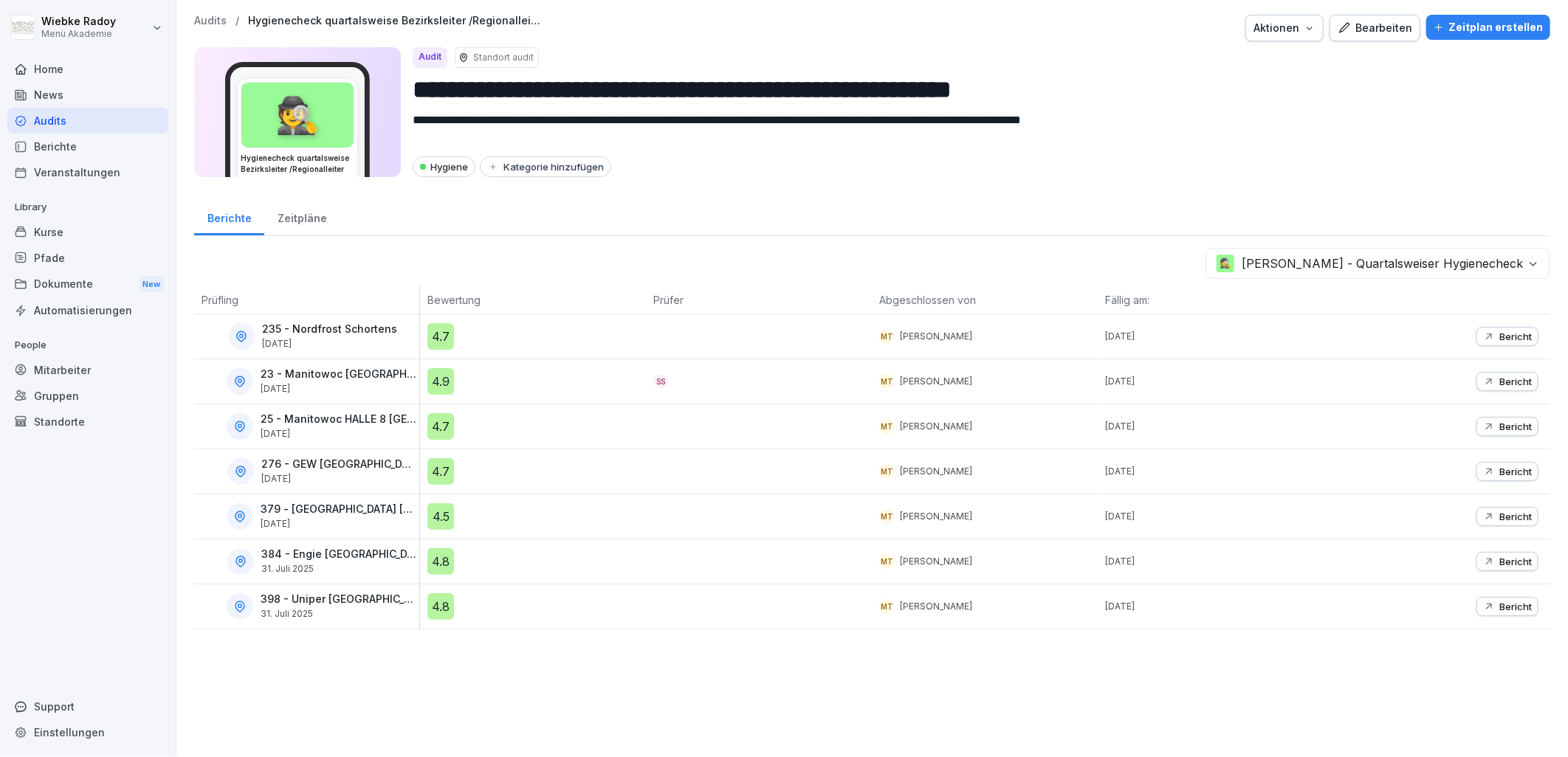
scroll to position [0, 0]
click at [429, 608] on div "4.8" at bounding box center [441, 607] width 27 height 27
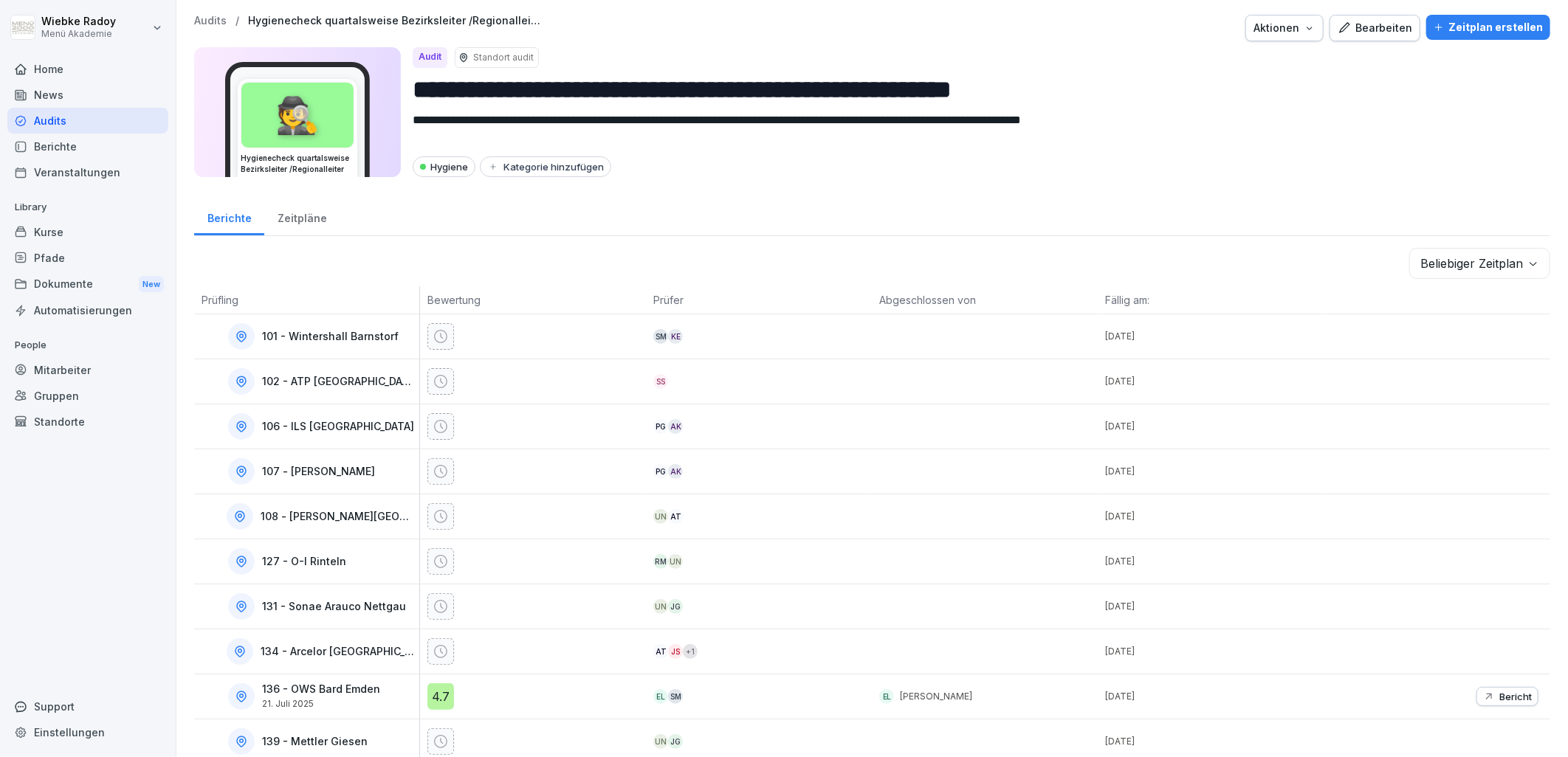
click at [1466, 266] on body "**********" at bounding box center [784, 378] width 1568 height 757
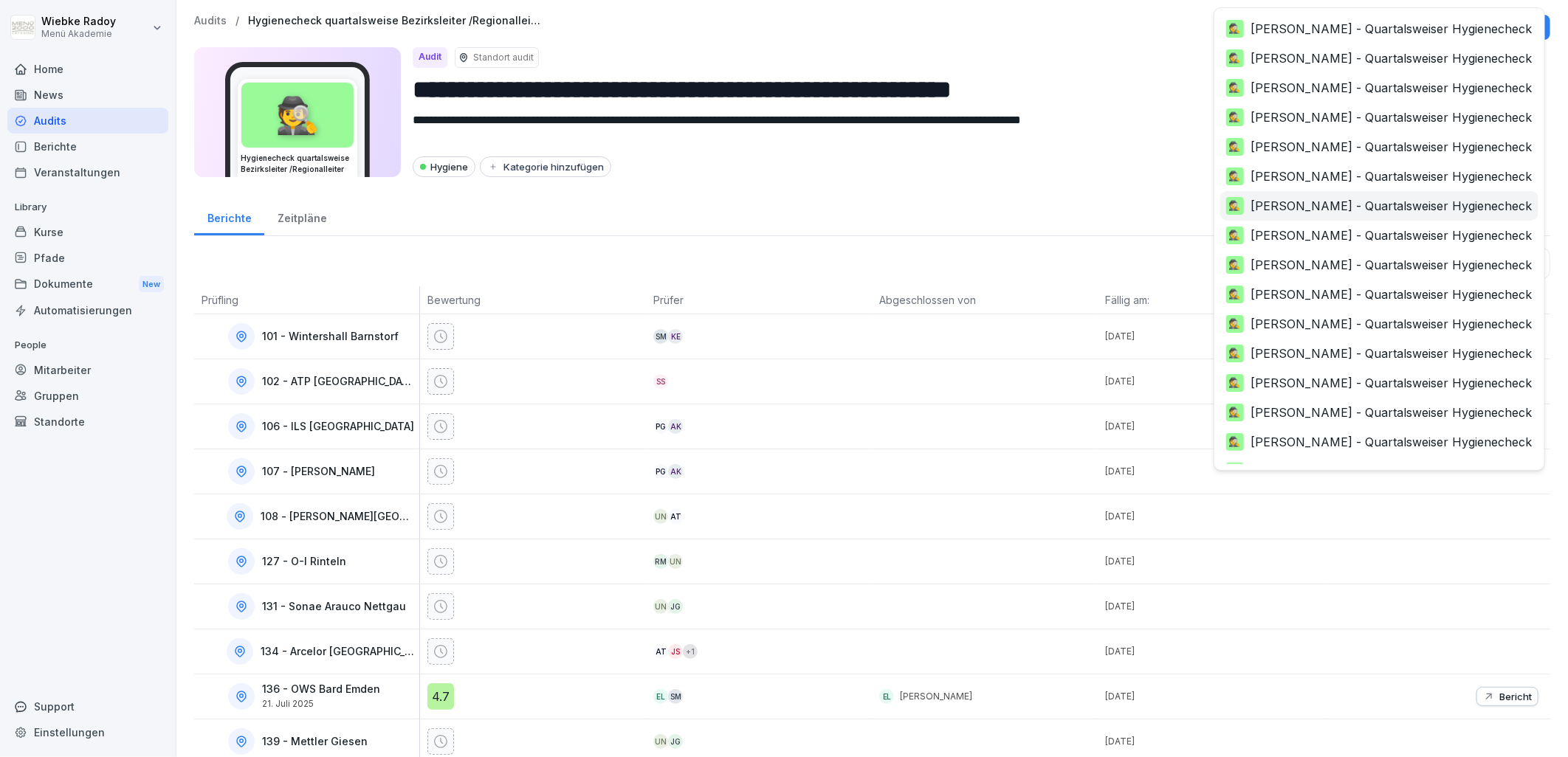
scroll to position [234, 0]
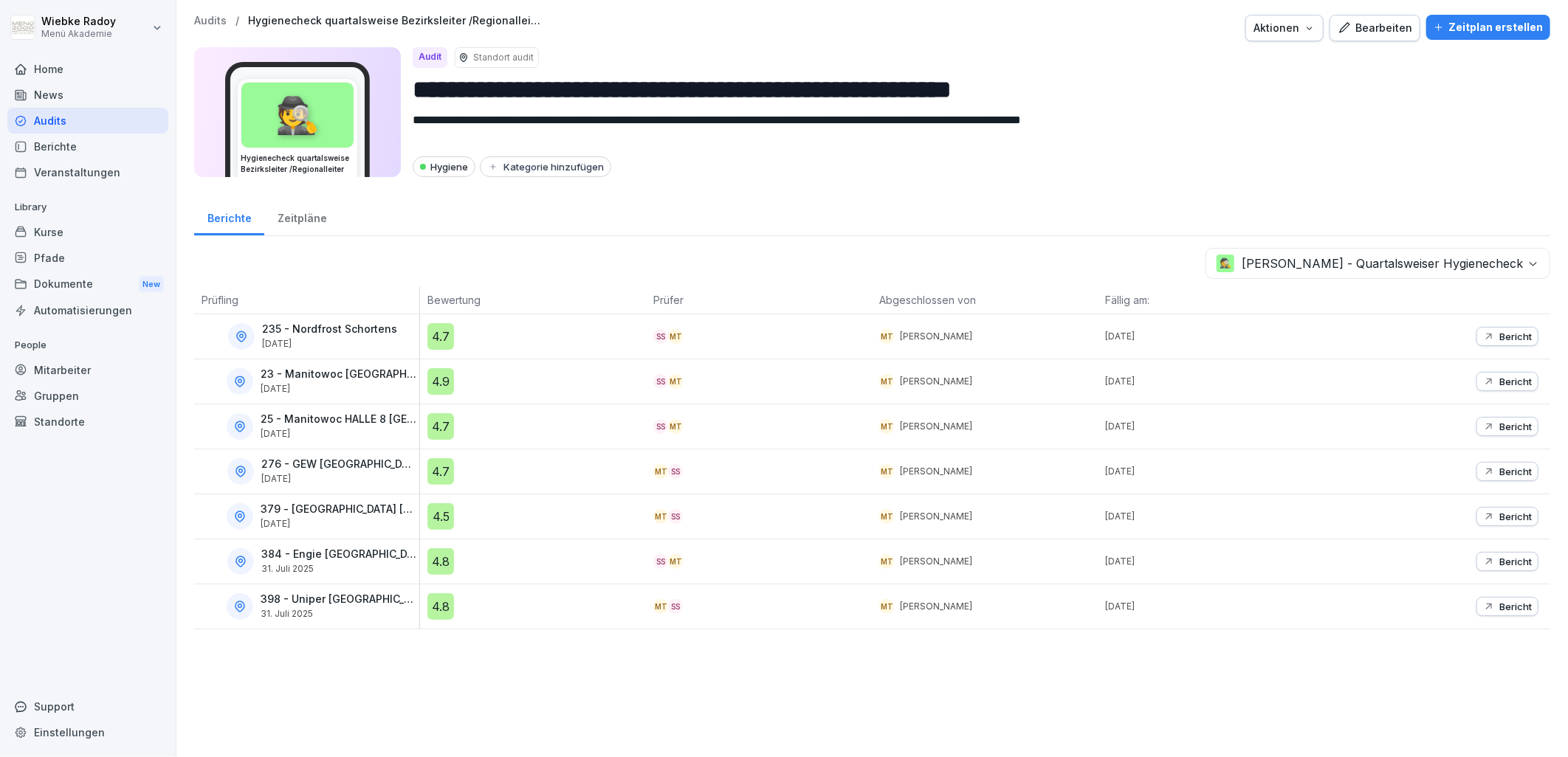
click at [439, 561] on div "4.8" at bounding box center [441, 561] width 27 height 27
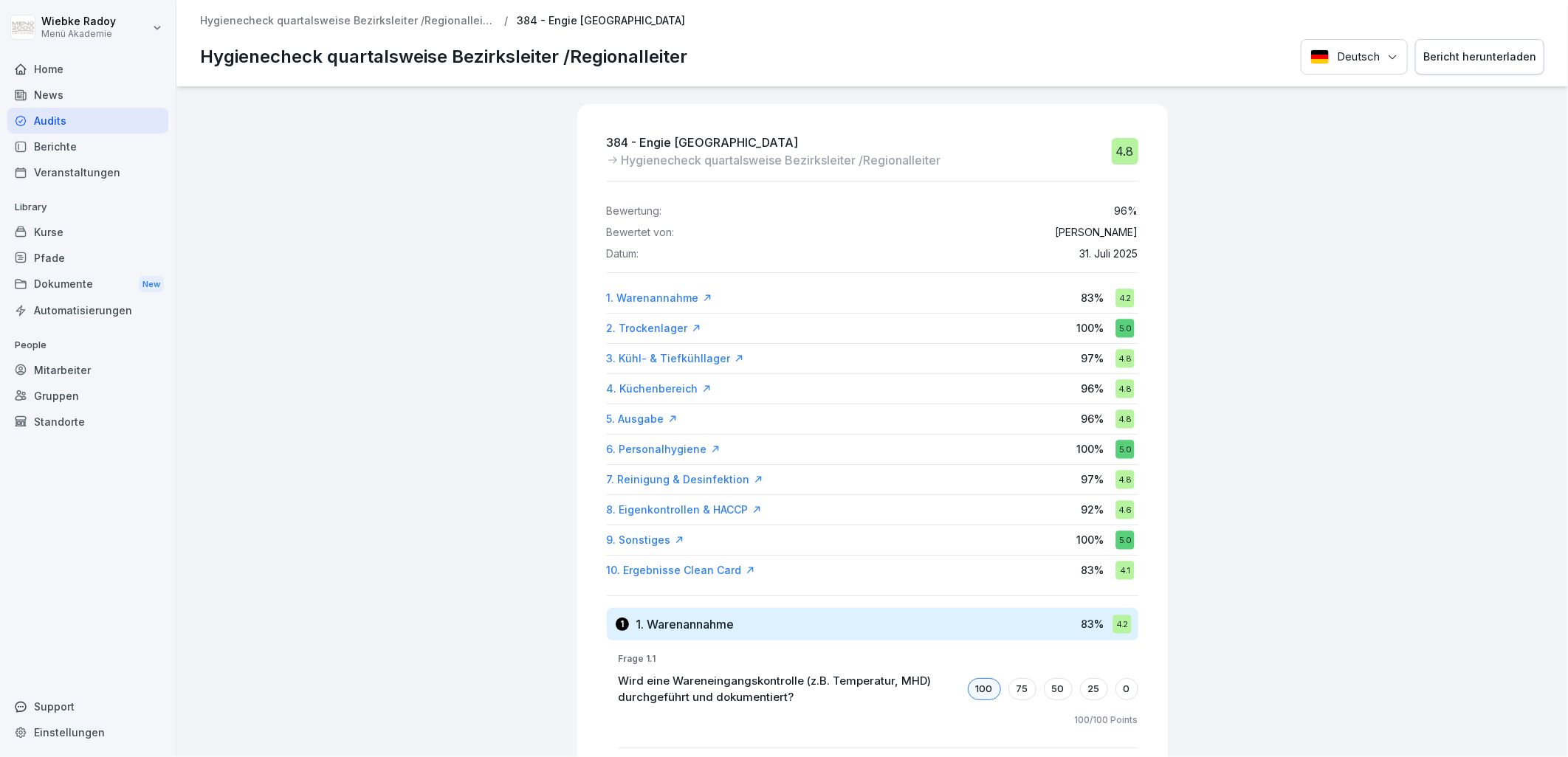
click at [699, 567] on div "10. Ergebnisse Clean Card" at bounding box center [681, 571] width 148 height 15
click at [385, 25] on p "Hygienecheck quartalsweise Bezirksleiter /Regionalleiter" at bounding box center [348, 21] width 295 height 12
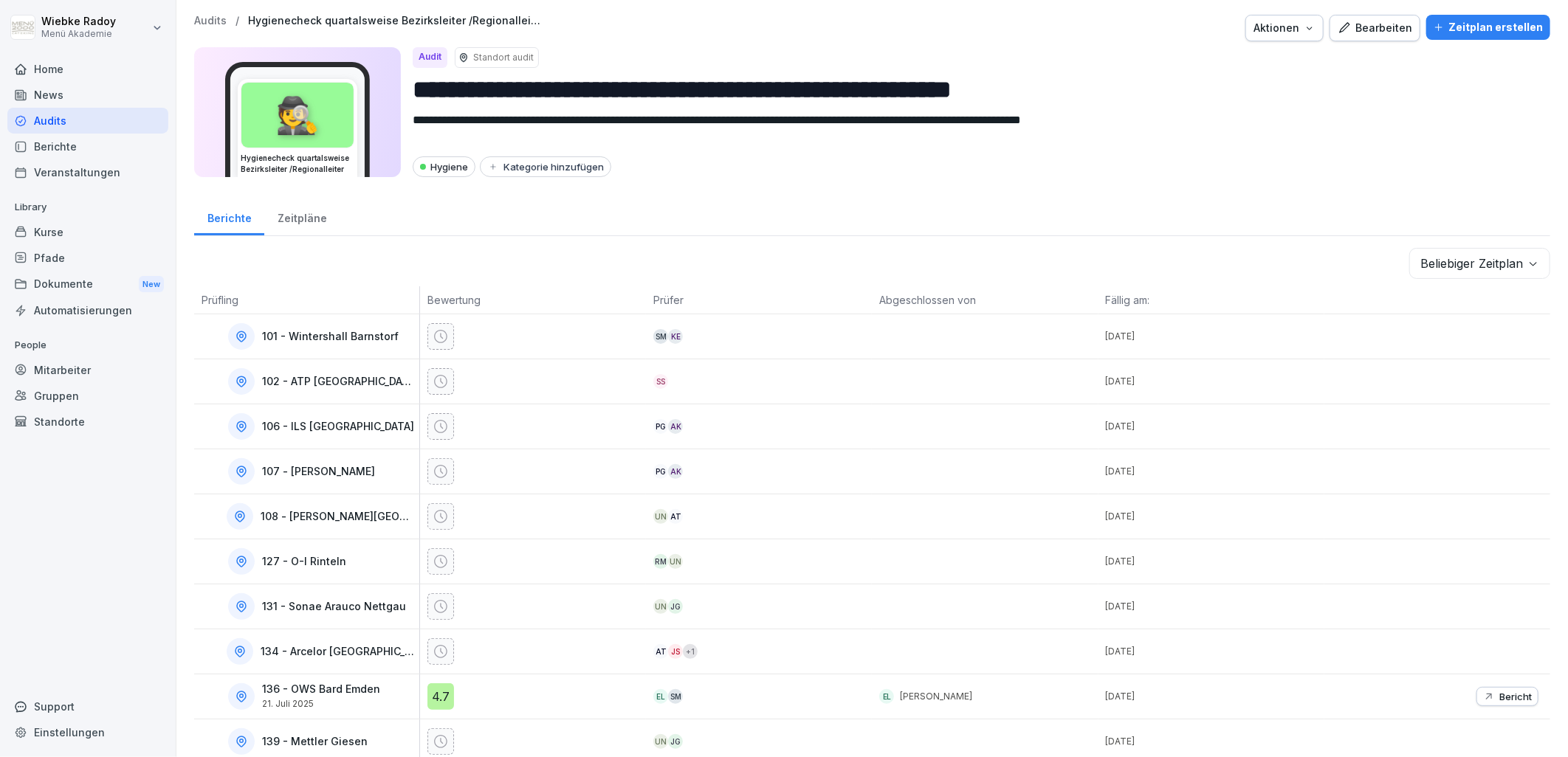
click at [1459, 256] on body "**********" at bounding box center [784, 378] width 1568 height 757
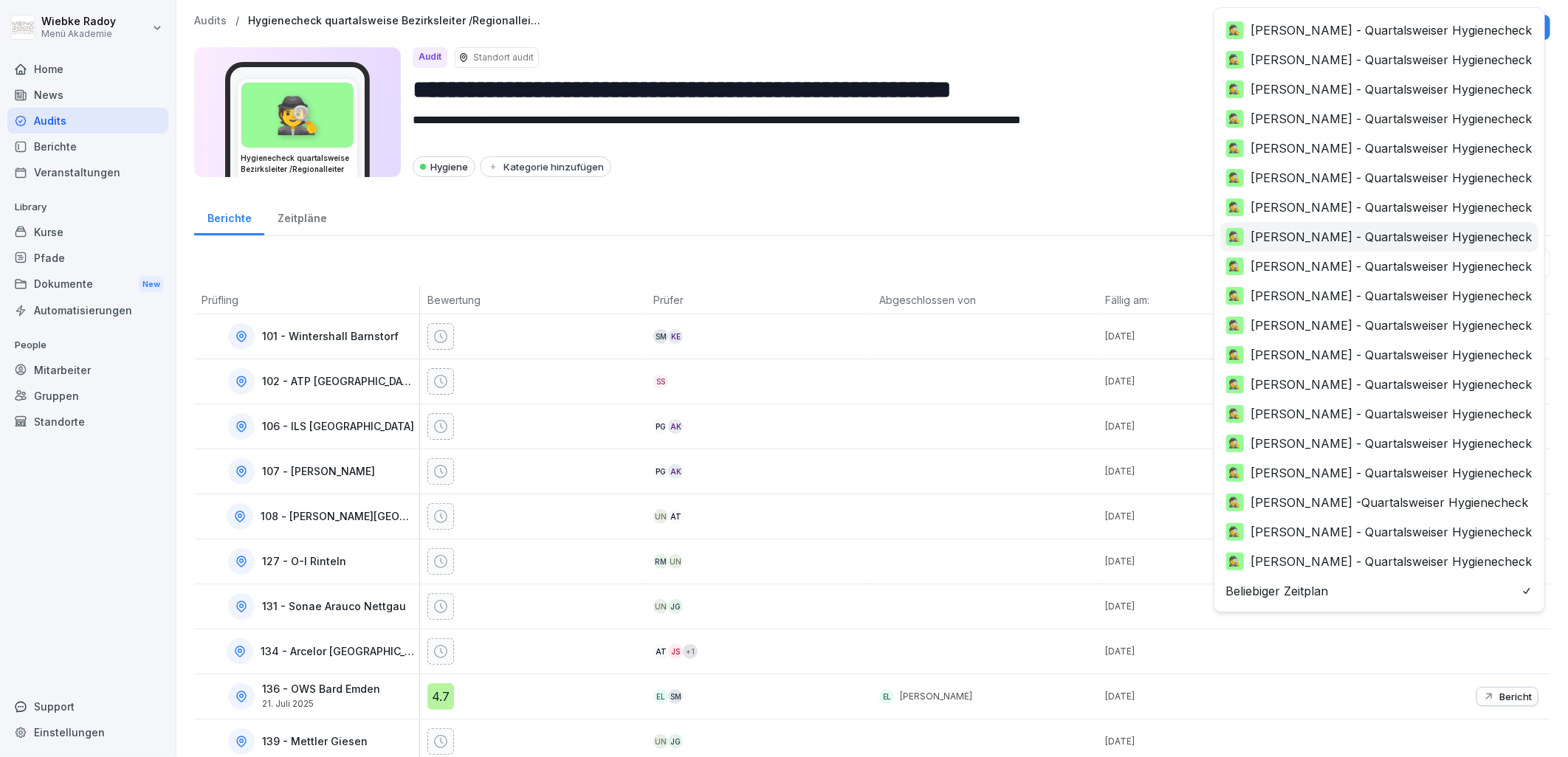
scroll to position [234, 0]
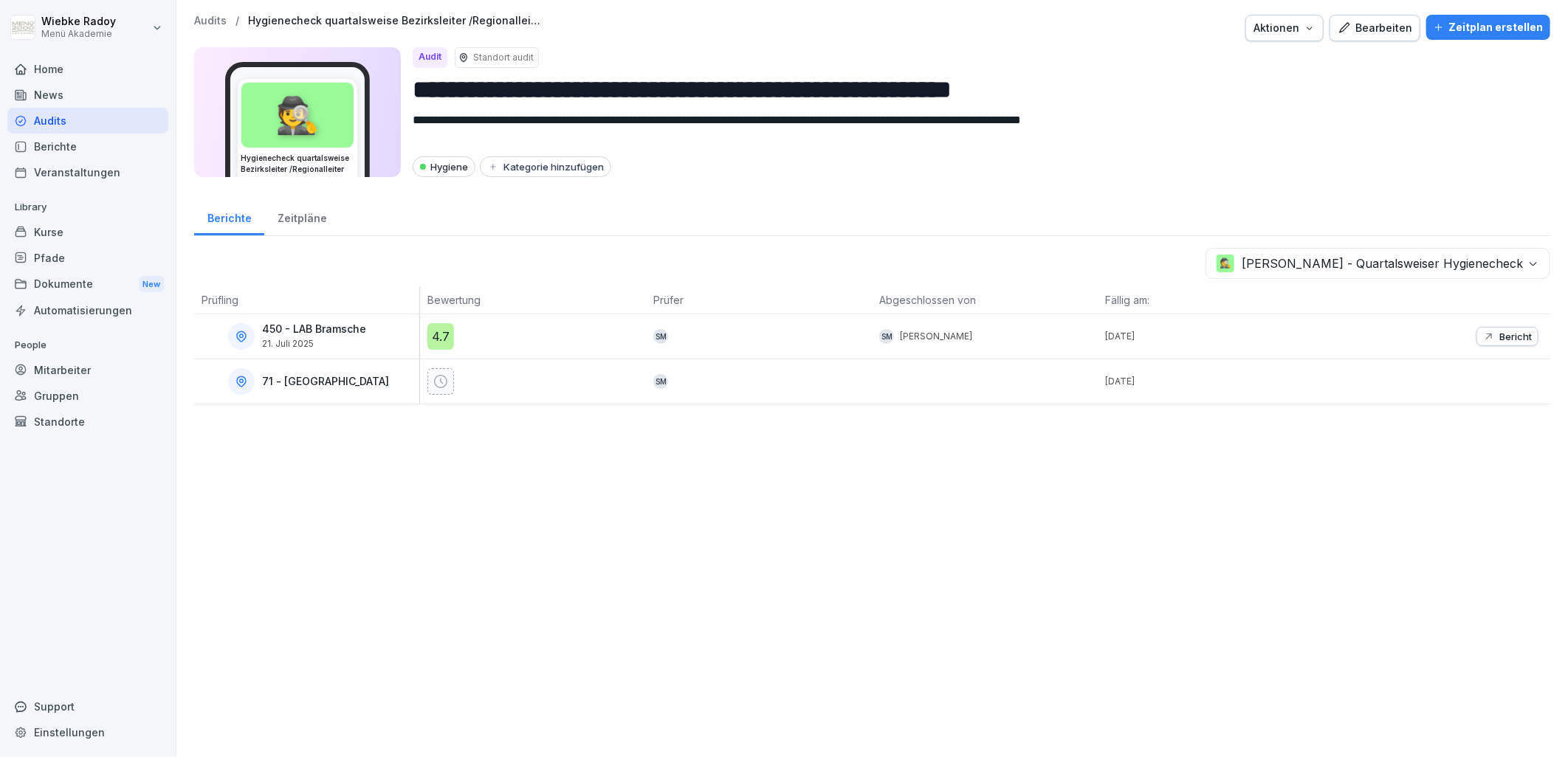
drag, startPoint x: 442, startPoint y: 381, endPoint x: 410, endPoint y: 384, distance: 32.1
click at [442, 381] on icon at bounding box center [441, 382] width 15 height 15
click at [334, 384] on p "71 - [GEOGRAPHIC_DATA]" at bounding box center [326, 382] width 127 height 12
click at [243, 385] on icon at bounding box center [240, 381] width 9 height 10
click at [1499, 331] on p "Bericht" at bounding box center [1515, 336] width 32 height 11
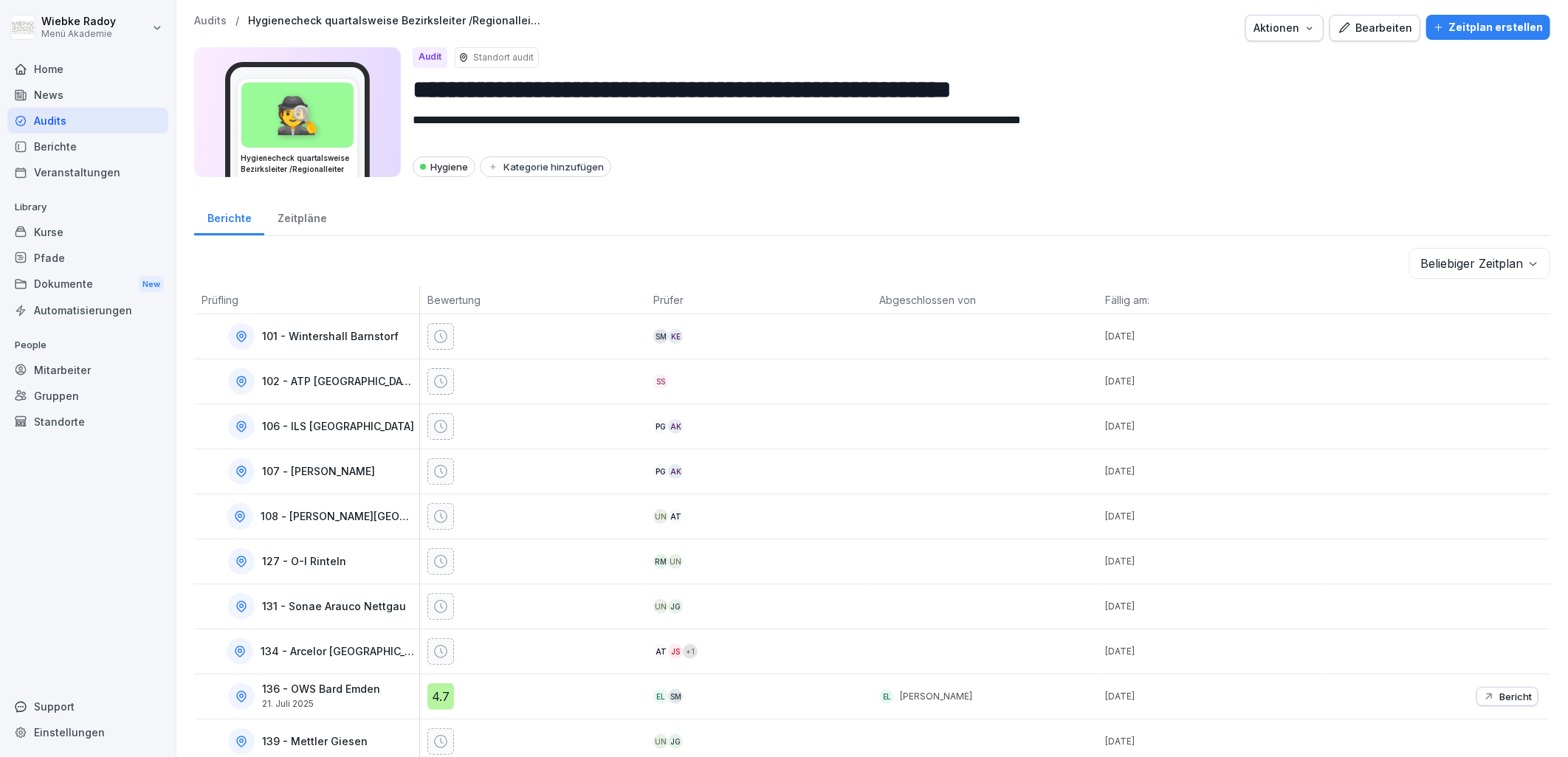
click at [1419, 261] on body "**********" at bounding box center [784, 378] width 1568 height 757
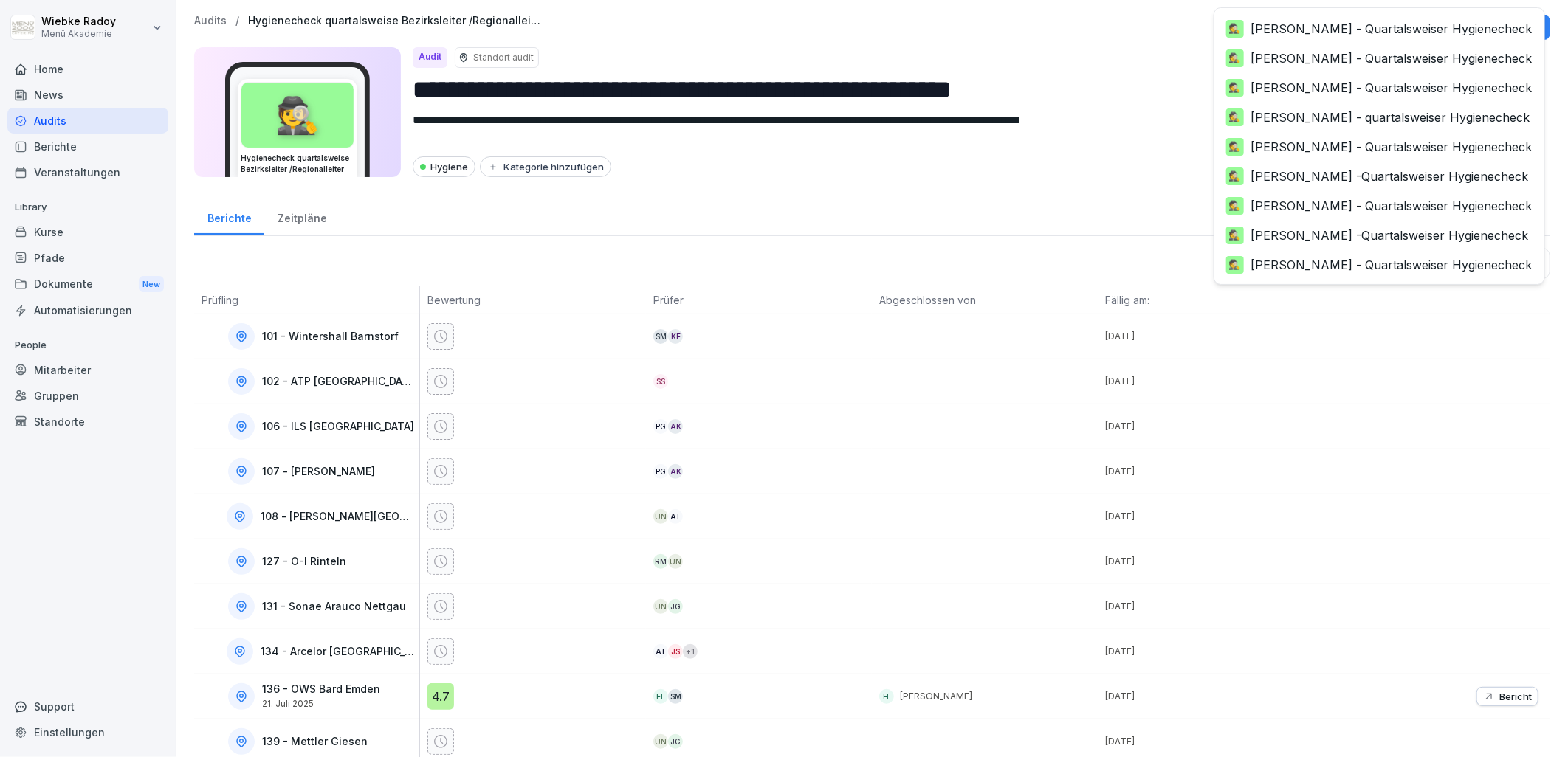
scroll to position [562, 0]
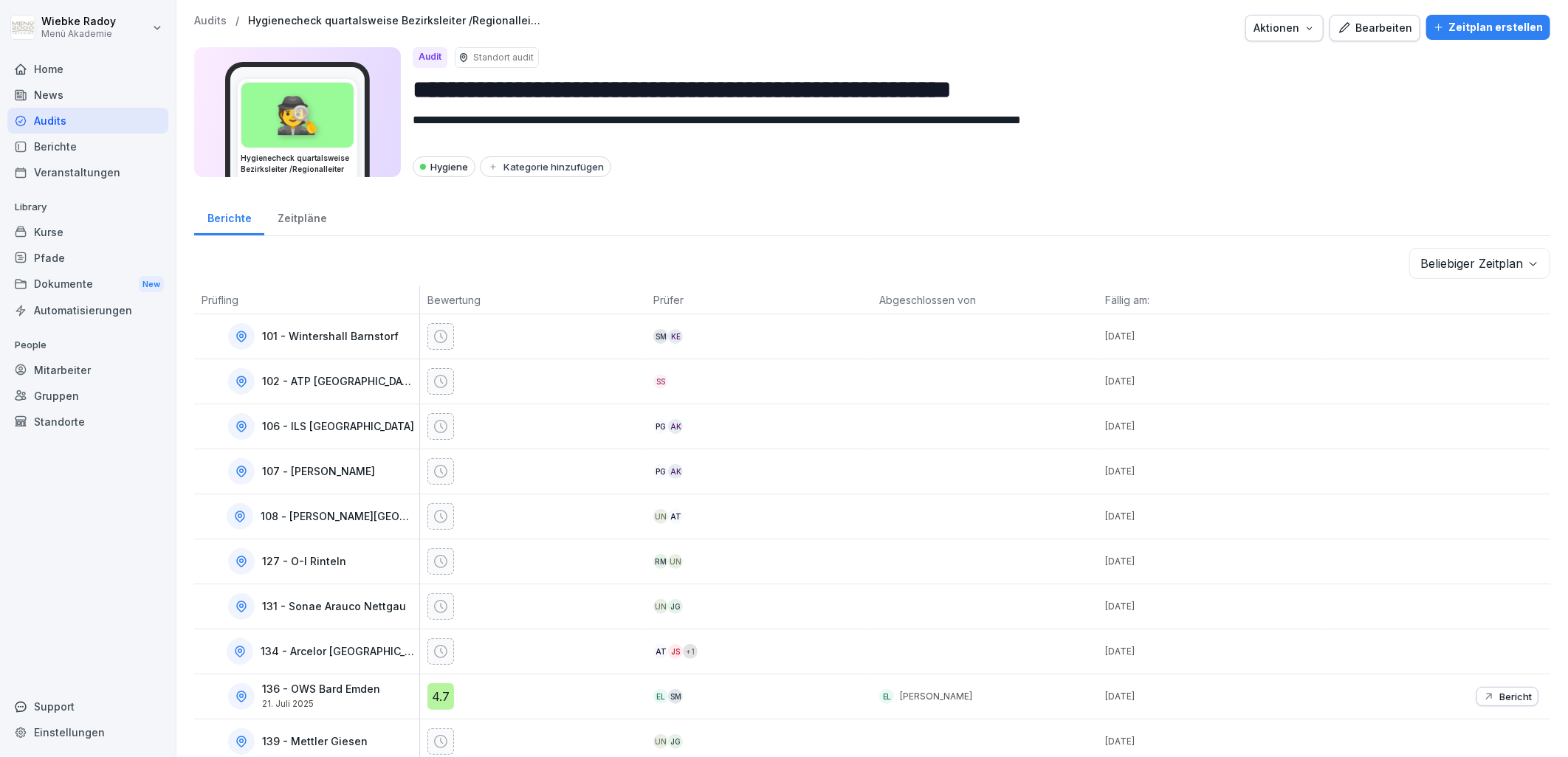
click at [1478, 260] on body "**********" at bounding box center [784, 378] width 1568 height 757
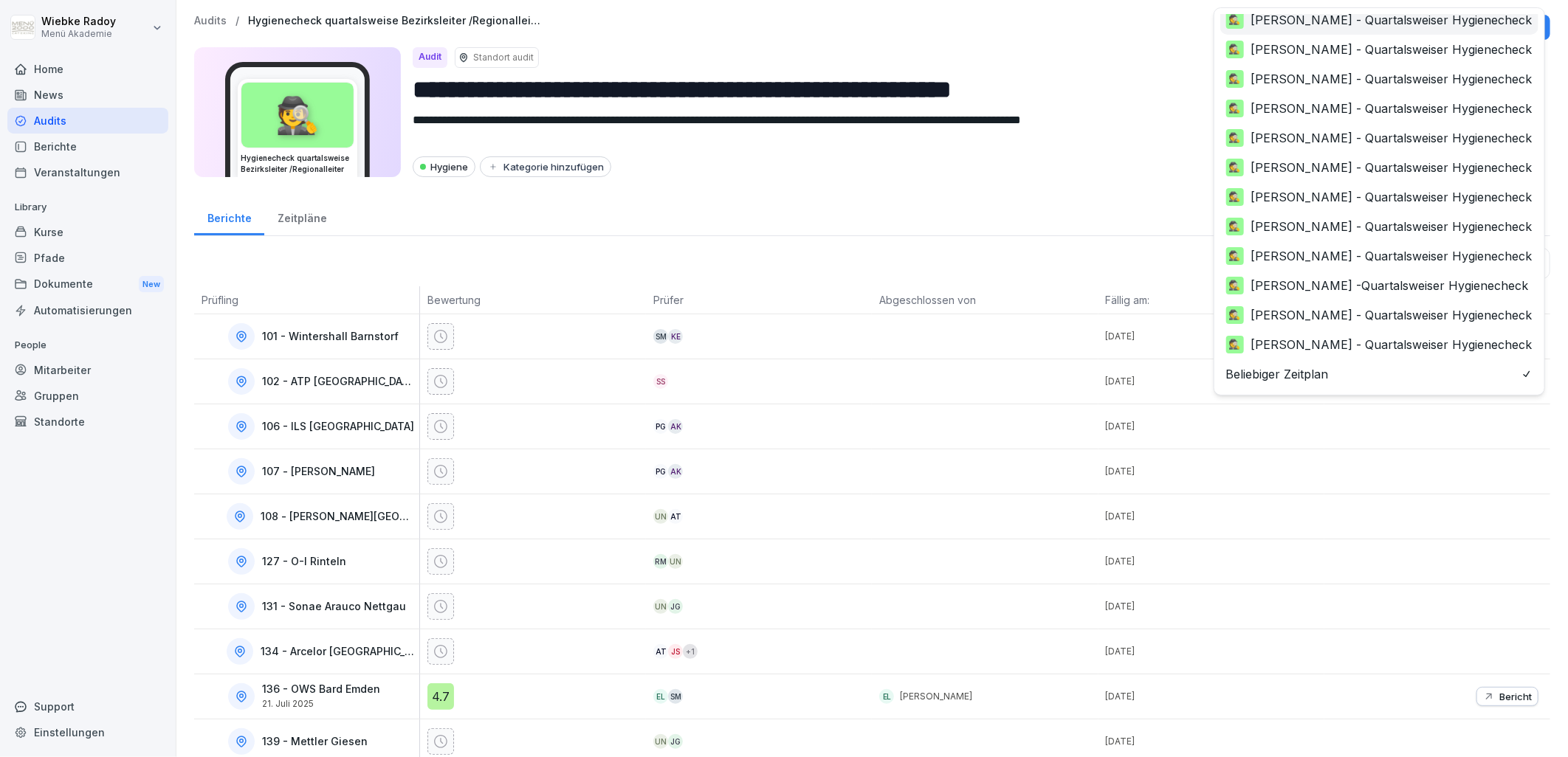
scroll to position [316, 0]
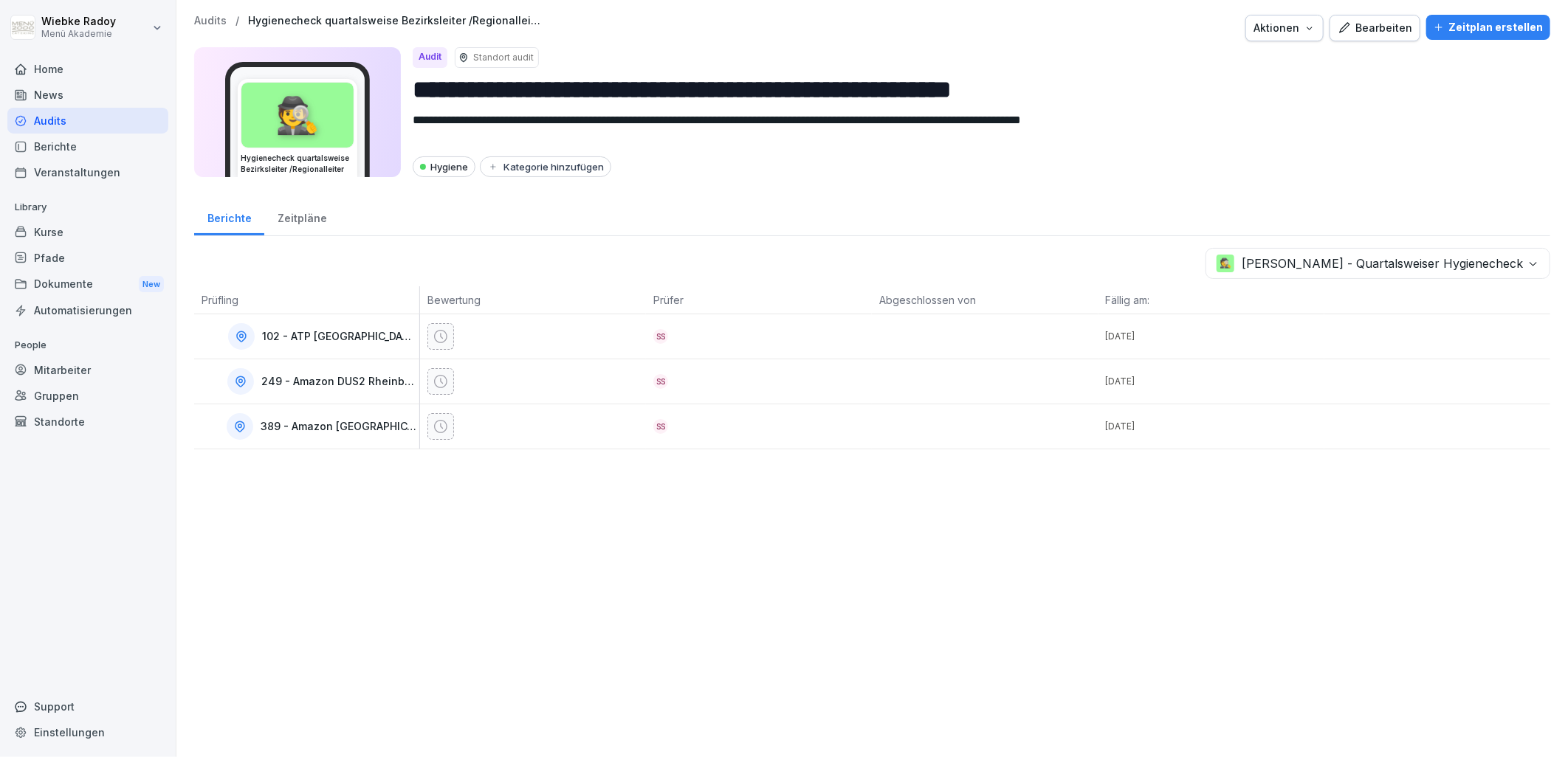
click at [1472, 268] on body "**********" at bounding box center [784, 378] width 1568 height 757
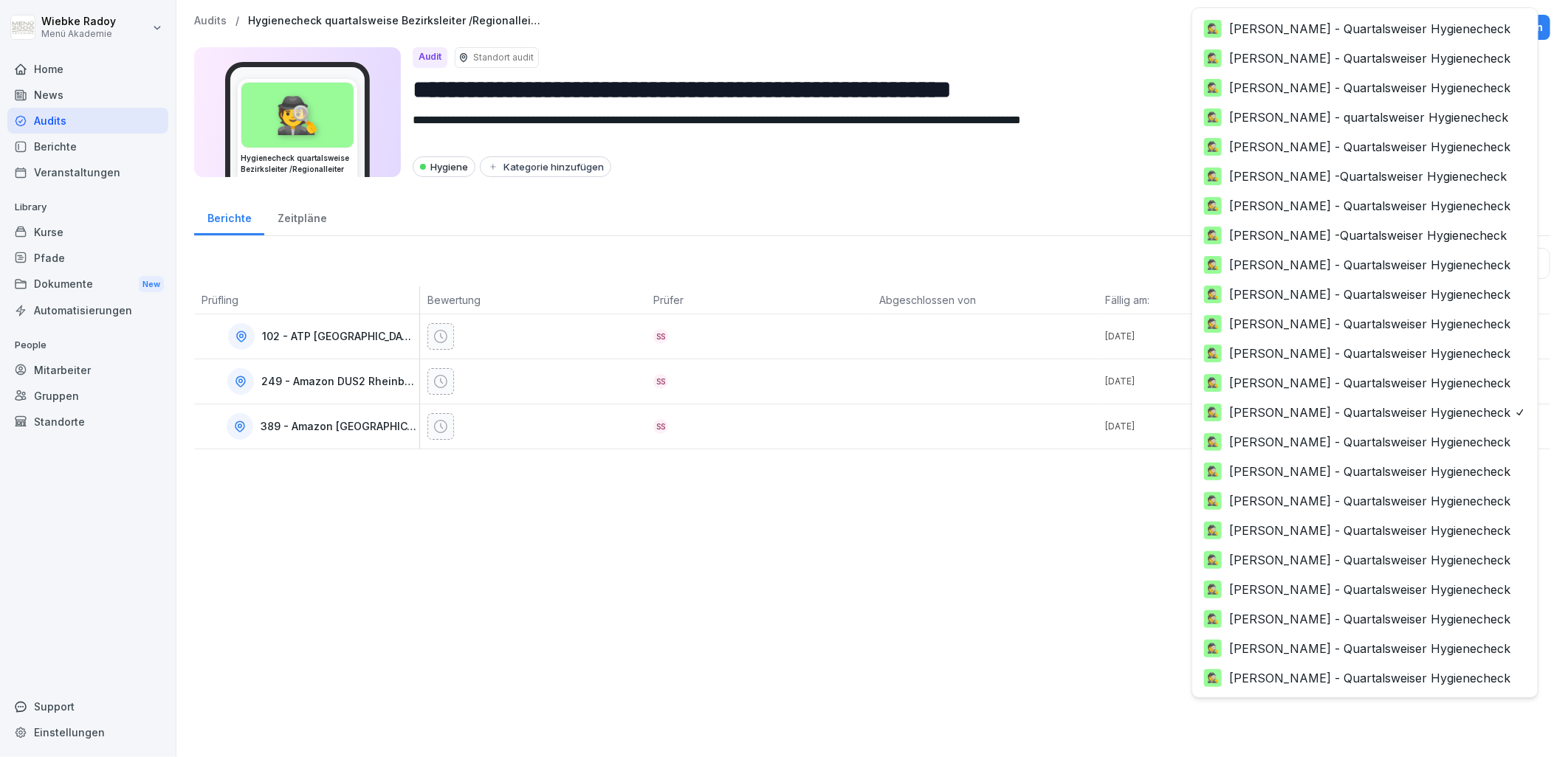
scroll to position [149, 0]
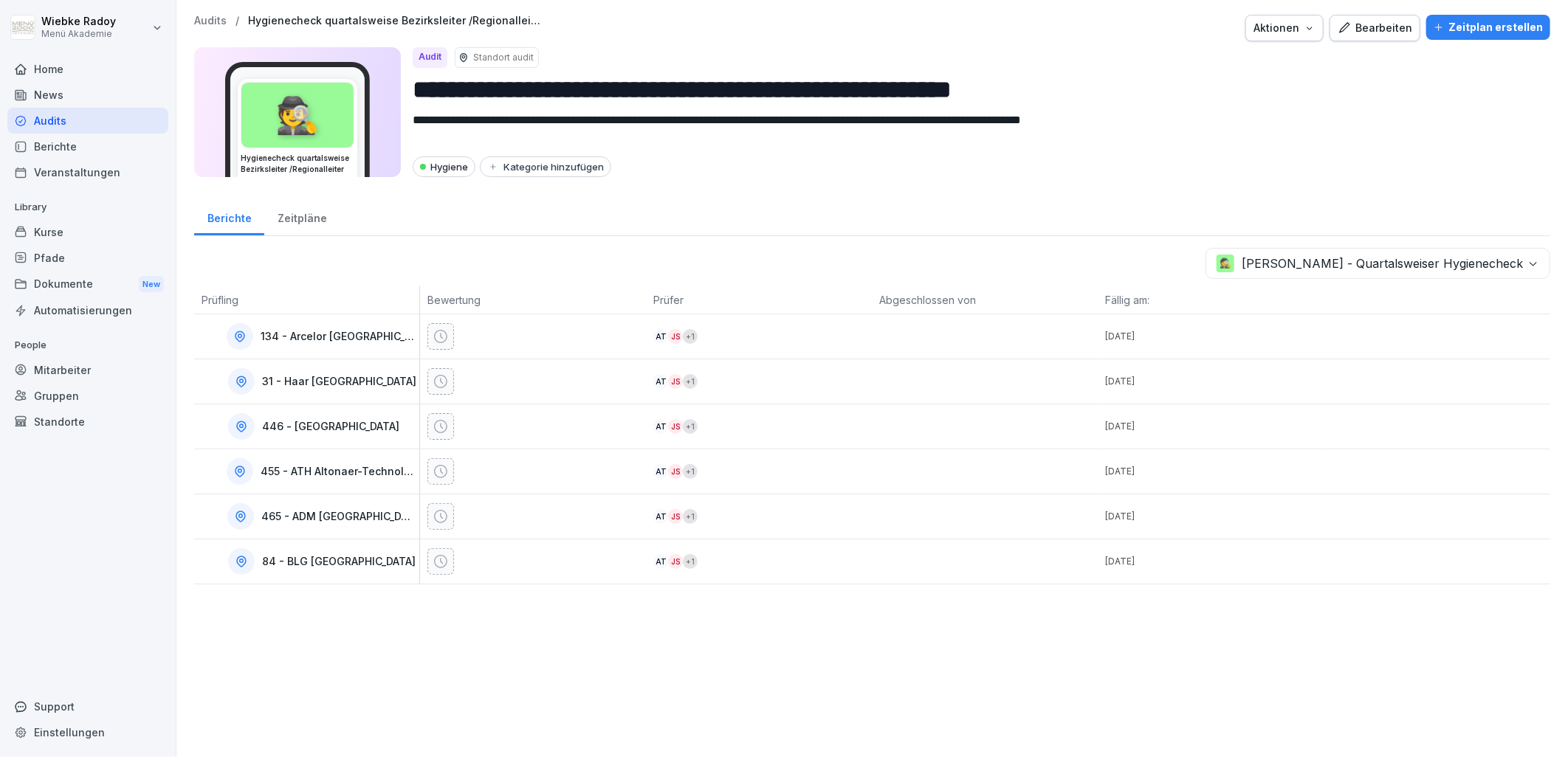
click at [1366, 266] on body "**********" at bounding box center [784, 378] width 1568 height 757
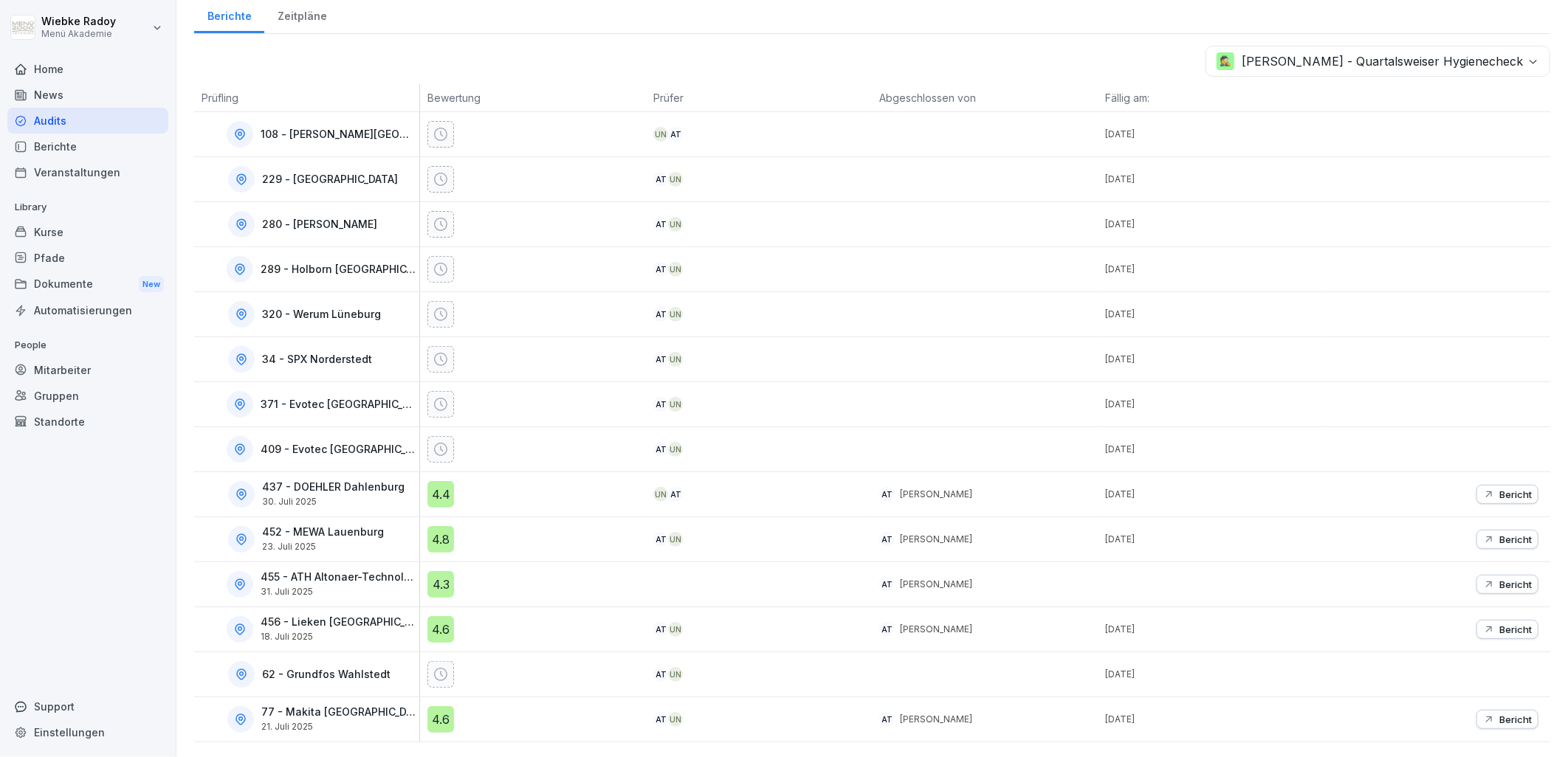
scroll to position [215, 0]
click at [439, 482] on div "4.4" at bounding box center [441, 495] width 27 height 27
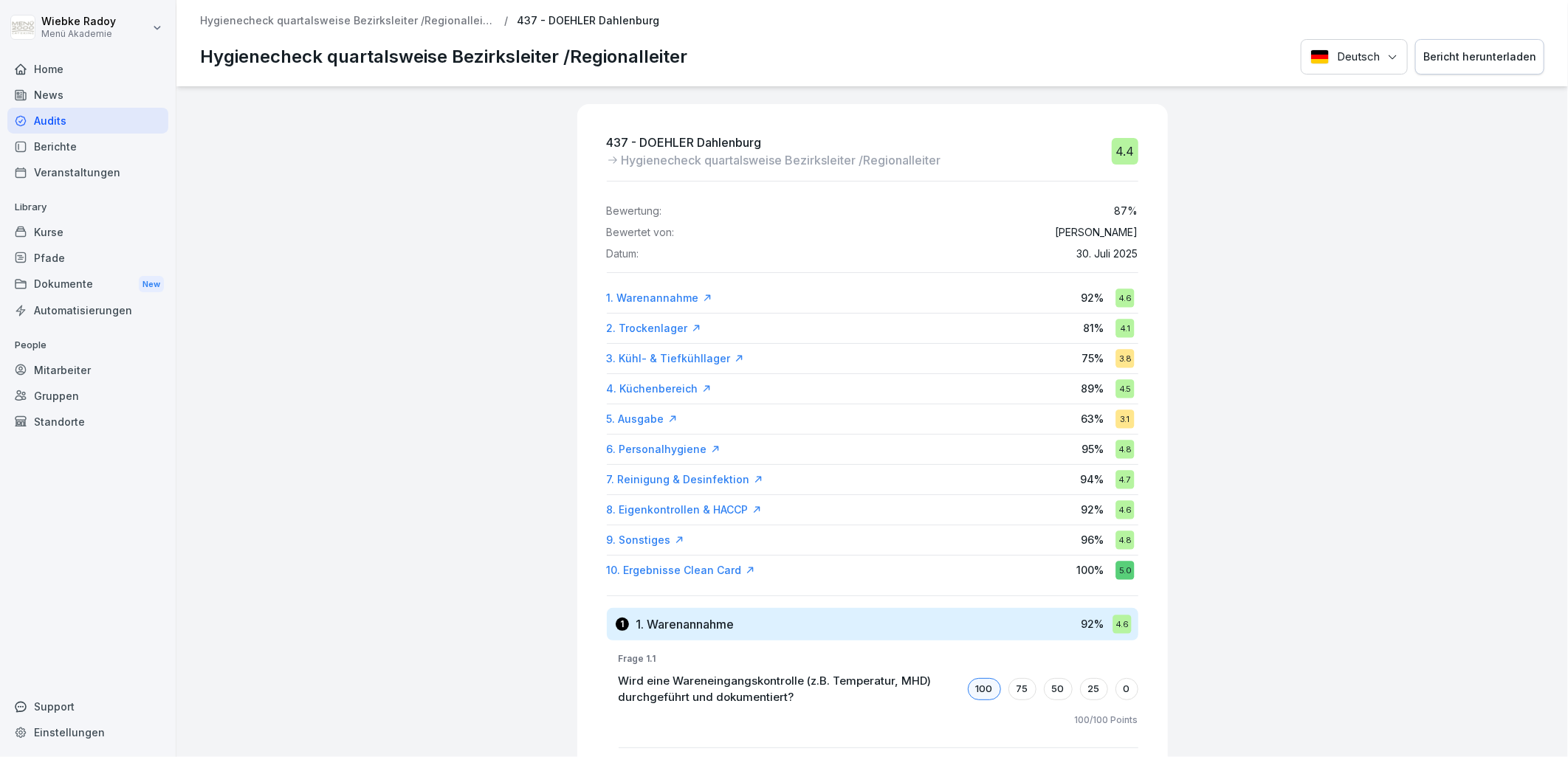
drag, startPoint x: 403, startPoint y: 22, endPoint x: 829, endPoint y: 77, distance: 429.5
click at [403, 22] on p "Hygienecheck quartalsweise Bezirksleiter /Regionalleiter" at bounding box center [348, 21] width 295 height 12
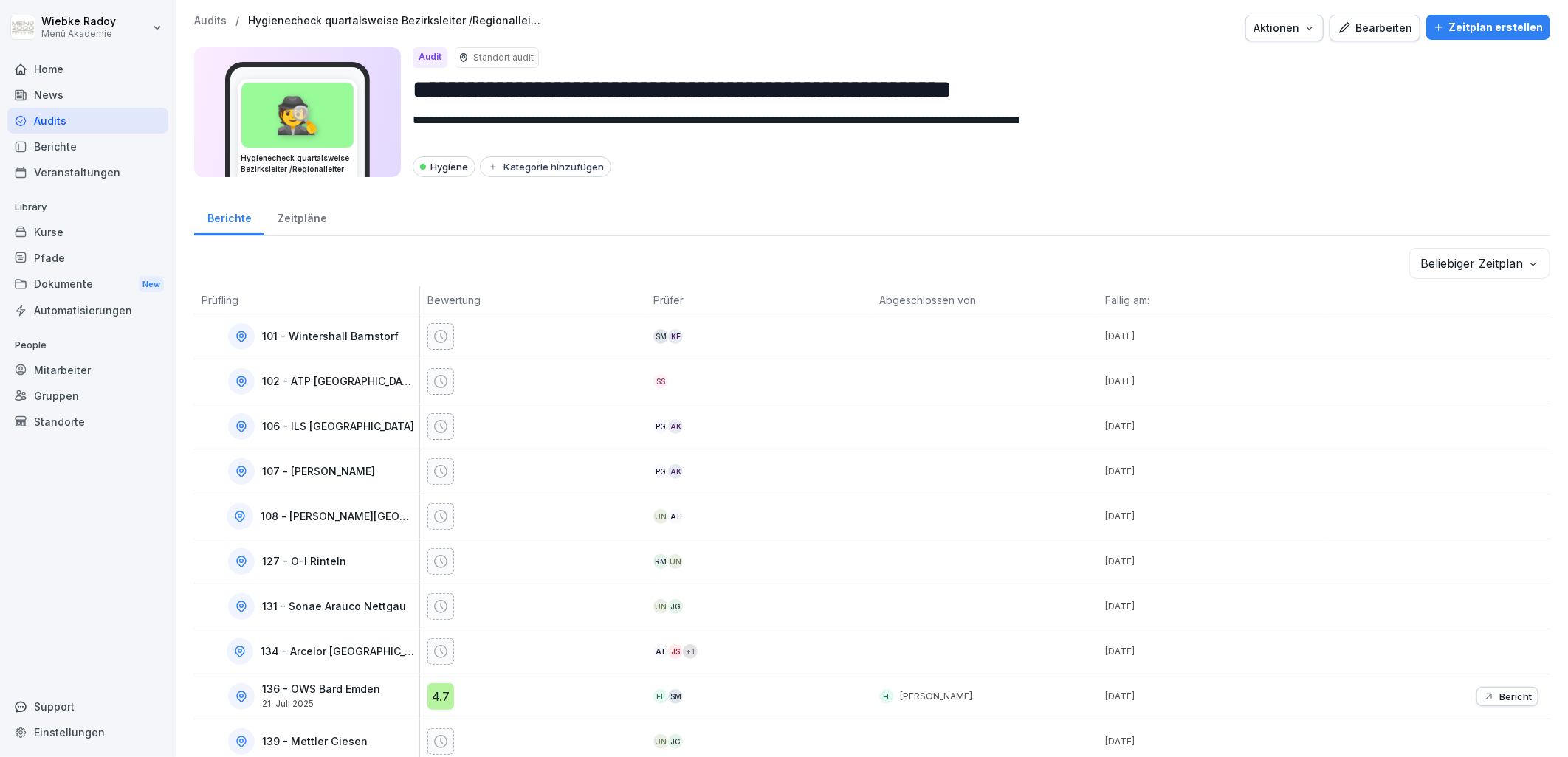
click at [1416, 247] on body "**********" at bounding box center [784, 378] width 1568 height 757
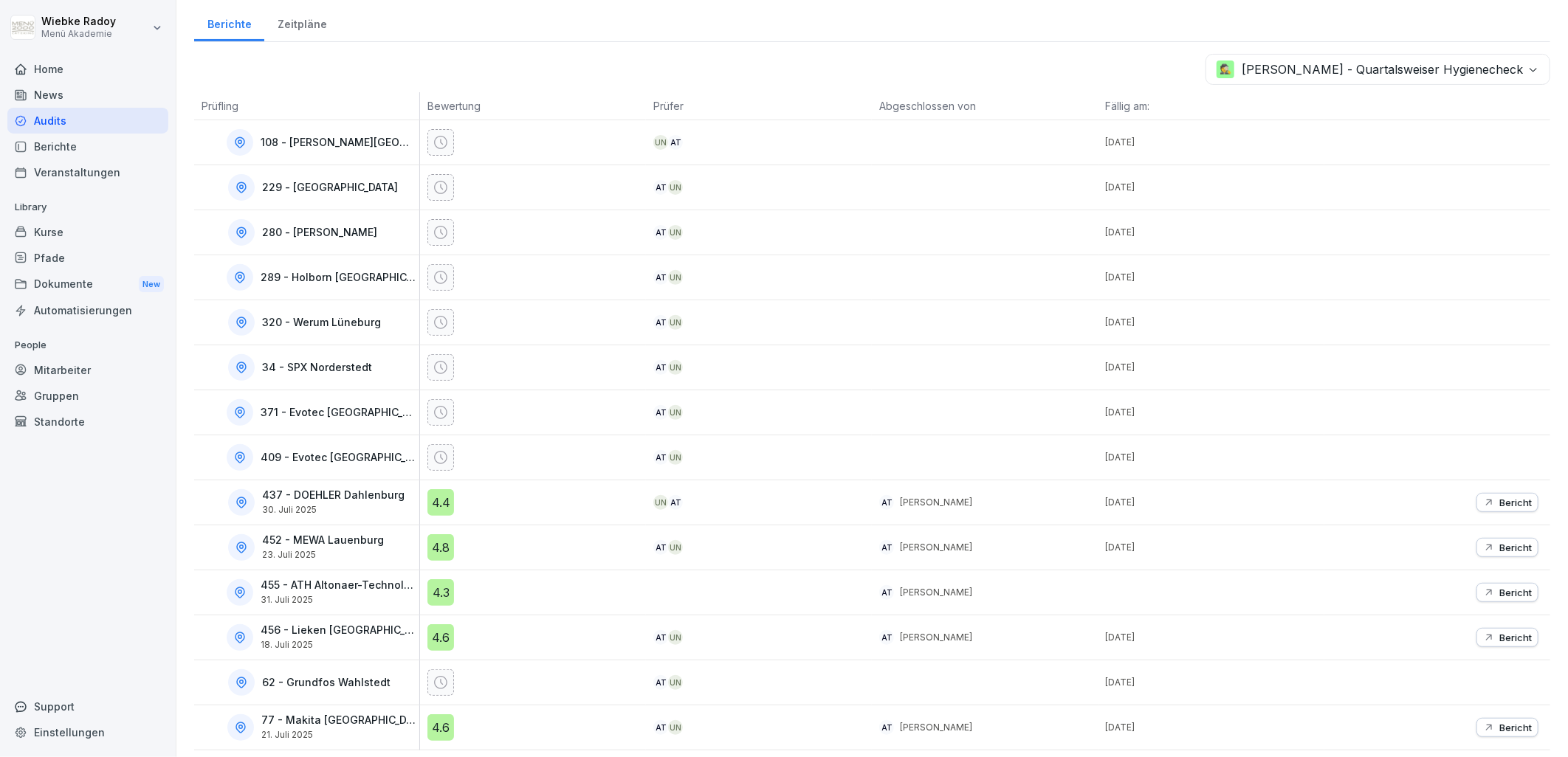
scroll to position [215, 0]
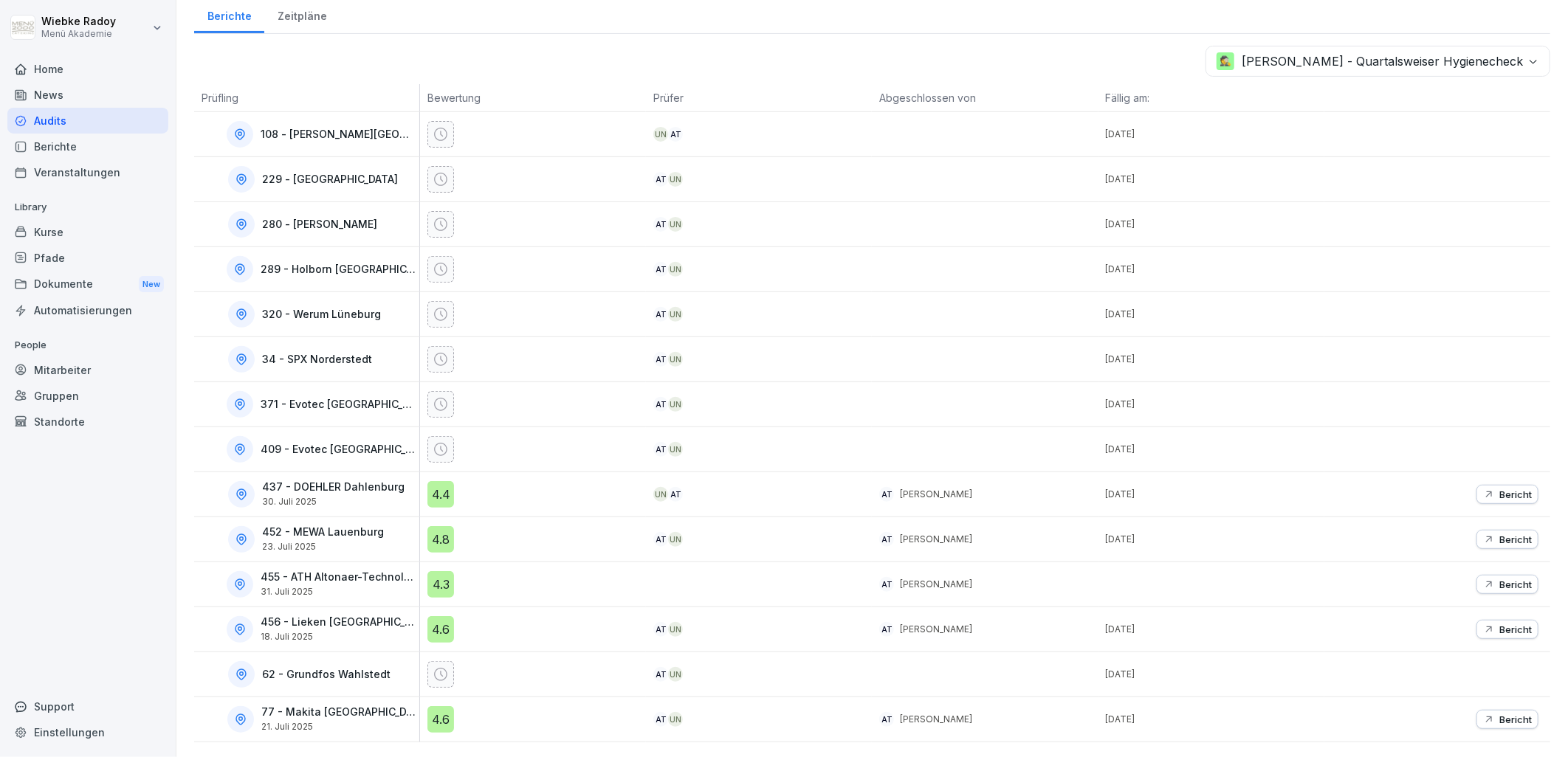
click at [432, 573] on div "4.3" at bounding box center [441, 584] width 27 height 27
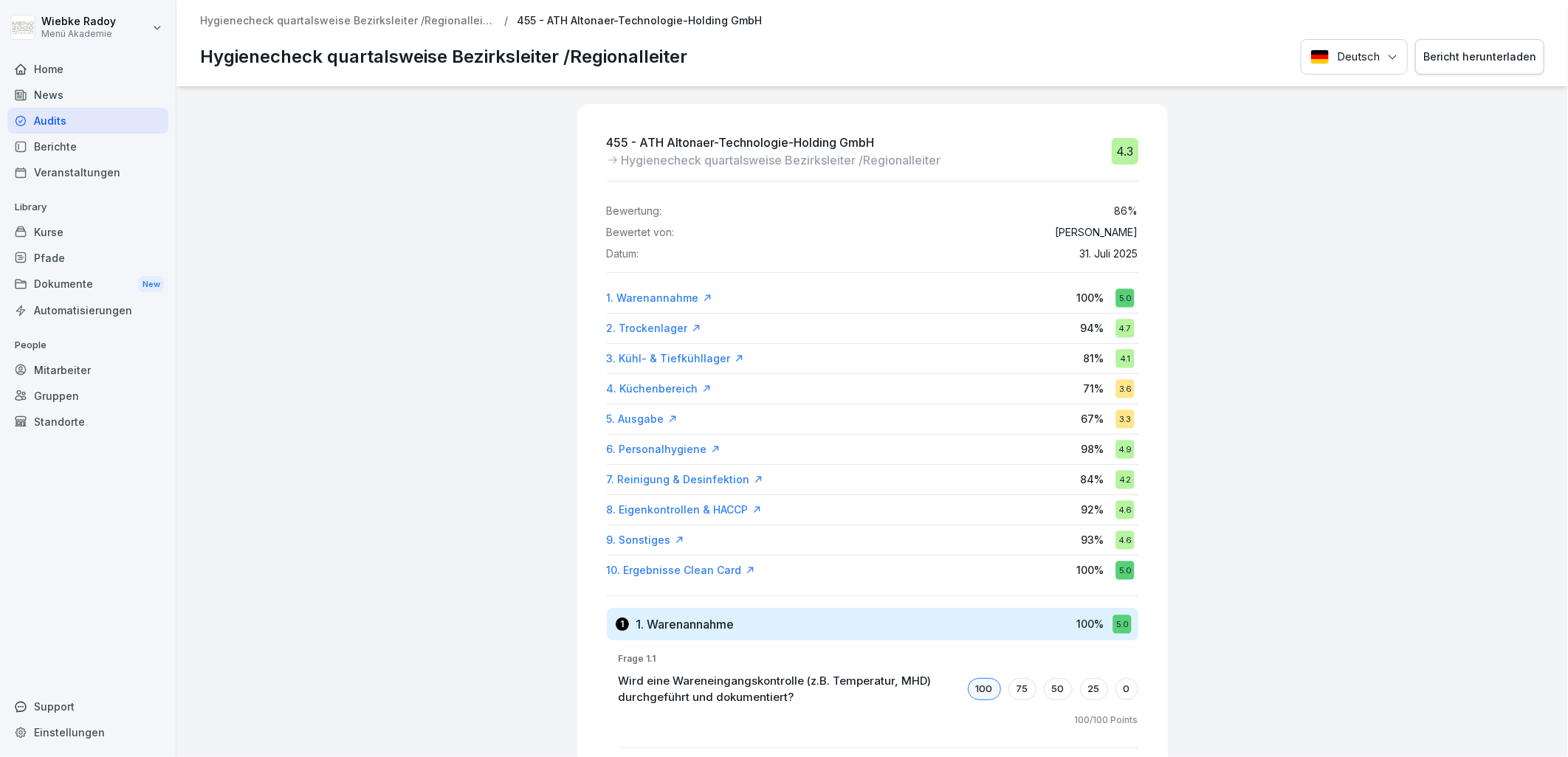
click at [433, 25] on p "Hygienecheck quartalsweise Bezirksleiter /Regionalleiter" at bounding box center [348, 21] width 295 height 12
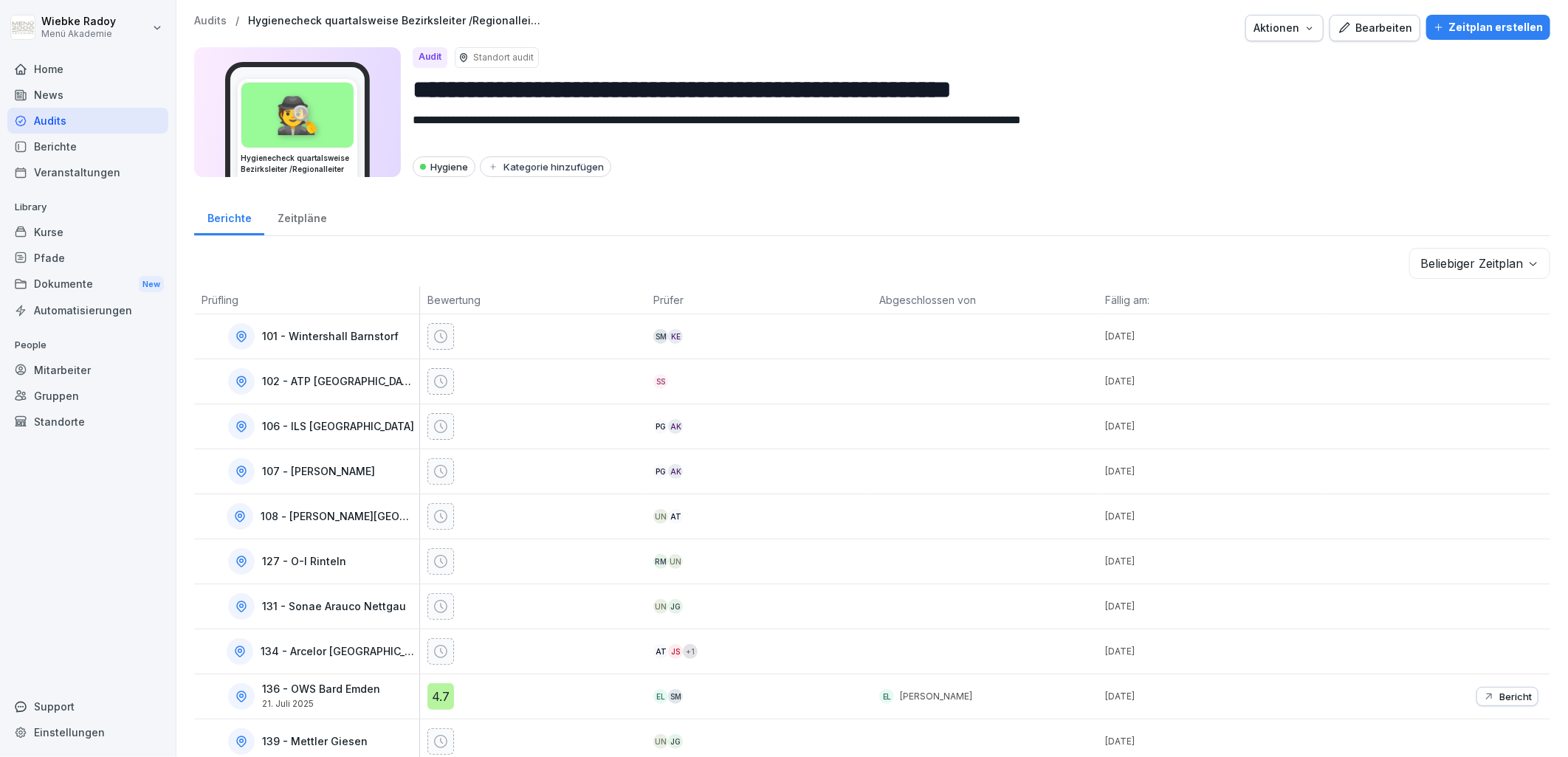
click at [1519, 251] on body "**********" at bounding box center [784, 378] width 1568 height 757
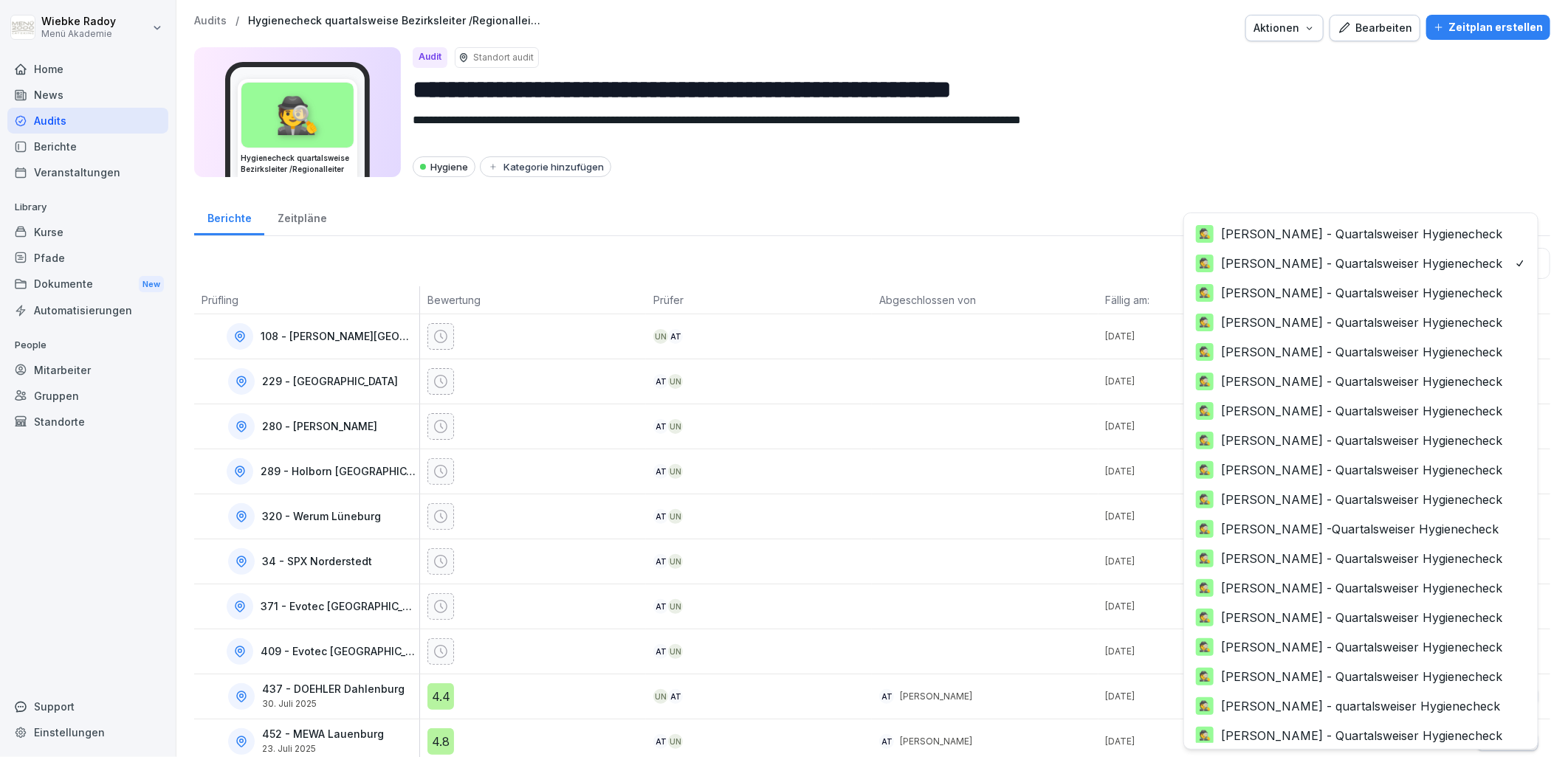
click at [1358, 263] on body "**********" at bounding box center [784, 378] width 1568 height 757
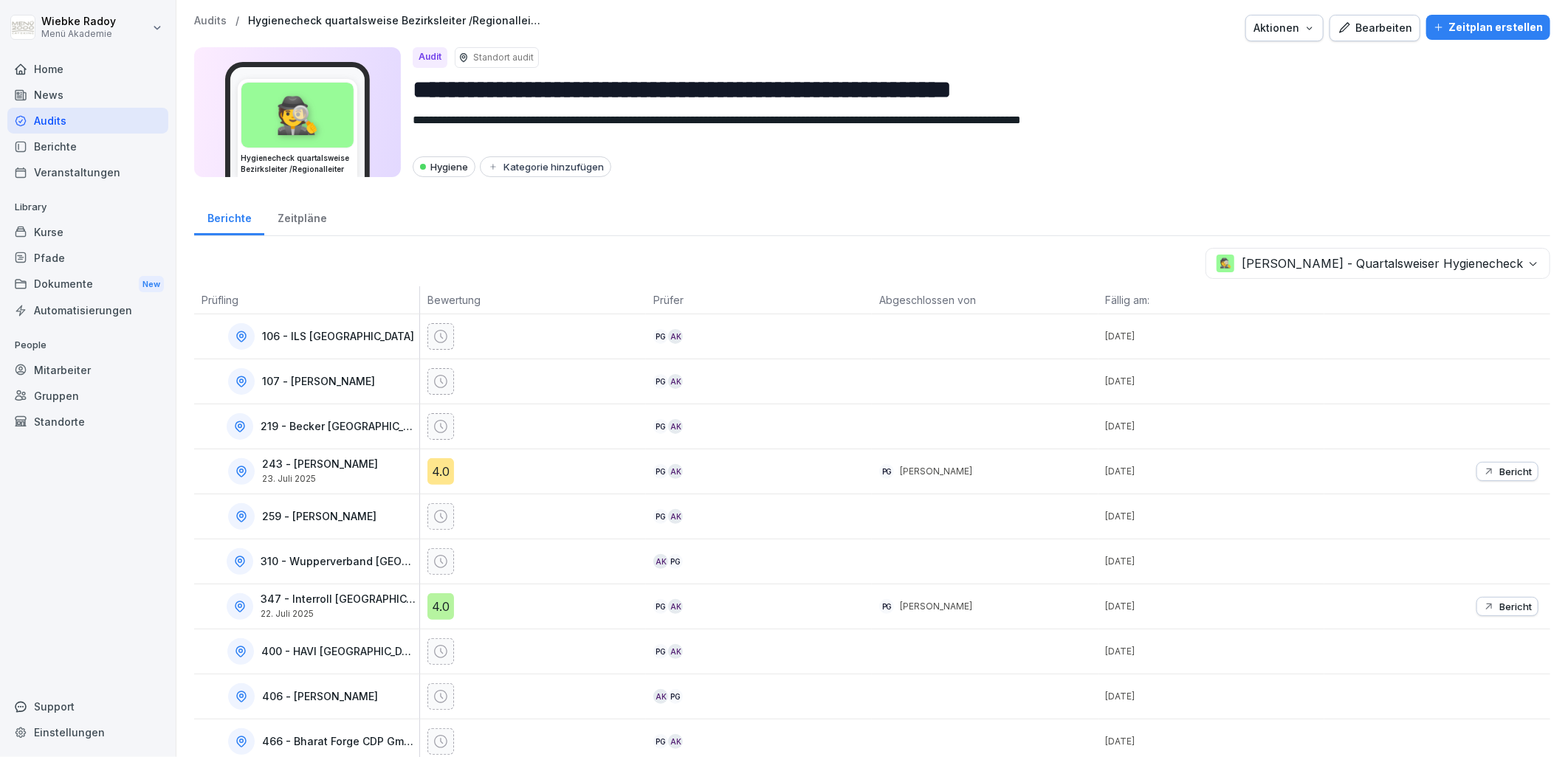
scroll to position [34, 0]
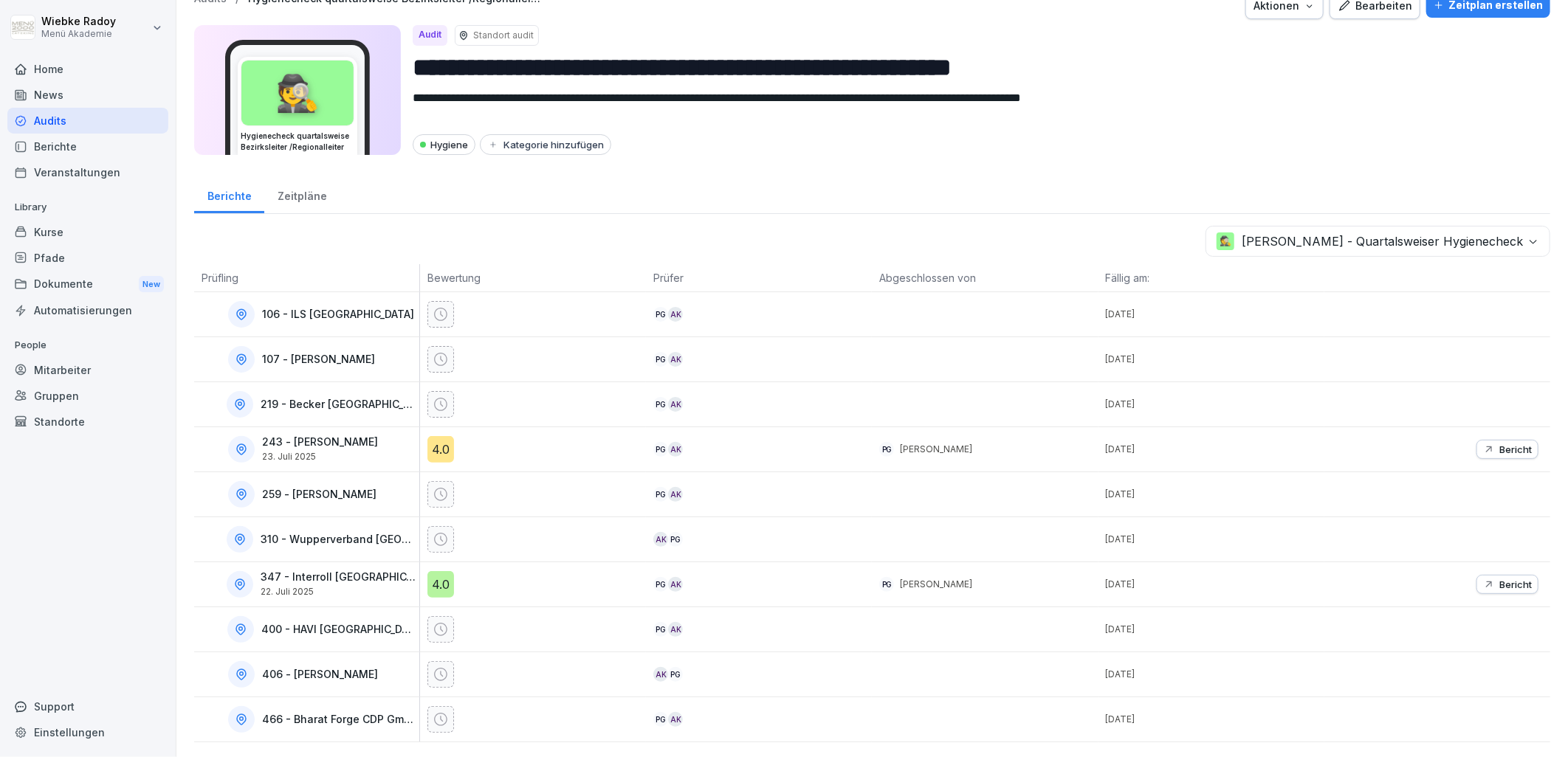
click at [1304, 233] on body "**********" at bounding box center [784, 378] width 1568 height 757
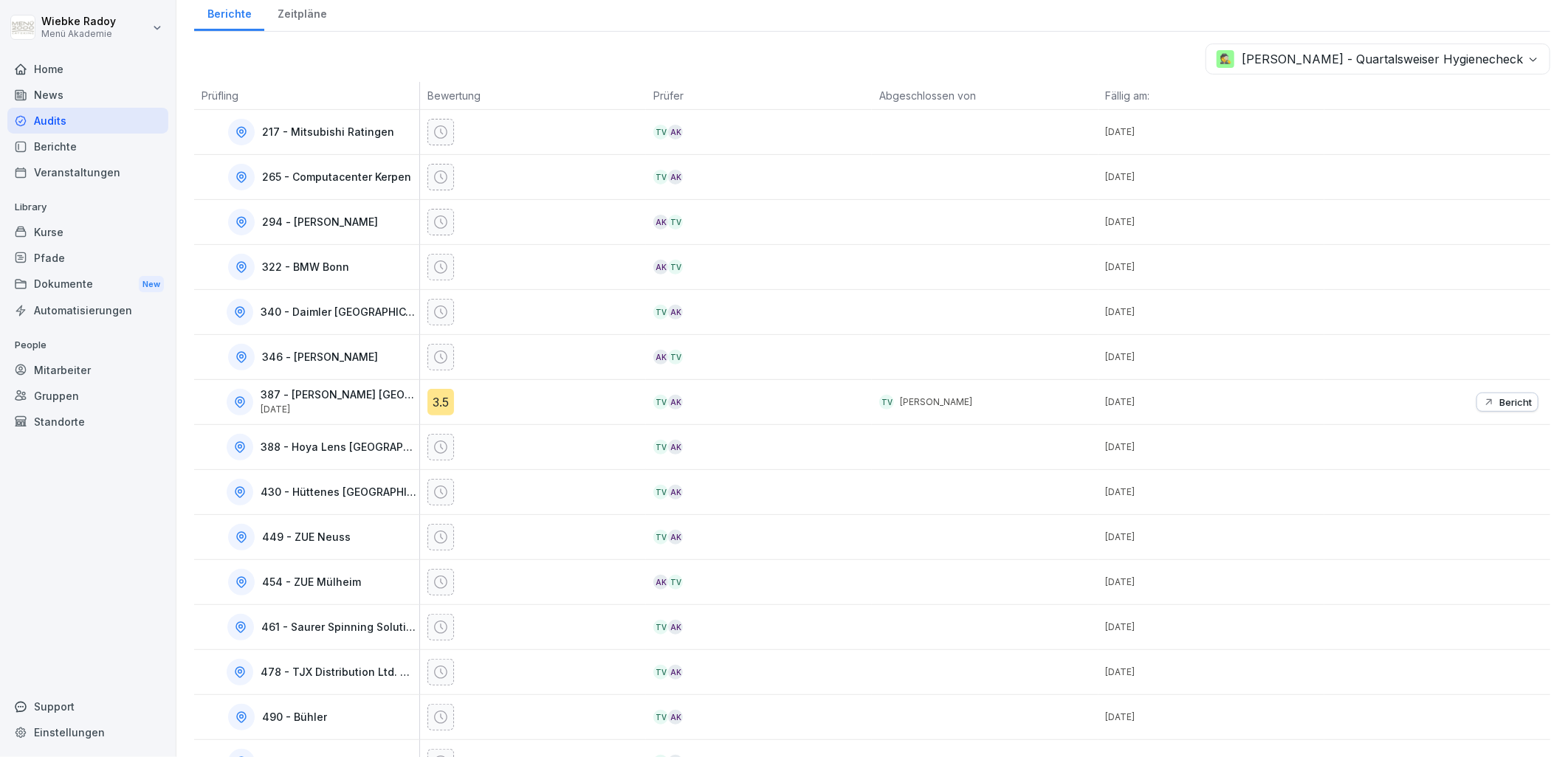
scroll to position [96, 0]
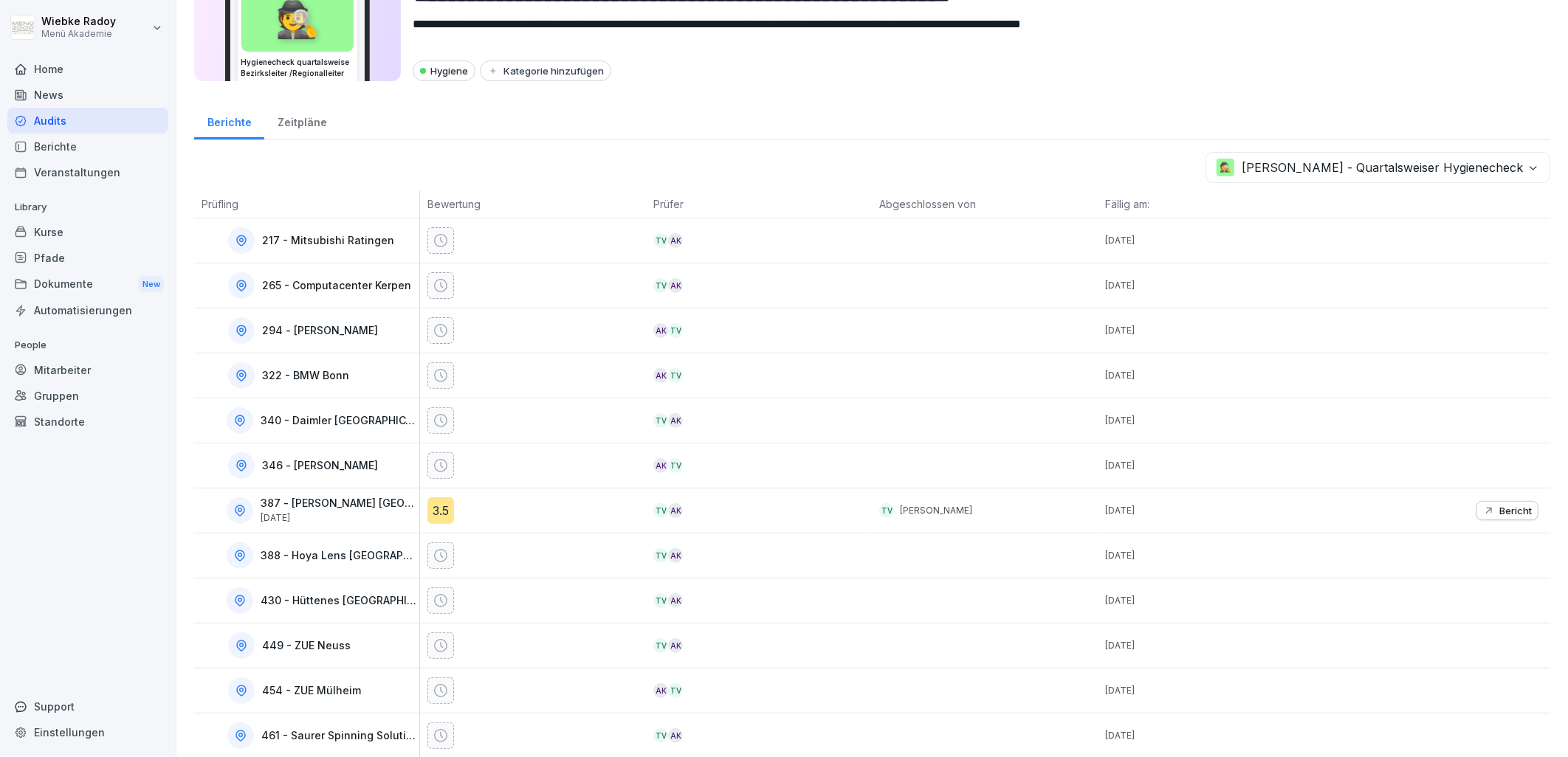
drag, startPoint x: 442, startPoint y: 514, endPoint x: 542, endPoint y: 525, distance: 100.6
click at [442, 514] on div "3.5" at bounding box center [441, 511] width 27 height 27
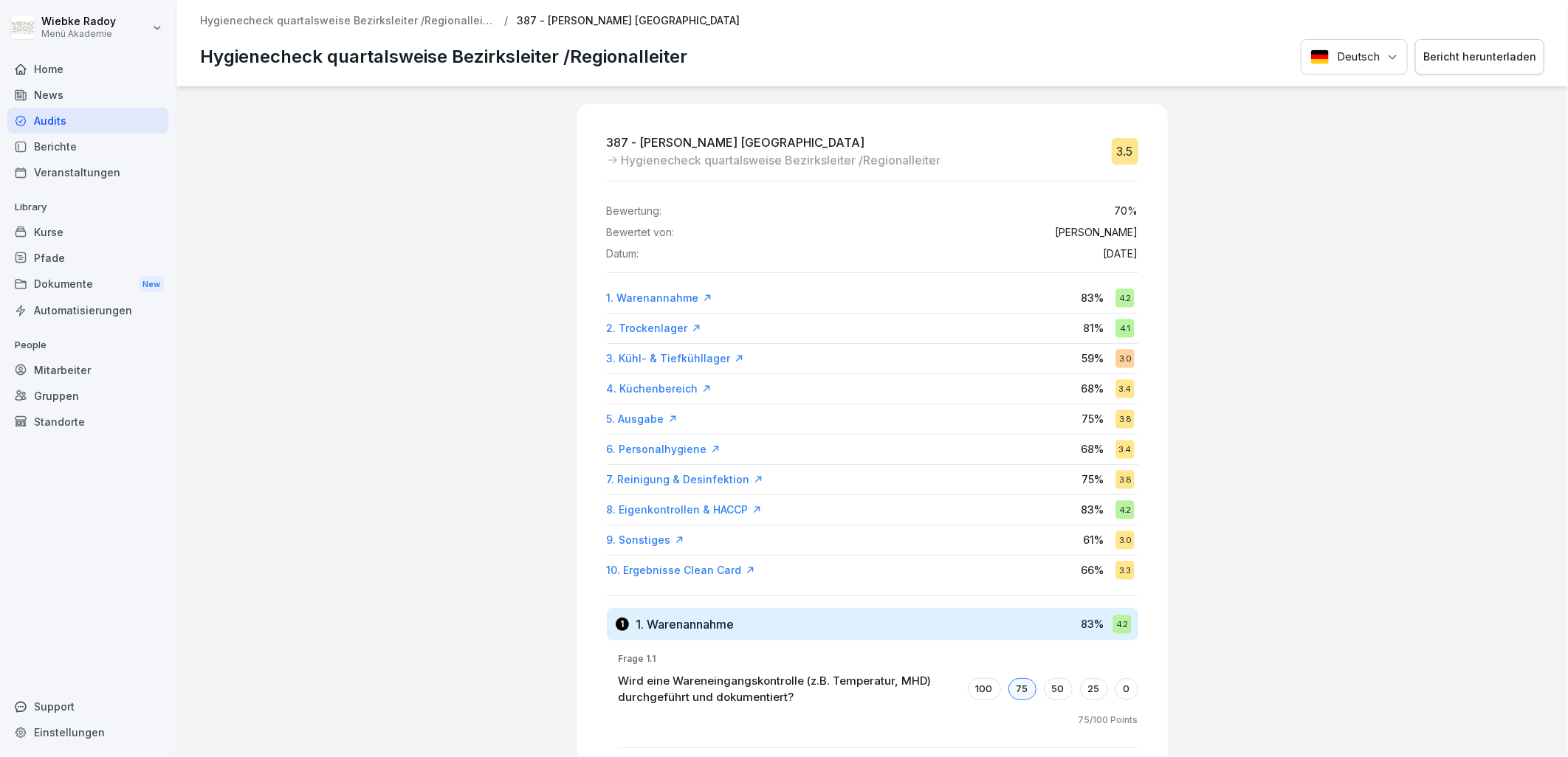
click at [672, 571] on div "10. Ergebnisse Clean Card" at bounding box center [681, 571] width 148 height 15
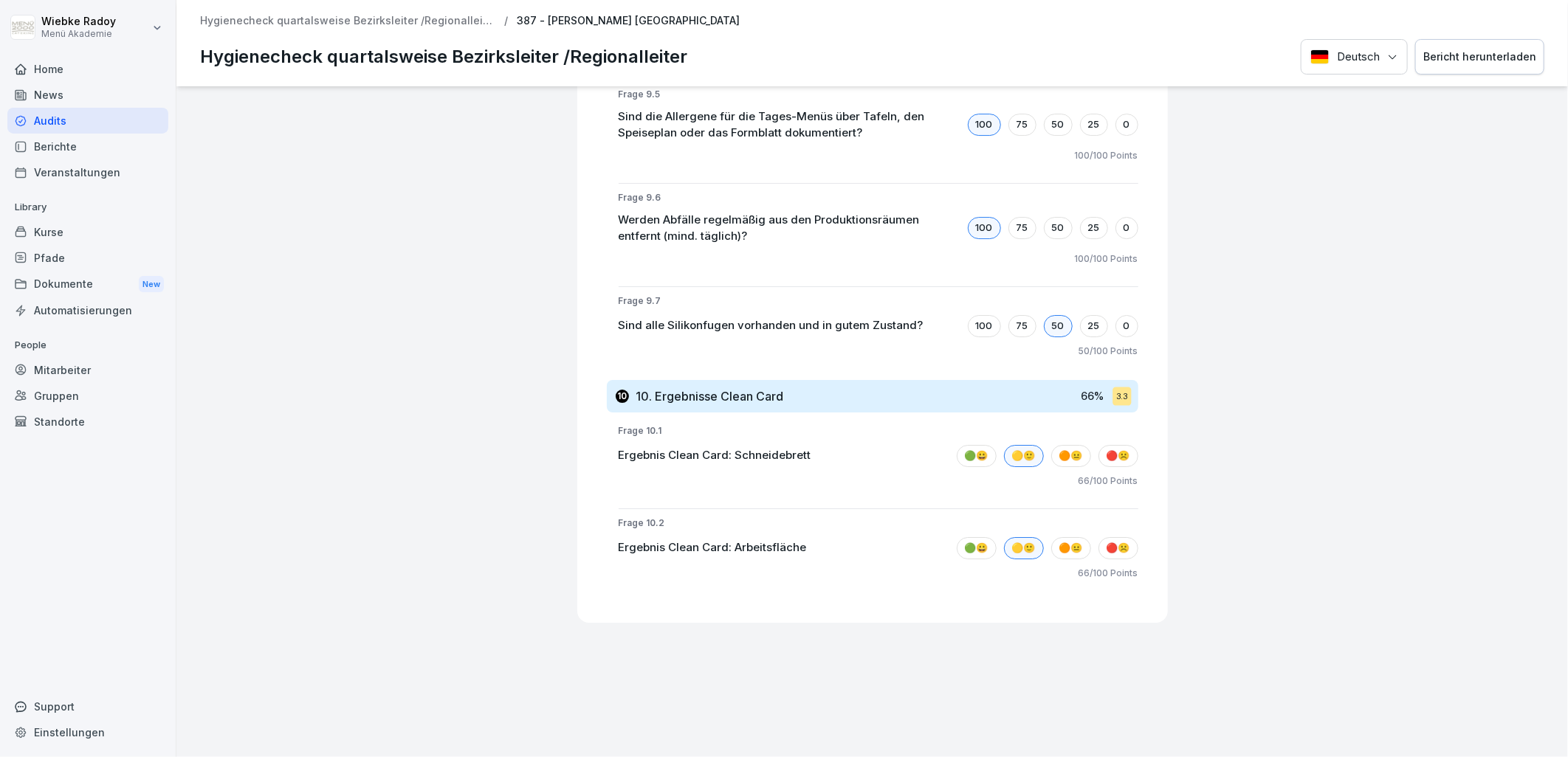
drag, startPoint x: 439, startPoint y: 18, endPoint x: 546, endPoint y: 52, distance: 112.3
click at [439, 18] on p "Hygienecheck quartalsweise Bezirksleiter /Regionalleiter" at bounding box center [348, 21] width 295 height 12
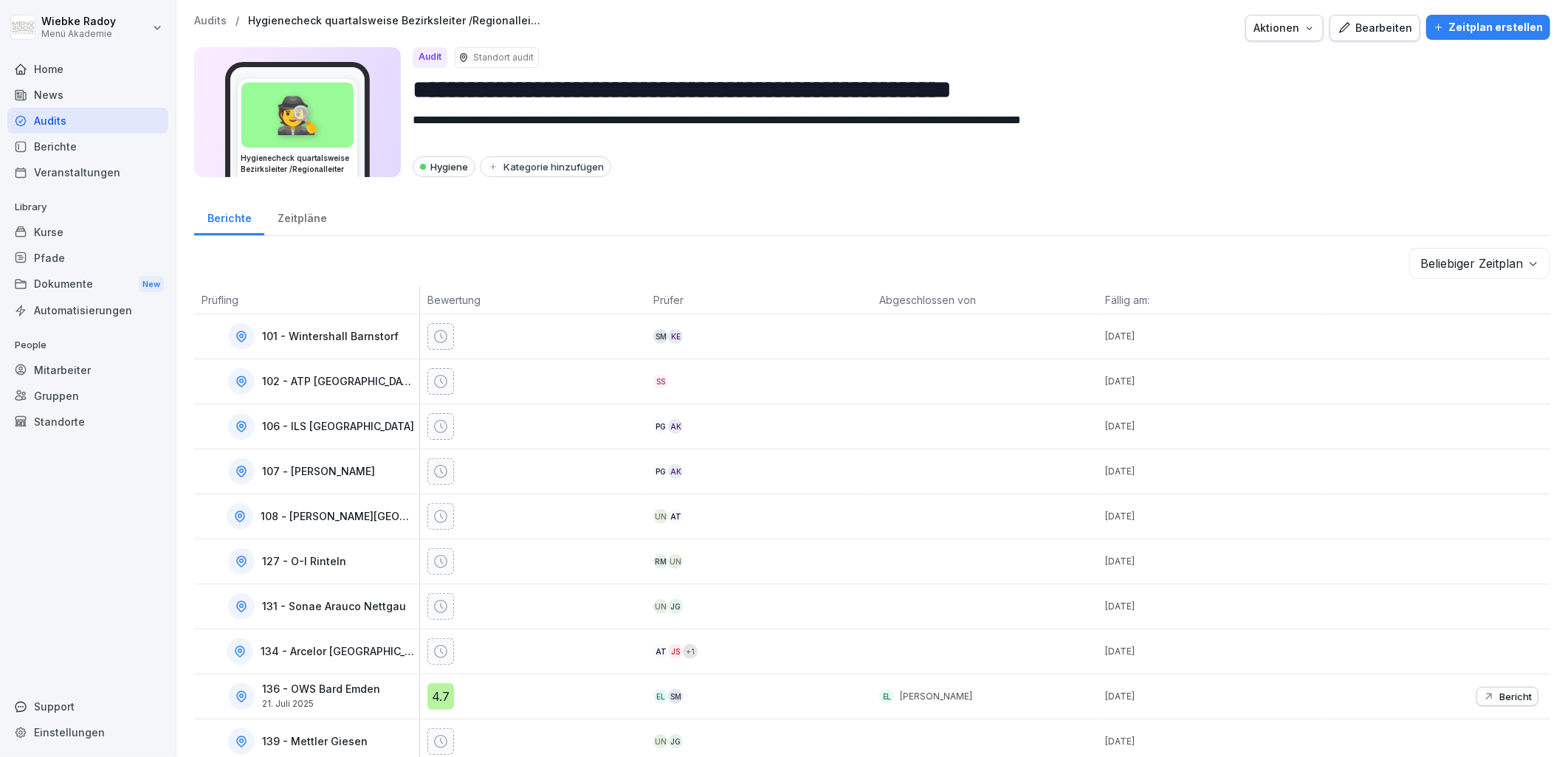
click at [1485, 266] on body "**********" at bounding box center [784, 378] width 1568 height 757
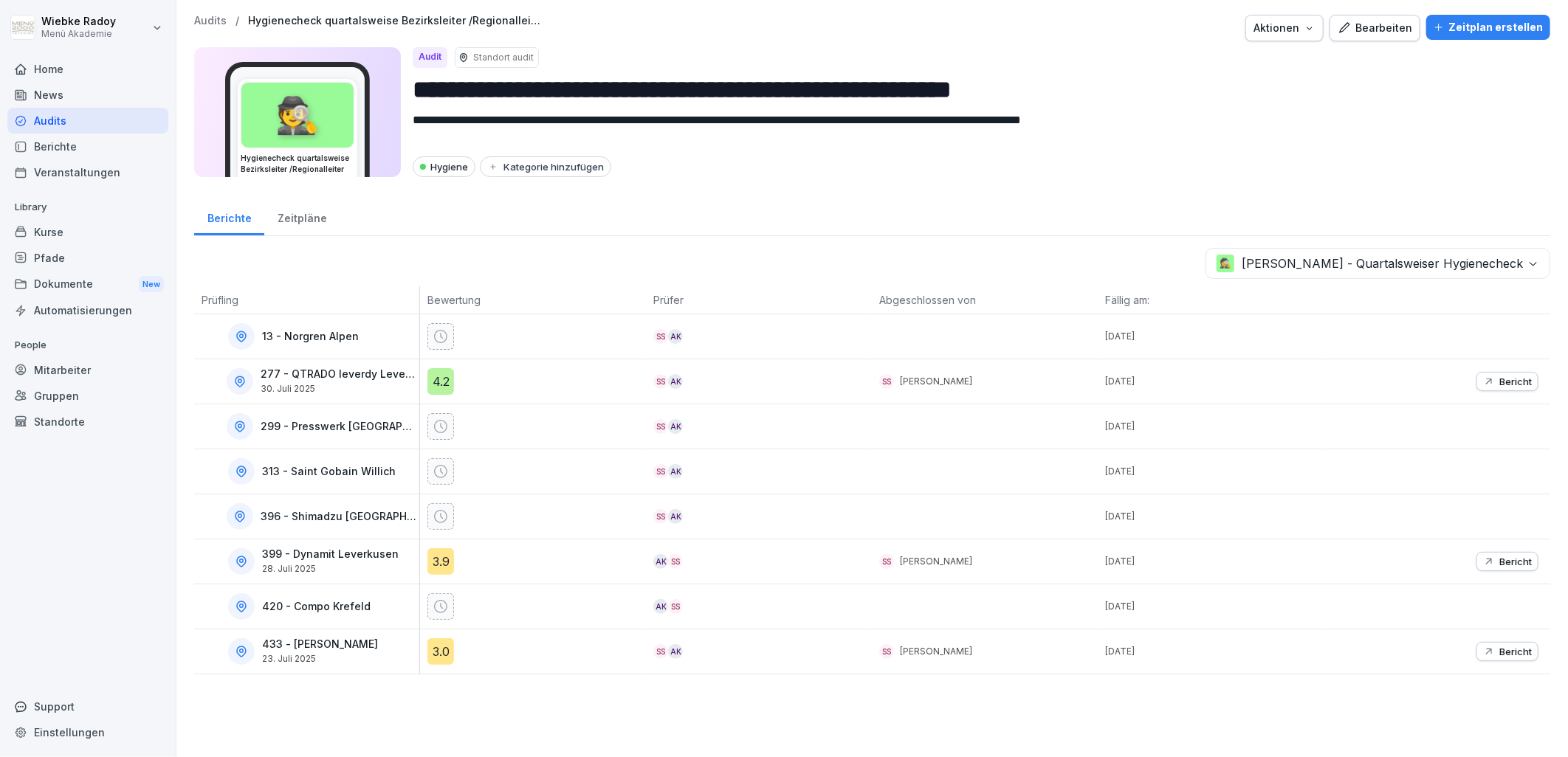
click at [434, 379] on div "4.2" at bounding box center [441, 382] width 27 height 27
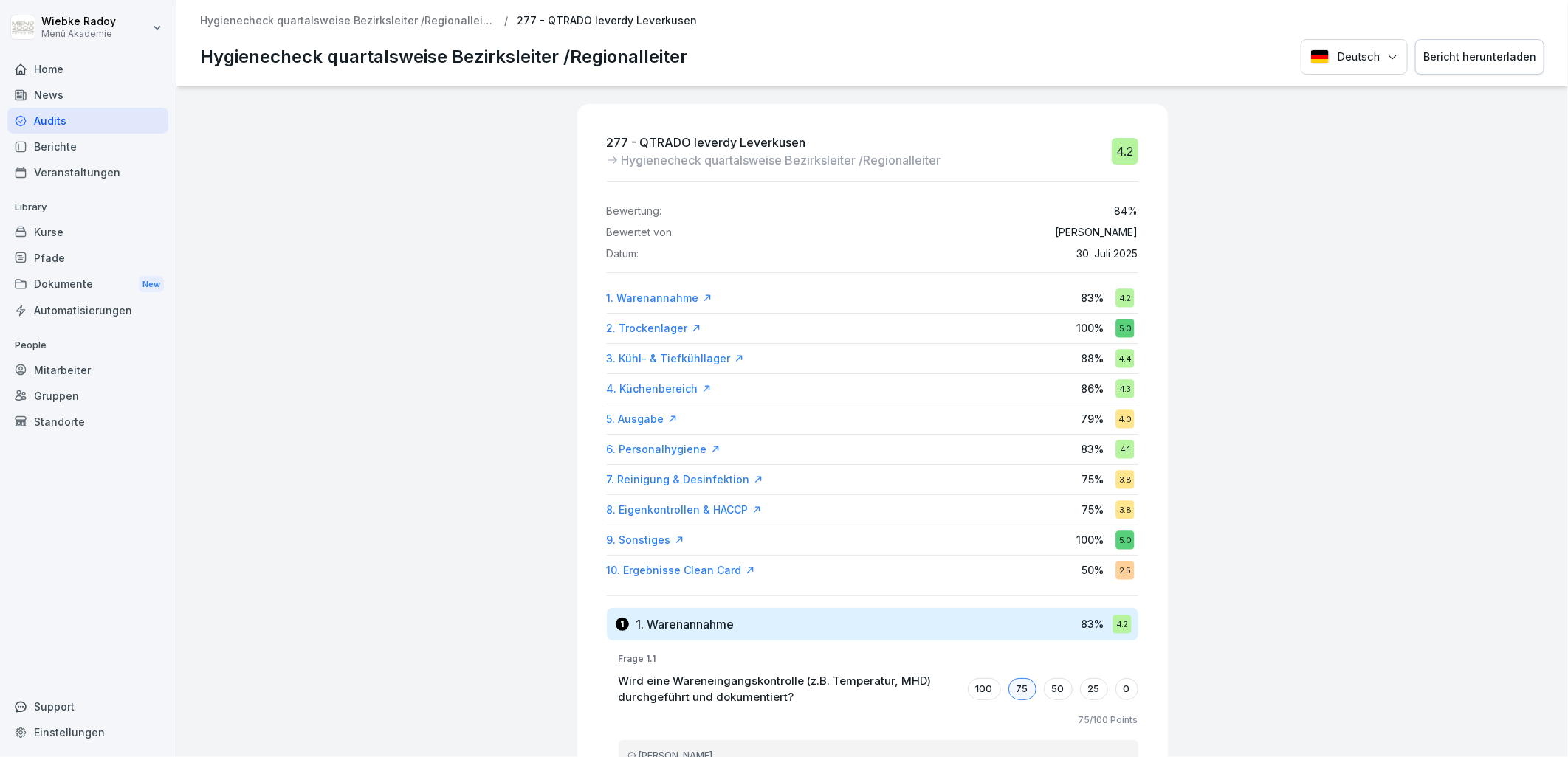
click at [687, 572] on div "10. Ergebnisse Clean Card" at bounding box center [681, 571] width 148 height 15
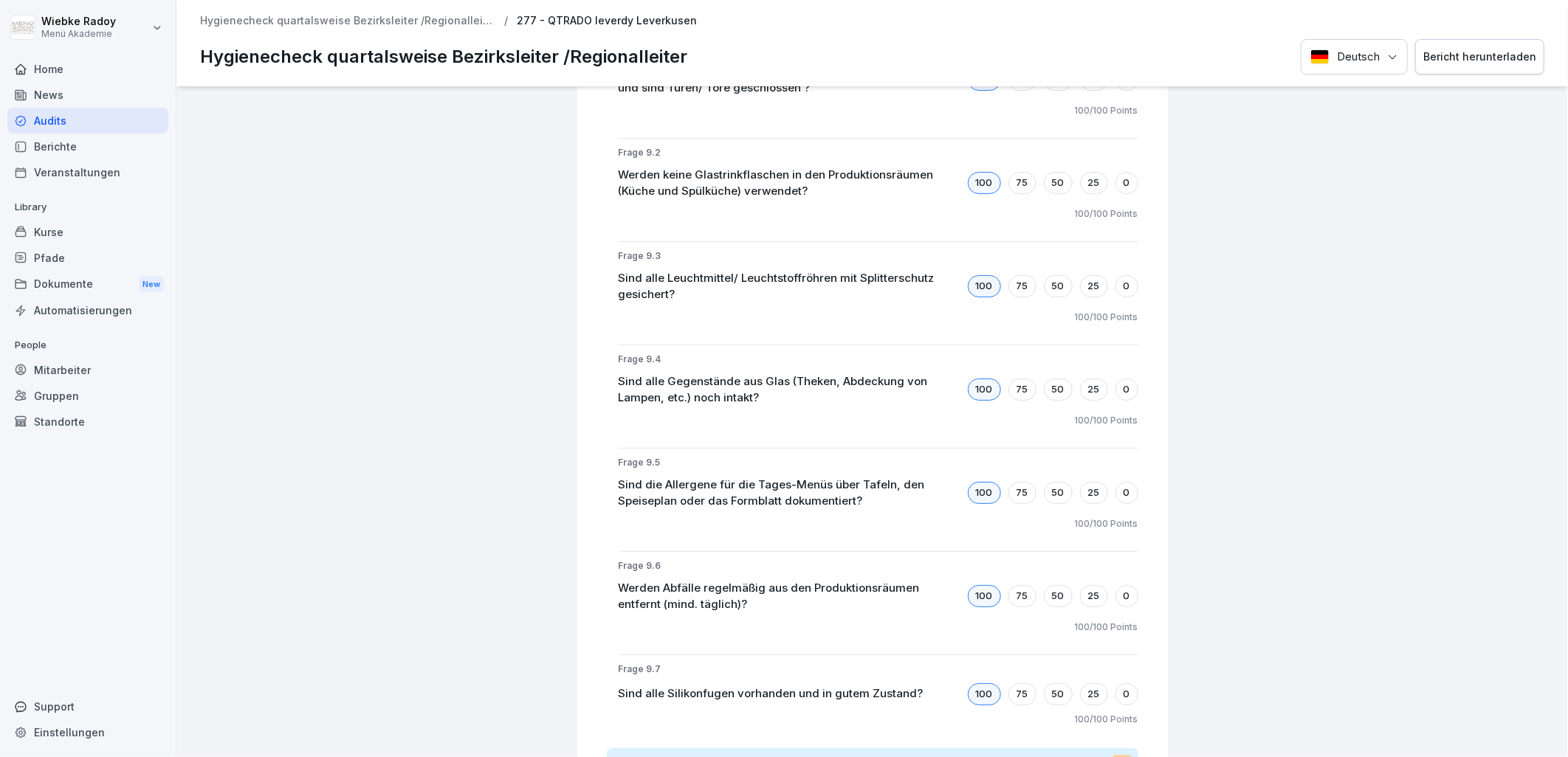
scroll to position [7123, 0]
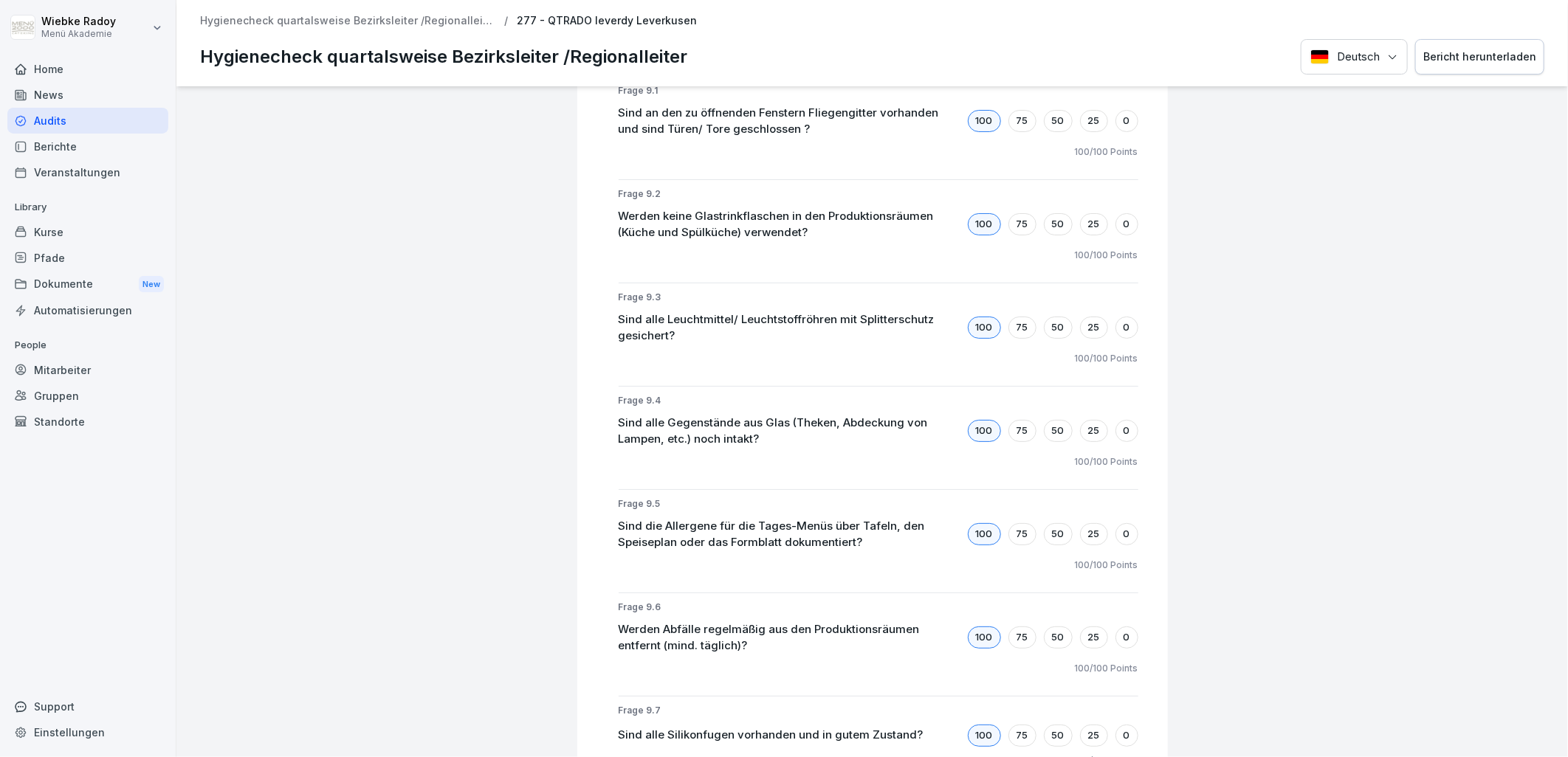
drag, startPoint x: 434, startPoint y: 23, endPoint x: 717, endPoint y: 170, distance: 318.9
click at [434, 23] on p "Hygienecheck quartalsweise Bezirksleiter /Regionalleiter" at bounding box center [348, 21] width 295 height 12
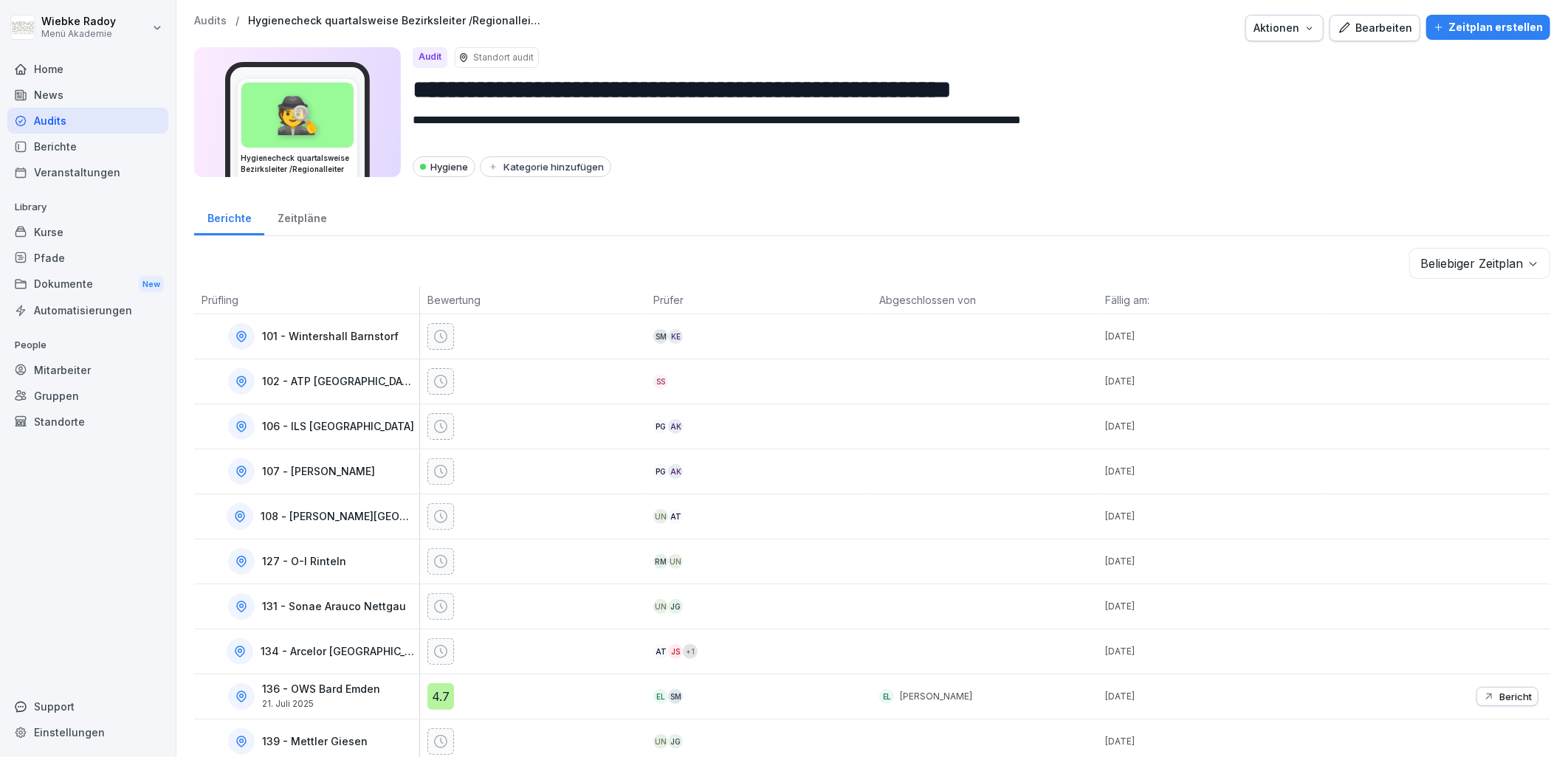
click at [1448, 272] on body "**********" at bounding box center [784, 378] width 1568 height 757
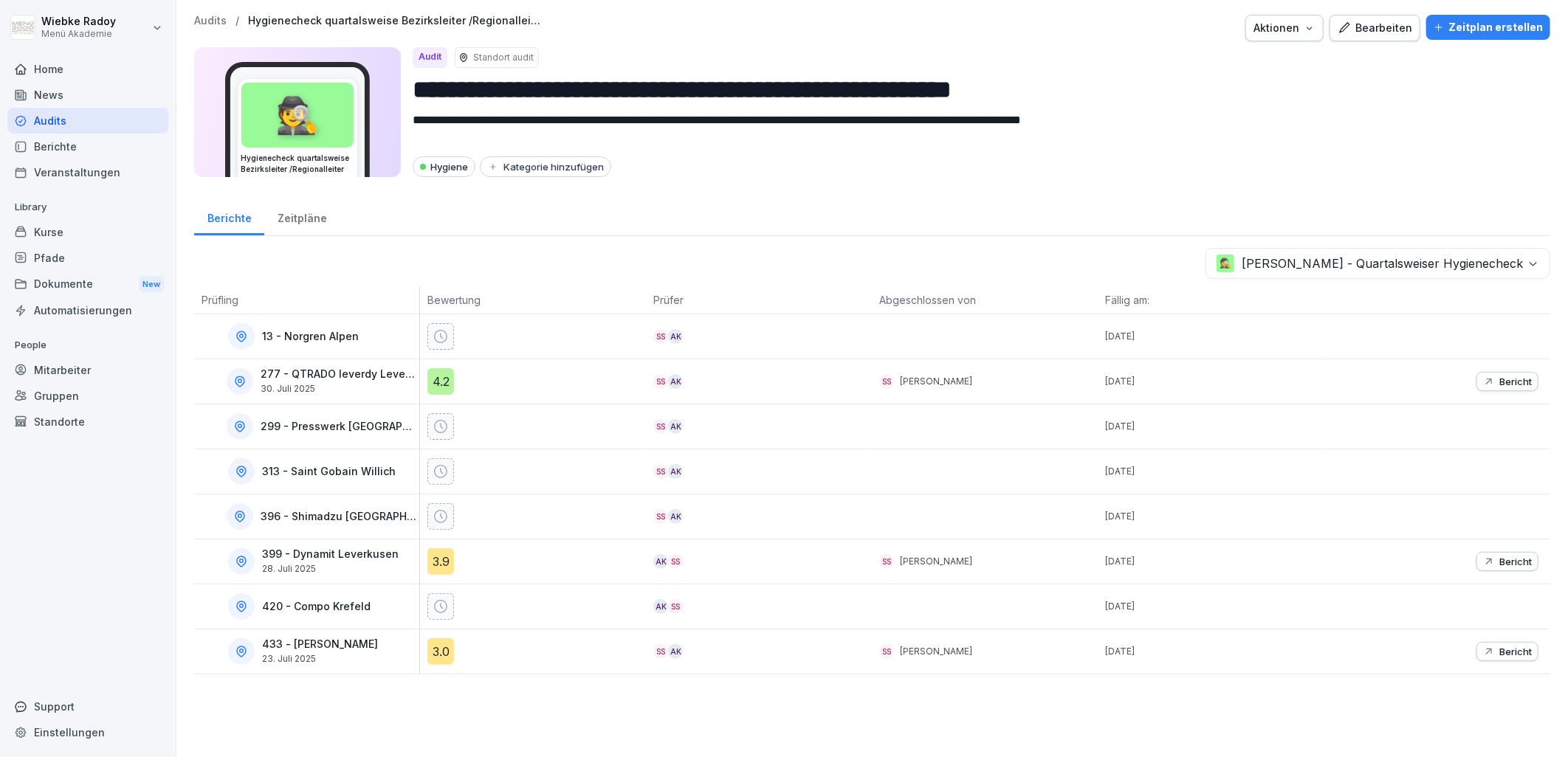
click at [432, 556] on div "3.9" at bounding box center [441, 561] width 27 height 27
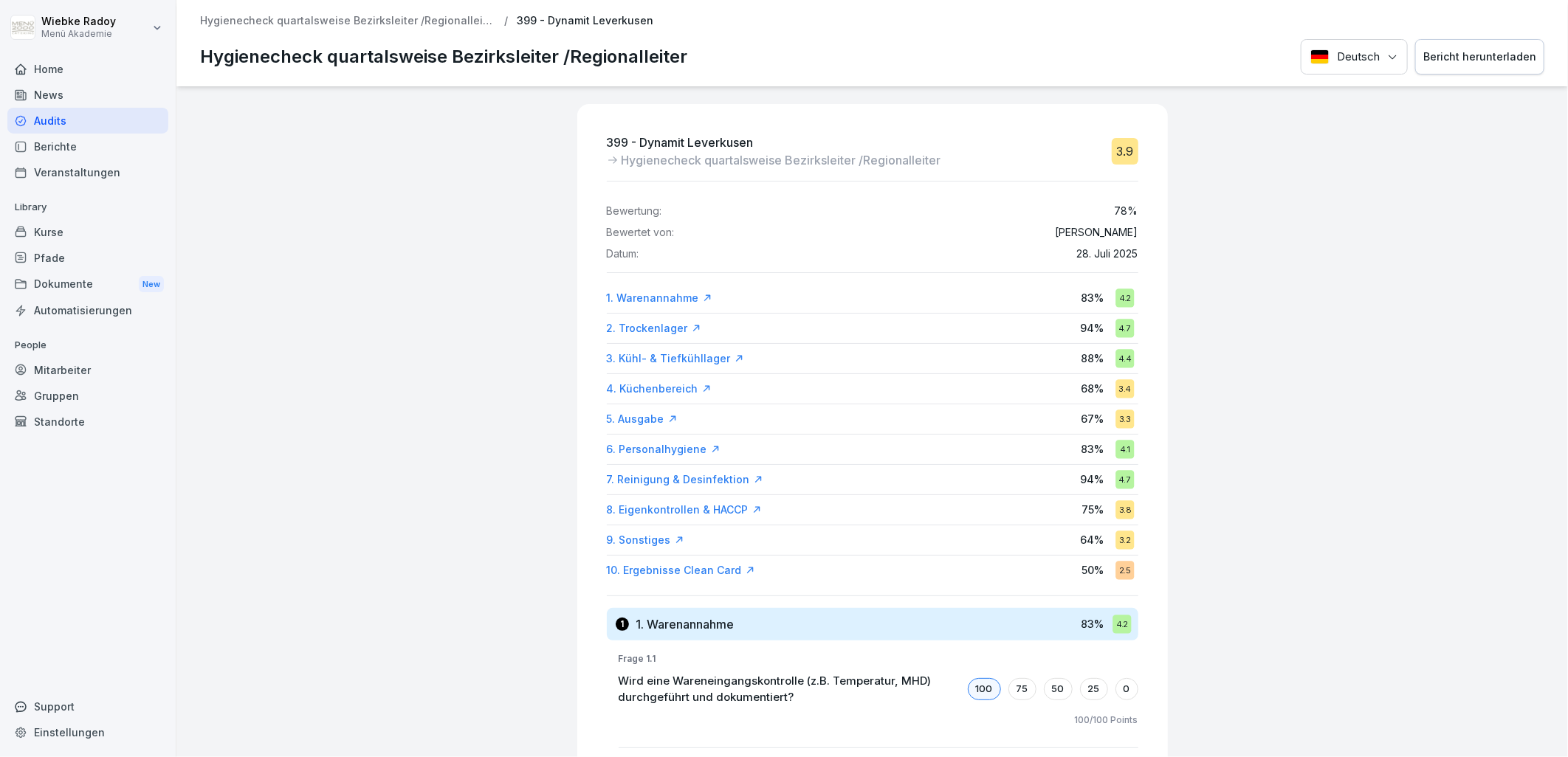
click at [654, 567] on div "10. Ergebnisse Clean Card" at bounding box center [681, 571] width 148 height 15
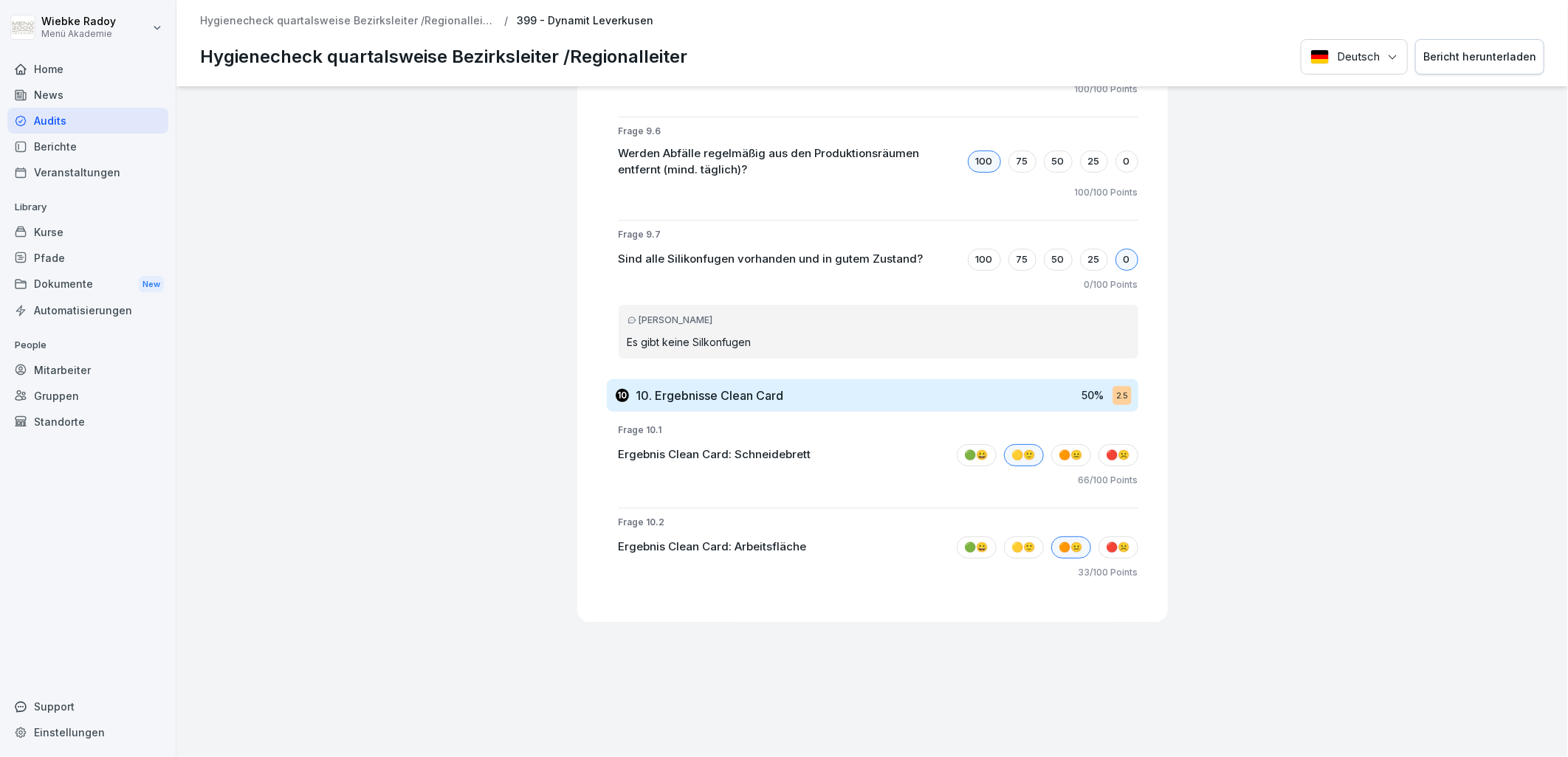
click at [455, 12] on div "Hygienecheck quartalsweise Bezirksleiter /Regionalleiter / 399 - Dynamit Leverk…" at bounding box center [872, 43] width 1391 height 86
click at [459, 28] on div "Hygienecheck quartalsweise Bezirksleiter /Regionalleiter / 399 - Dynamit Leverk…" at bounding box center [872, 43] width 1391 height 86
click at [461, 24] on p "Hygienecheck quartalsweise Bezirksleiter /Regionalleiter" at bounding box center [348, 21] width 295 height 12
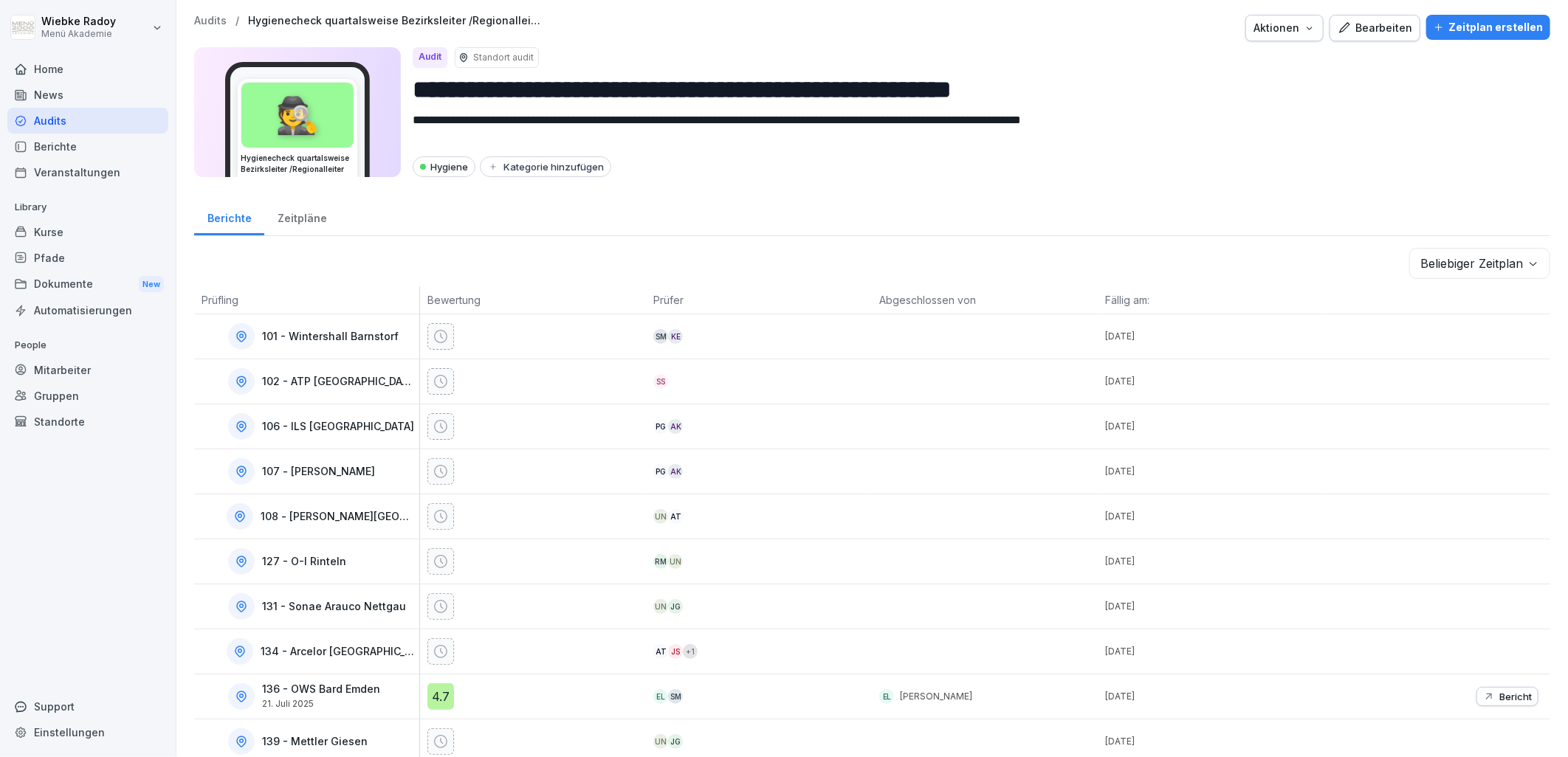
scroll to position [82, 0]
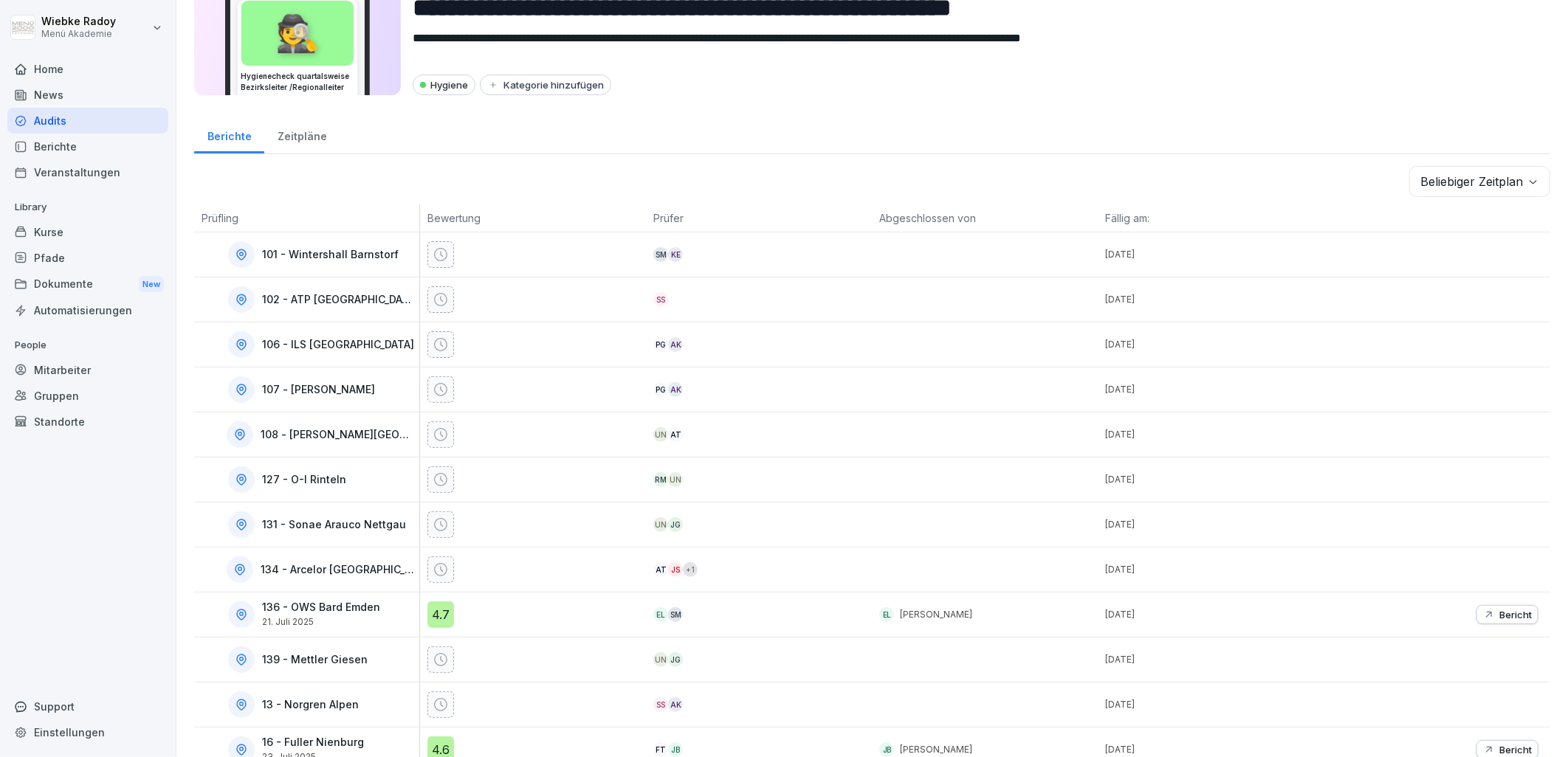
click at [1468, 181] on body "**********" at bounding box center [784, 378] width 1568 height 757
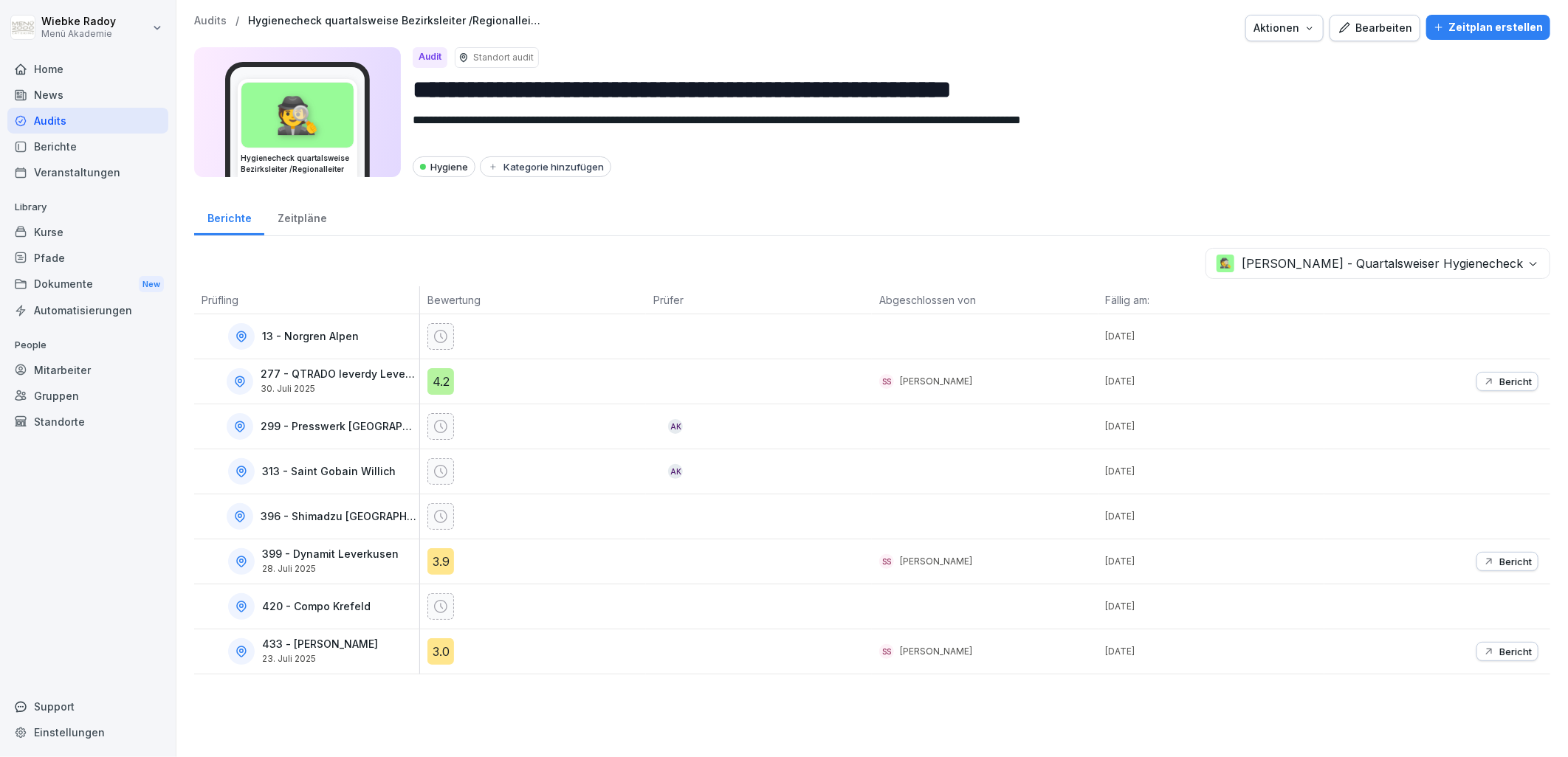
scroll to position [0, 0]
click at [434, 653] on div "3.0" at bounding box center [441, 652] width 27 height 27
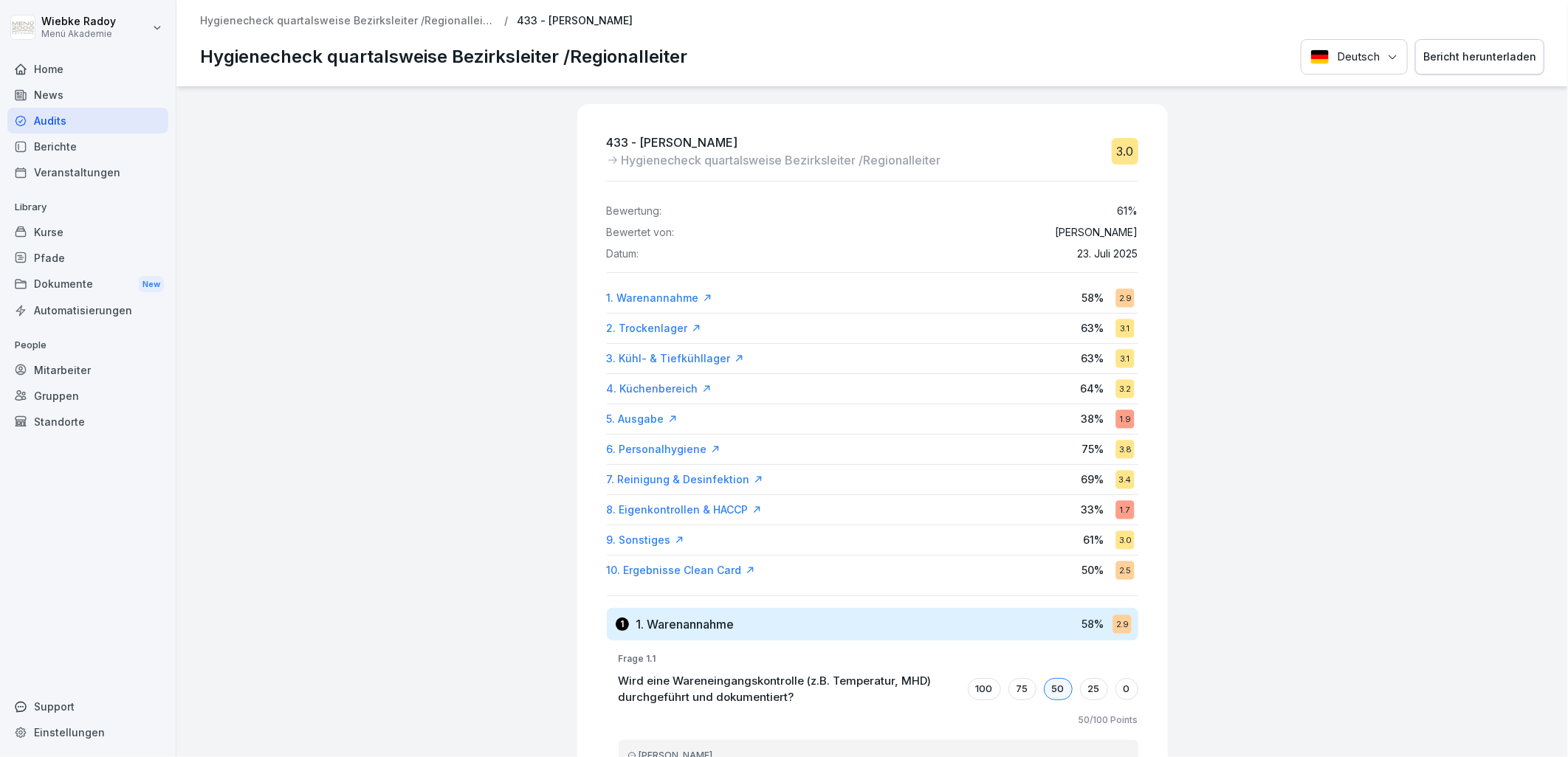
click at [404, 18] on p "Hygienecheck quartalsweise Bezirksleiter /Regionalleiter" at bounding box center [348, 21] width 295 height 12
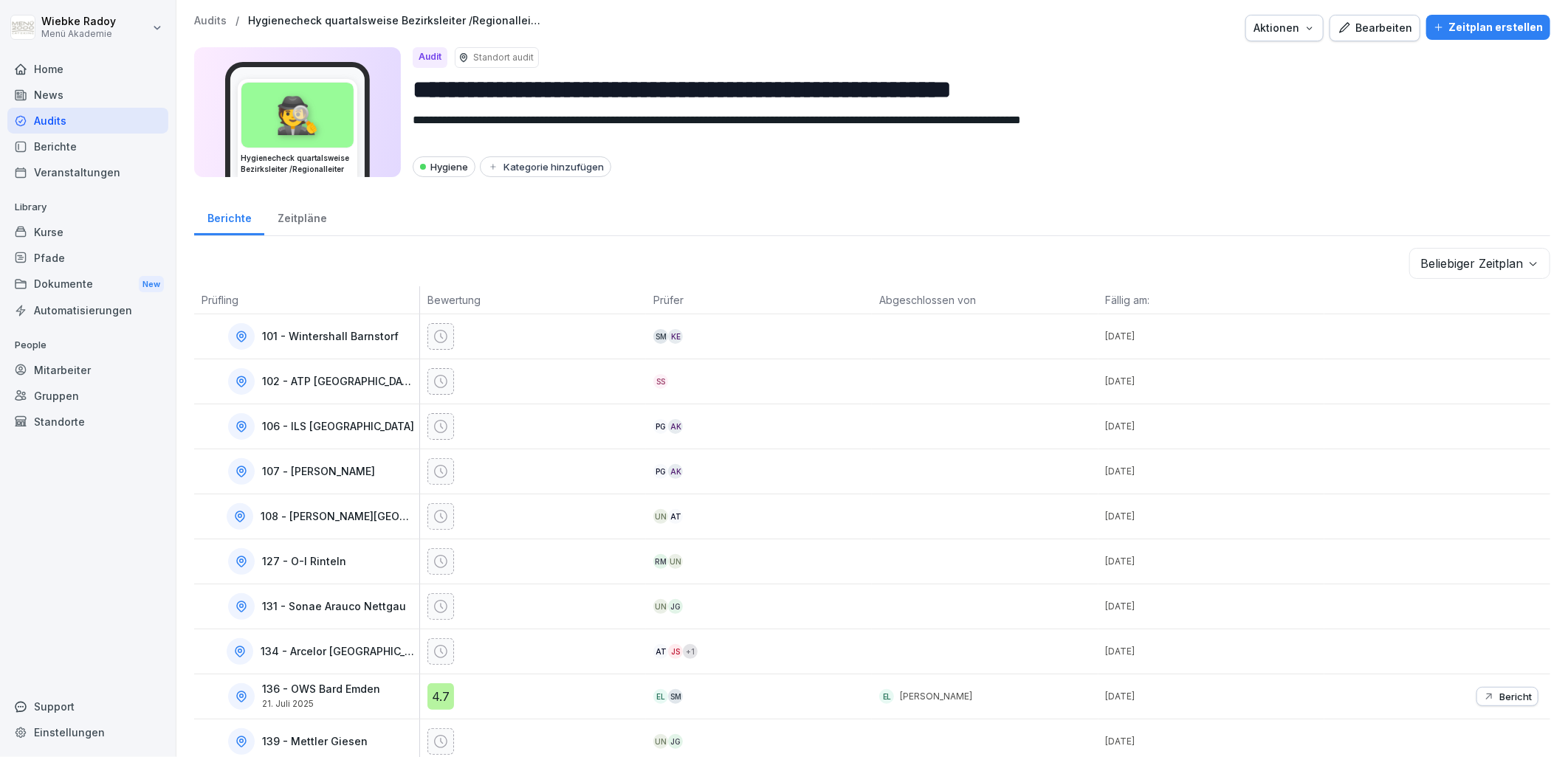
click at [1454, 262] on body "**********" at bounding box center [784, 378] width 1568 height 757
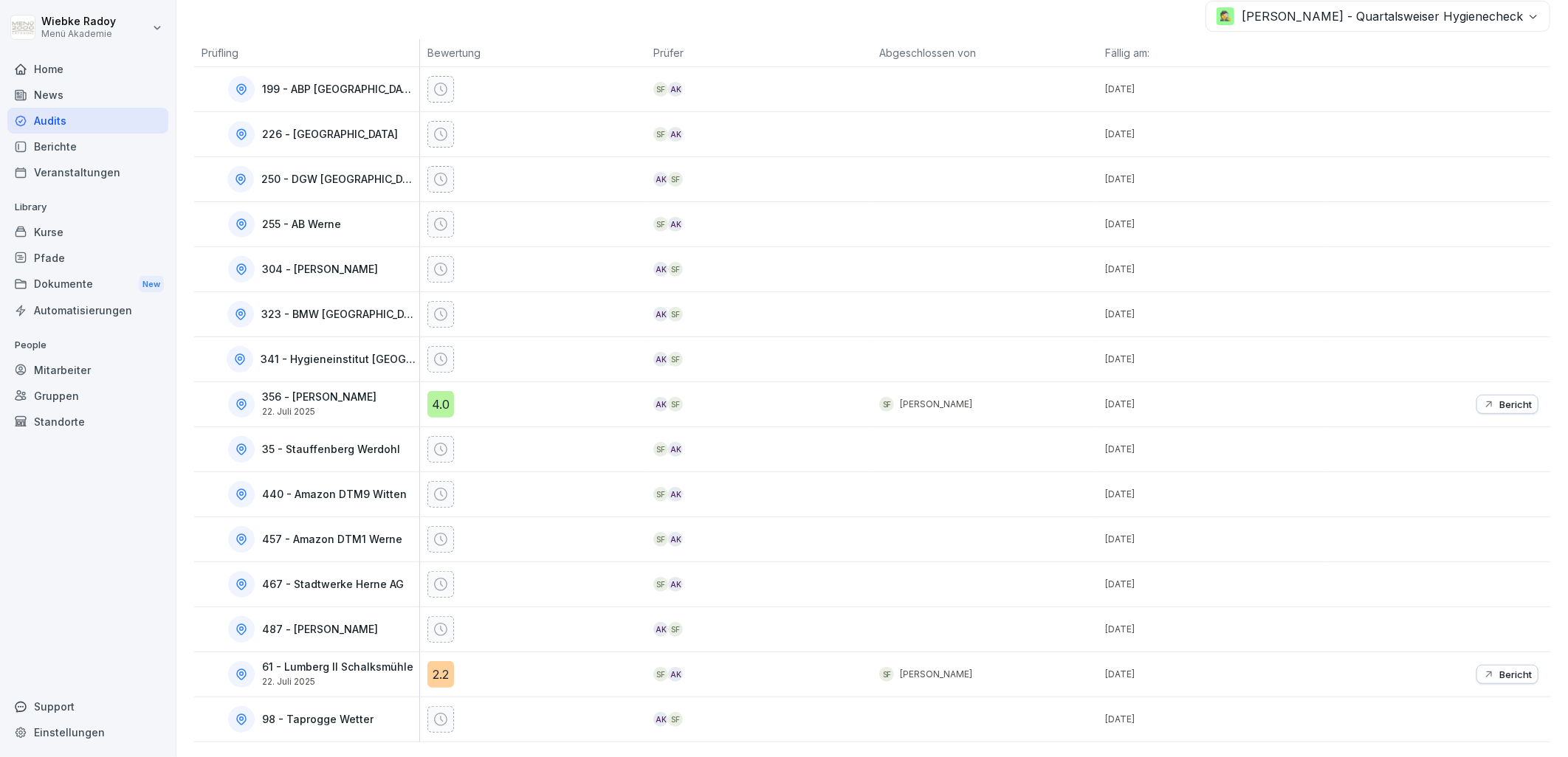
scroll to position [96, 0]
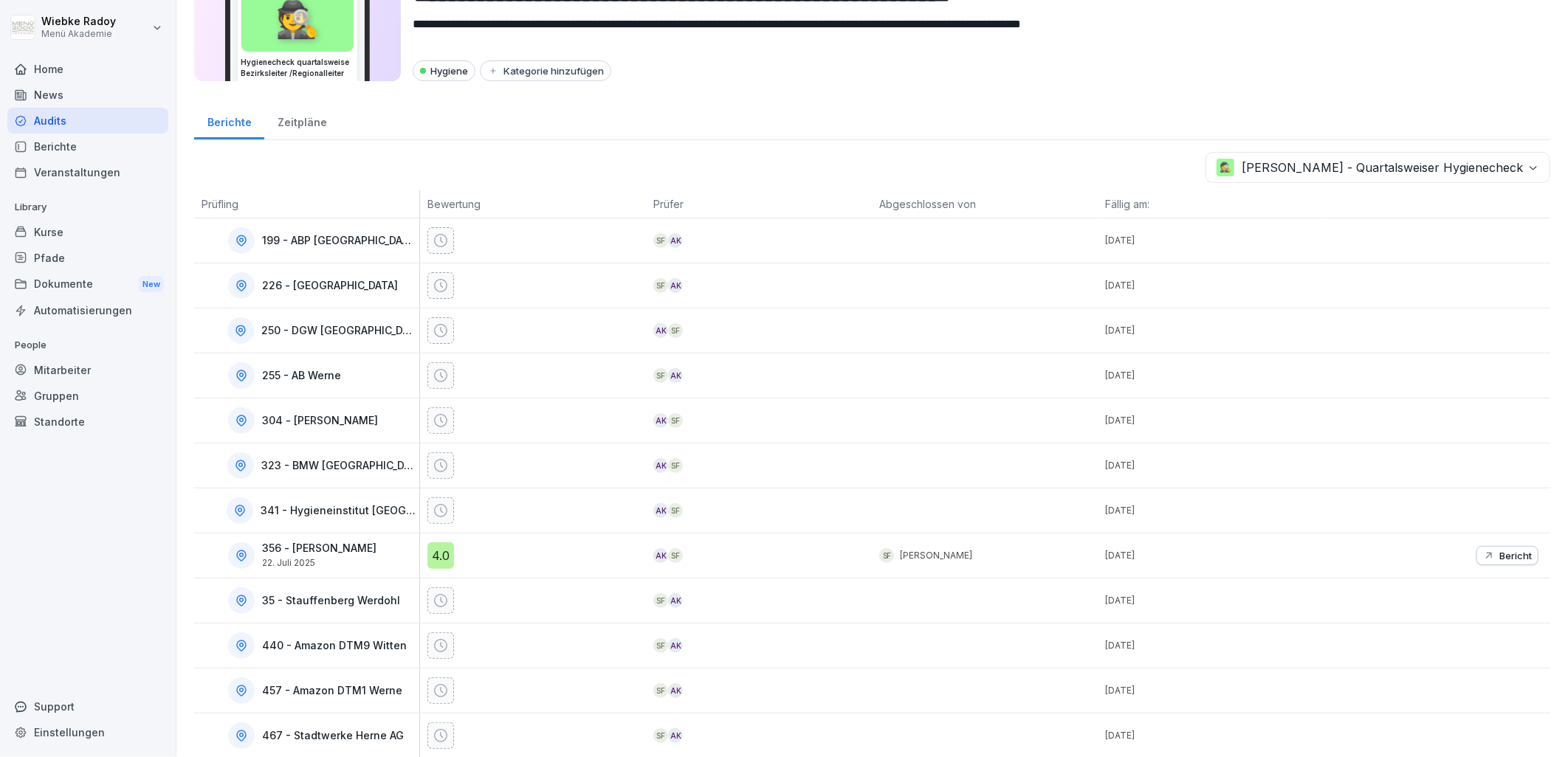
click at [1366, 167] on body "**********" at bounding box center [784, 378] width 1568 height 757
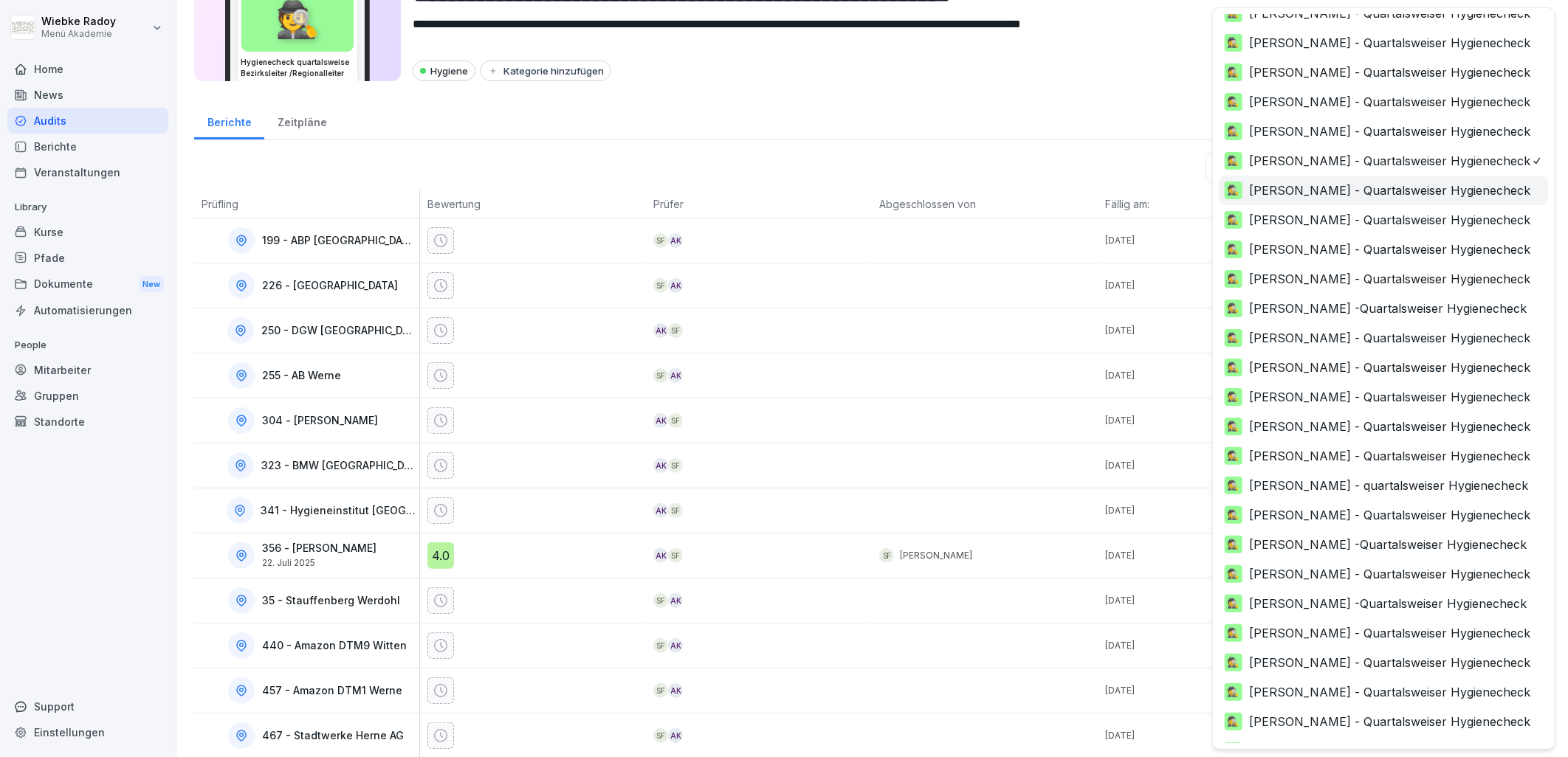
scroll to position [0, 0]
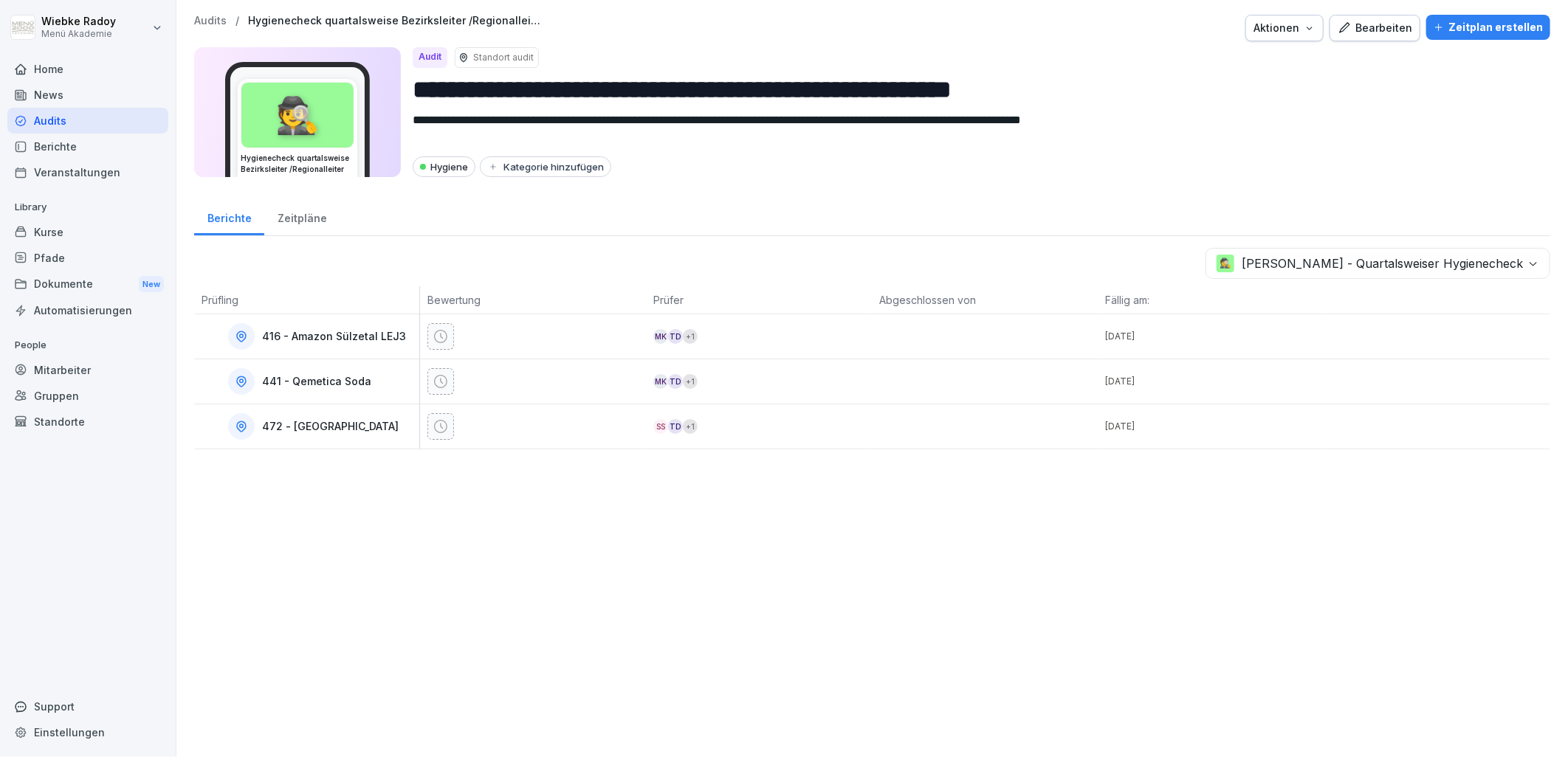
click at [1341, 267] on body "**********" at bounding box center [784, 378] width 1568 height 757
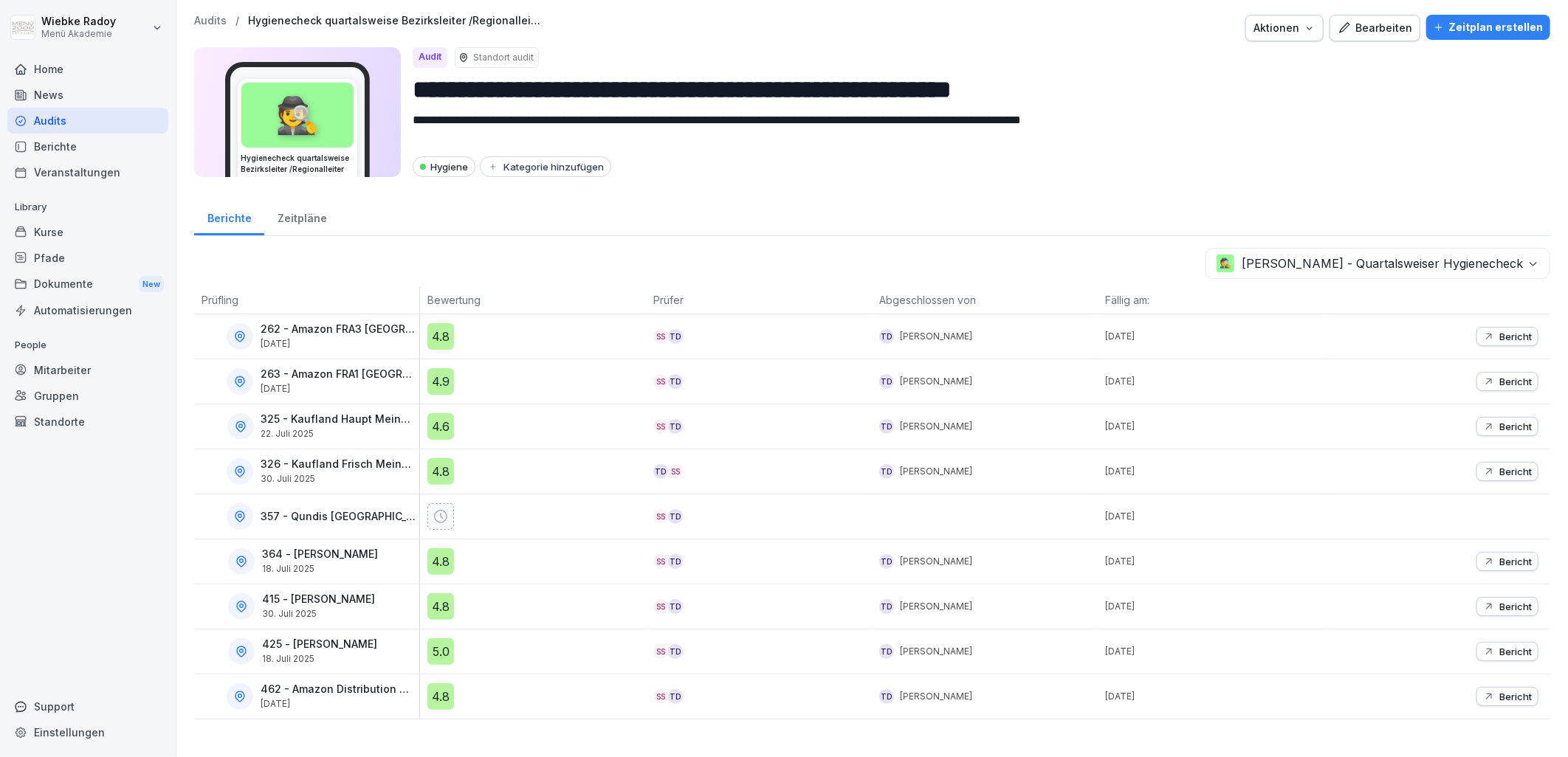
click at [299, 332] on p "262 - Amazon FRA3 [GEOGRAPHIC_DATA]" at bounding box center [338, 329] width 156 height 12
click at [905, 586] on div "TD [PERSON_NAME]" at bounding box center [985, 606] width 226 height 45
click at [577, 568] on div "4.8" at bounding box center [537, 561] width 218 height 27
click at [420, 301] on th "Bewertung" at bounding box center [533, 301] width 226 height 28
click at [441, 703] on div "4.8" at bounding box center [441, 697] width 27 height 27
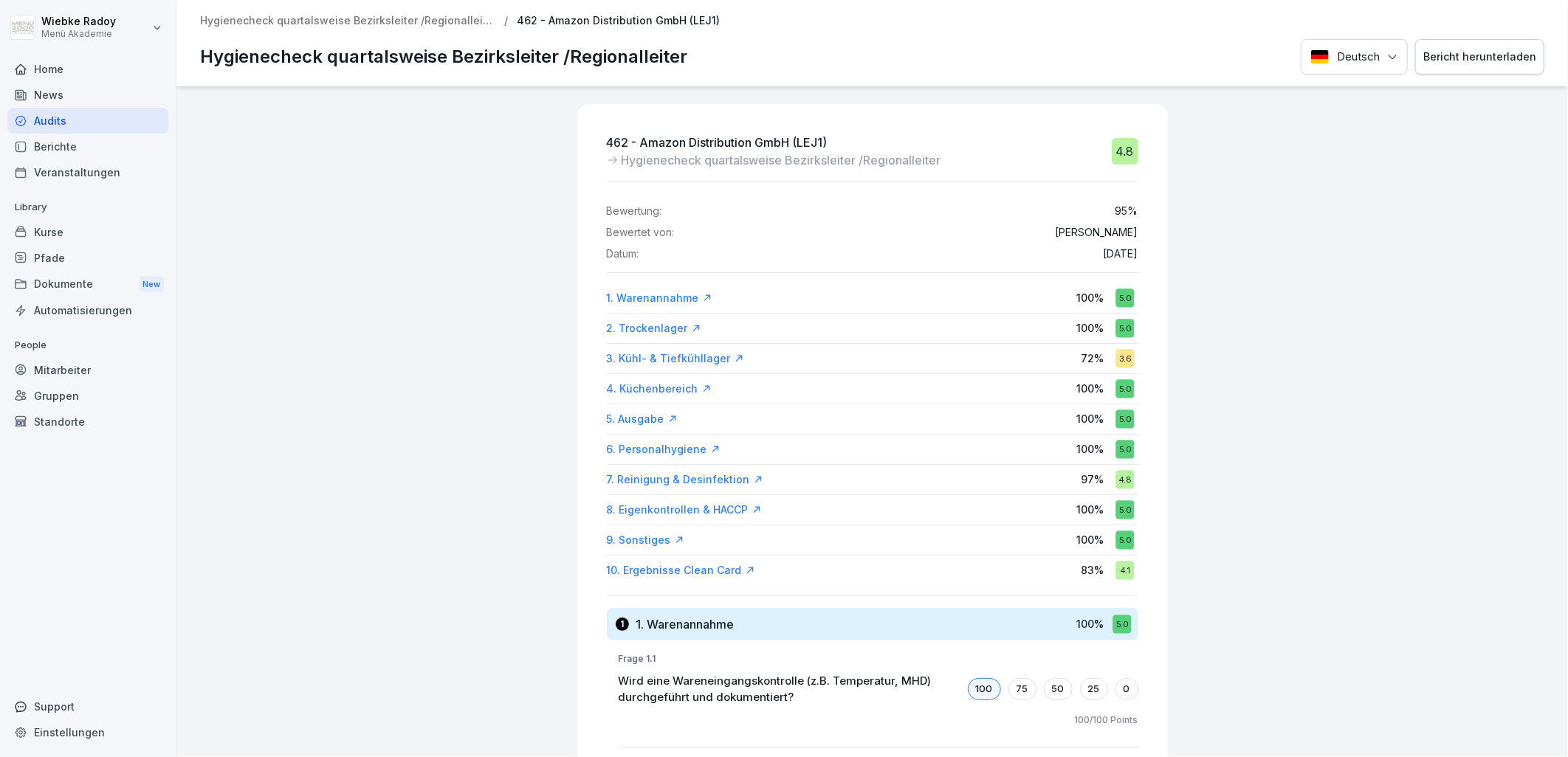
click at [704, 571] on div "10. Ergebnisse Clean Card" at bounding box center [681, 571] width 148 height 15
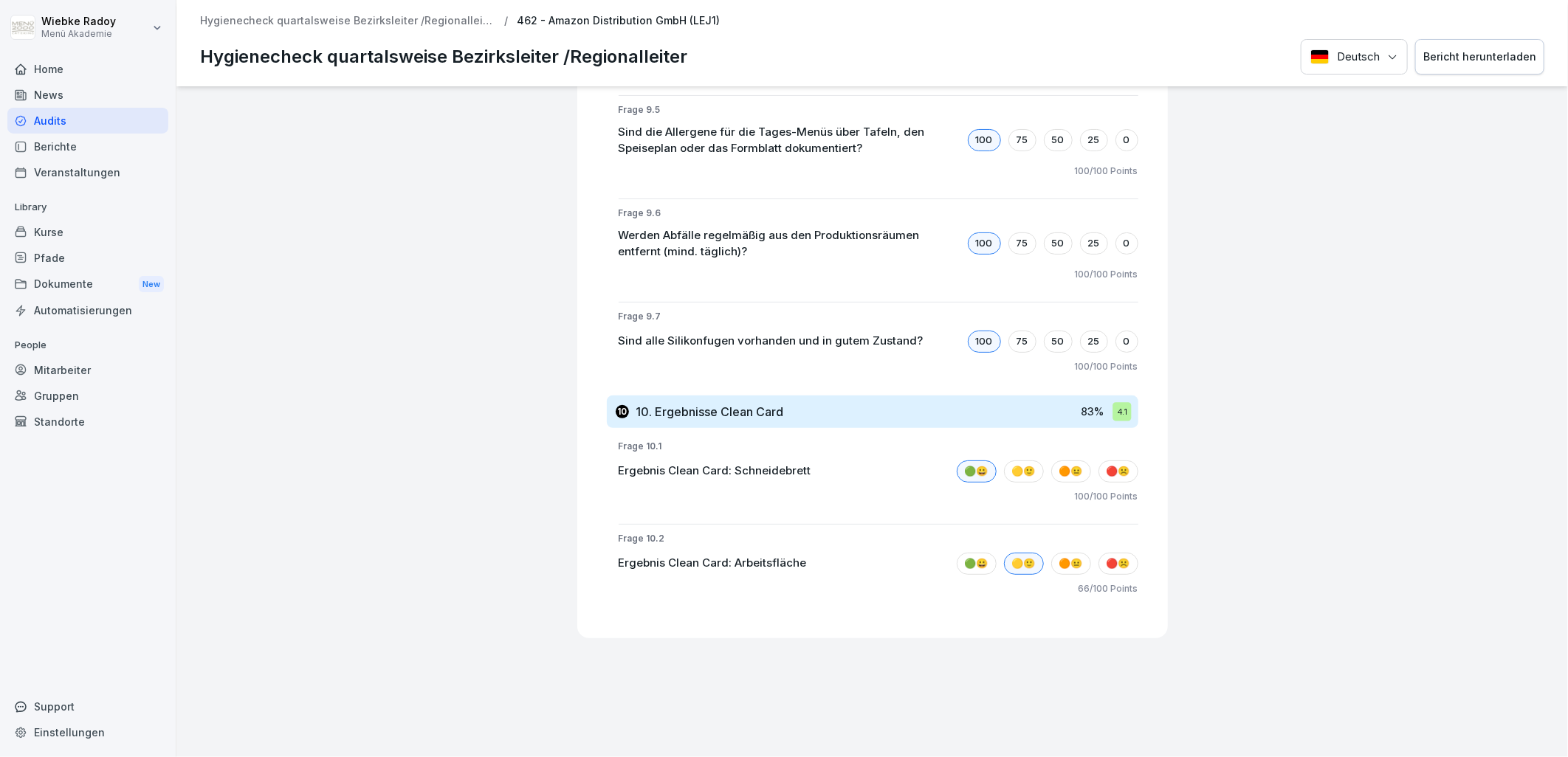
drag, startPoint x: 359, startPoint y: 21, endPoint x: 505, endPoint y: 78, distance: 156.7
click at [359, 21] on p "Hygienecheck quartalsweise Bezirksleiter /Regionalleiter" at bounding box center [348, 21] width 295 height 12
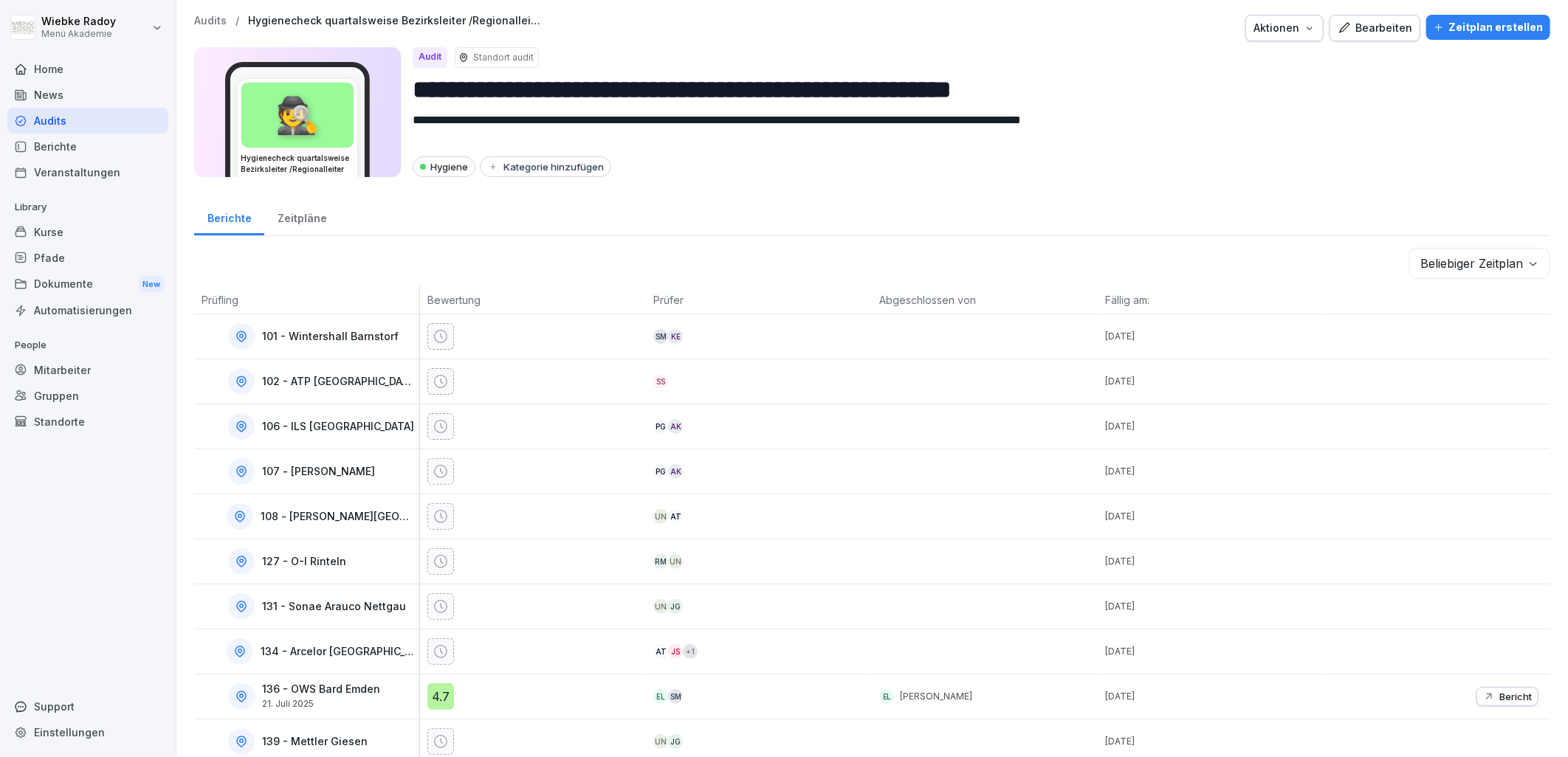
click at [1485, 260] on body "**********" at bounding box center [784, 378] width 1568 height 757
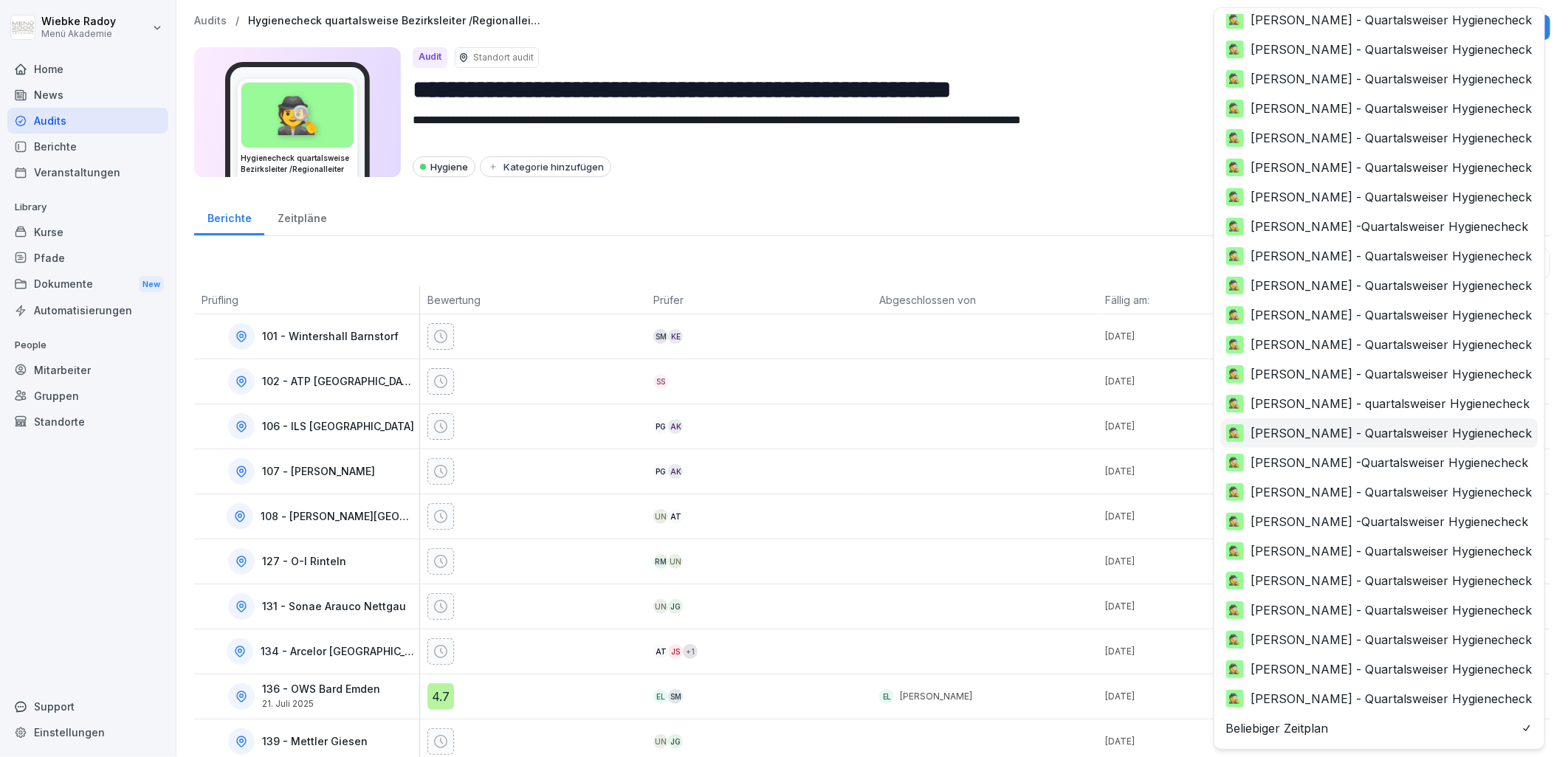
scroll to position [70, 0]
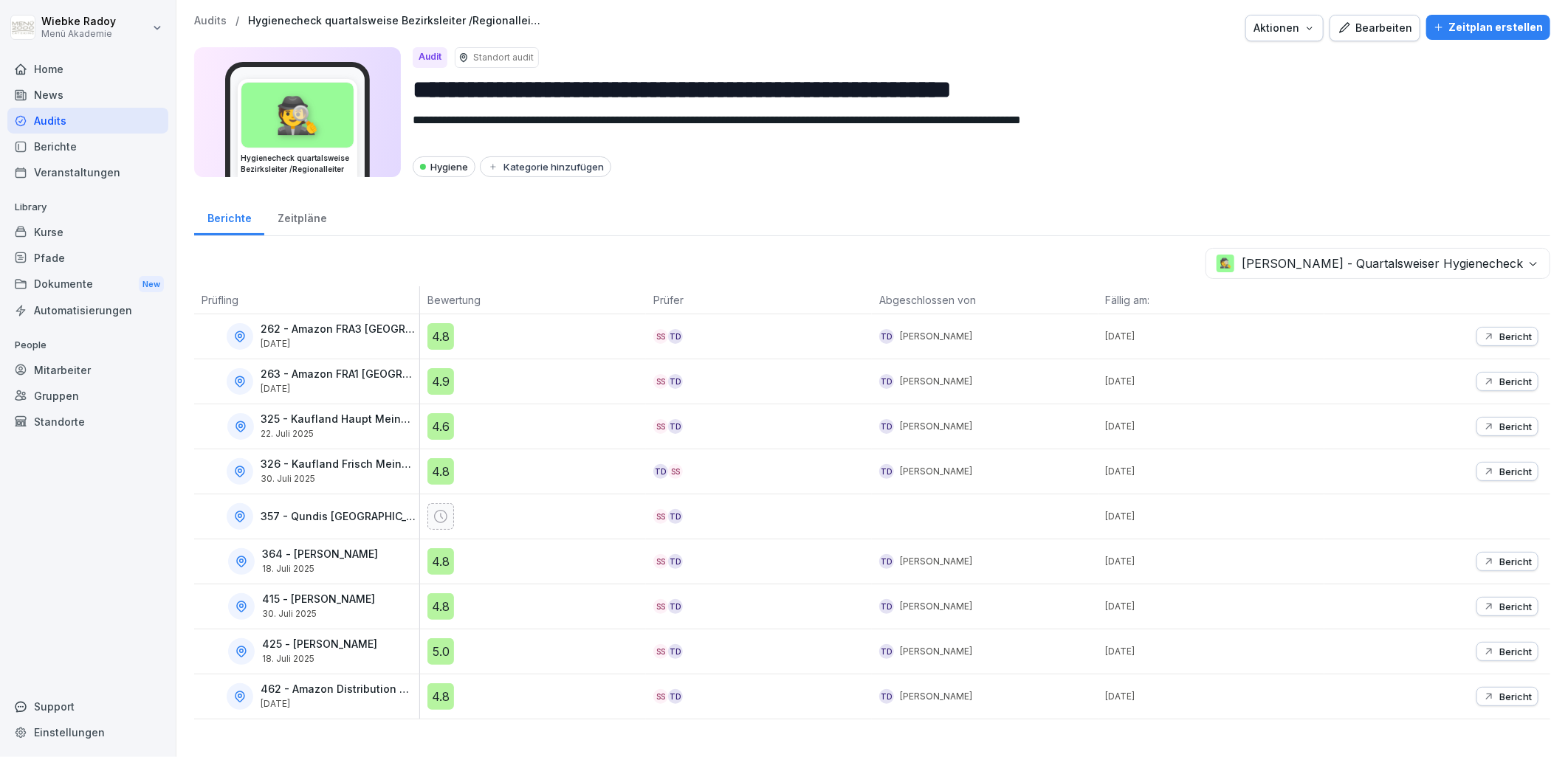
click at [442, 373] on div "4.9" at bounding box center [441, 382] width 27 height 27
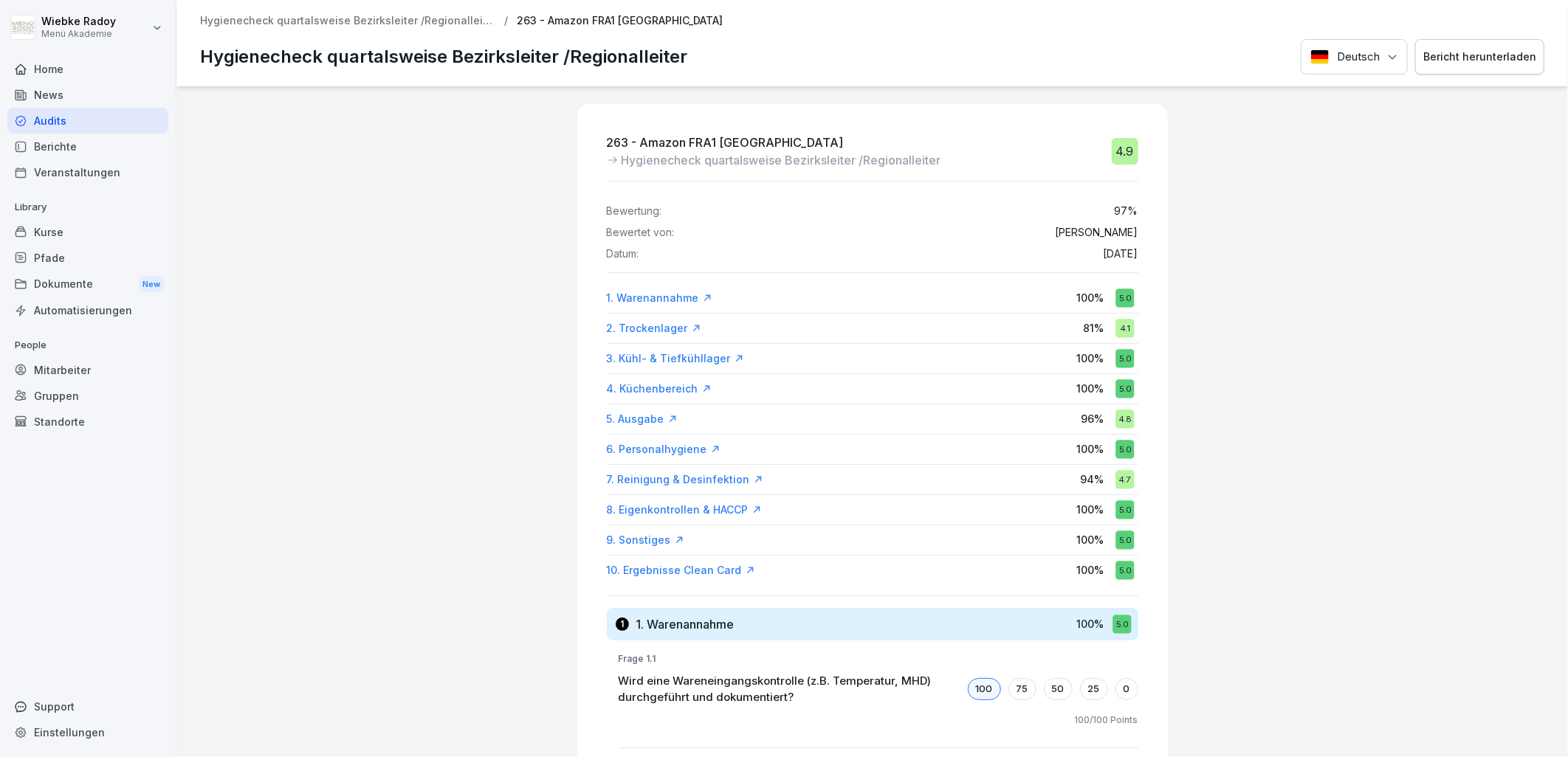
click at [718, 304] on div "1. Warenannahme 100 % 5.0" at bounding box center [873, 298] width 532 height 27
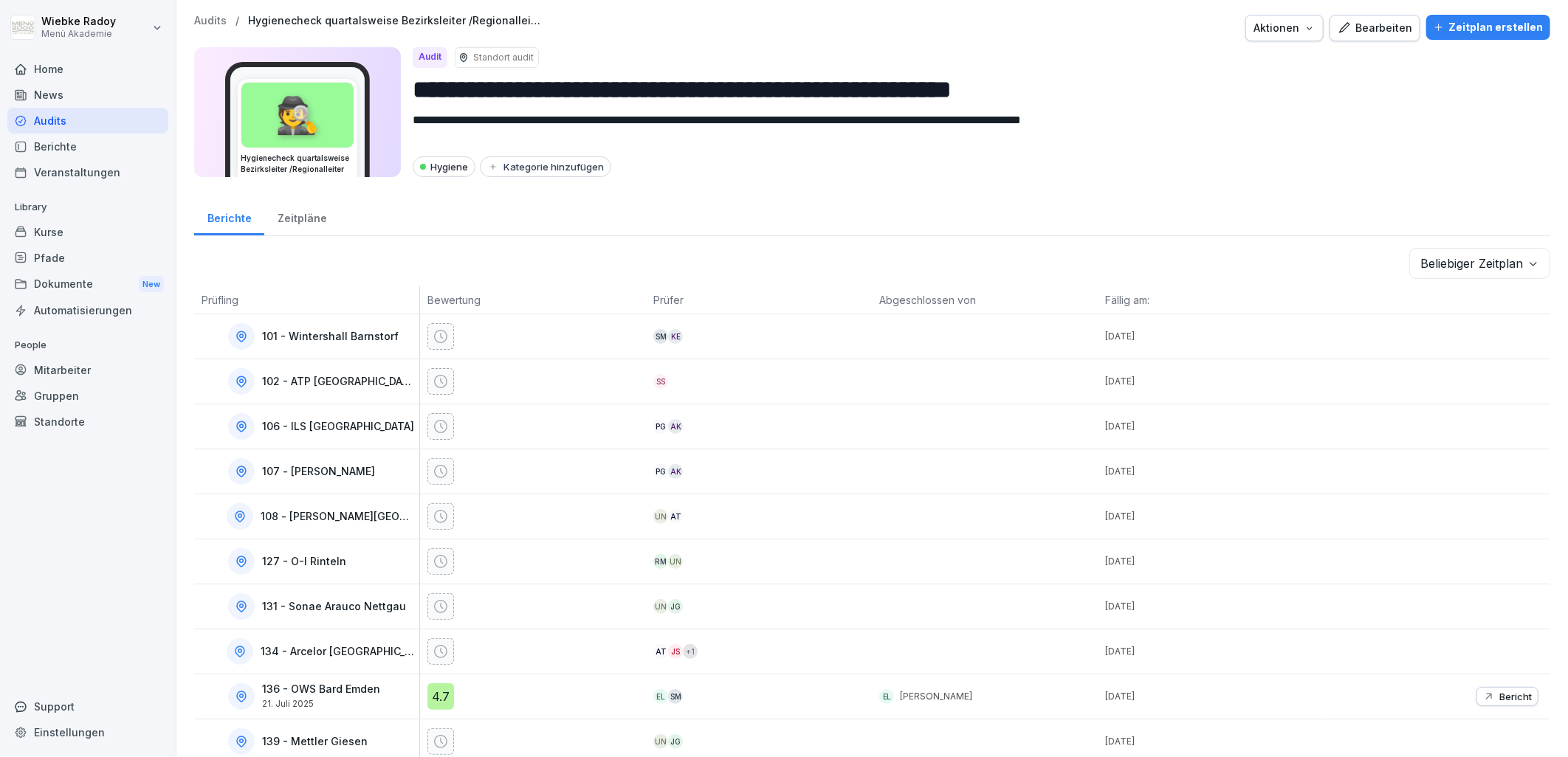
click at [1486, 255] on body "**********" at bounding box center [784, 378] width 1568 height 757
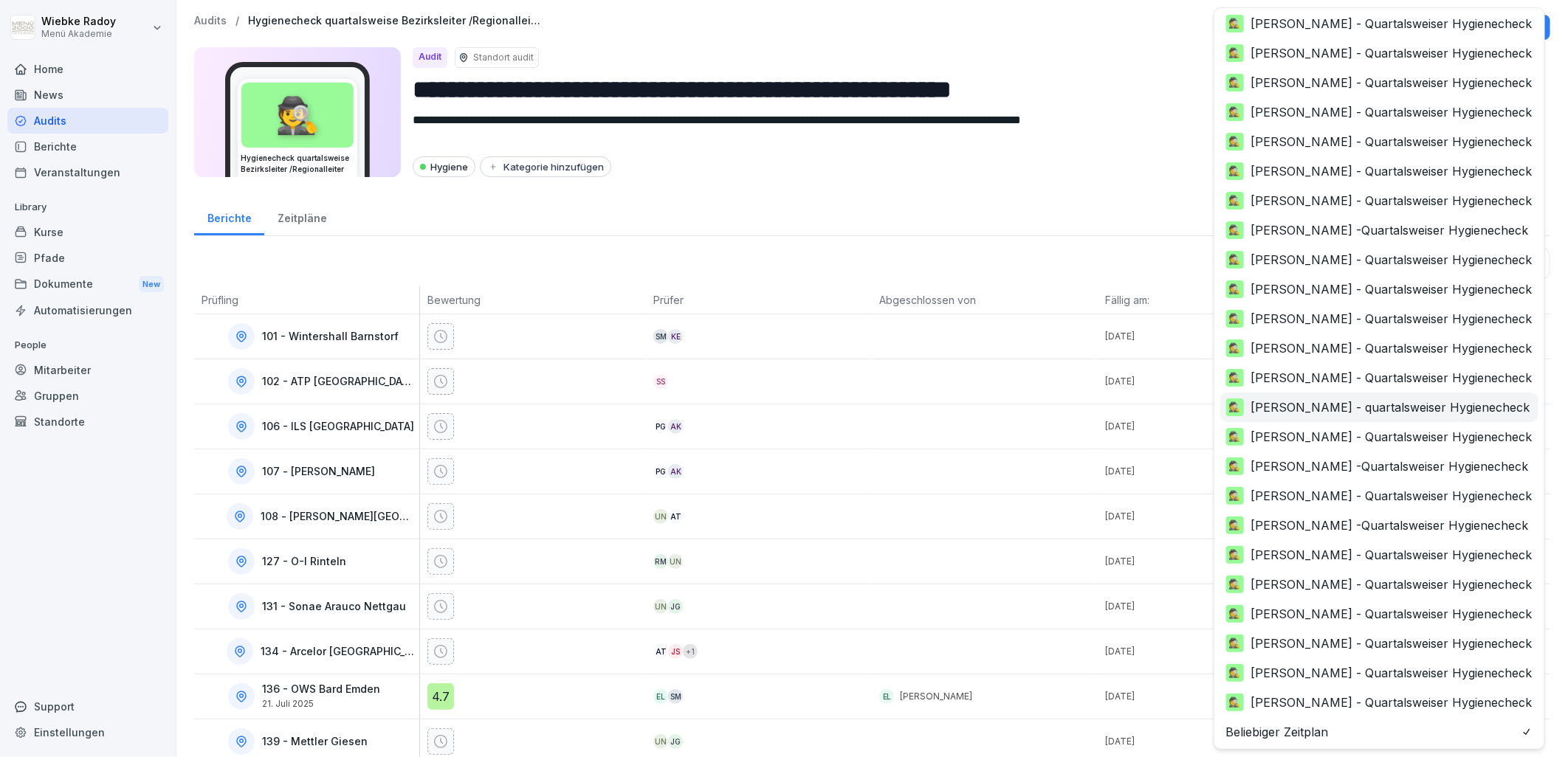
scroll to position [98, 0]
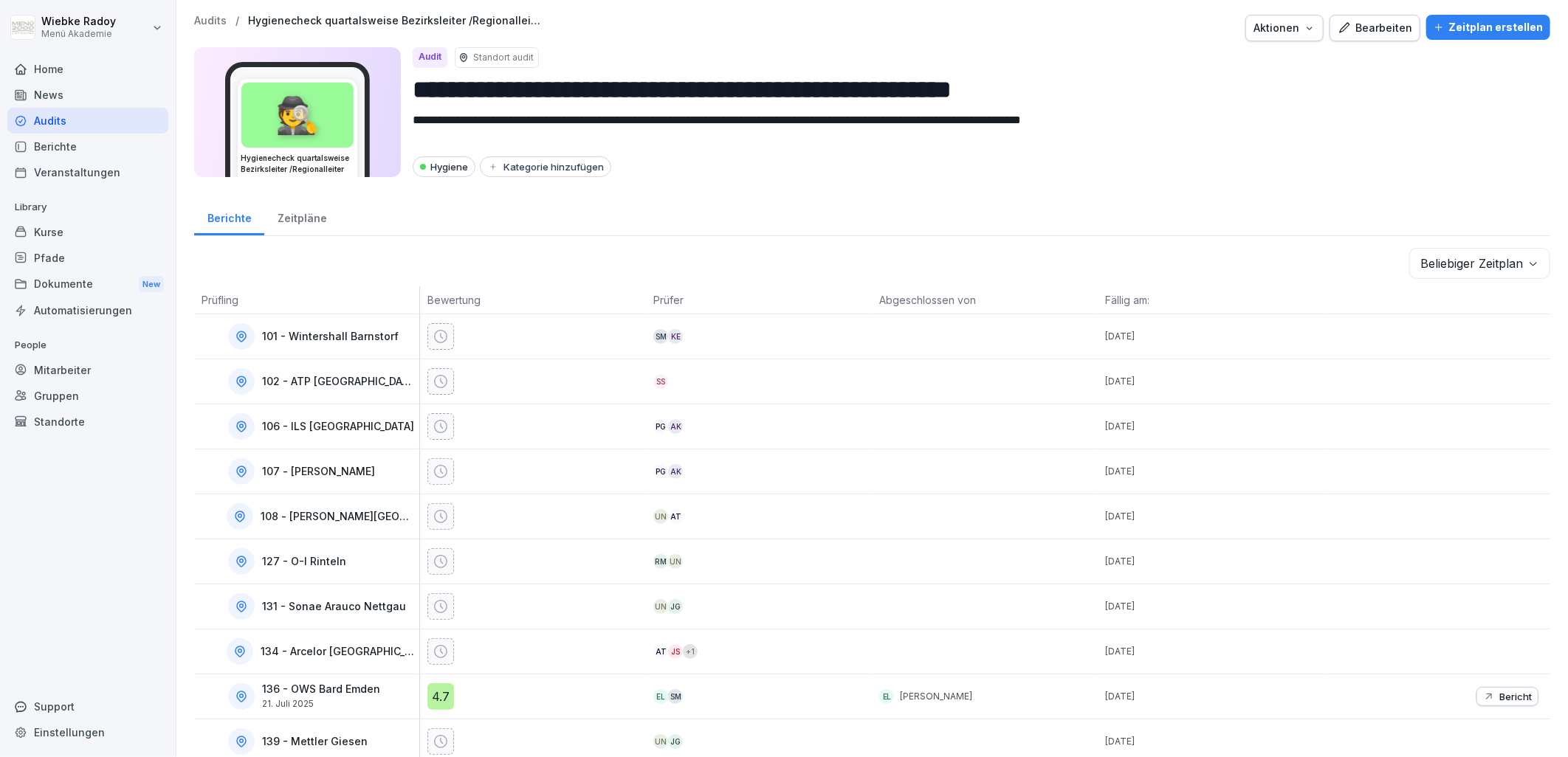
click at [767, 240] on html "**********" at bounding box center [784, 378] width 1568 height 757
click at [217, 219] on div "Berichte" at bounding box center [229, 217] width 70 height 38
click at [285, 218] on div "Zeitpläne" at bounding box center [301, 217] width 75 height 38
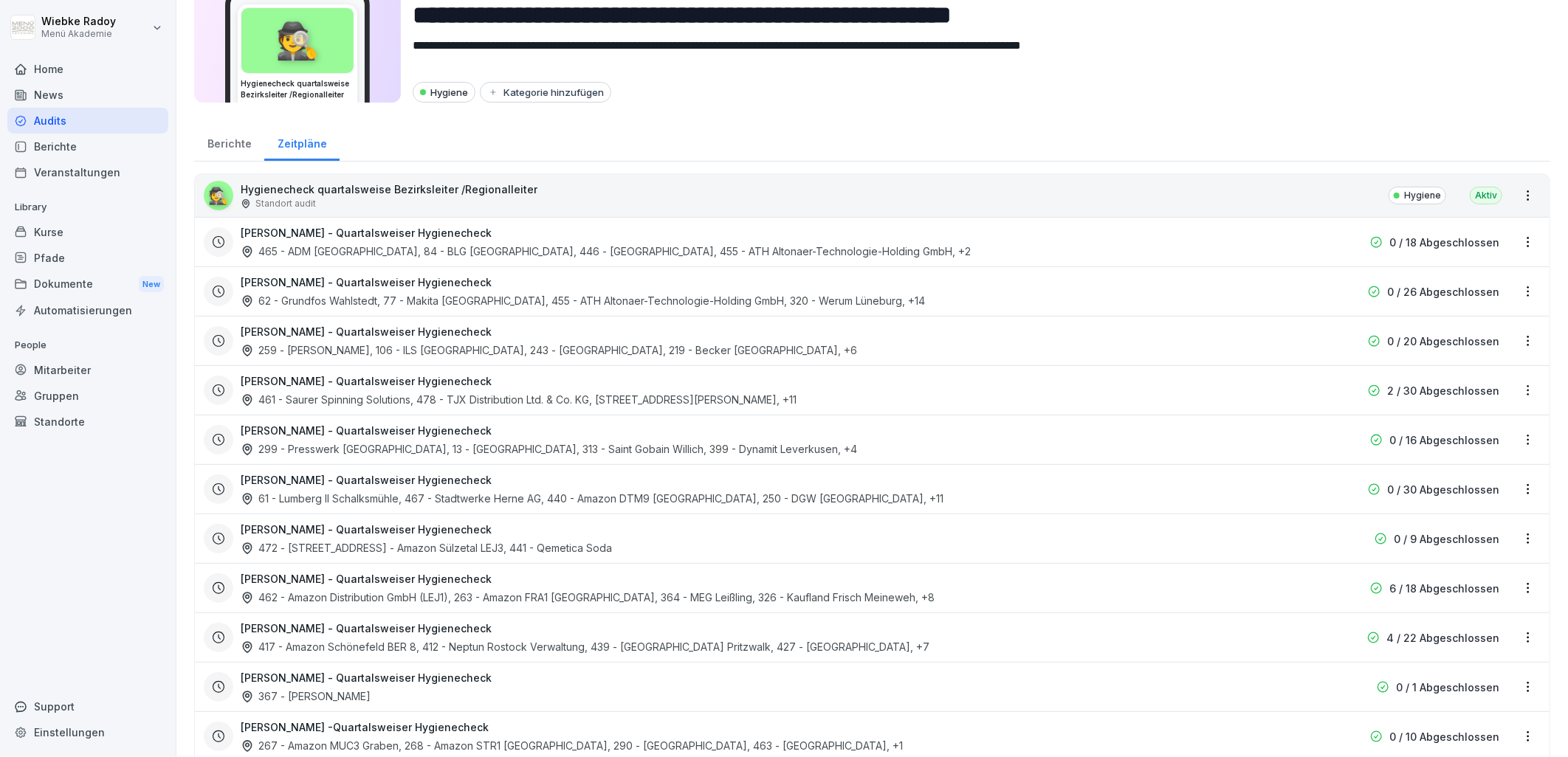
scroll to position [101, 0]
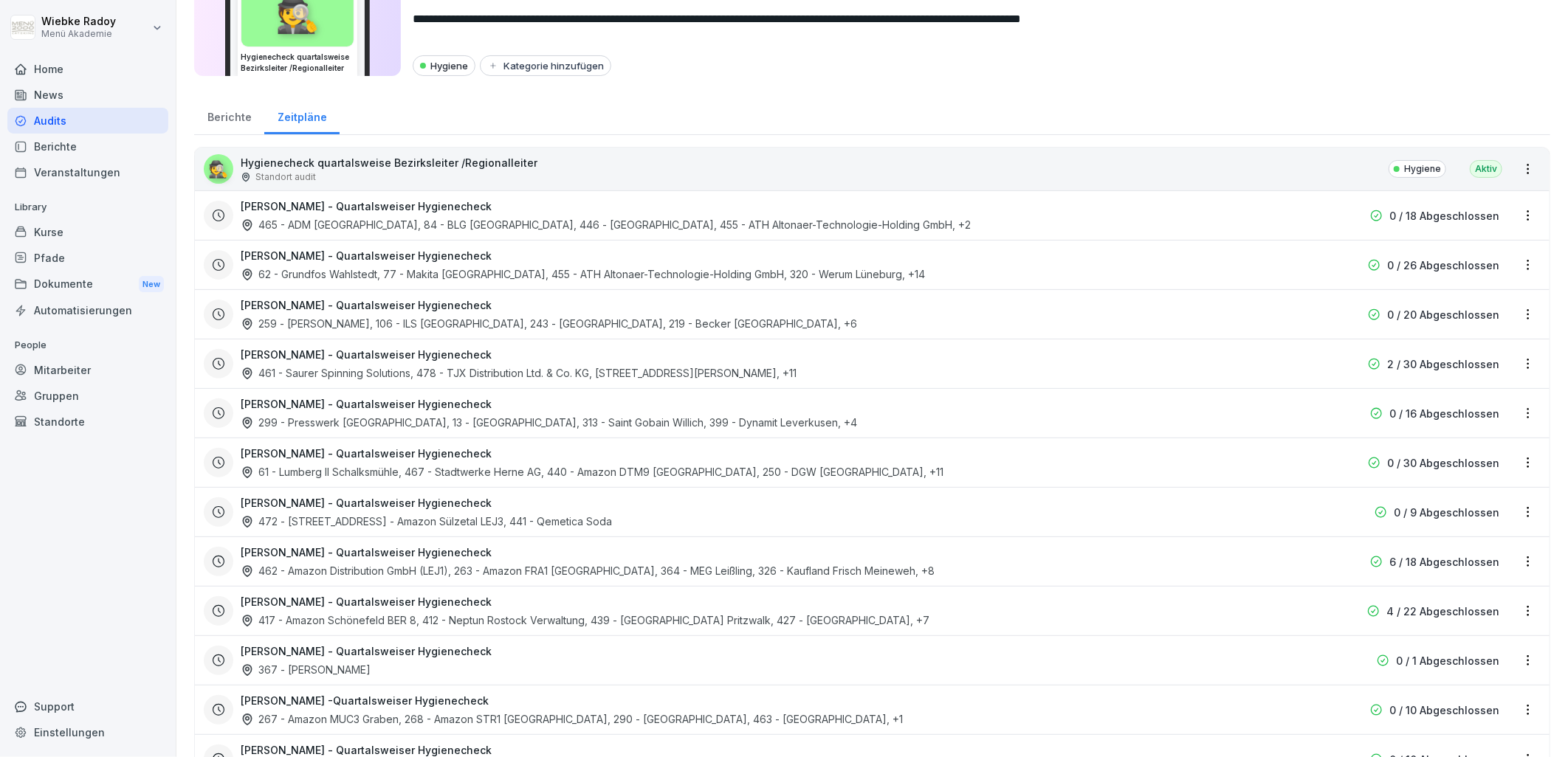
click at [319, 545] on h3 "[PERSON_NAME] - Quartalsweiser Hygienecheck" at bounding box center [366, 553] width 251 height 15
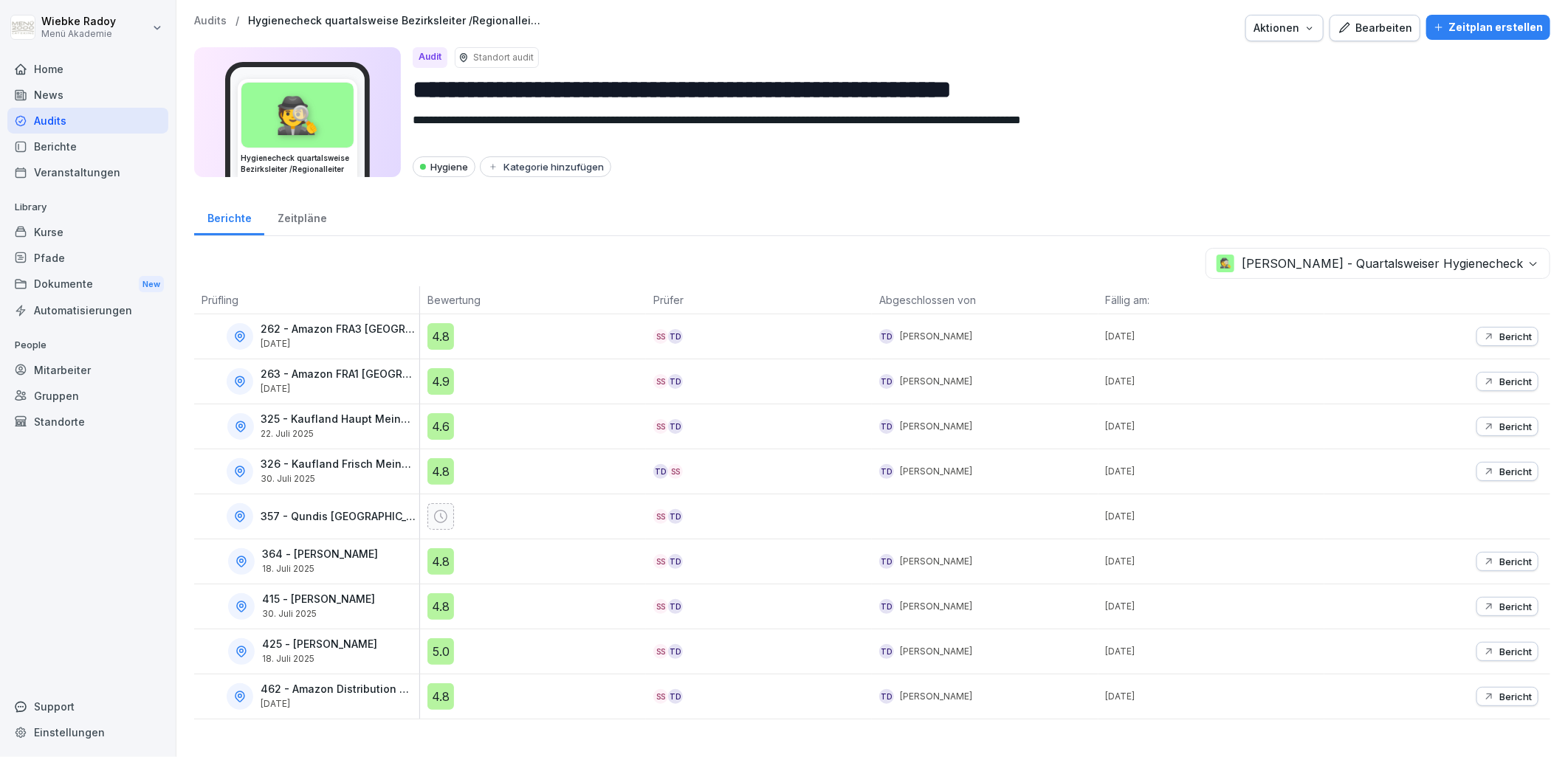
click at [441, 339] on div "4.8" at bounding box center [441, 336] width 27 height 27
click at [450, 387] on div "4.9" at bounding box center [441, 382] width 27 height 27
click at [444, 464] on div "4.8" at bounding box center [441, 472] width 27 height 27
click at [442, 606] on div "4.8" at bounding box center [441, 607] width 27 height 27
click at [372, 594] on div "415 - [PERSON_NAME] [DATE]" at bounding box center [310, 607] width 217 height 27
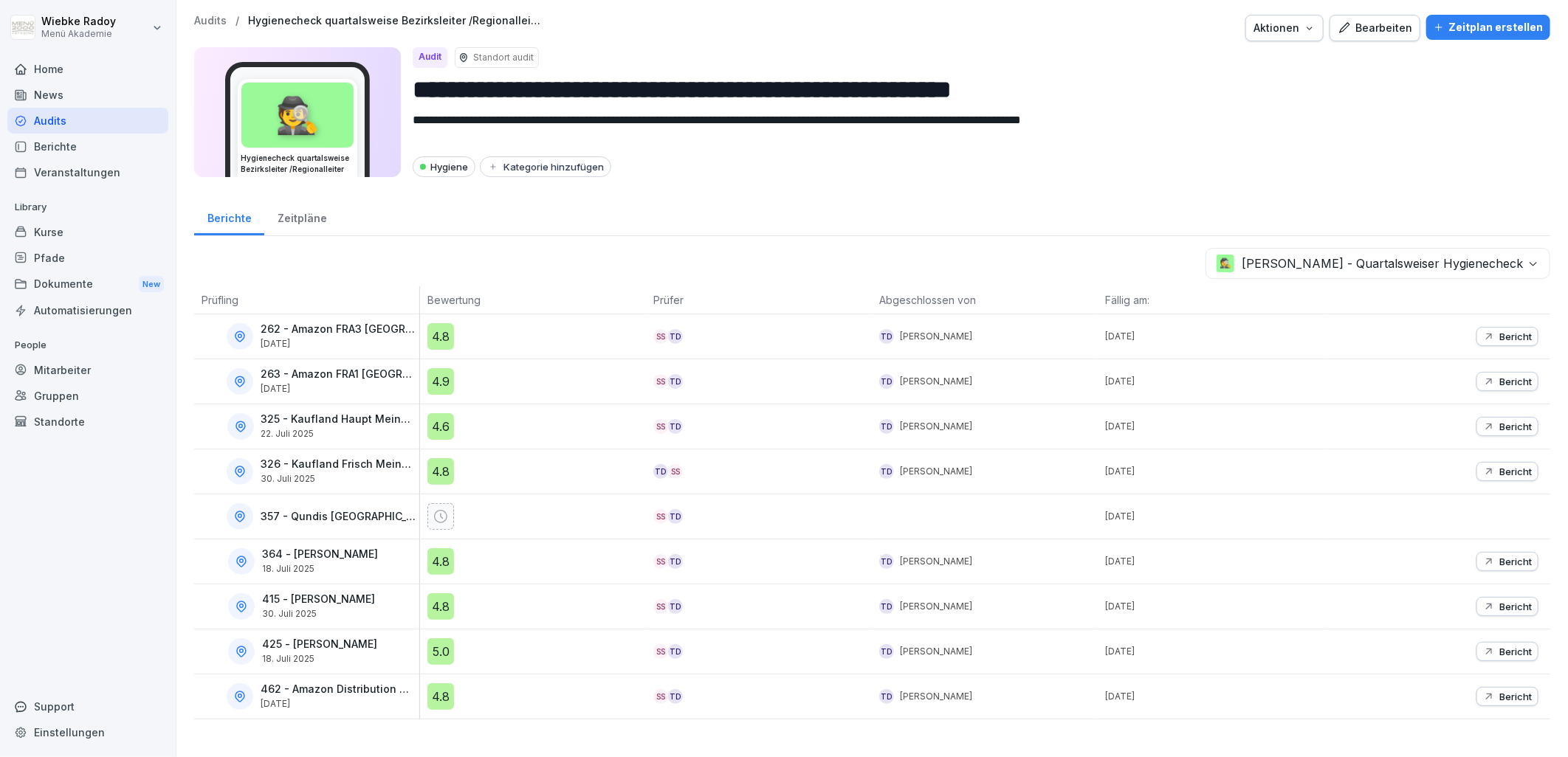
click at [230, 213] on div "Berichte" at bounding box center [229, 217] width 70 height 38
click at [270, 218] on div "Zeitpläne" at bounding box center [301, 217] width 75 height 38
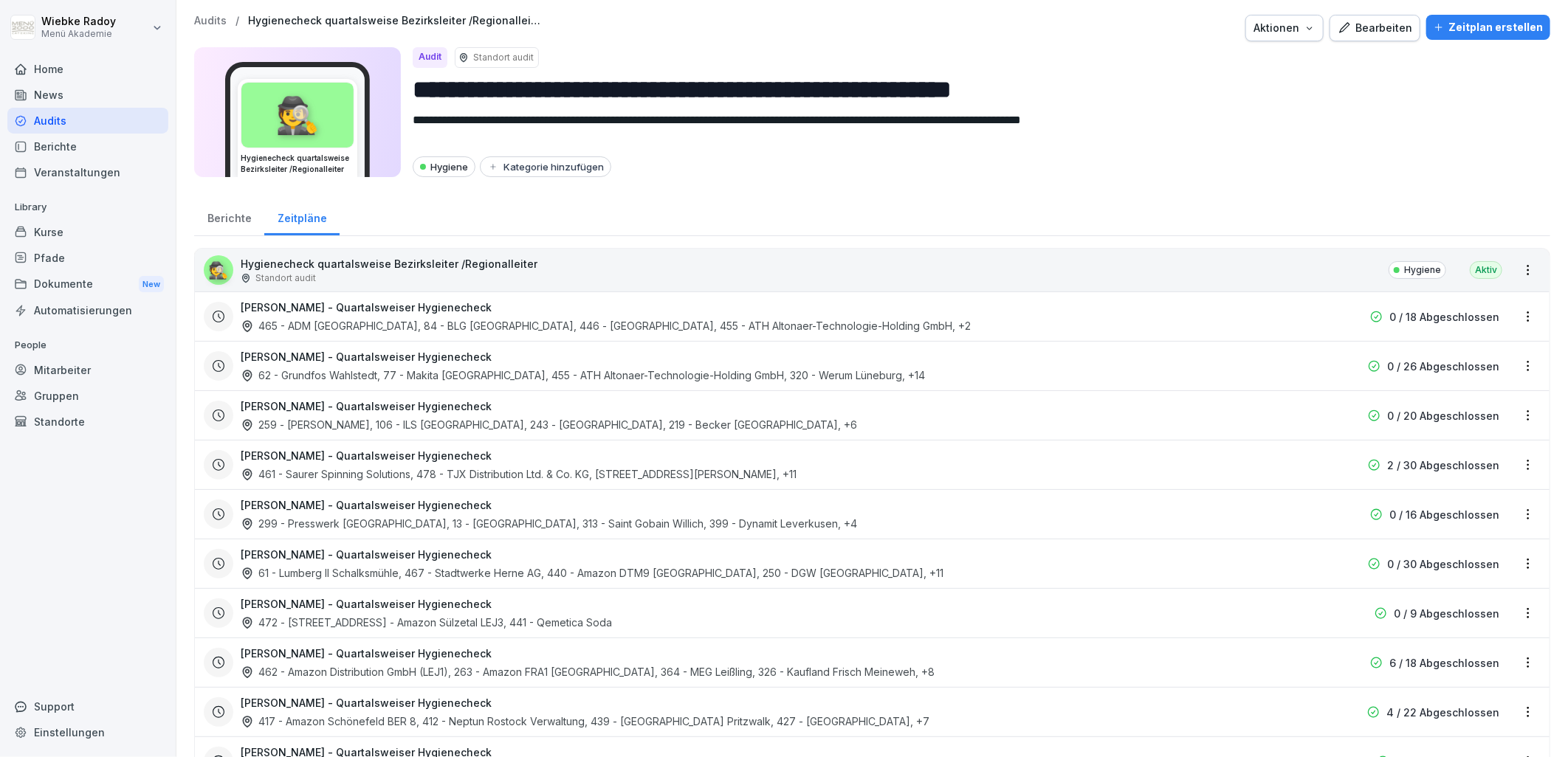
click at [231, 218] on div "Berichte" at bounding box center [229, 217] width 70 height 38
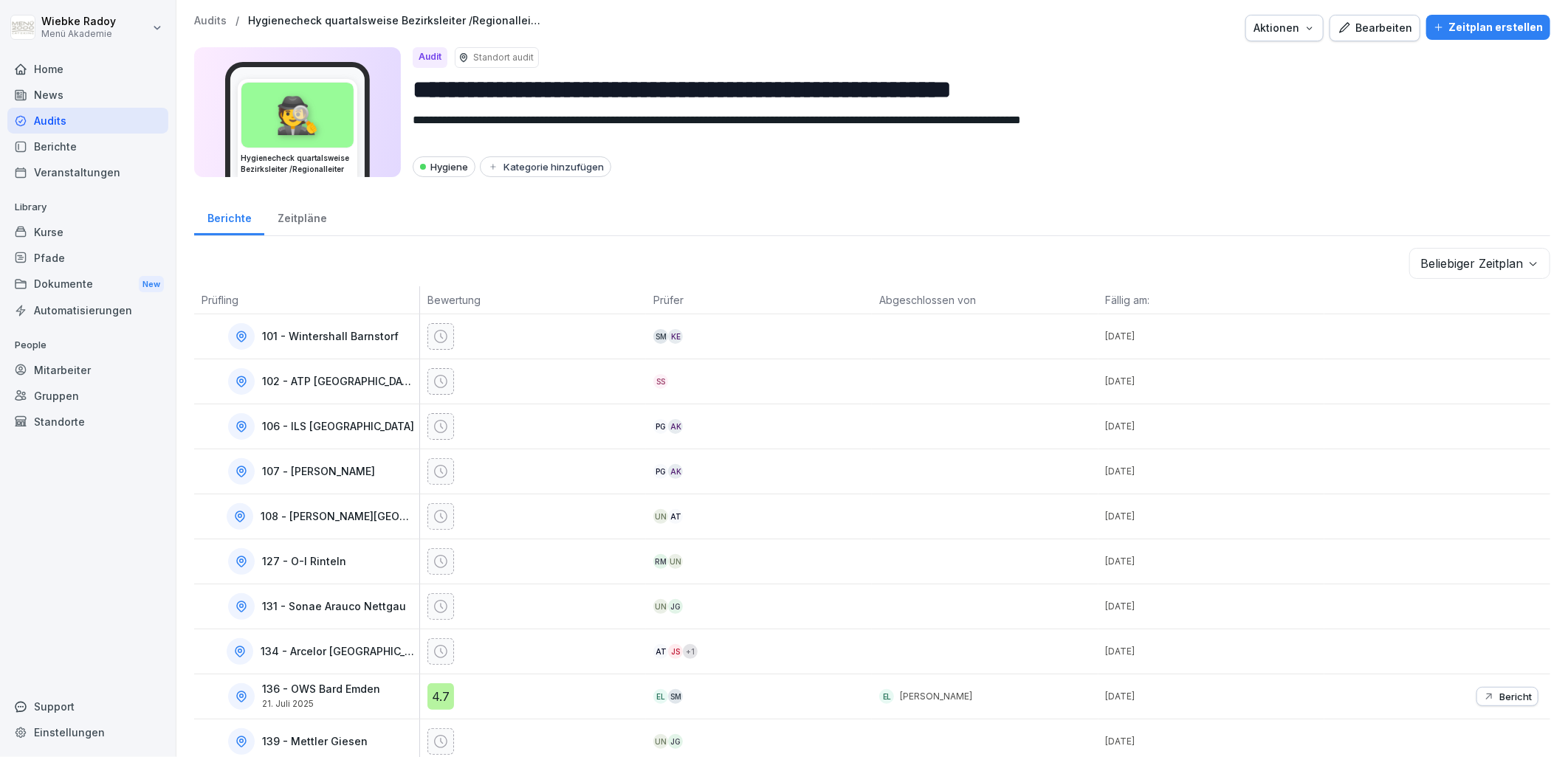
click at [387, 18] on p "Hygienecheck quartalsweise Bezirksleiter /Regionalleiter" at bounding box center [395, 21] width 295 height 12
click at [275, 217] on div "Zeitpläne" at bounding box center [301, 217] width 75 height 38
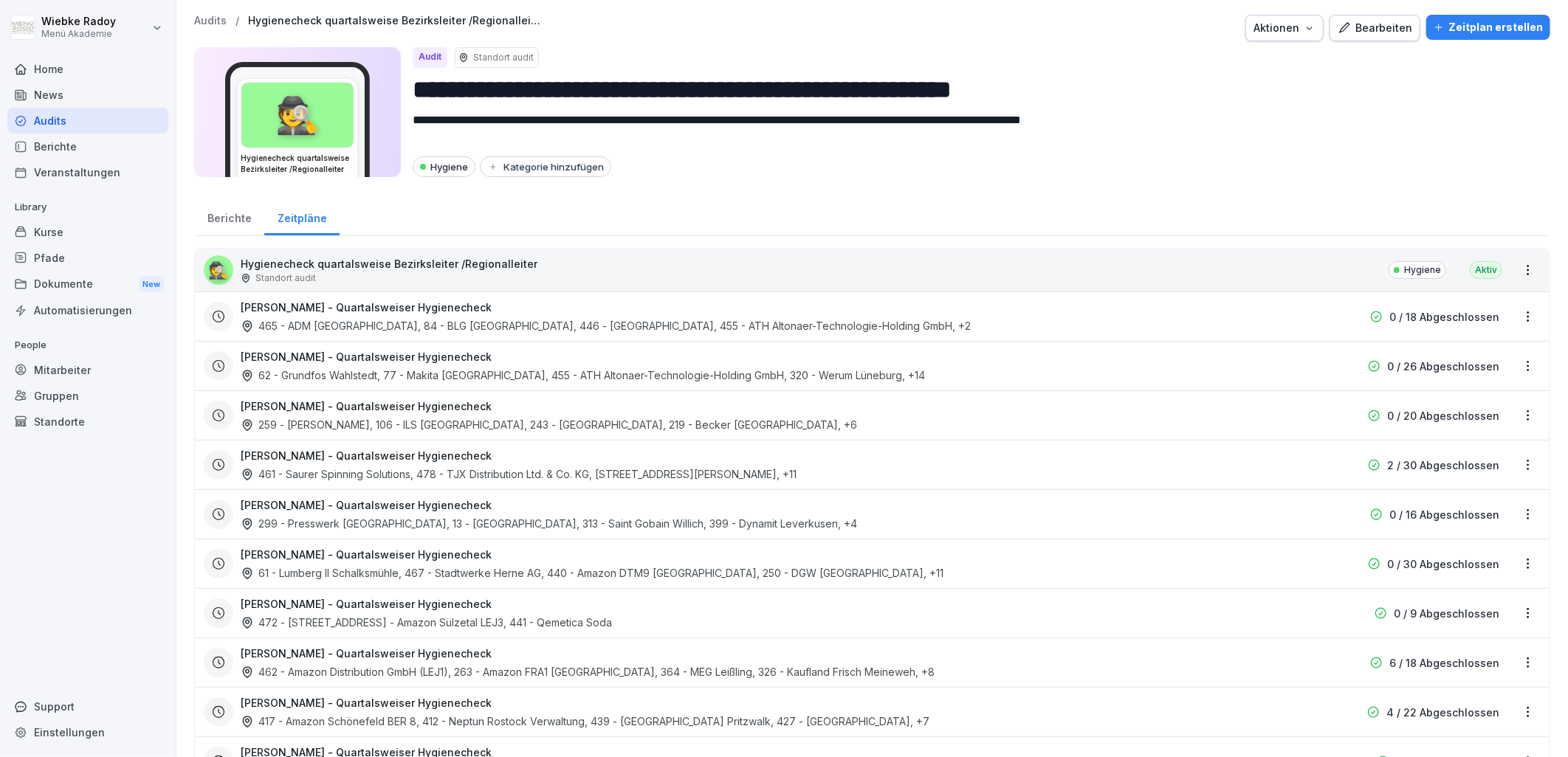
scroll to position [164, 0]
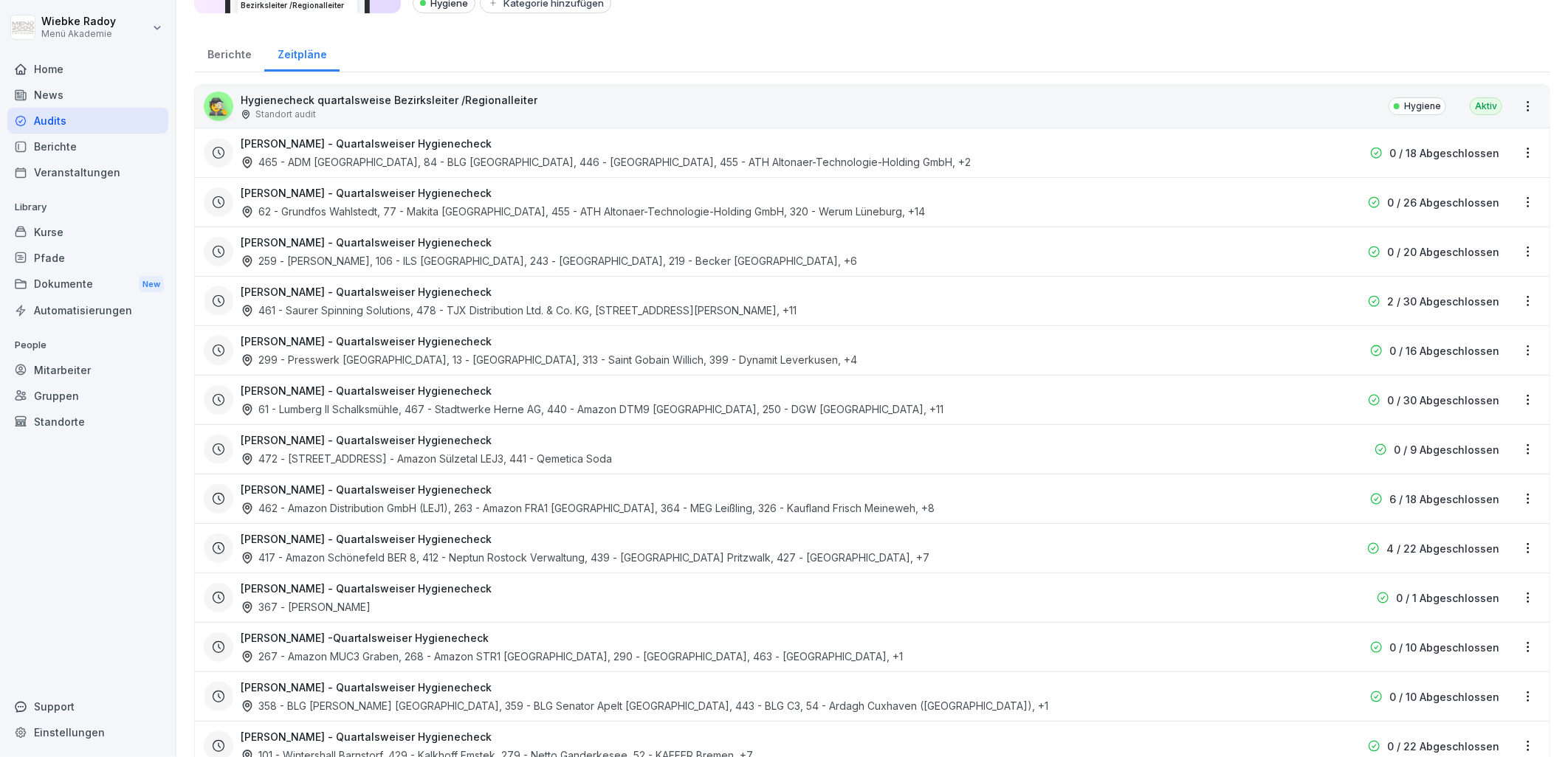
click at [335, 537] on h3 "[PERSON_NAME] - Quartalsweiser Hygienecheck" at bounding box center [366, 539] width 251 height 15
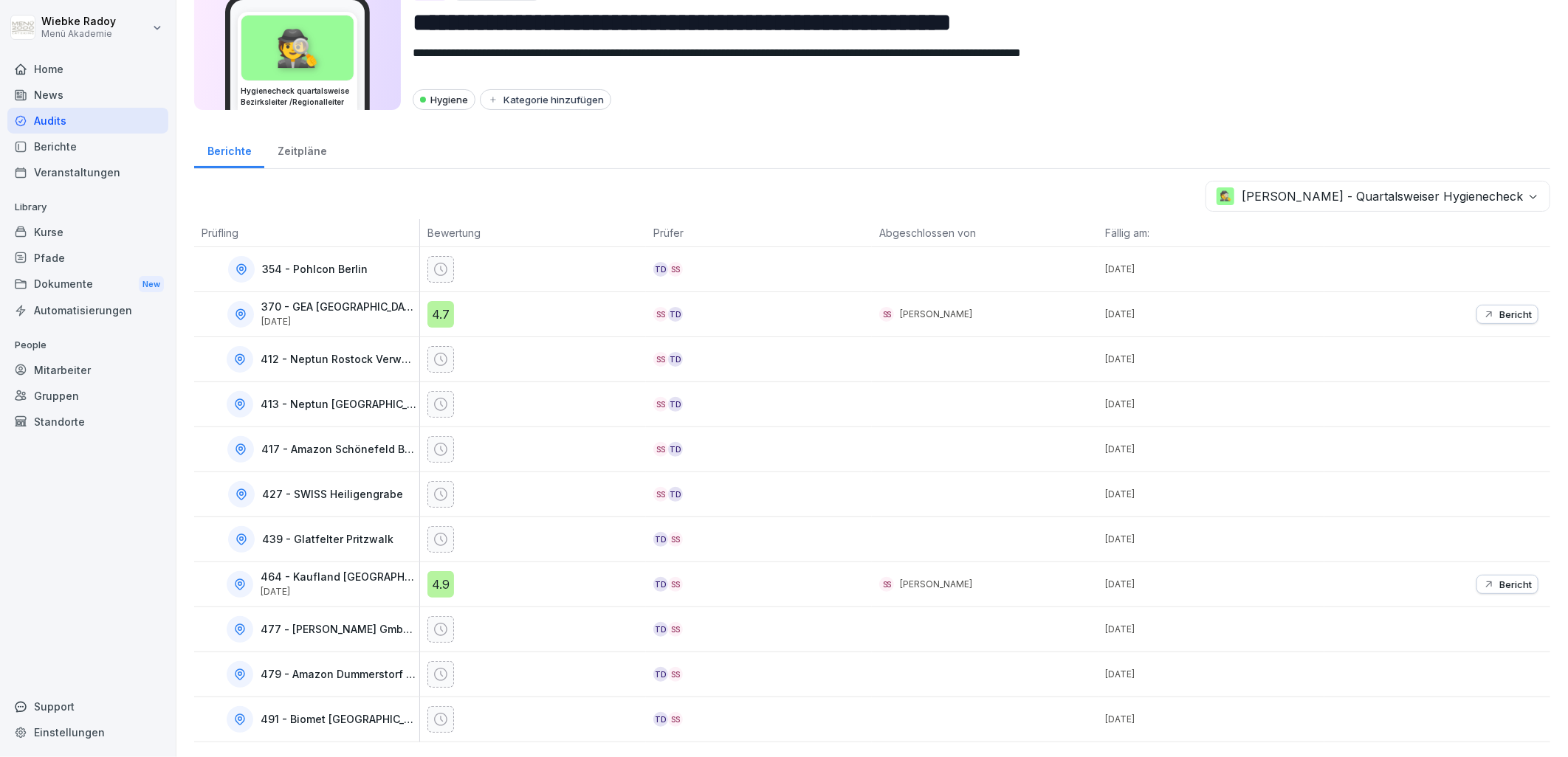
scroll to position [79, 0]
drag, startPoint x: 444, startPoint y: 307, endPoint x: 873, endPoint y: 303, distance: 429.0
click at [444, 307] on div "4.7" at bounding box center [441, 314] width 27 height 27
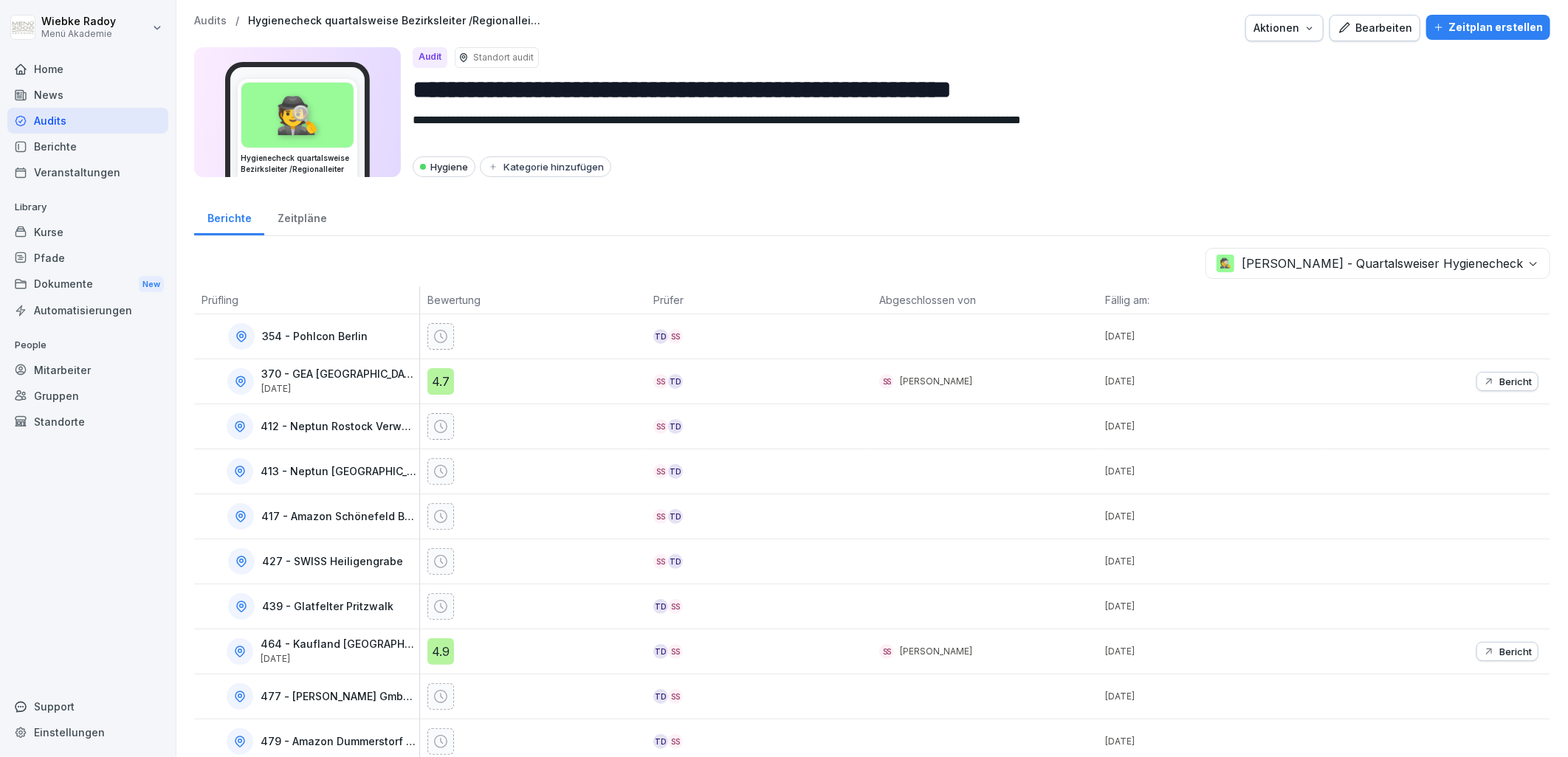
click at [444, 655] on div "4.9" at bounding box center [441, 652] width 27 height 27
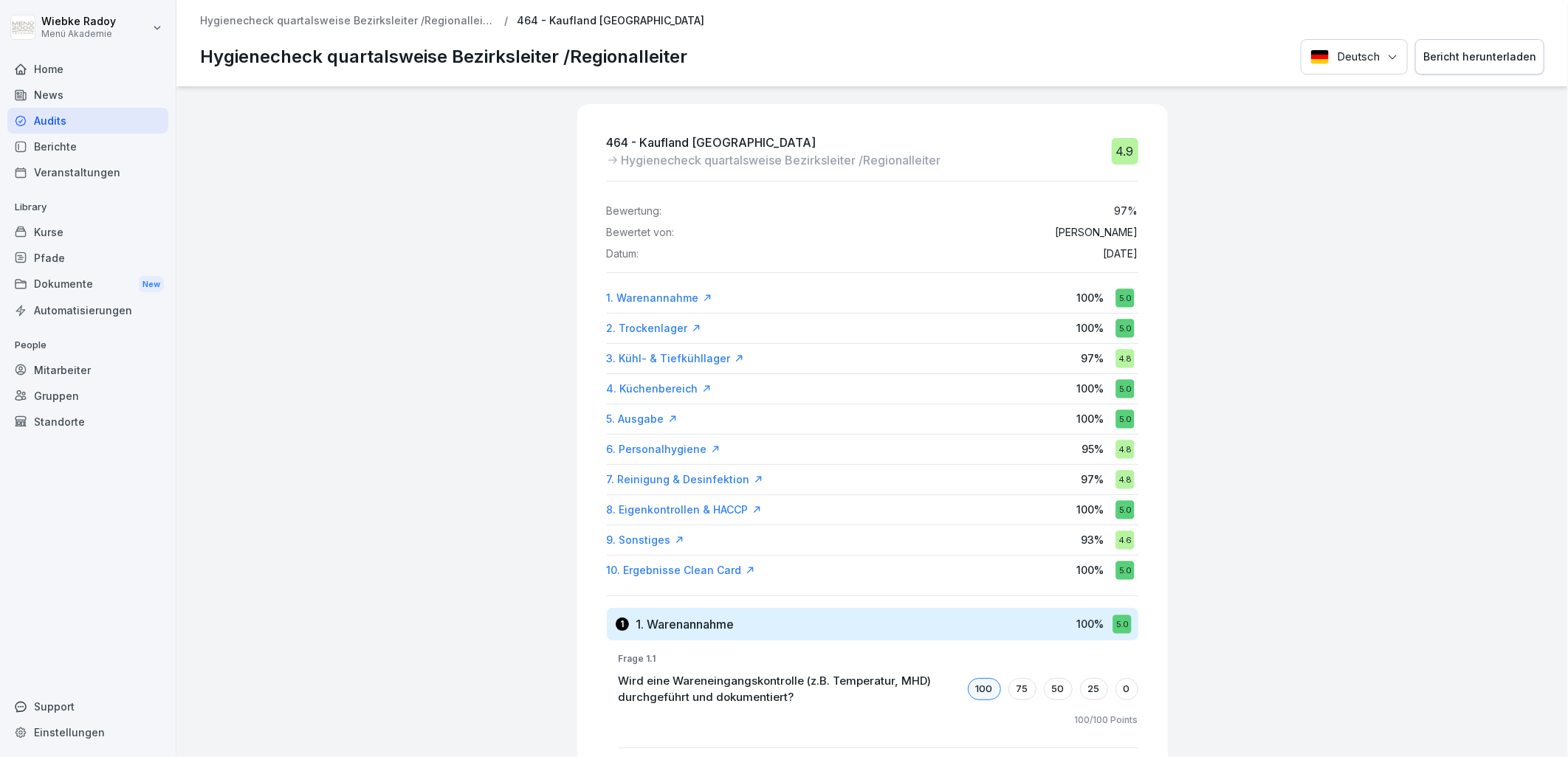
click at [372, 23] on p "Hygienecheck quartalsweise Bezirksleiter /Regionalleiter" at bounding box center [348, 21] width 295 height 12
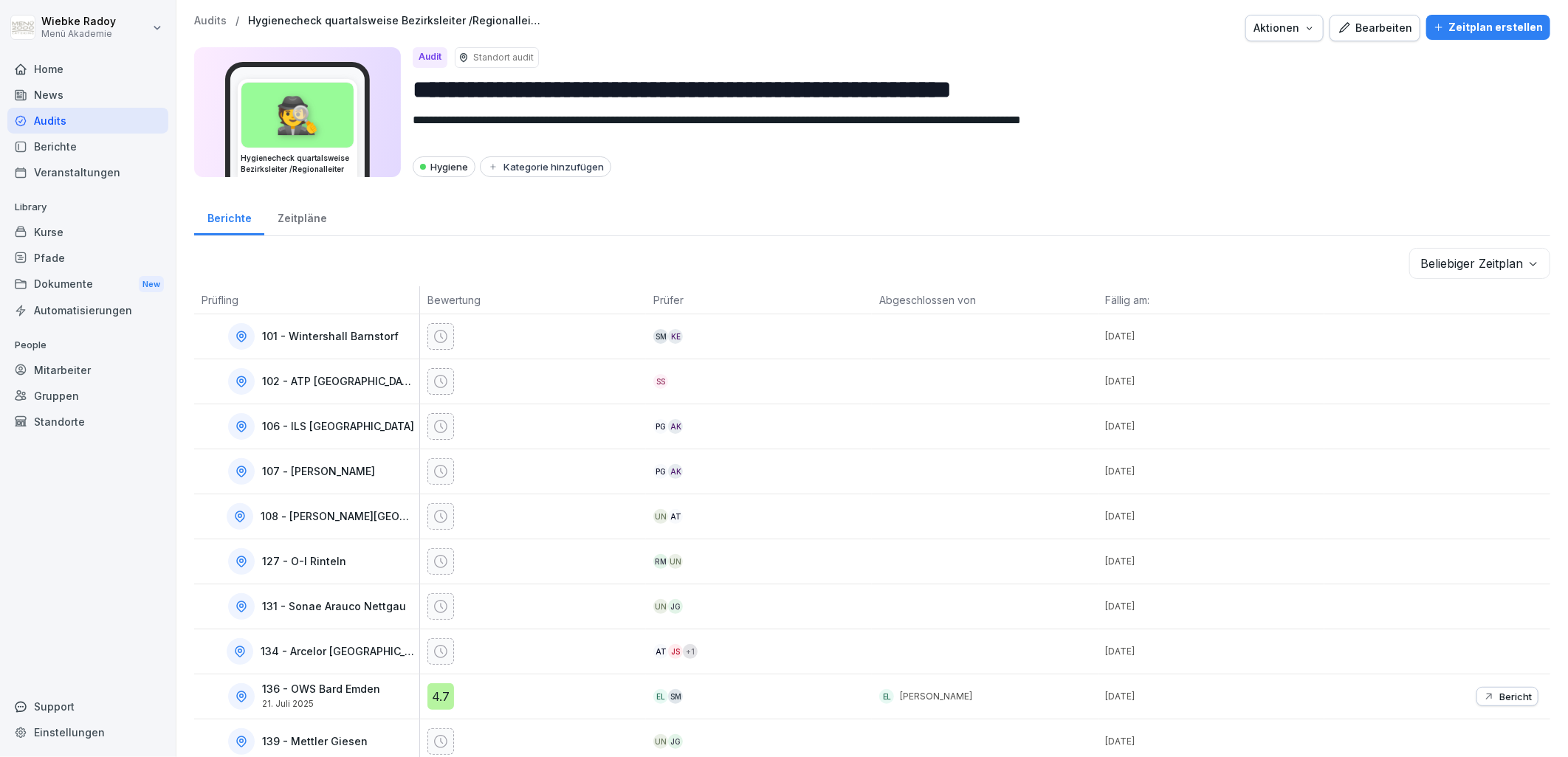
click at [330, 203] on div "Zeitpläne" at bounding box center [301, 217] width 75 height 38
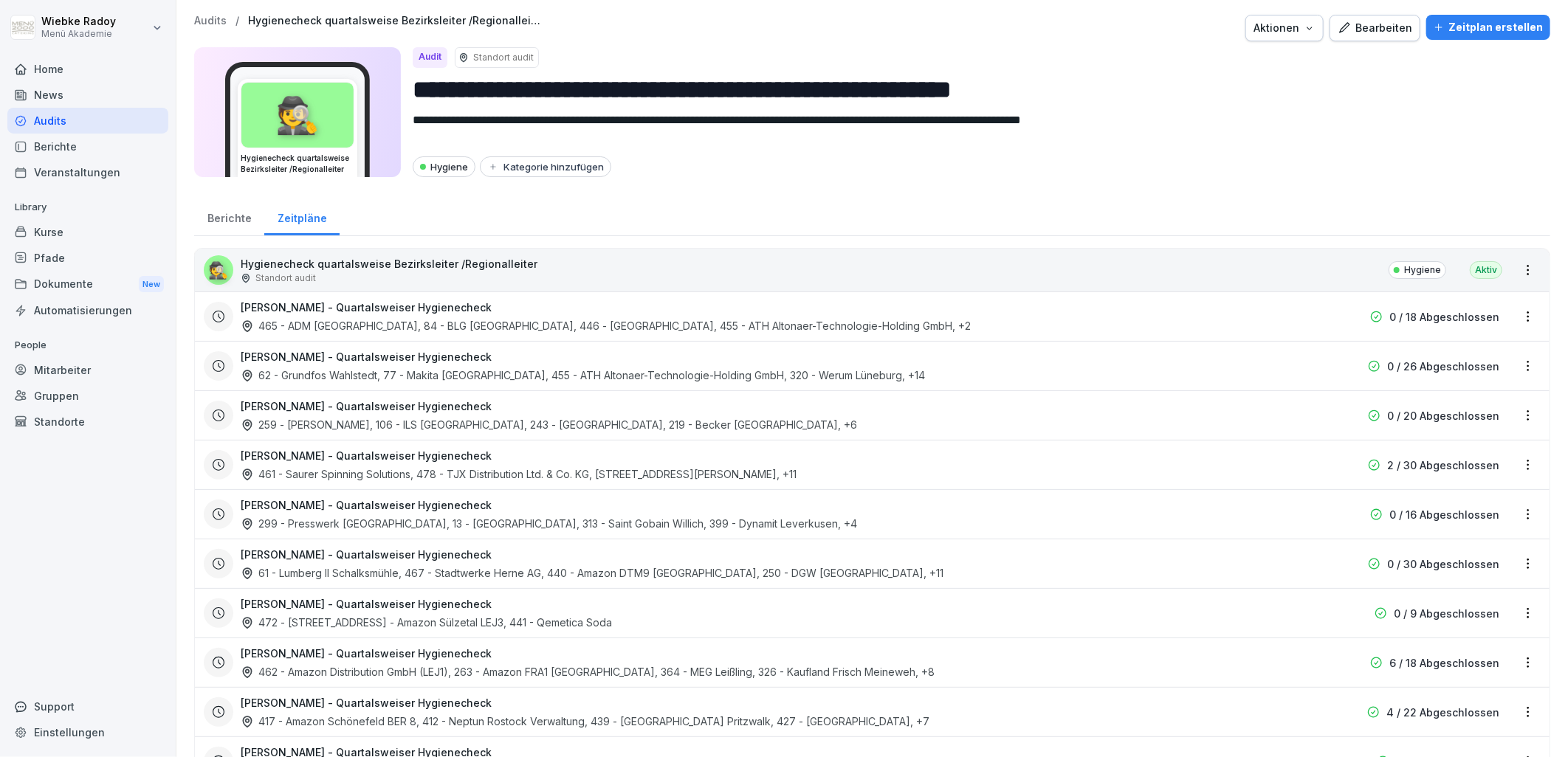
click at [312, 220] on div "Zeitpläne" at bounding box center [301, 217] width 75 height 38
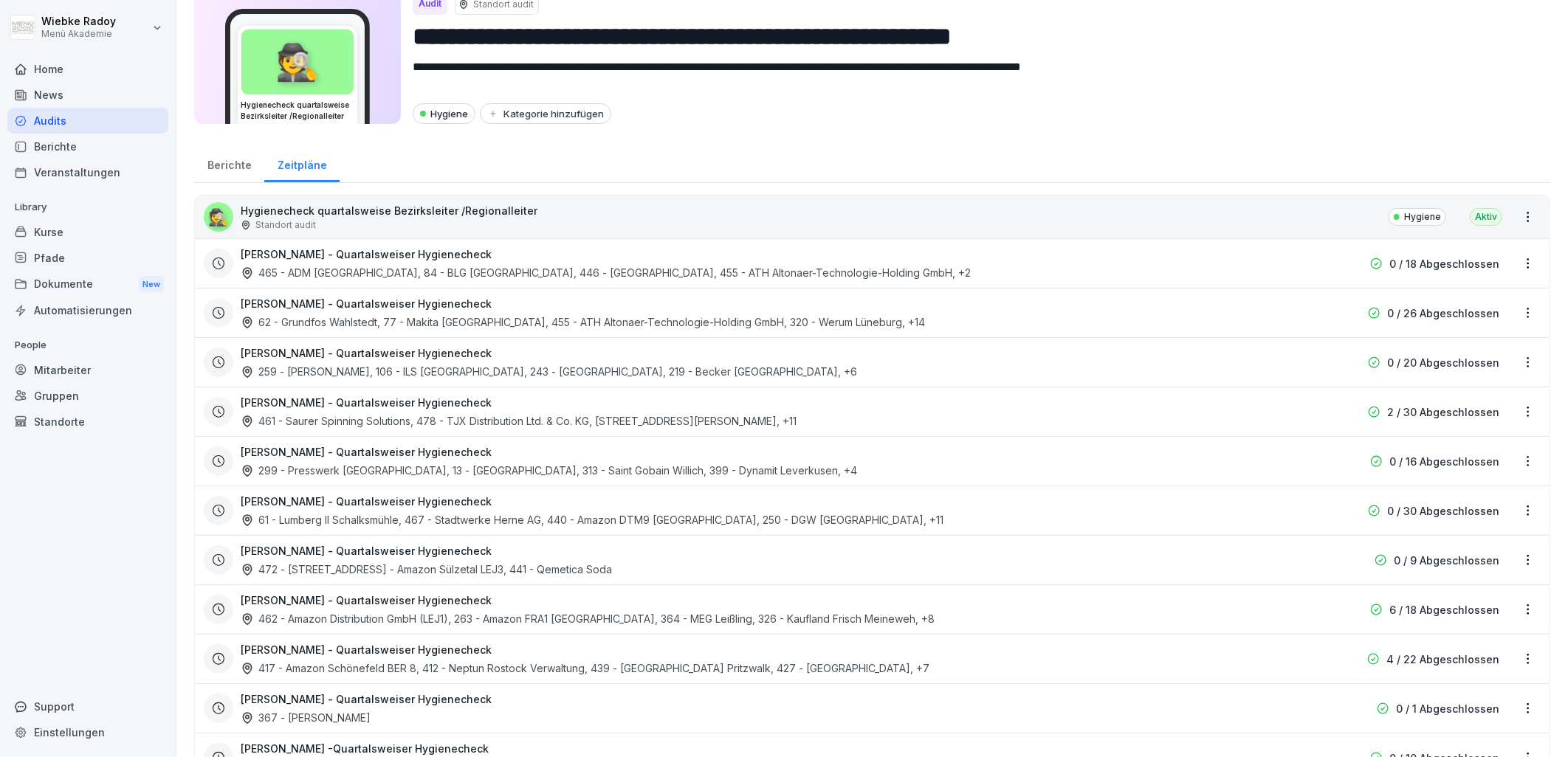
scroll to position [82, 0]
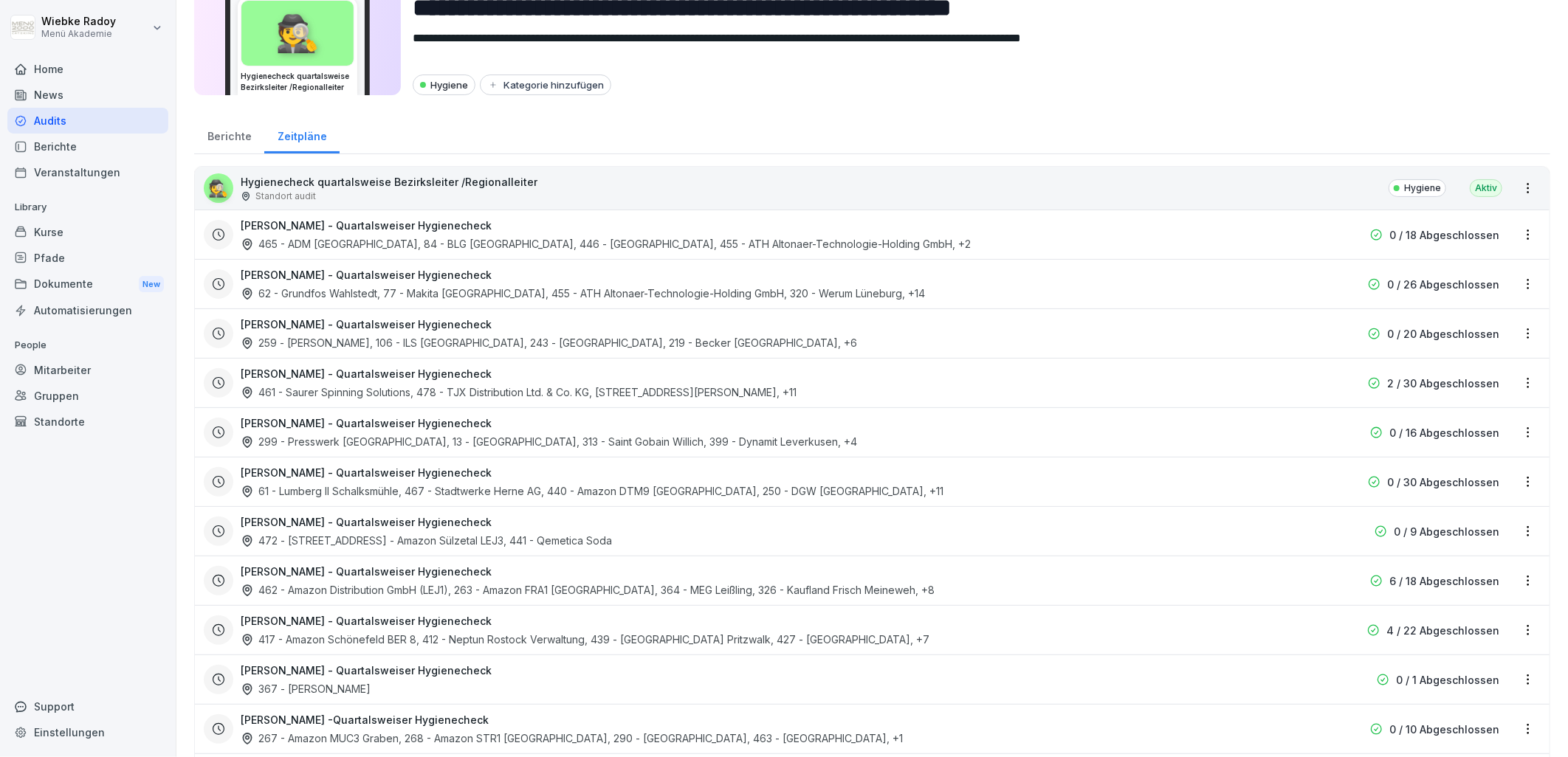
click at [347, 677] on h3 "[PERSON_NAME] - Quartalsweiser Hygienecheck" at bounding box center [366, 671] width 251 height 15
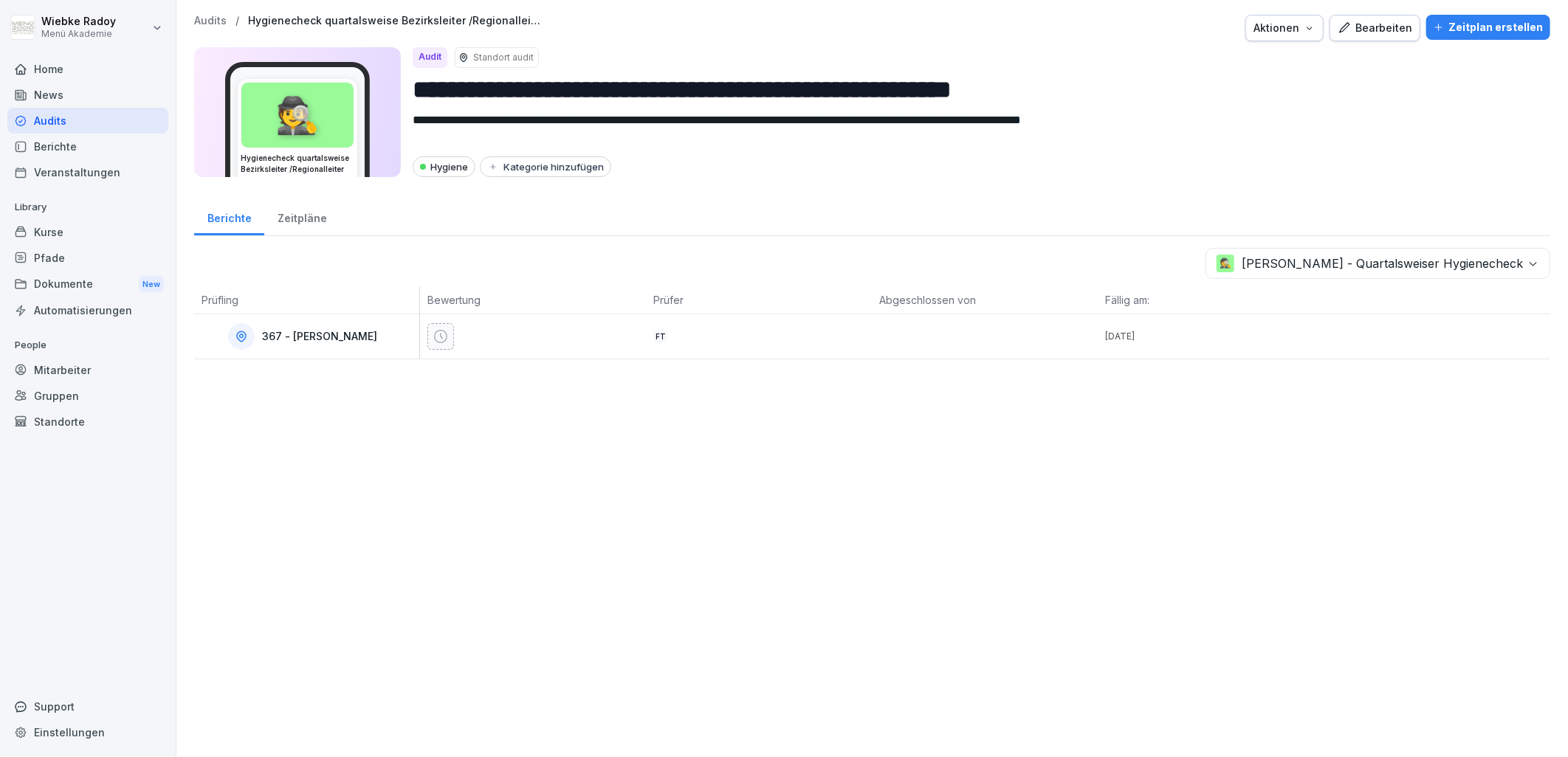
click at [1293, 263] on body "**********" at bounding box center [784, 378] width 1568 height 757
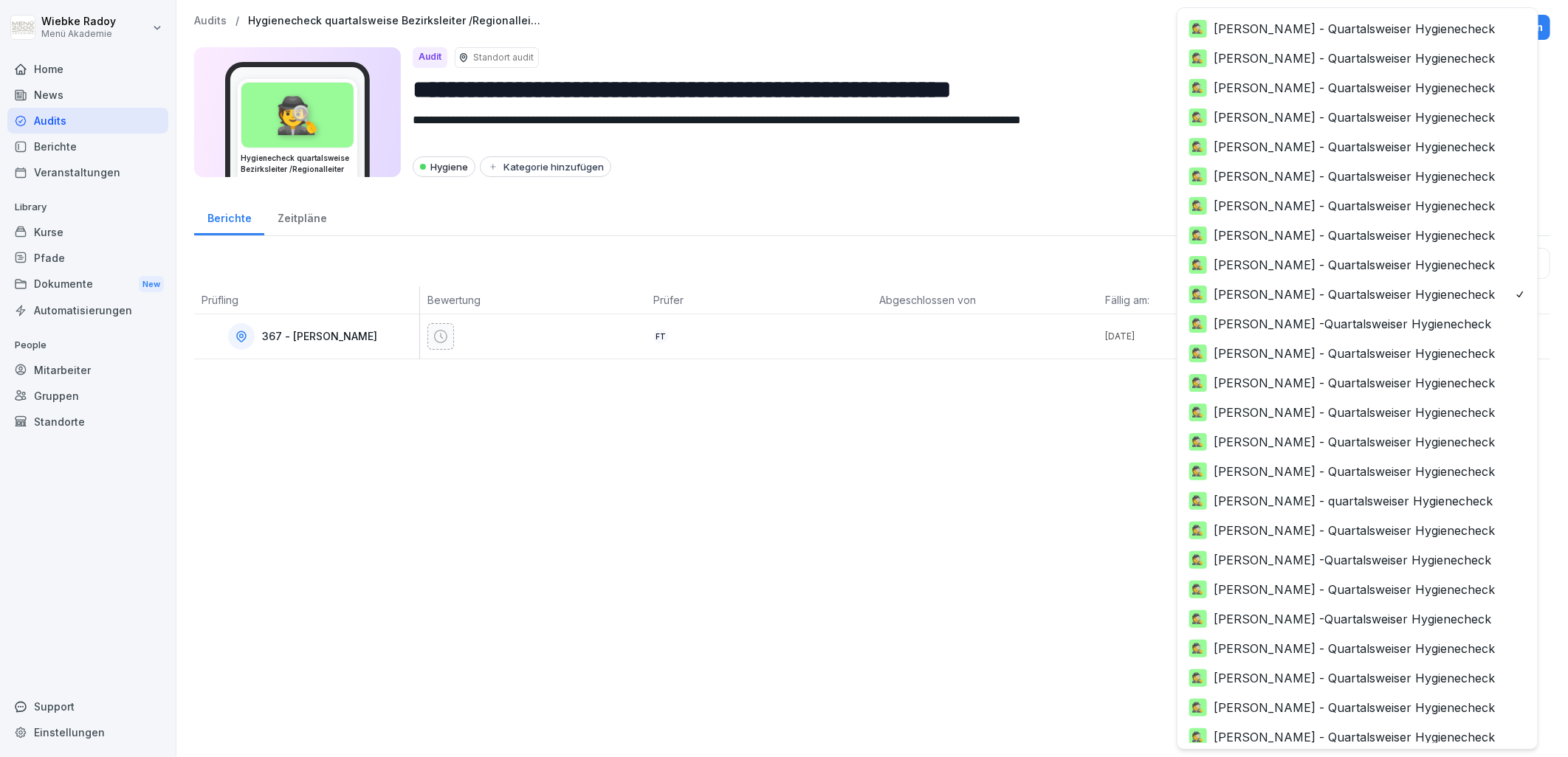
scroll to position [38, 0]
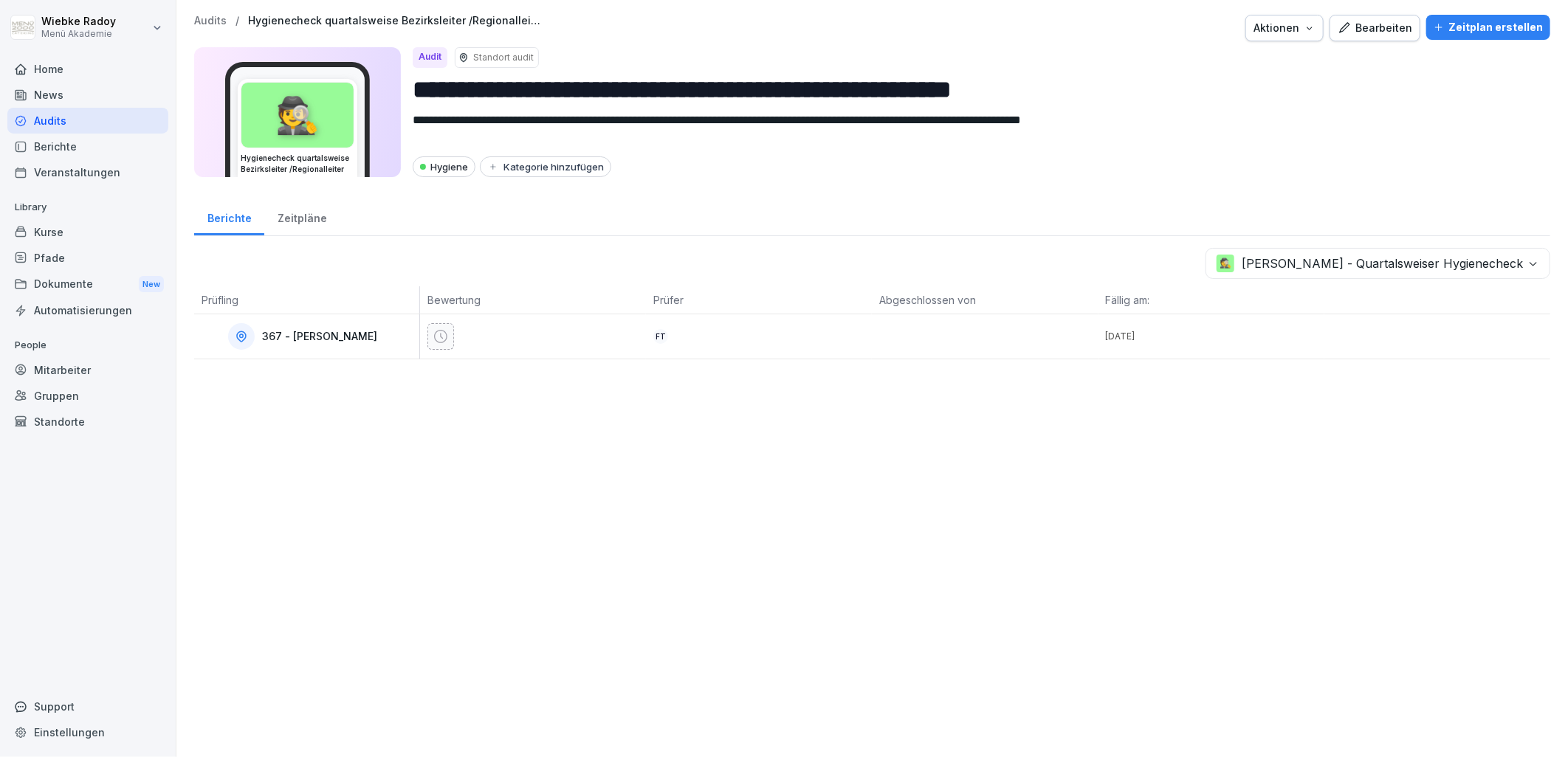
click at [682, 425] on div "**********" at bounding box center [872, 378] width 1391 height 757
click at [276, 212] on div "Zeitpläne" at bounding box center [301, 217] width 75 height 38
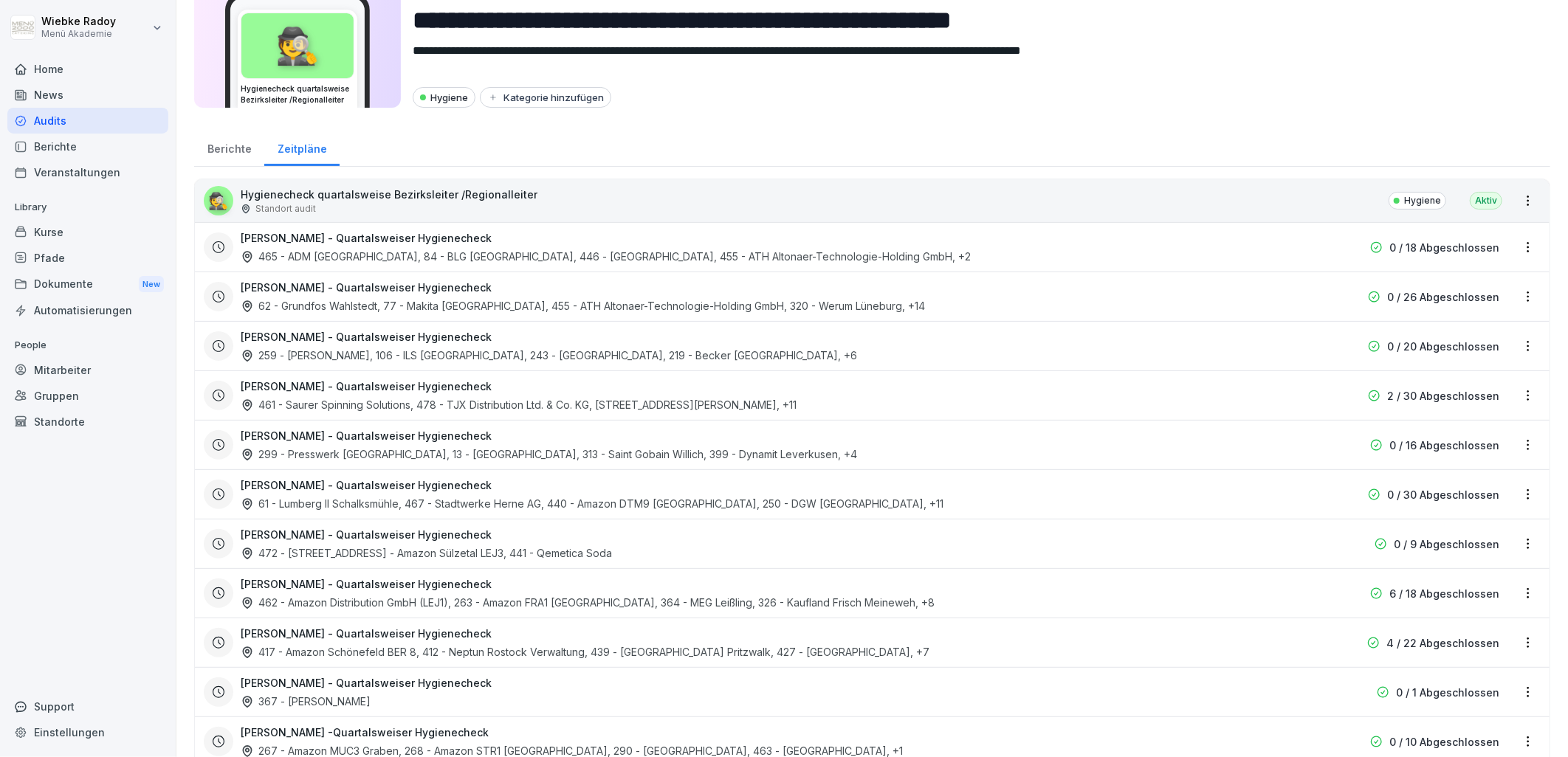
scroll to position [246, 0]
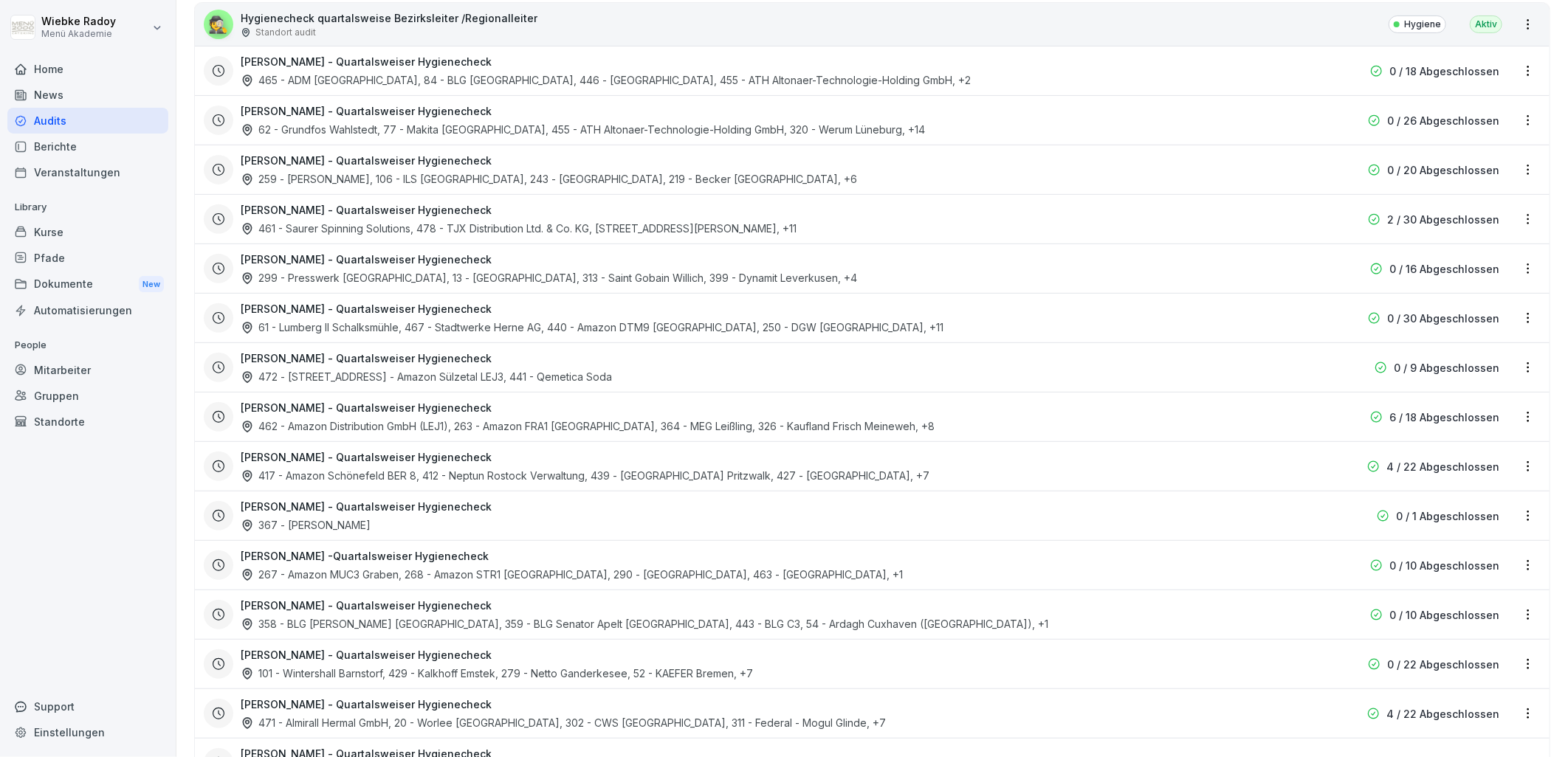
click at [356, 551] on h3 "[PERSON_NAME] -Quartalsweiser Hygienecheck" at bounding box center [364, 556] width 248 height 15
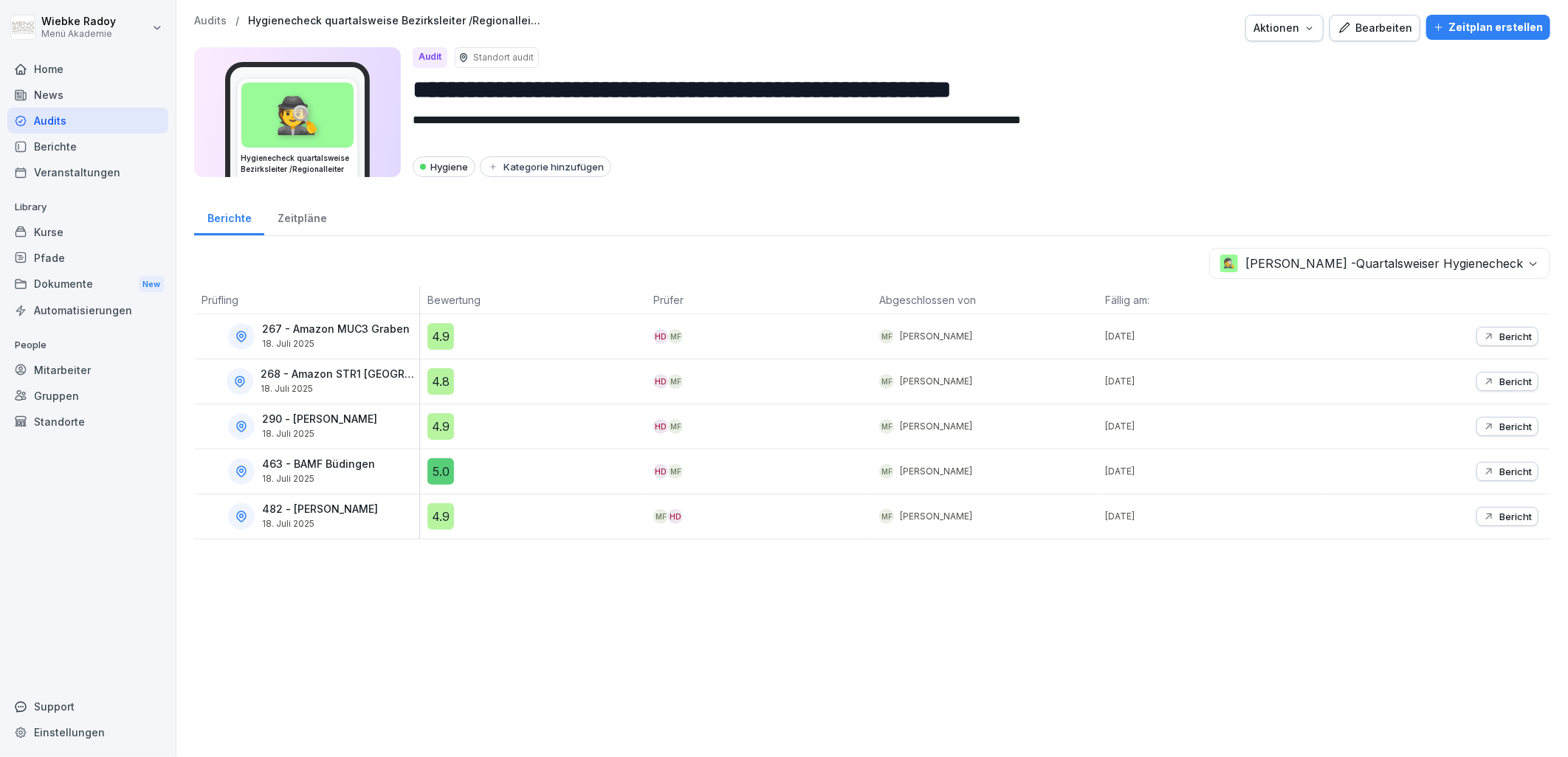
click at [313, 217] on div "Zeitpläne" at bounding box center [301, 217] width 75 height 38
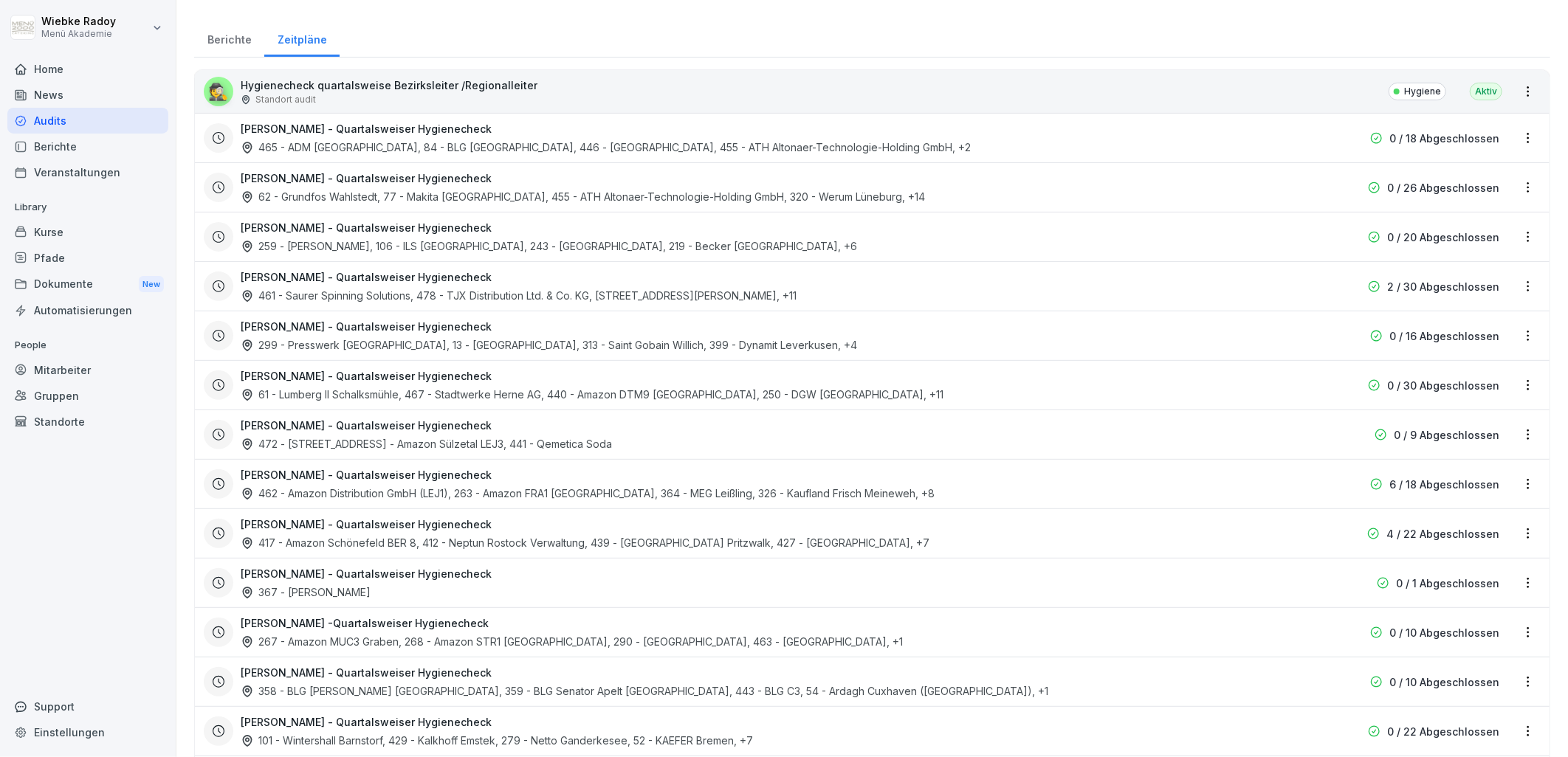
scroll to position [246, 0]
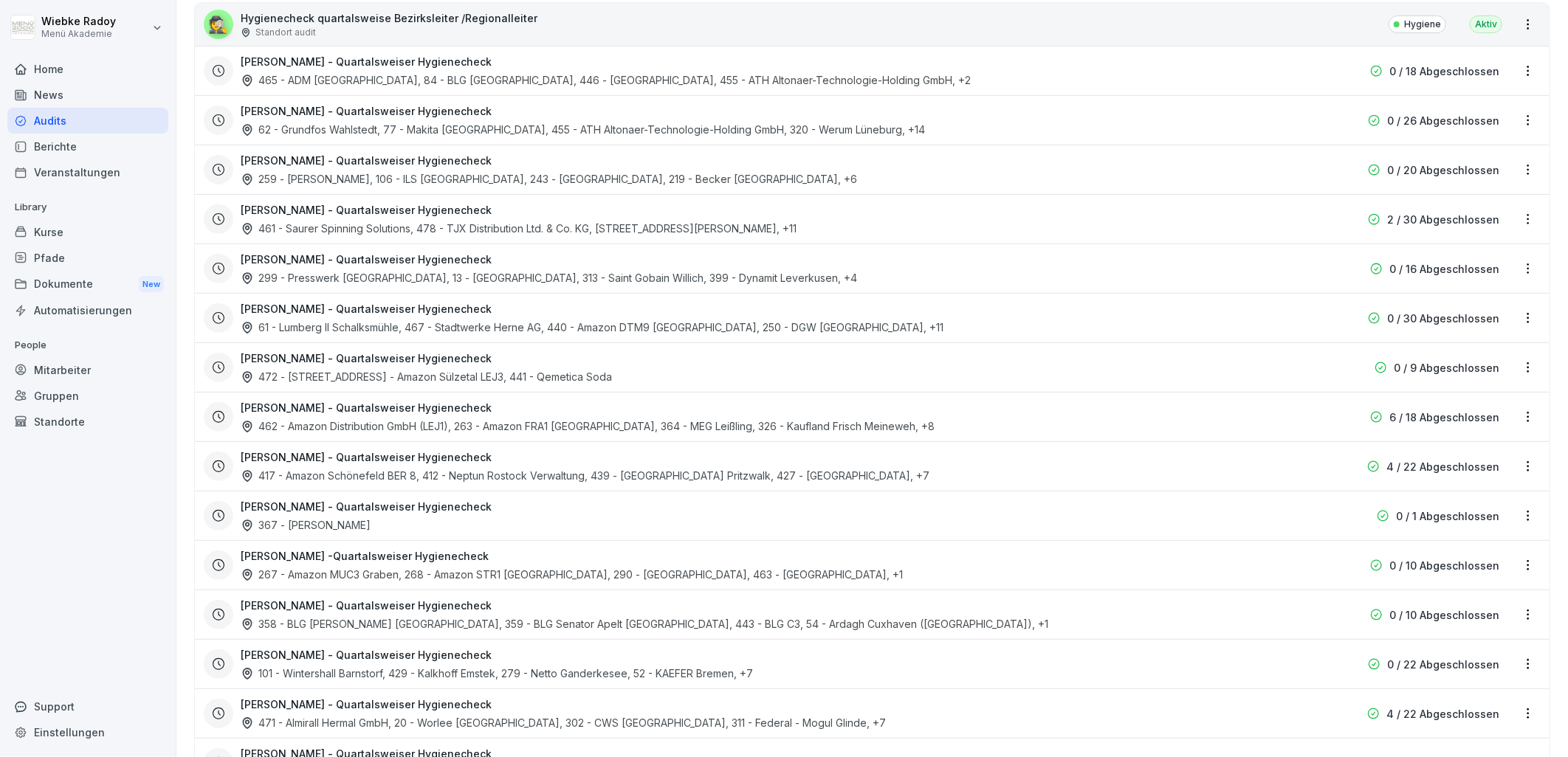
click at [362, 603] on h3 "[PERSON_NAME] - Quartalsweiser Hygienecheck" at bounding box center [366, 605] width 251 height 15
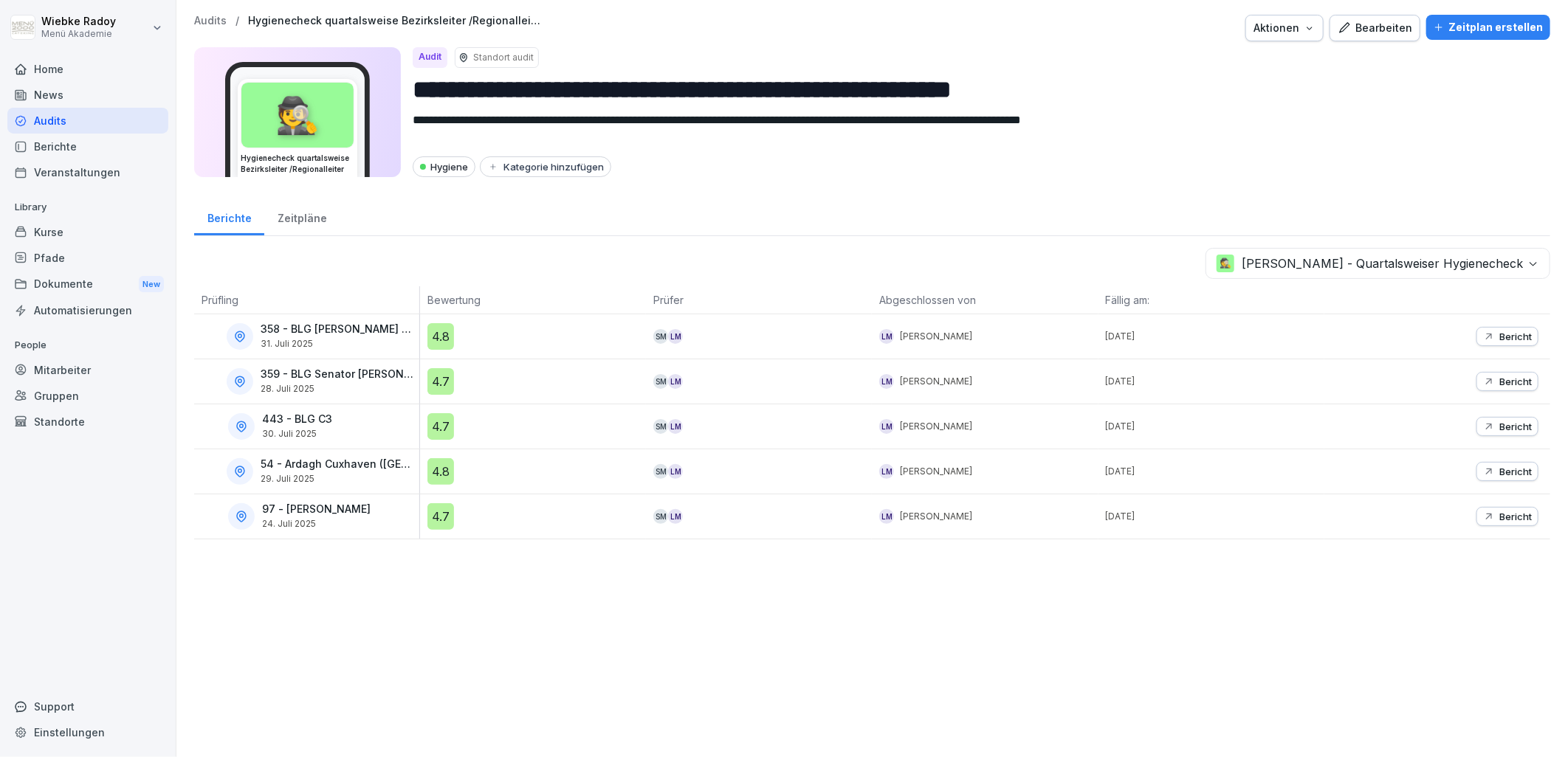
click at [291, 218] on div "Zeitpläne" at bounding box center [301, 217] width 75 height 38
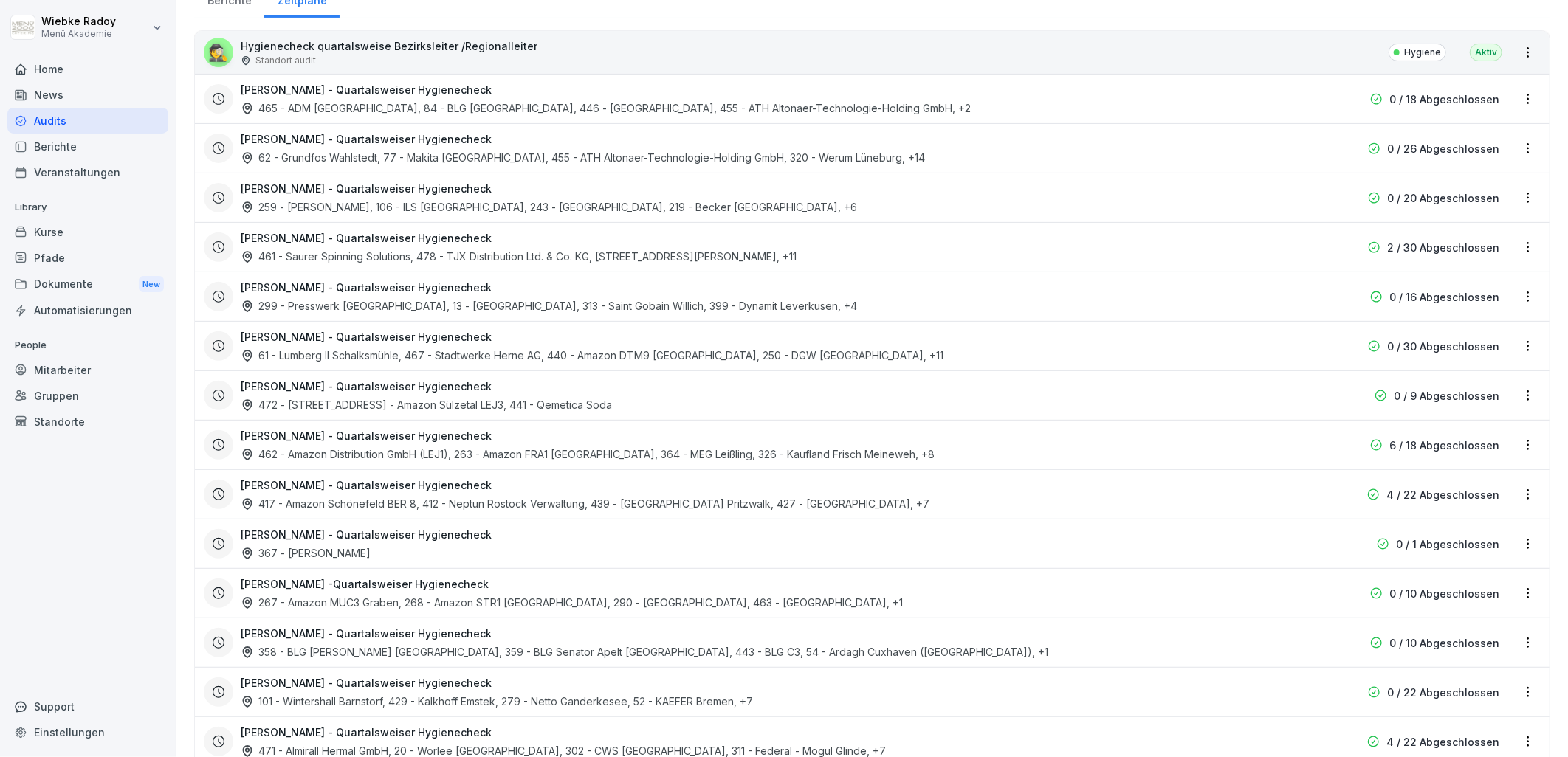
scroll to position [246, 0]
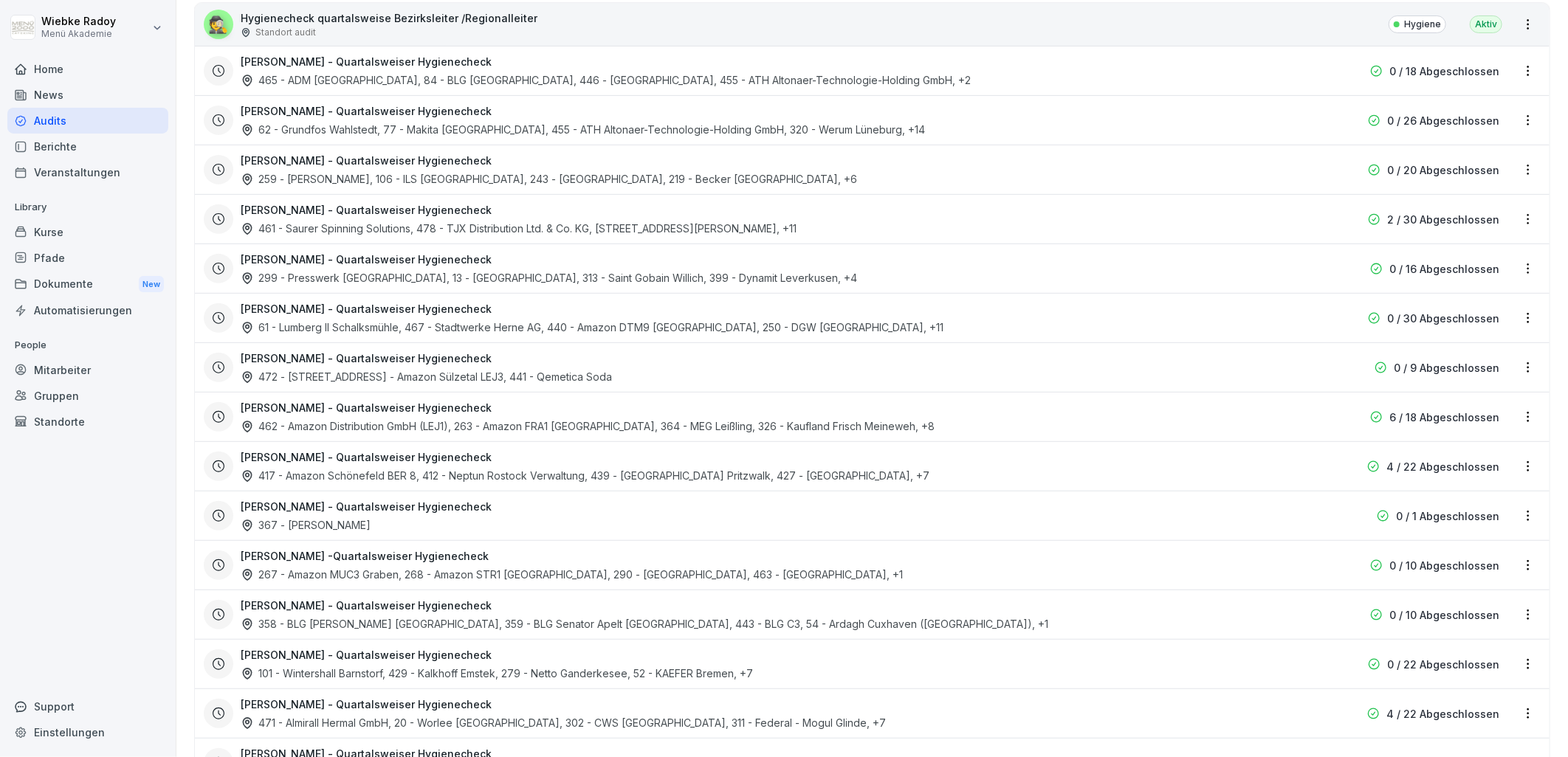
click at [315, 650] on h3 "[PERSON_NAME] - Quartalsweiser Hygienecheck" at bounding box center [366, 655] width 251 height 15
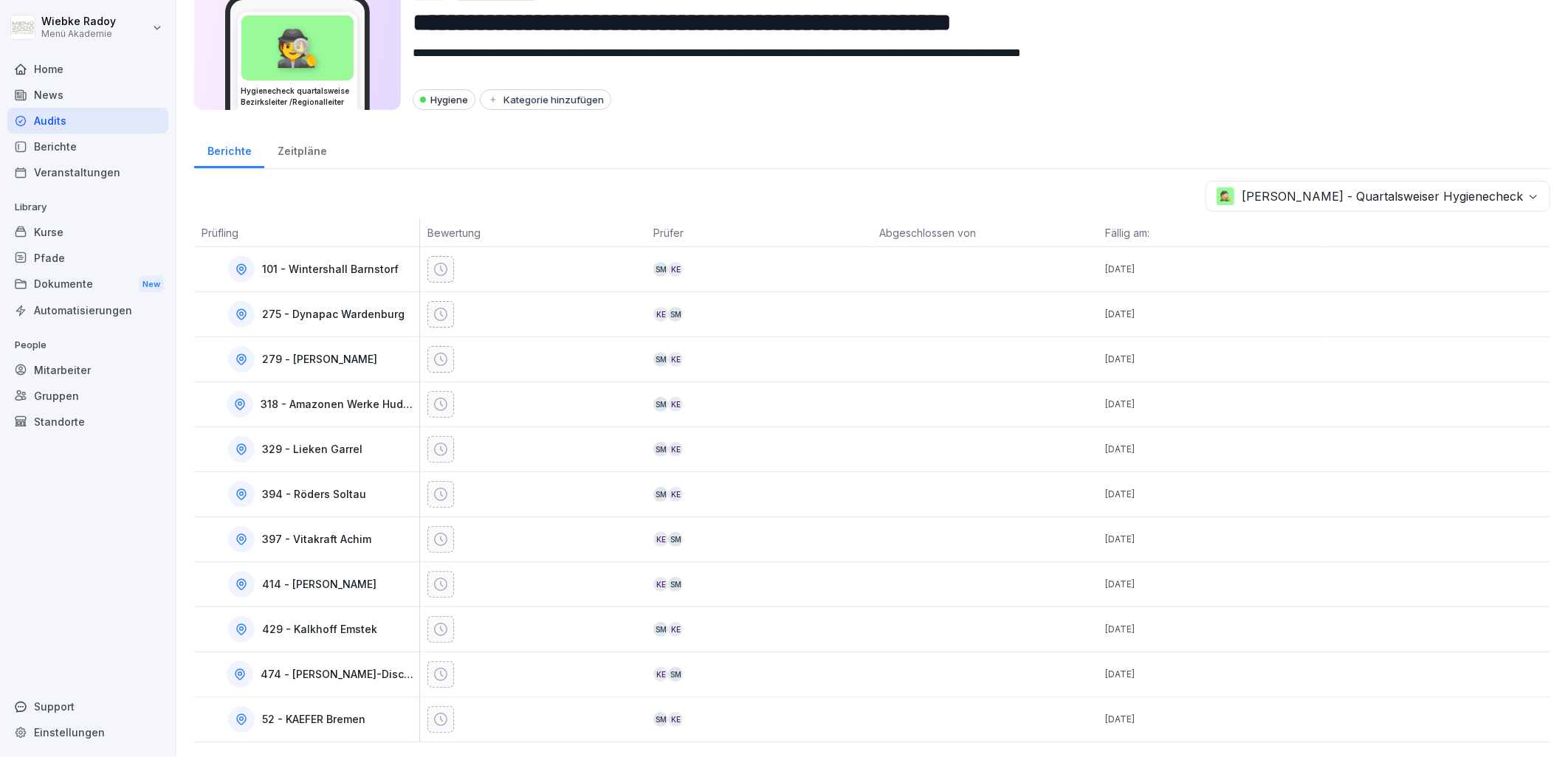
click at [314, 133] on div "Zeitpläne" at bounding box center [301, 150] width 75 height 38
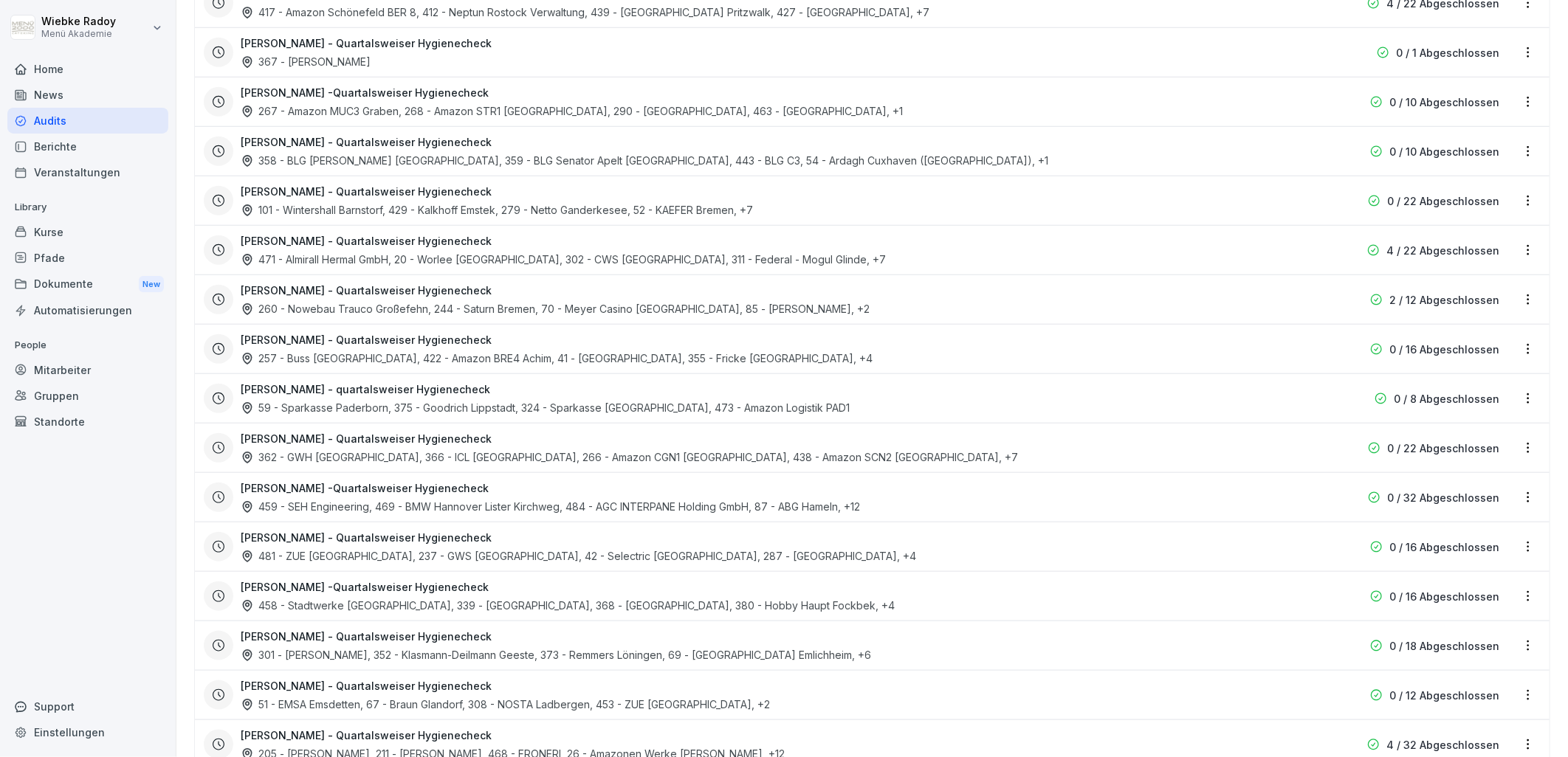
scroll to position [735, 0]
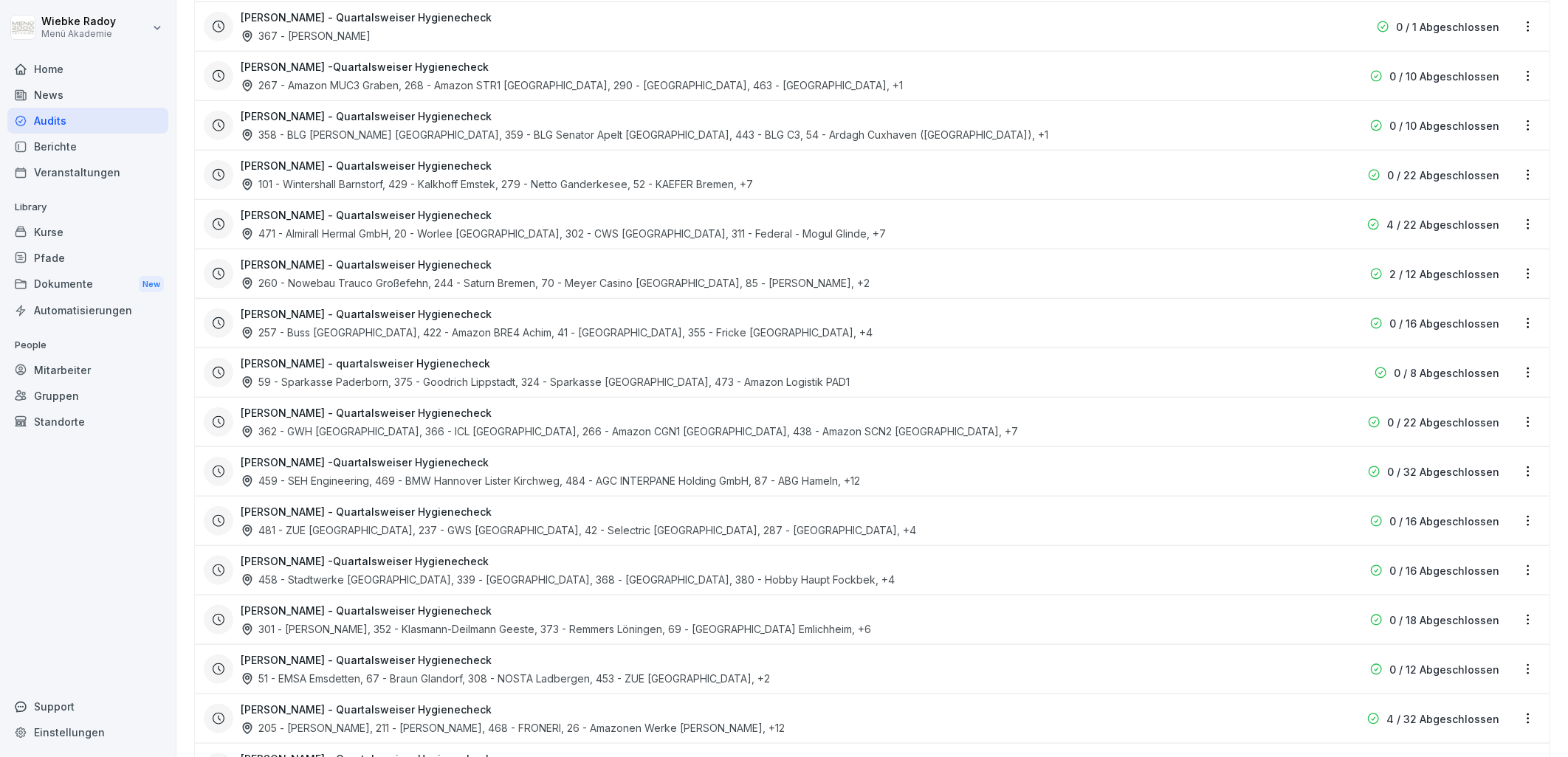
click at [347, 529] on div "481 - ZUE Lüdinghausen, 237 - GWS [GEOGRAPHIC_DATA], 42 - Selectric [GEOGRAPHIC…" at bounding box center [577, 530] width 675 height 15
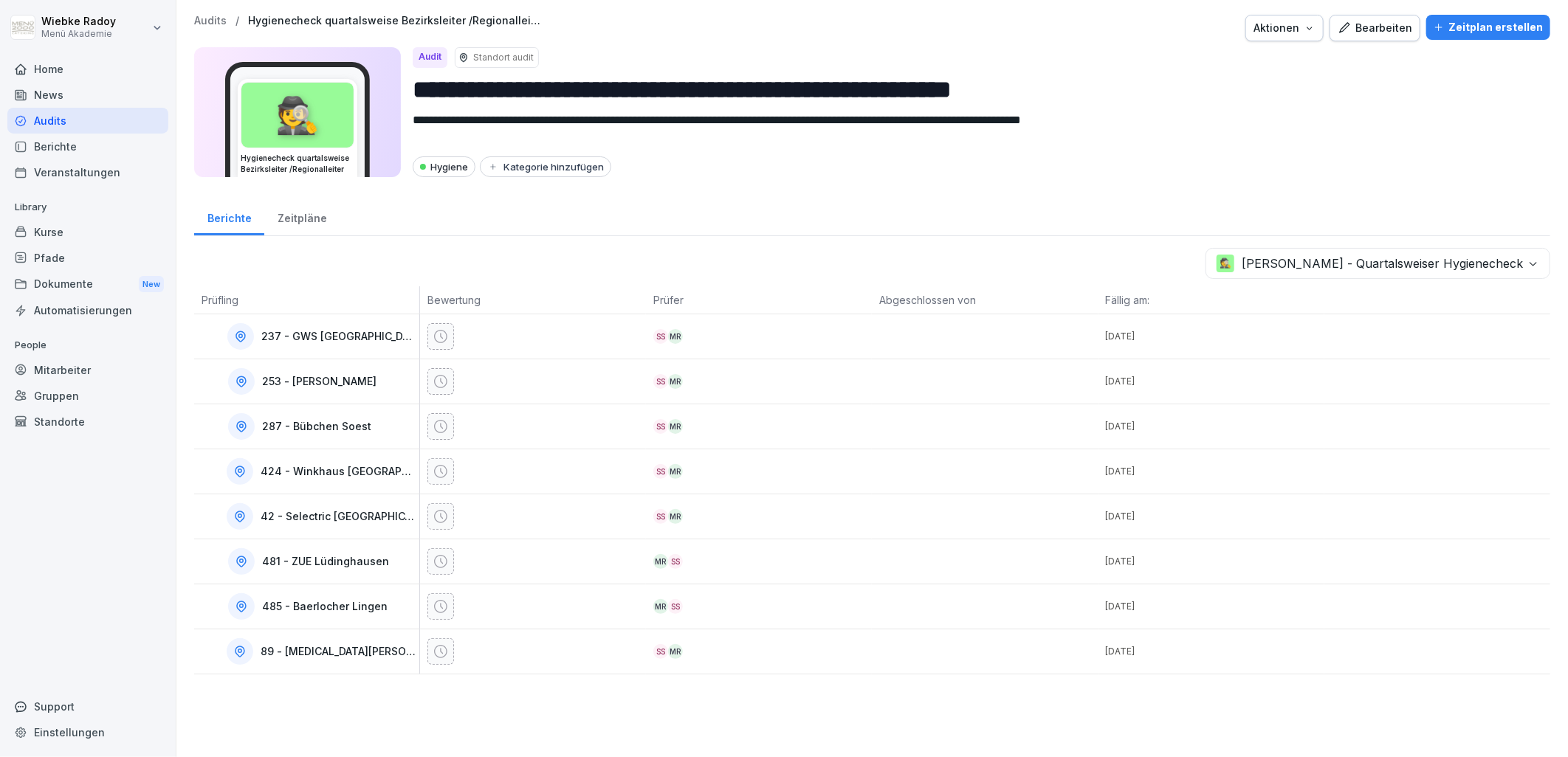
click at [296, 214] on div "Zeitpläne" at bounding box center [301, 217] width 75 height 38
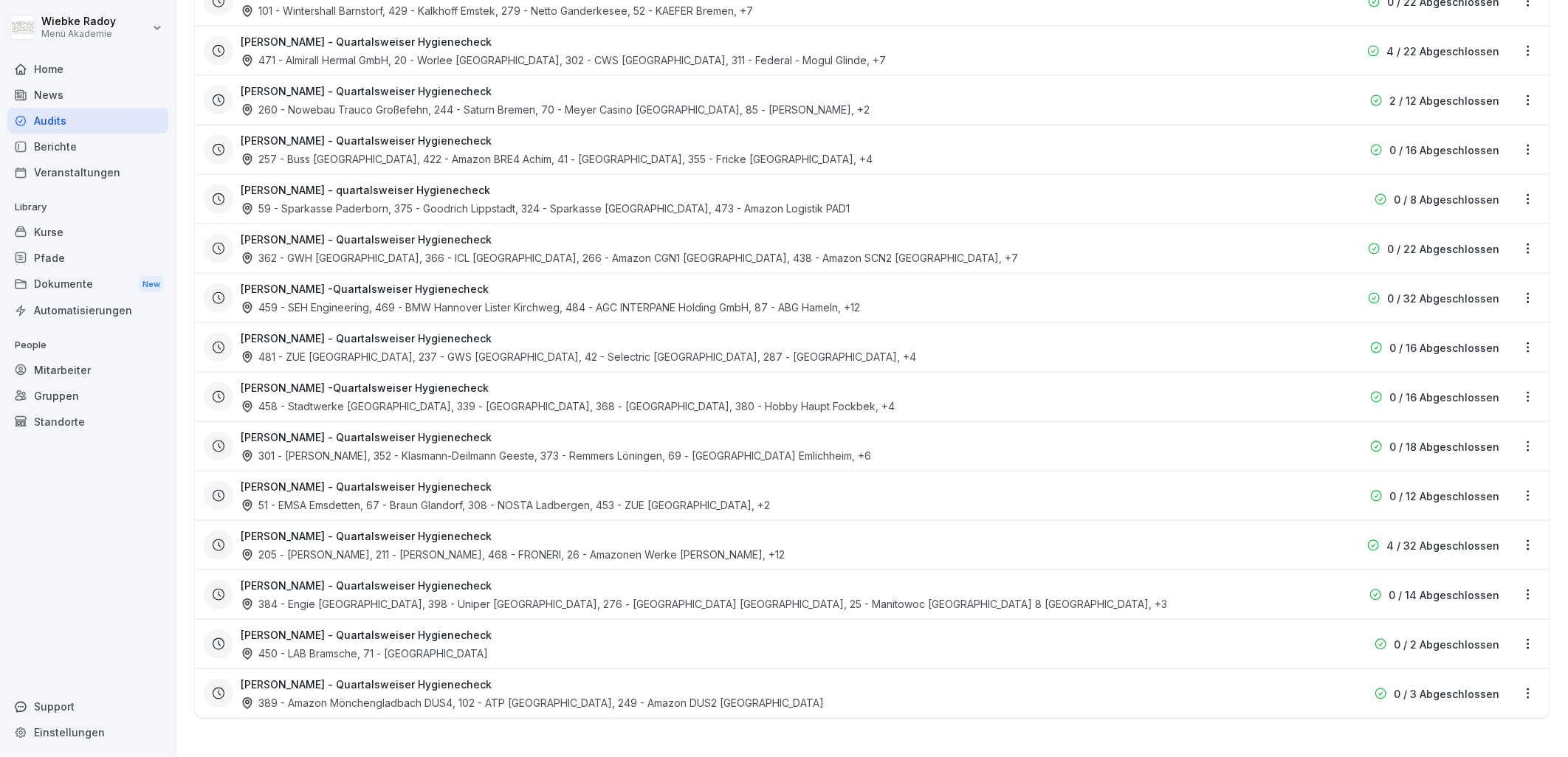
scroll to position [921, 0]
click at [134, 120] on div "Audits" at bounding box center [87, 120] width 161 height 26
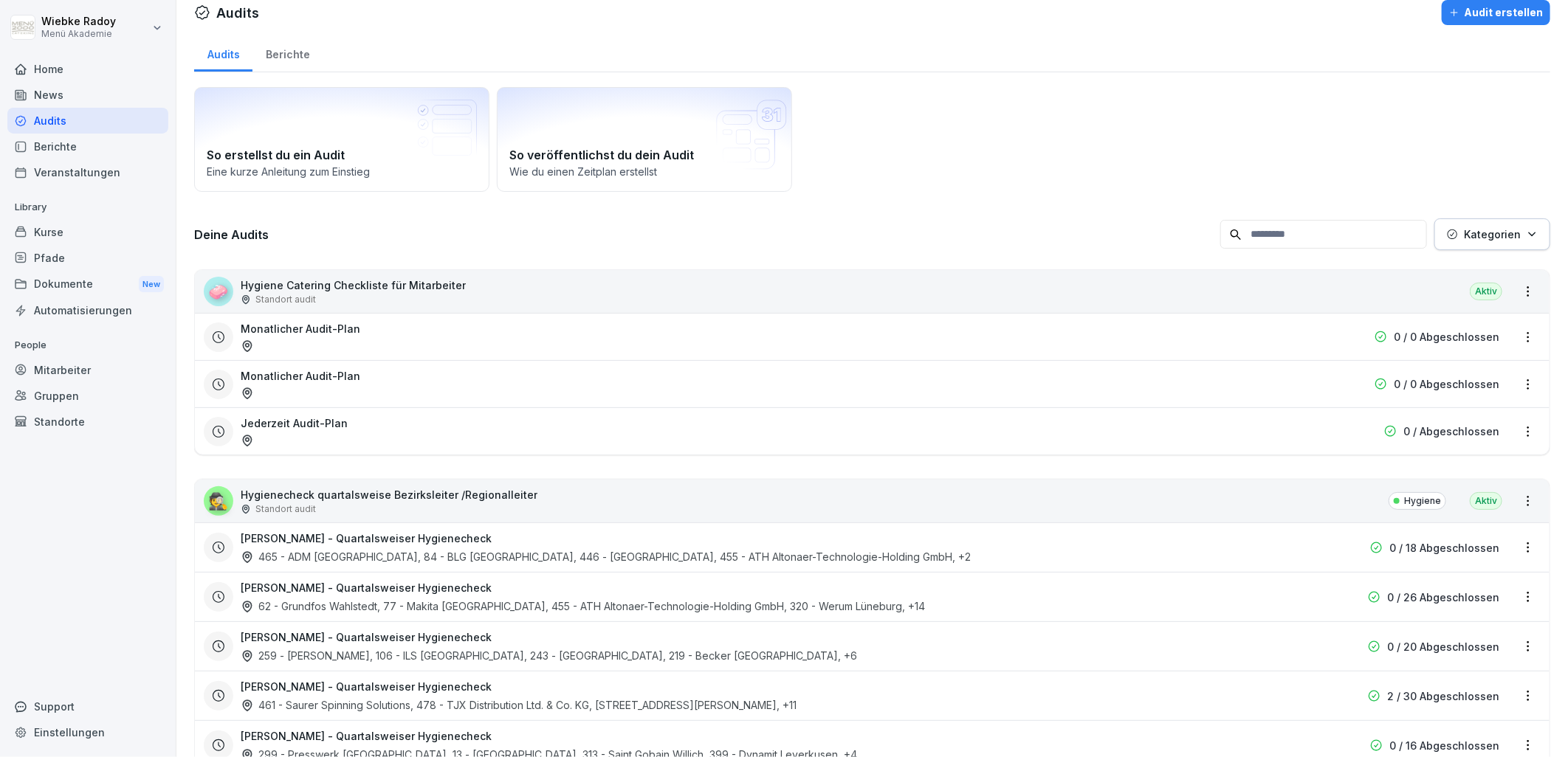
click at [81, 32] on html "[PERSON_NAME] Menü Akademie Home News Audits Berichte Veranstaltungen Library K…" at bounding box center [784, 378] width 1568 height 757
click at [416, 283] on html "[PERSON_NAME] Menü Akademie Home News Audits Berichte Veranstaltungen Library K…" at bounding box center [784, 378] width 1568 height 757
click at [66, 71] on div "Home" at bounding box center [87, 68] width 161 height 26
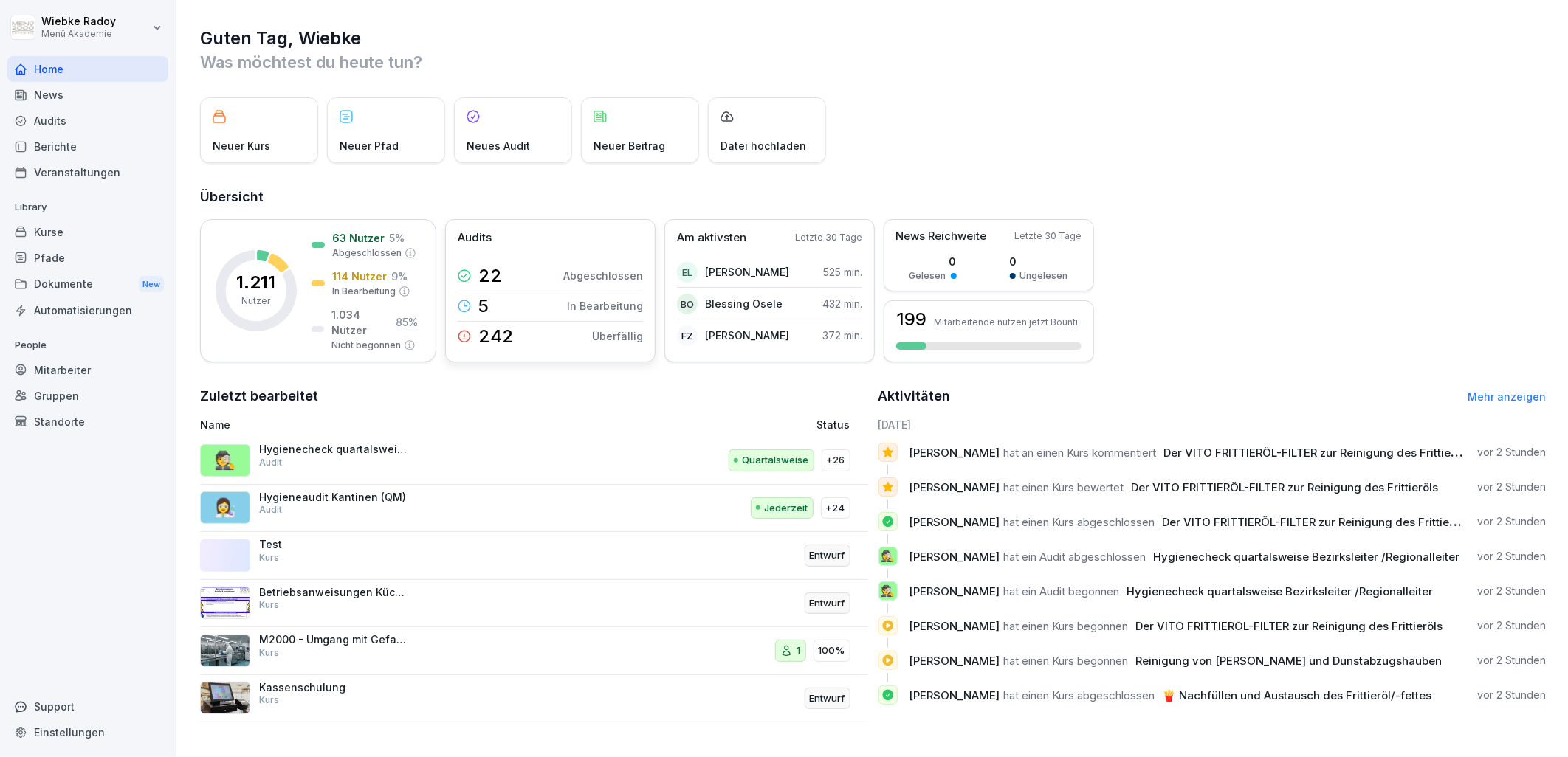
click at [499, 337] on p "242" at bounding box center [496, 336] width 35 height 18
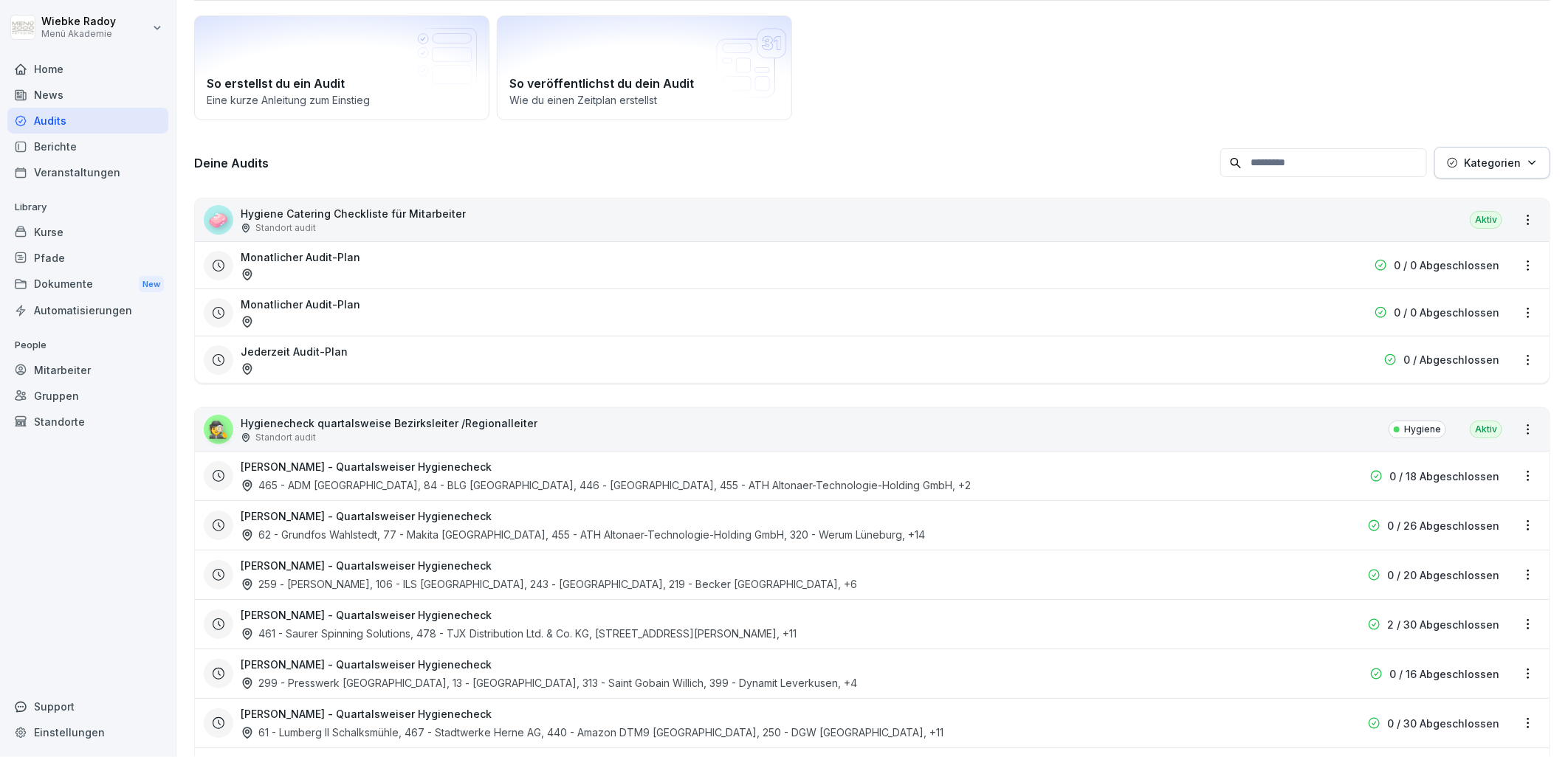
scroll to position [82, 0]
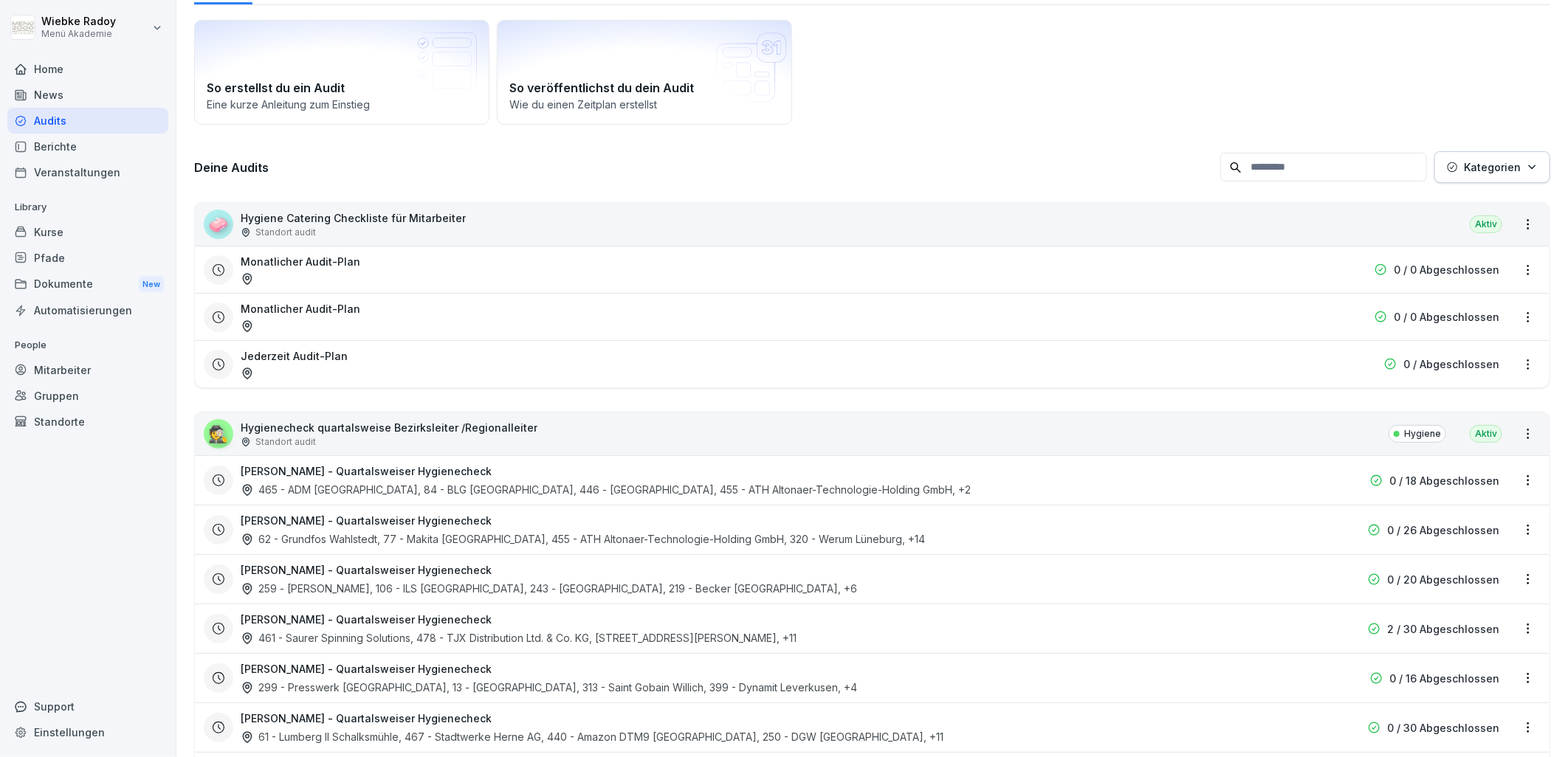
click at [1482, 160] on p "Kategorien" at bounding box center [1492, 167] width 57 height 15
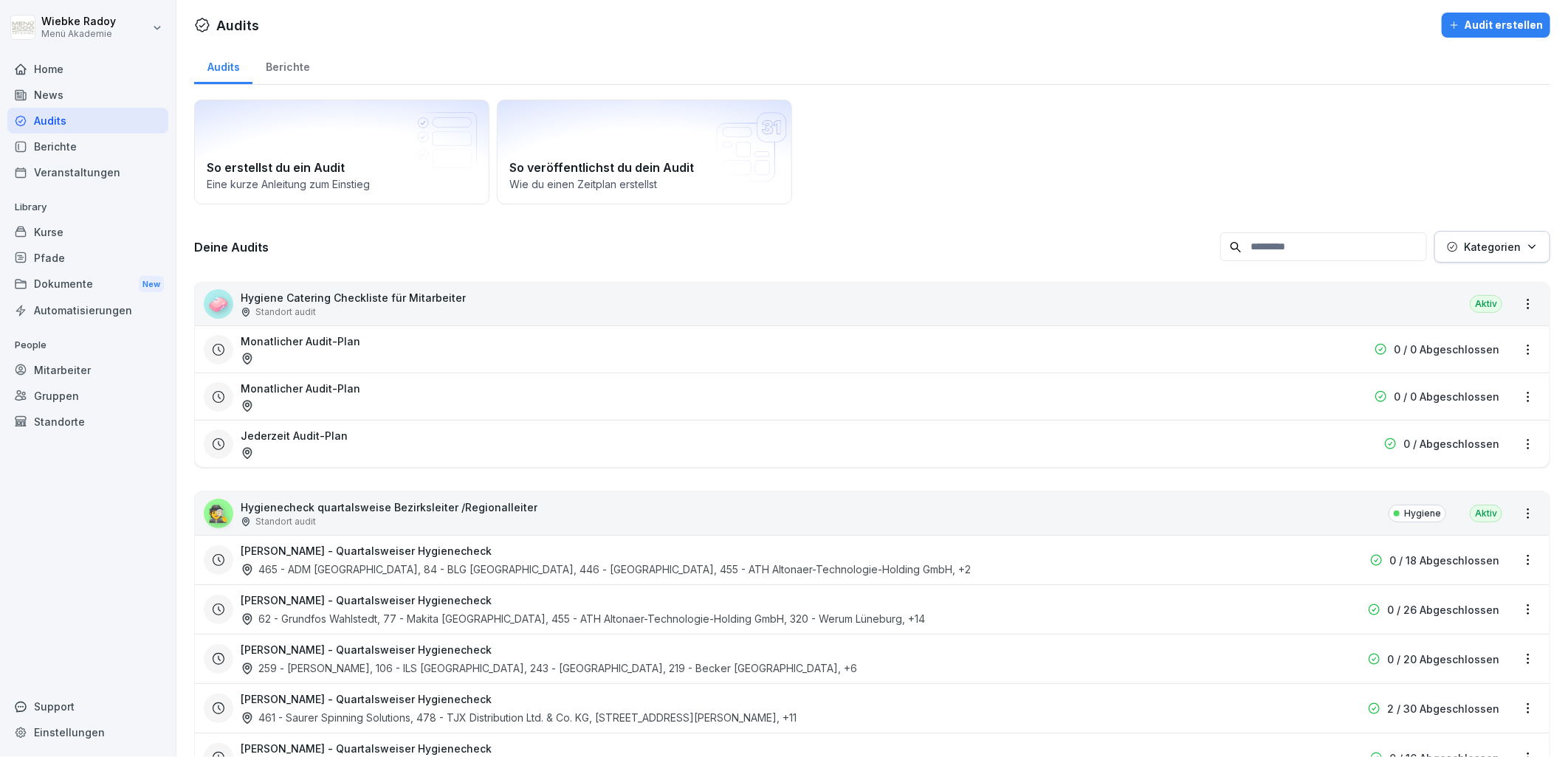
scroll to position [0, 0]
click at [301, 66] on div "Berichte" at bounding box center [288, 67] width 70 height 38
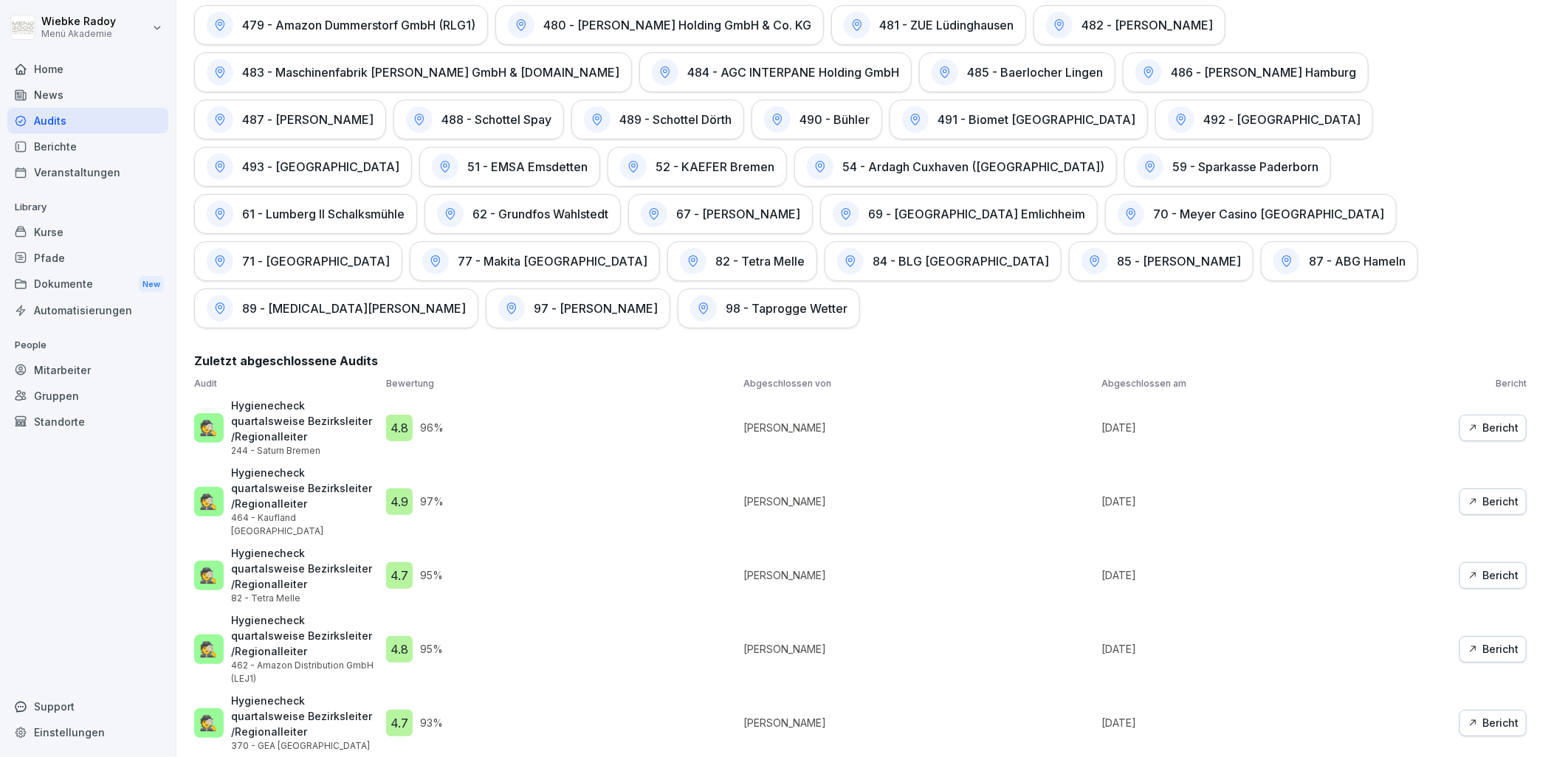
scroll to position [2582, 0]
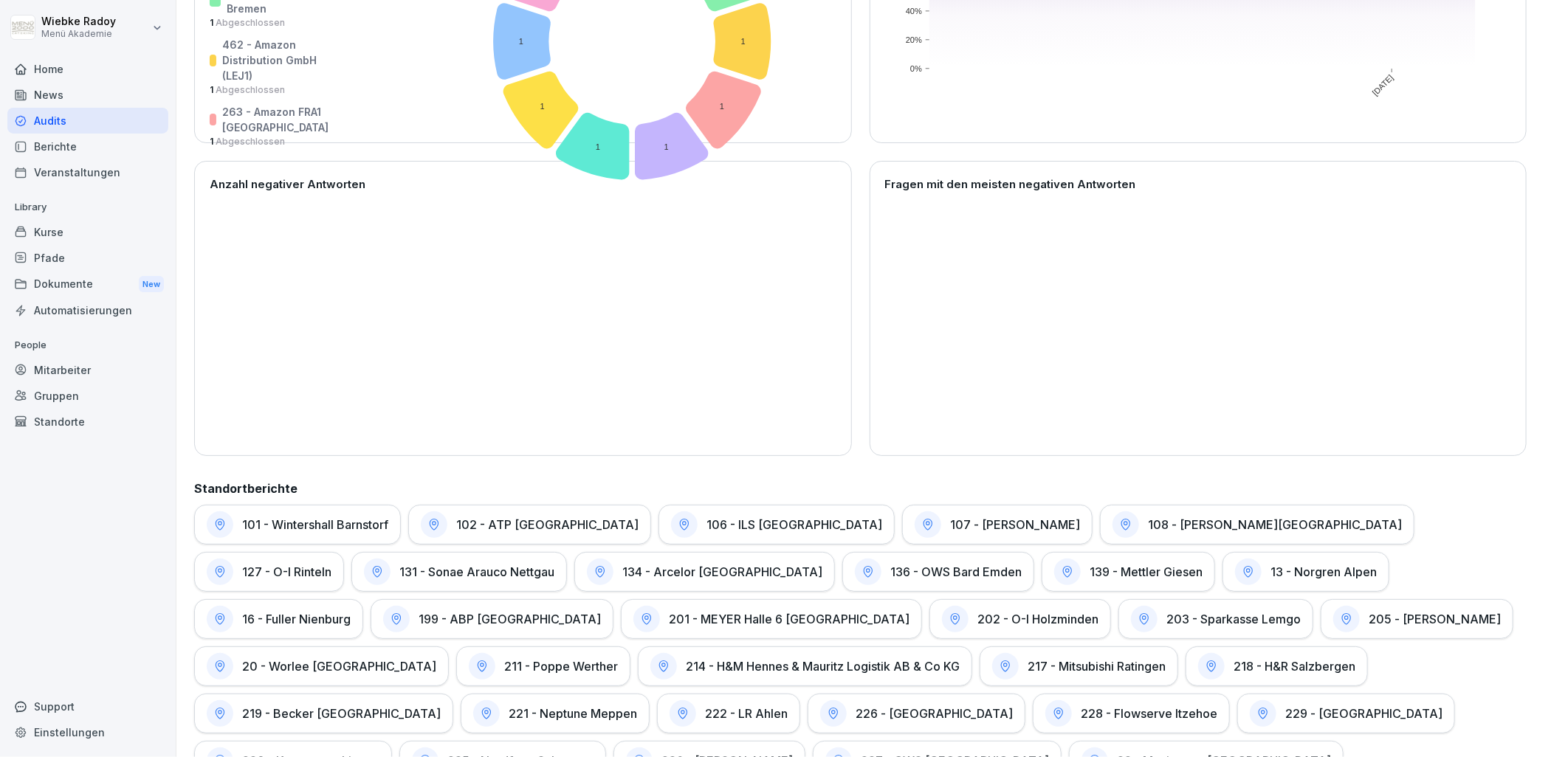
scroll to position [0, 0]
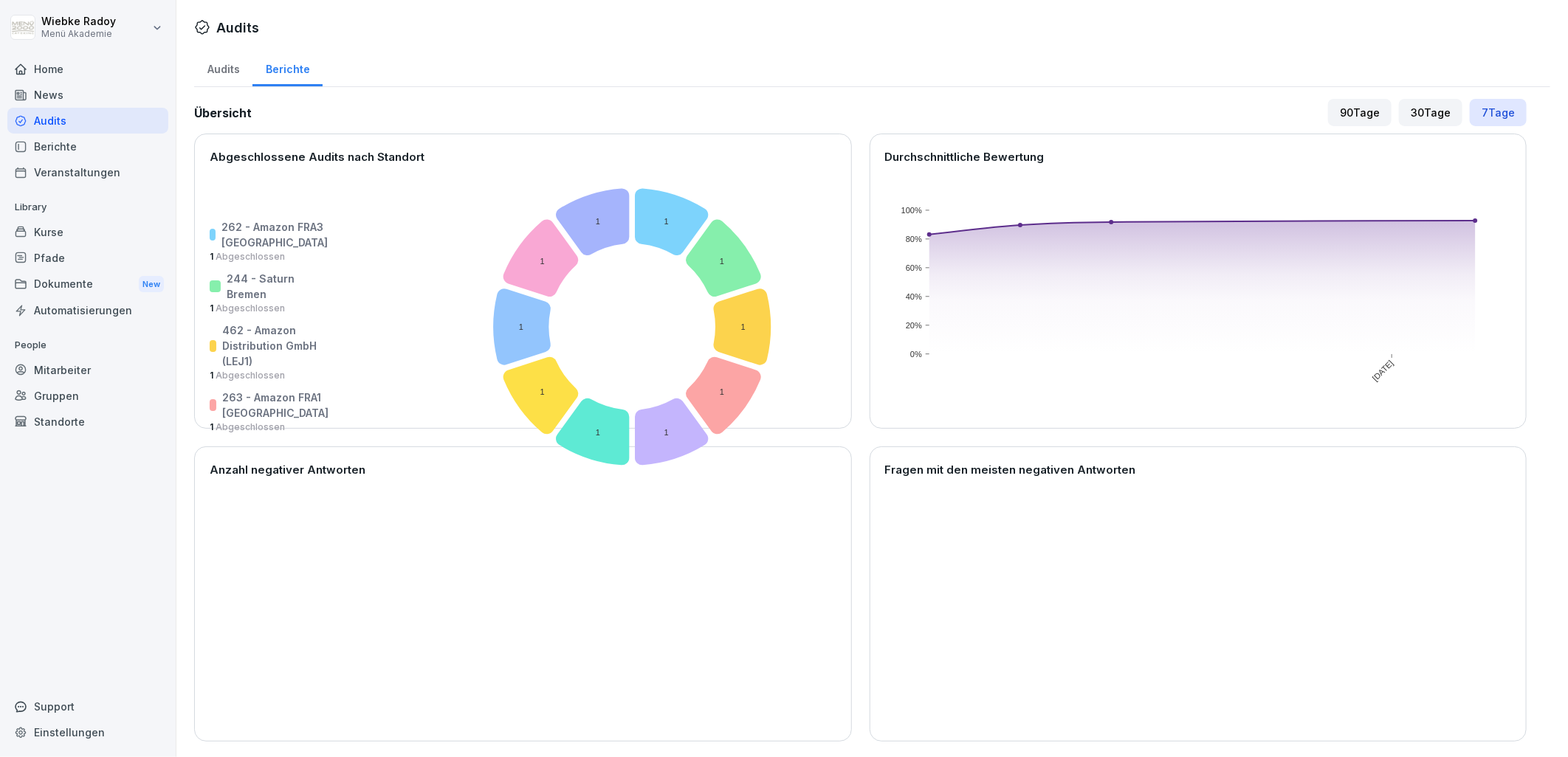
click at [105, 127] on div "Audits" at bounding box center [87, 120] width 161 height 26
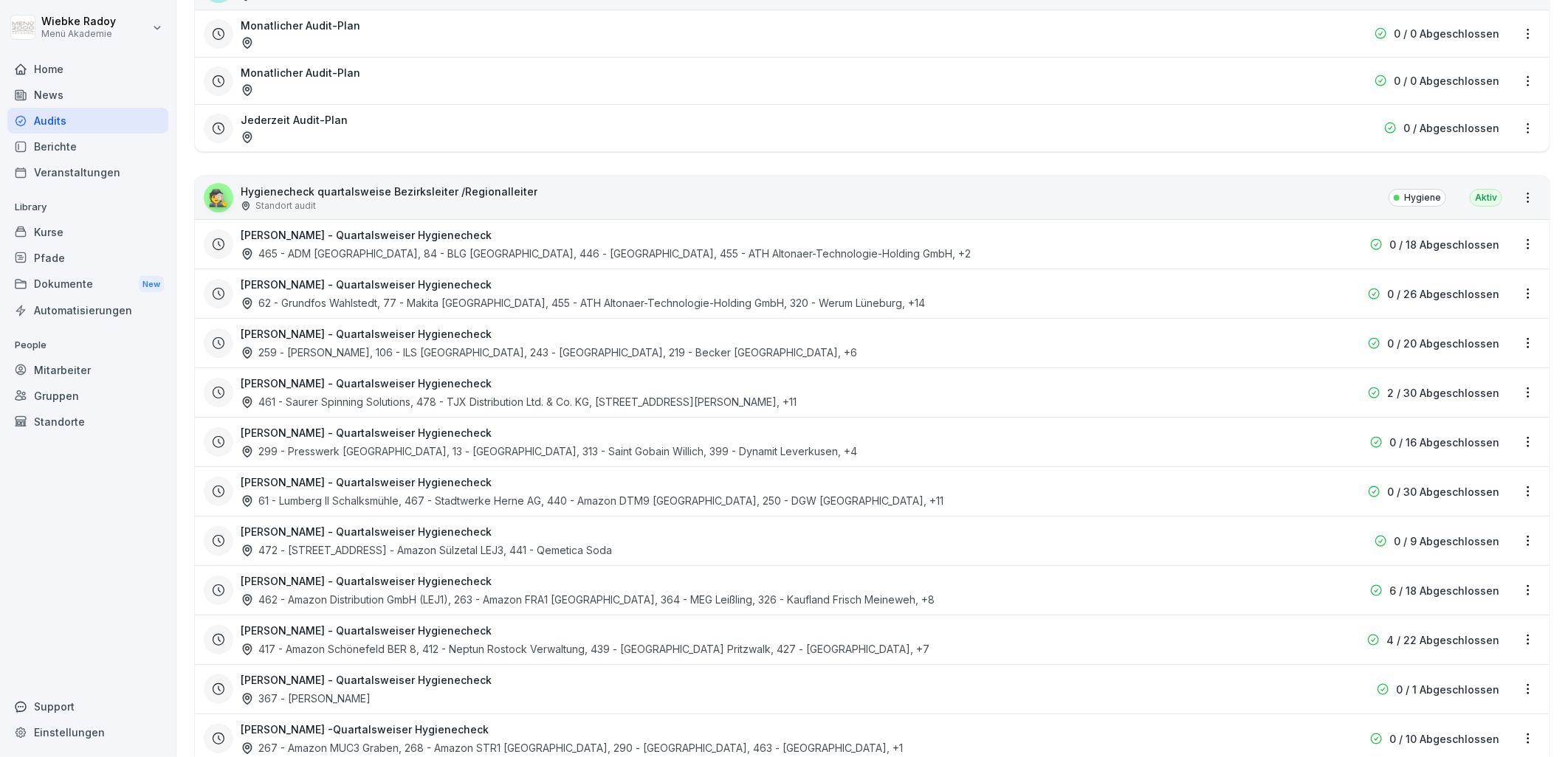
scroll to position [328, 0]
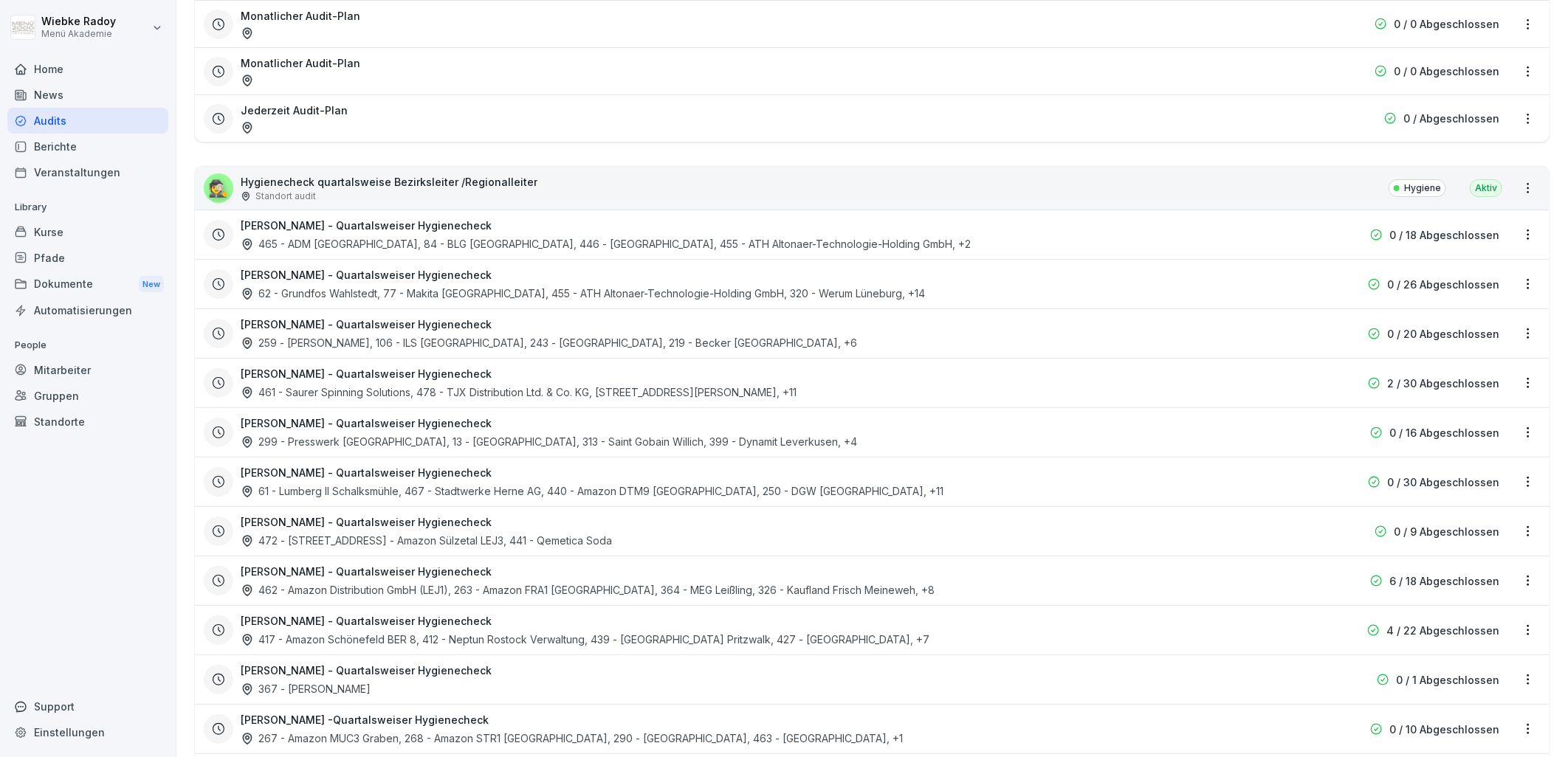
click at [505, 541] on div "472 - [STREET_ADDRESS] - Amazon Sülzetal LEJ3, 441 - Qemetica Soda" at bounding box center [425, 540] width 371 height 15
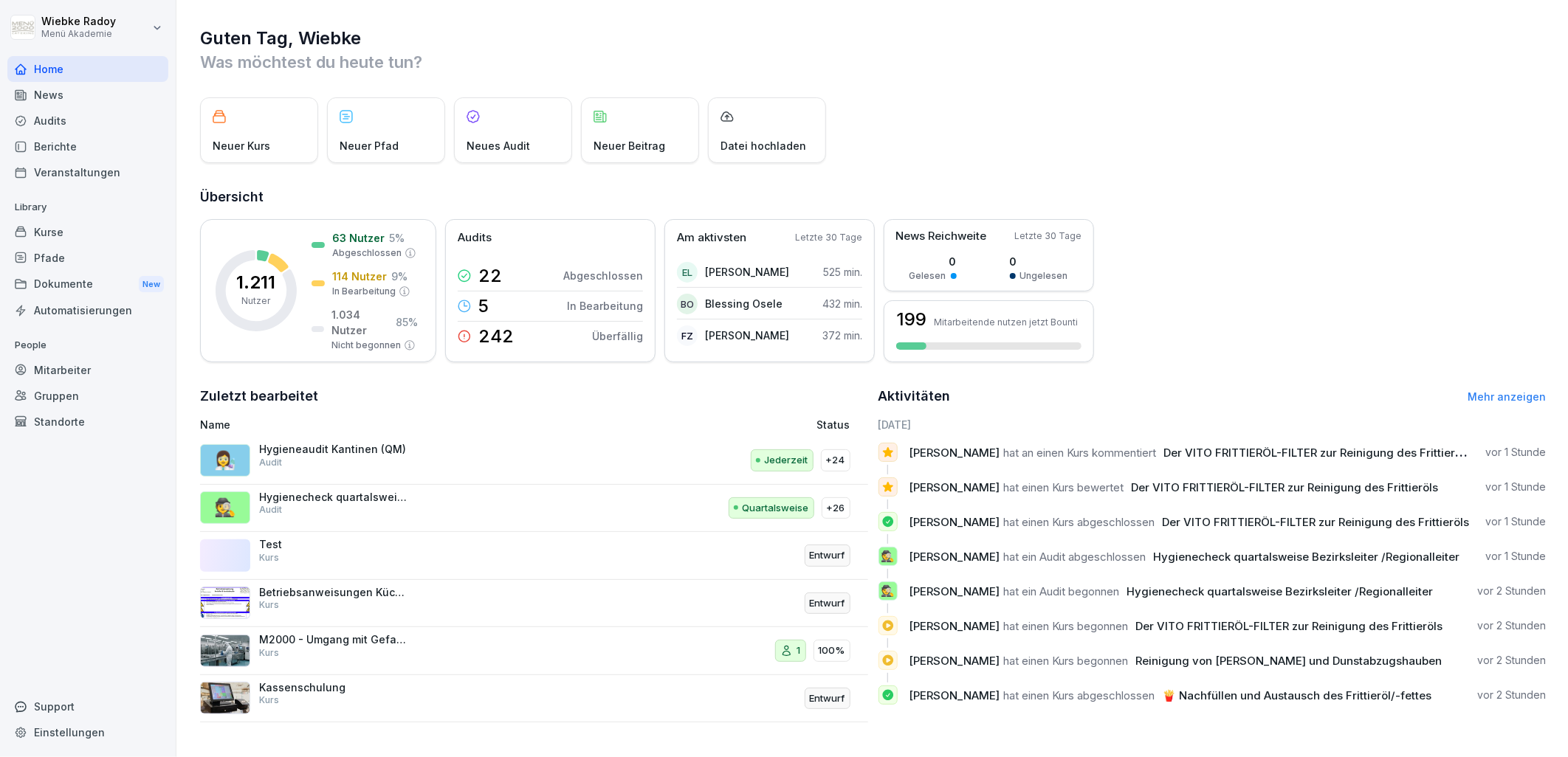
click at [368, 500] on p "Hygienecheck quartalsweise Bezirksleiter /Regionalleiter" at bounding box center [332, 498] width 147 height 13
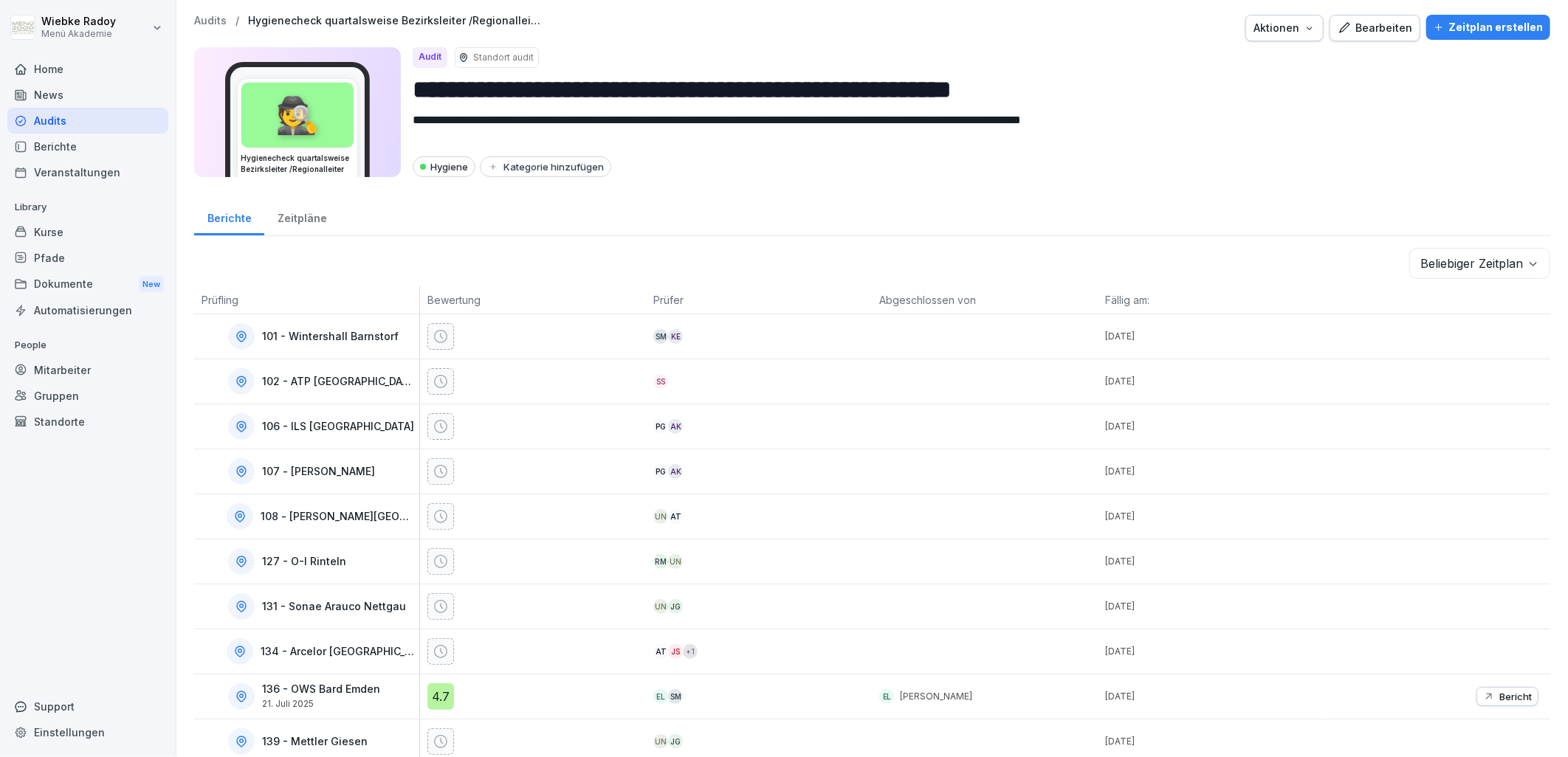
click at [1363, 26] on div "Bearbeiten" at bounding box center [1374, 28] width 74 height 16
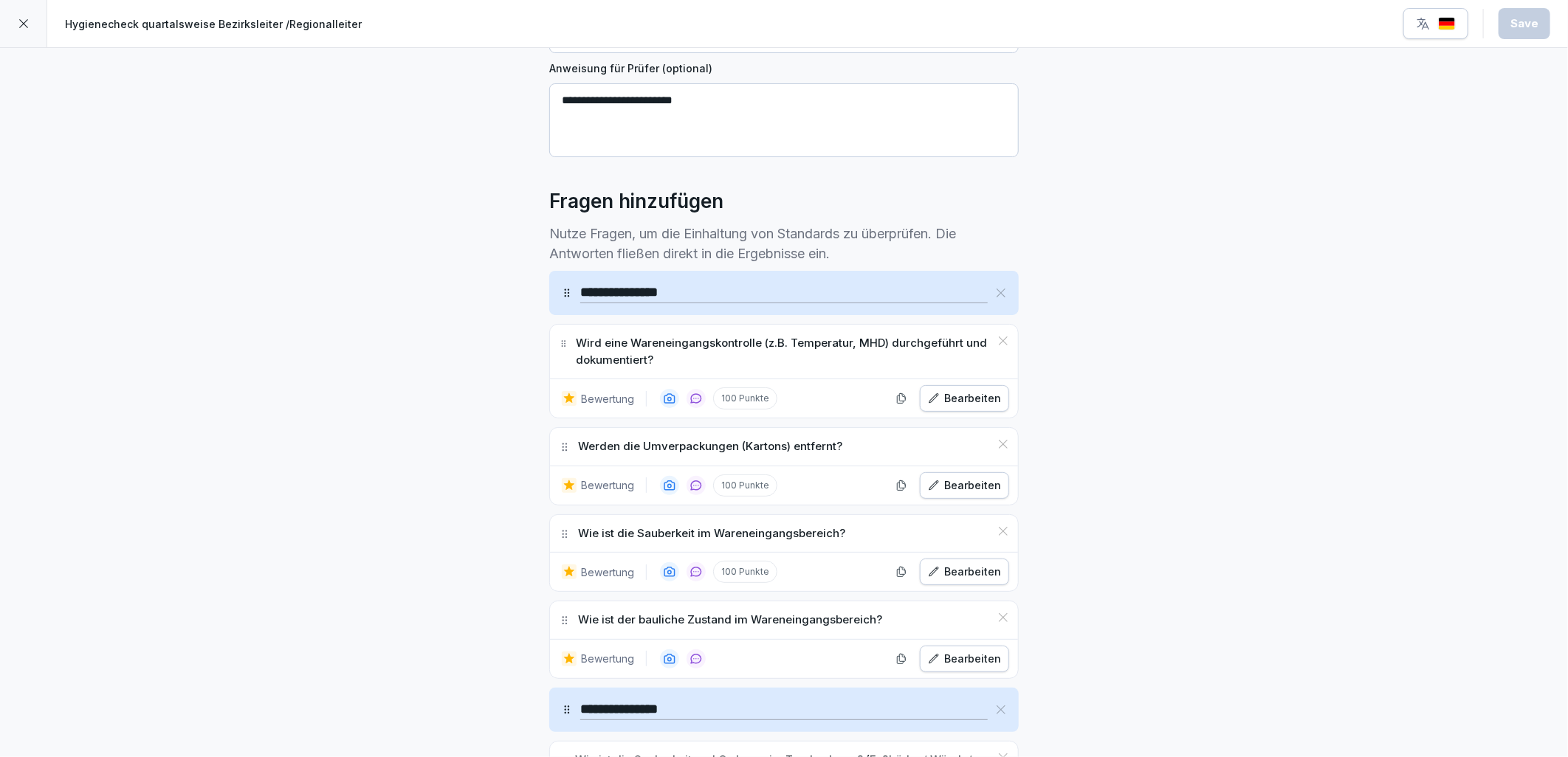
scroll to position [328, 0]
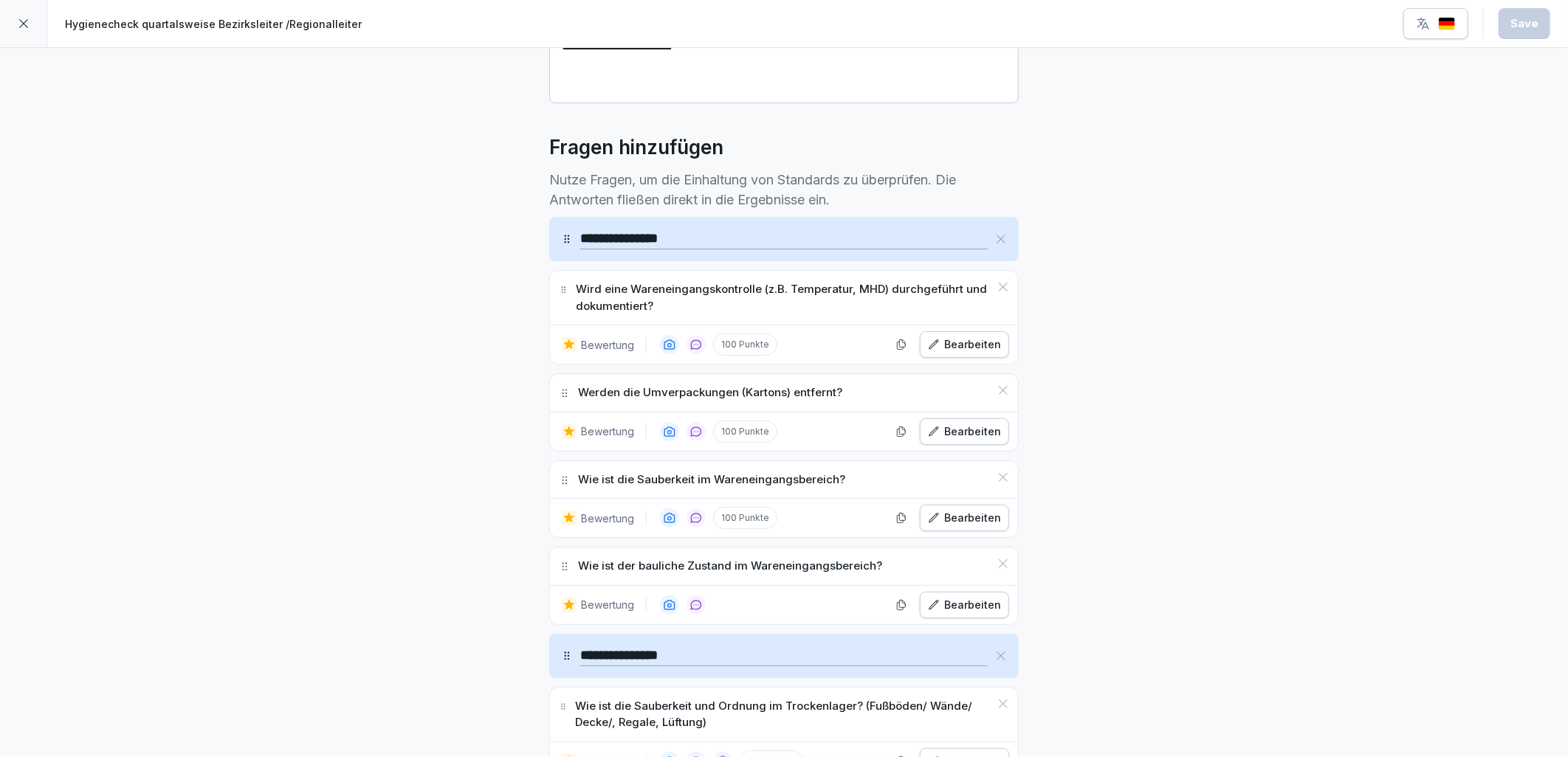
click at [946, 333] on button "Bearbeiten" at bounding box center [964, 345] width 89 height 27
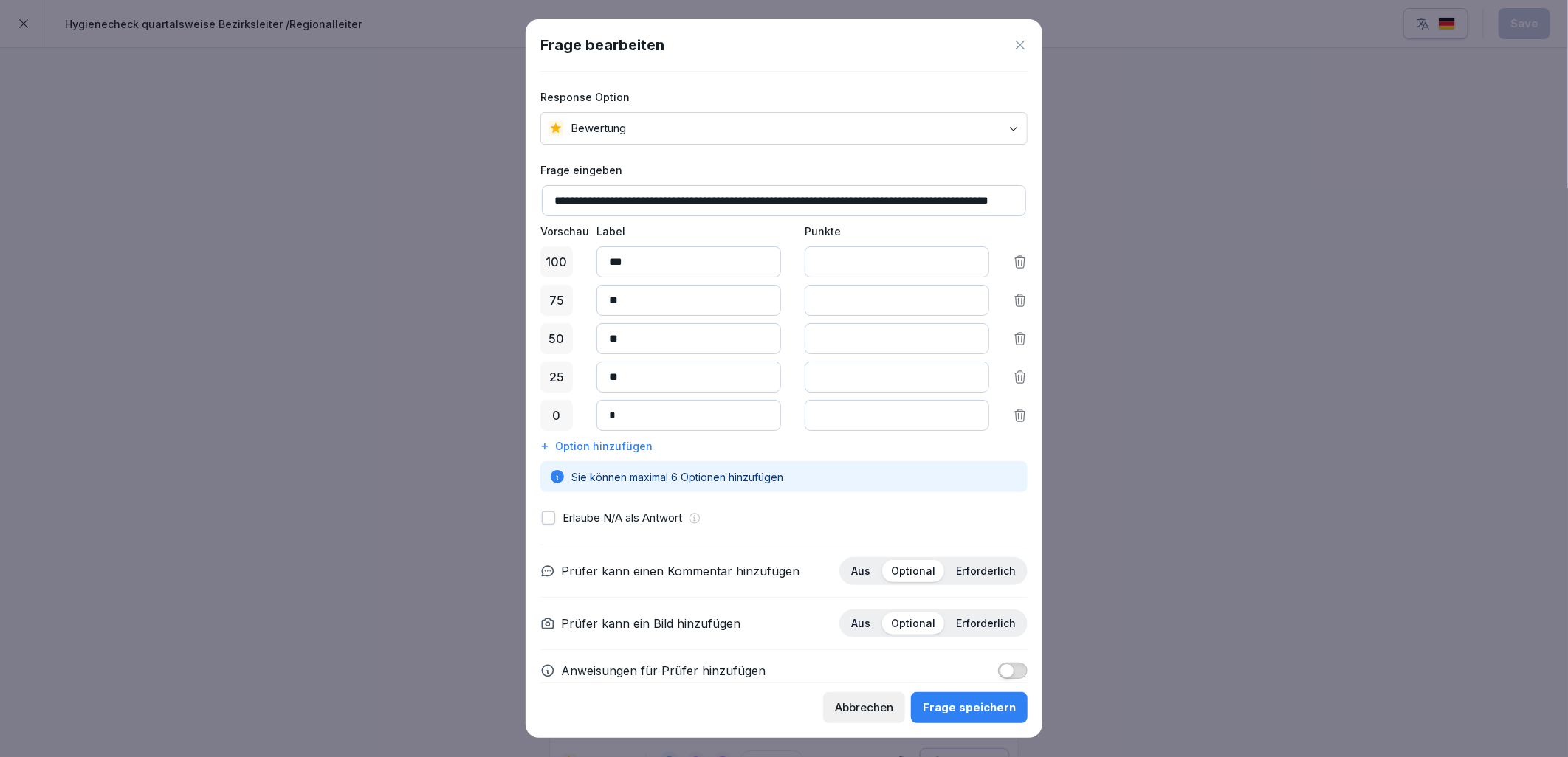
click at [955, 624] on p "Erforderlich" at bounding box center [985, 624] width 60 height 13
click at [964, 710] on div "Frage speichern" at bounding box center [969, 708] width 93 height 16
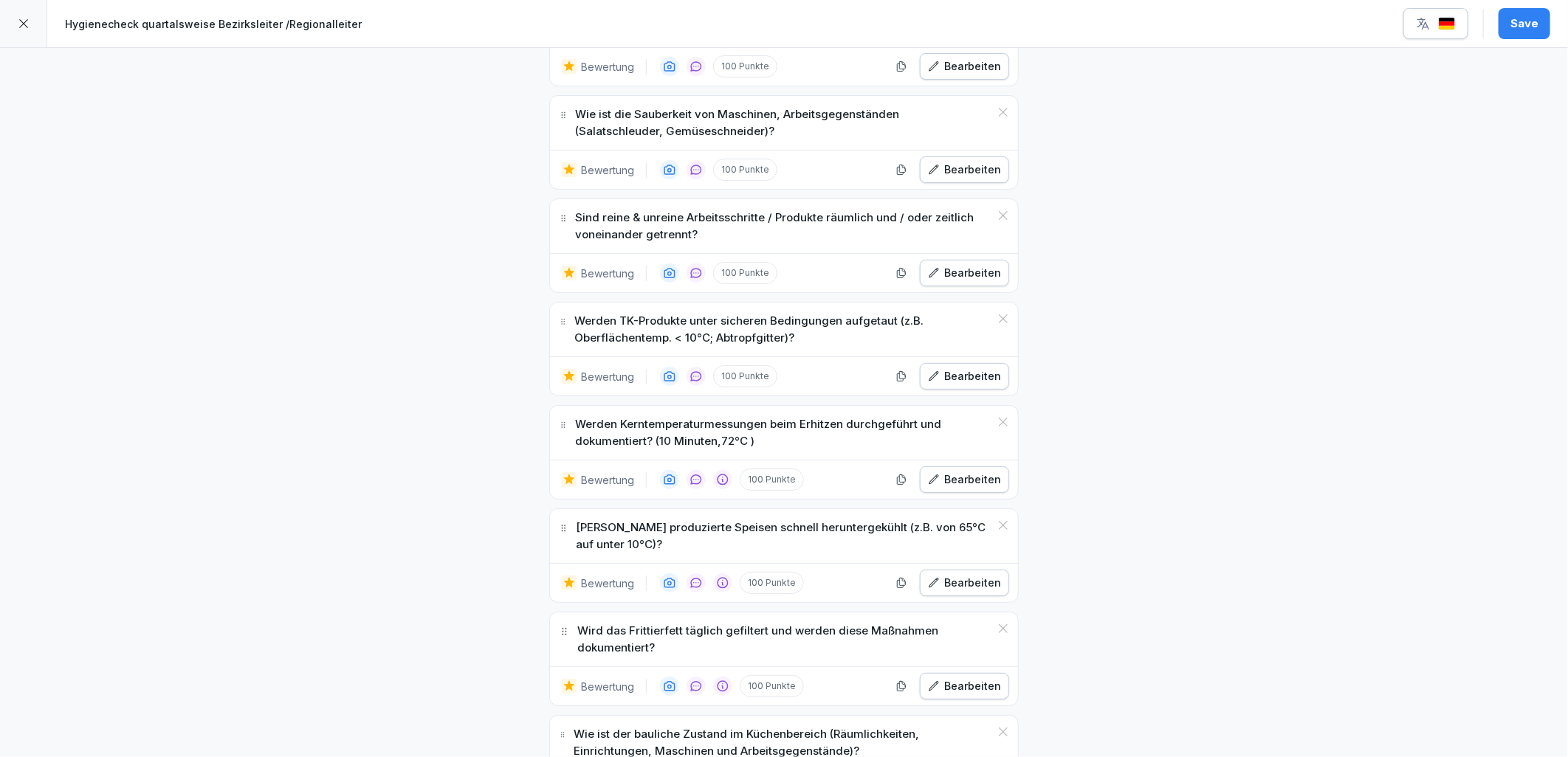
scroll to position [2460, 0]
click at [955, 487] on div "Bearbeiten" at bounding box center [964, 479] width 73 height 16
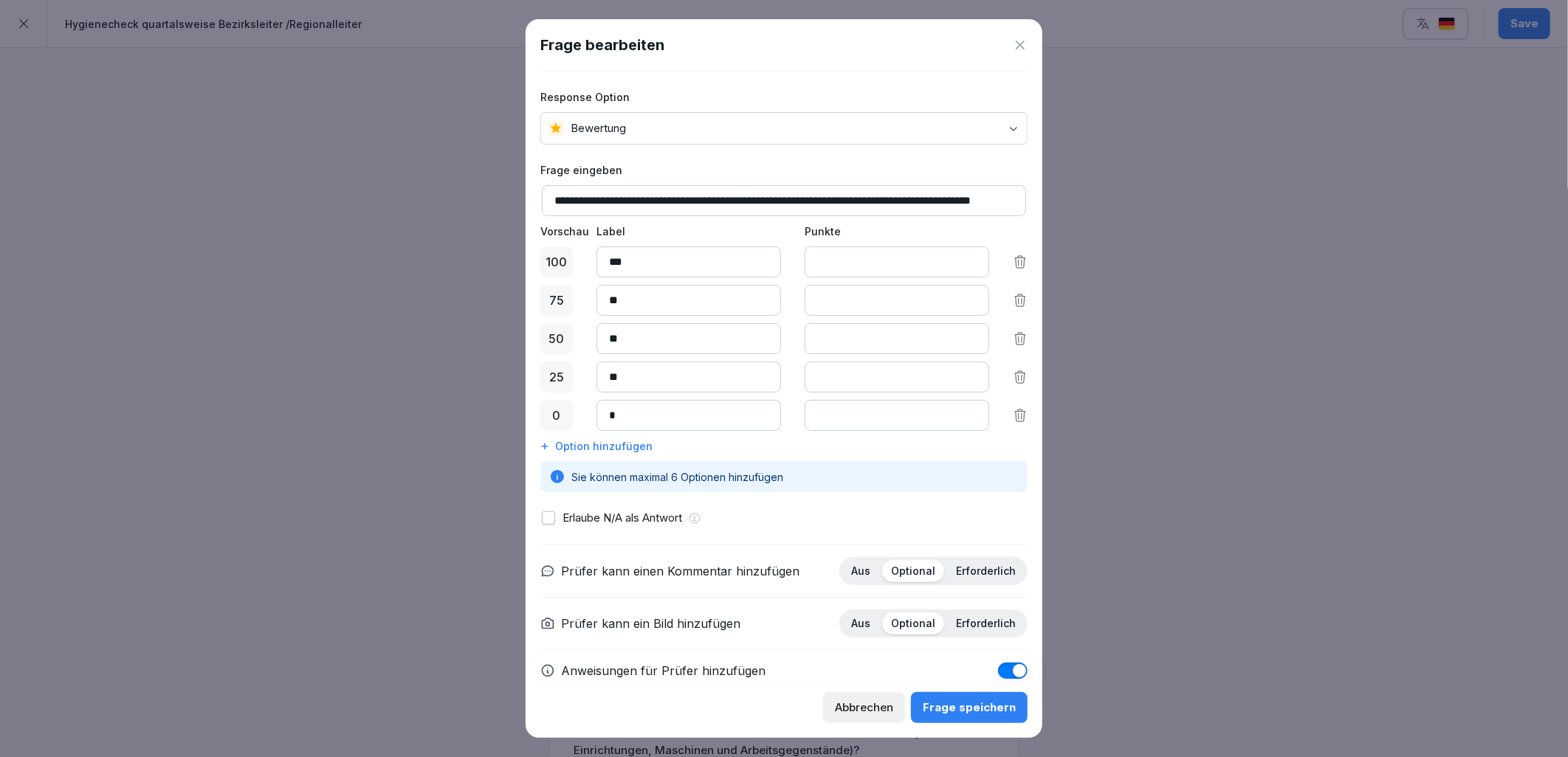
click at [955, 630] on p "Erforderlich" at bounding box center [985, 624] width 60 height 13
click at [977, 702] on div "Frage speichern" at bounding box center [969, 708] width 93 height 16
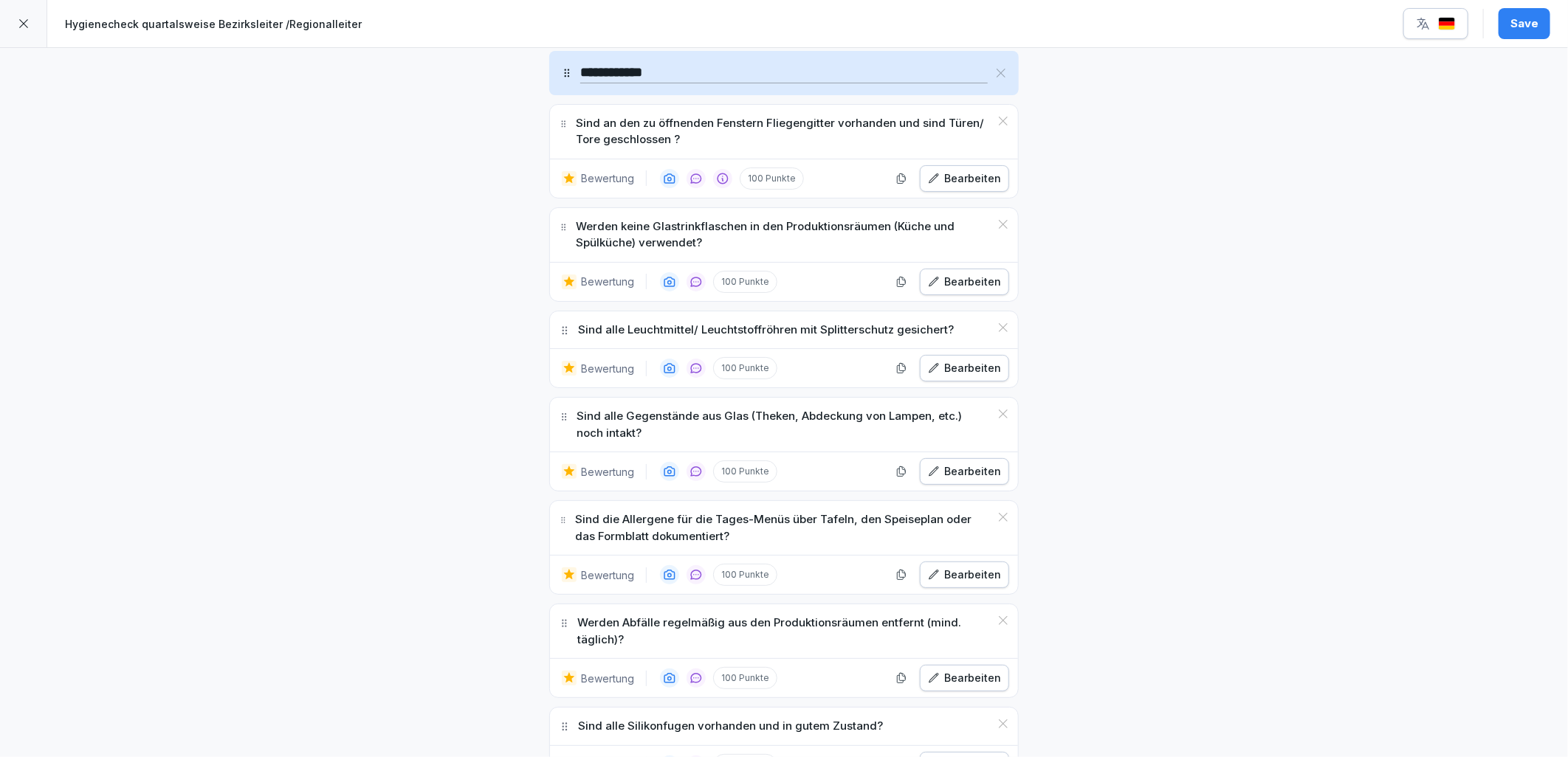
scroll to position [6314, 0]
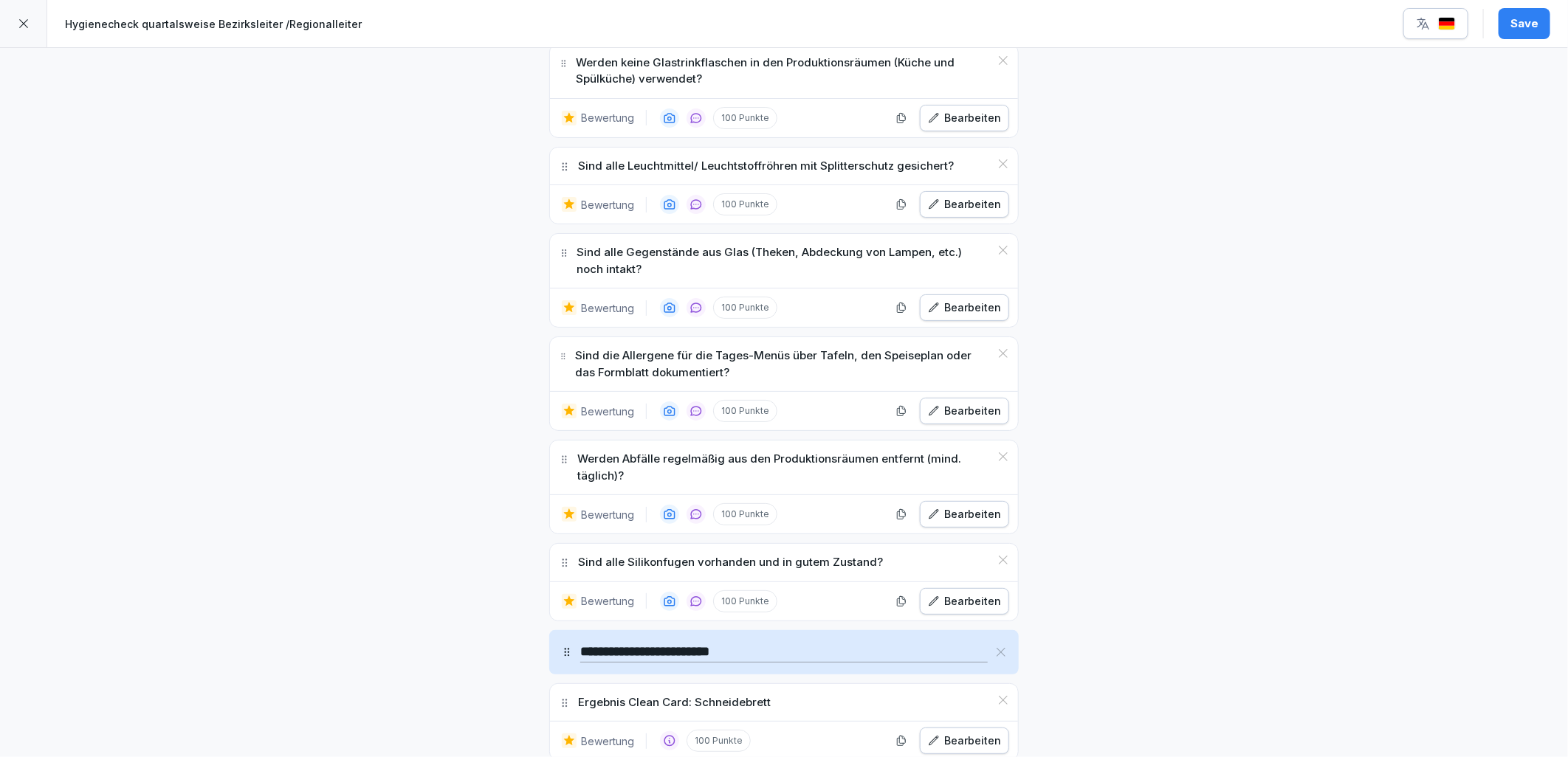
click at [986, 419] on div "Bearbeiten" at bounding box center [964, 410] width 73 height 16
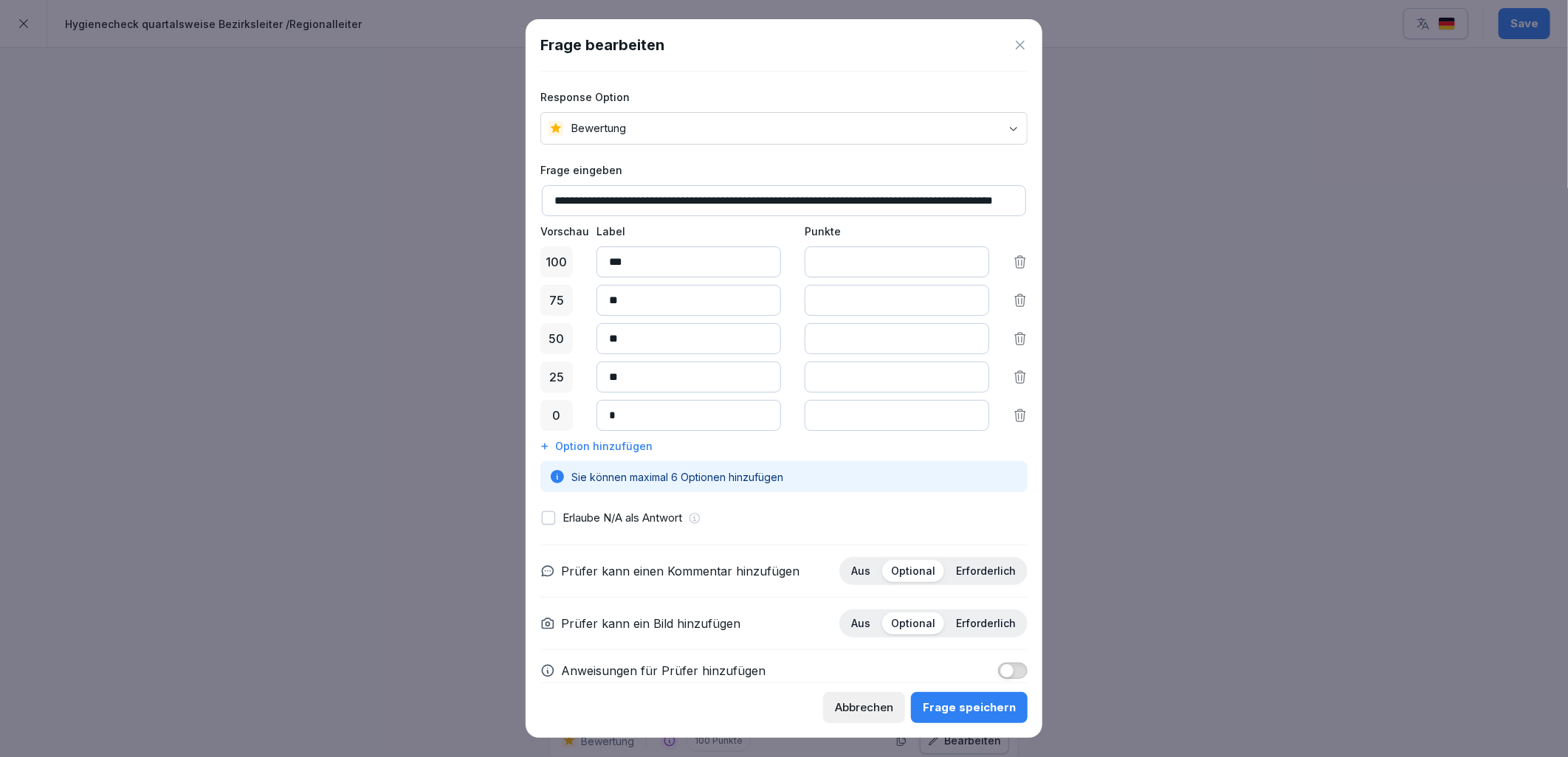
click at [978, 624] on p "Erforderlich" at bounding box center [985, 624] width 60 height 13
click at [990, 710] on div "Frage speichern" at bounding box center [969, 708] width 93 height 16
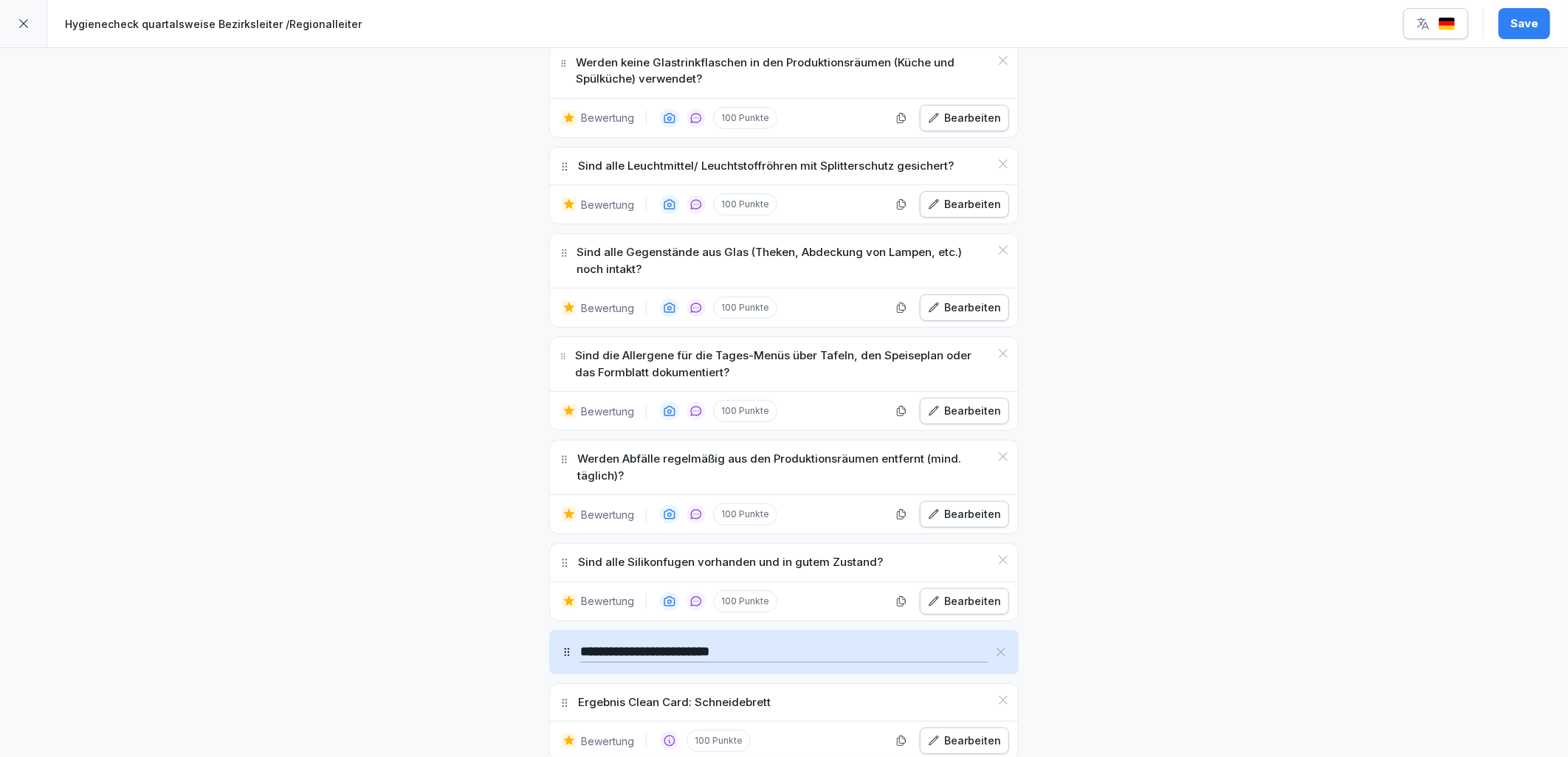
click at [1514, 28] on div "Save" at bounding box center [1524, 23] width 28 height 16
